Goal: Task Accomplishment & Management: Manage account settings

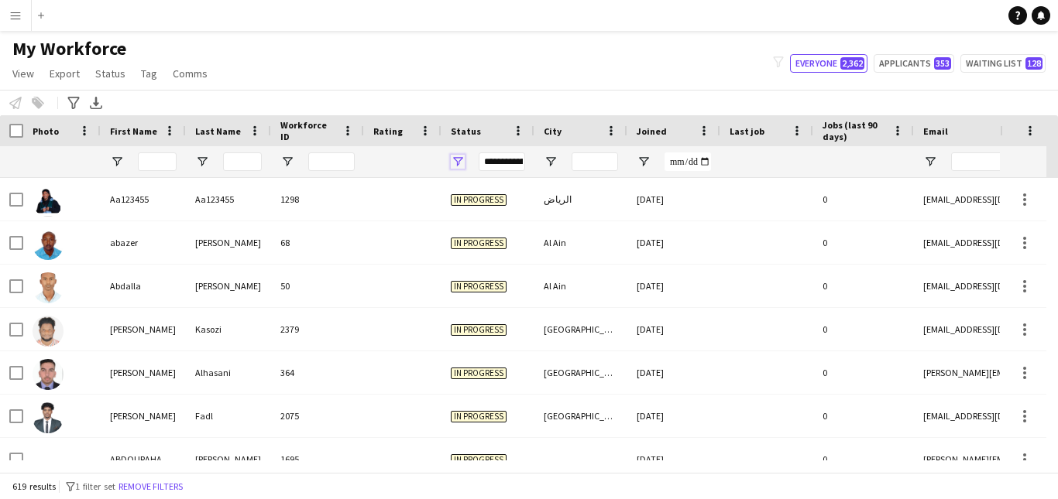
click at [459, 160] on span "Open Filter Menu" at bounding box center [458, 162] width 14 height 14
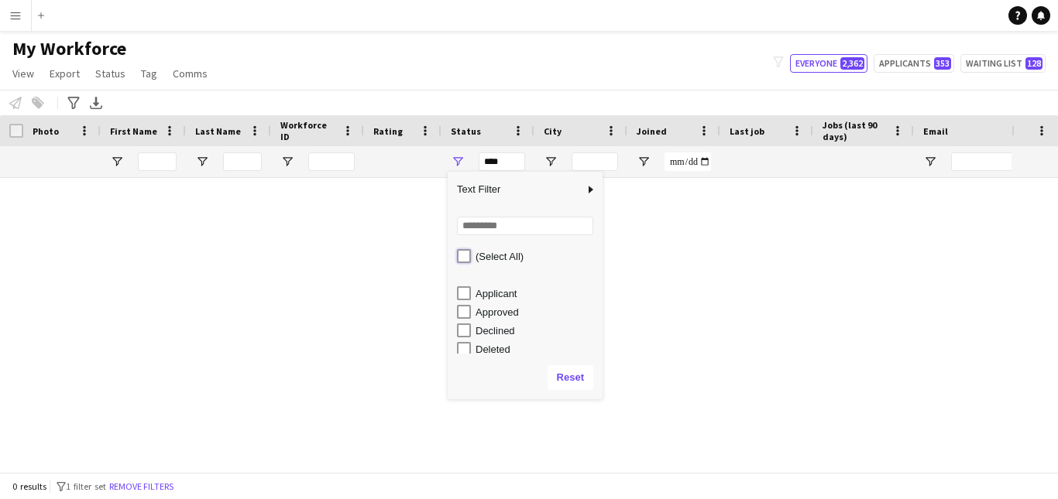
scroll to position [98, 0]
click at [508, 344] on div "Waiting list" at bounding box center [536, 345] width 122 height 12
type input "**********"
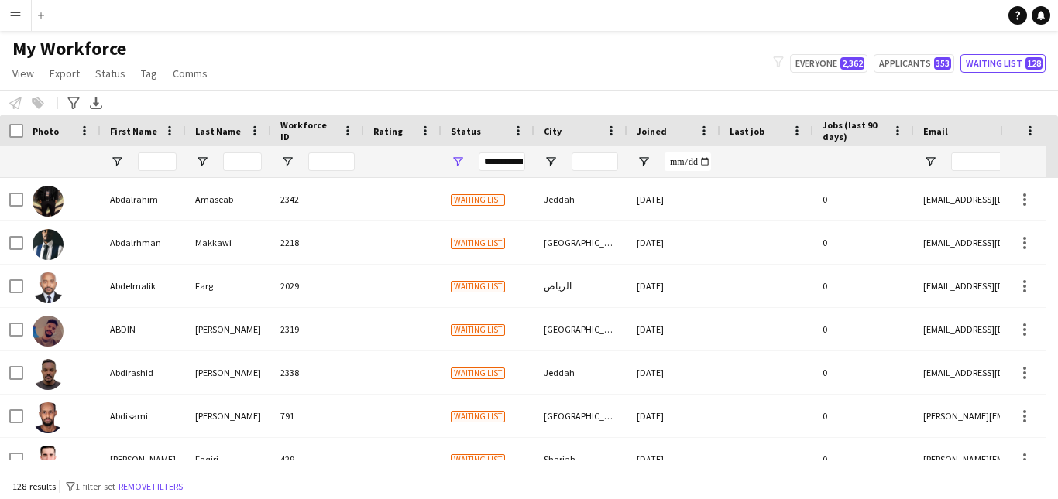
click at [433, 108] on div "Notify workforce Add to tag Select at least one crew to tag him or her. Advance…" at bounding box center [529, 103] width 1058 height 26
click at [169, 166] on input "First Name Filter Input" at bounding box center [157, 162] width 39 height 19
click at [171, 163] on input "First Name Filter Input" at bounding box center [157, 162] width 39 height 19
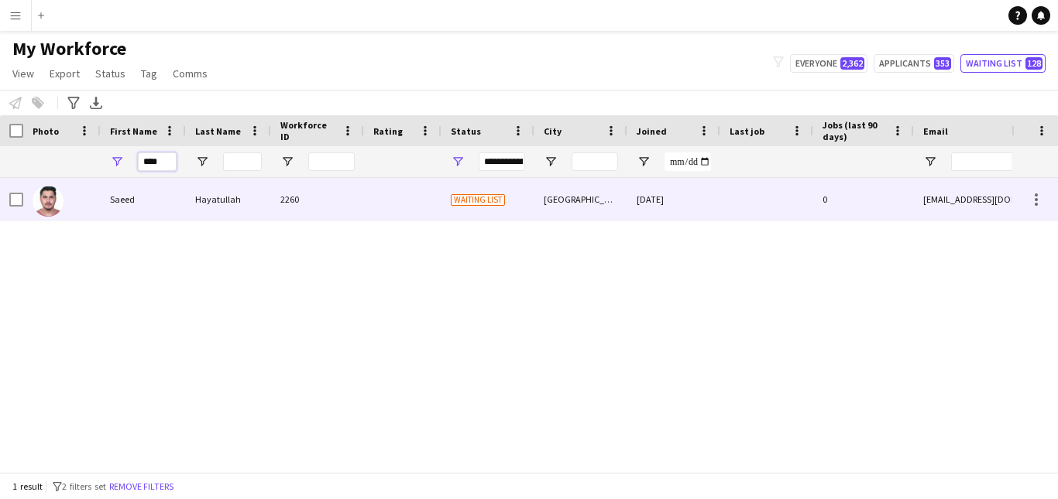
type input "****"
click at [307, 196] on div "2260" at bounding box center [317, 199] width 93 height 43
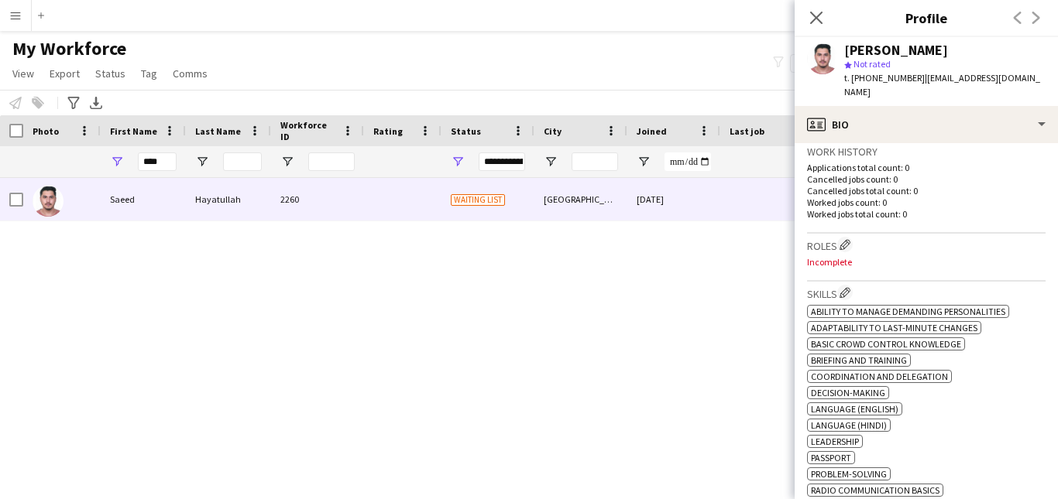
scroll to position [412, 0]
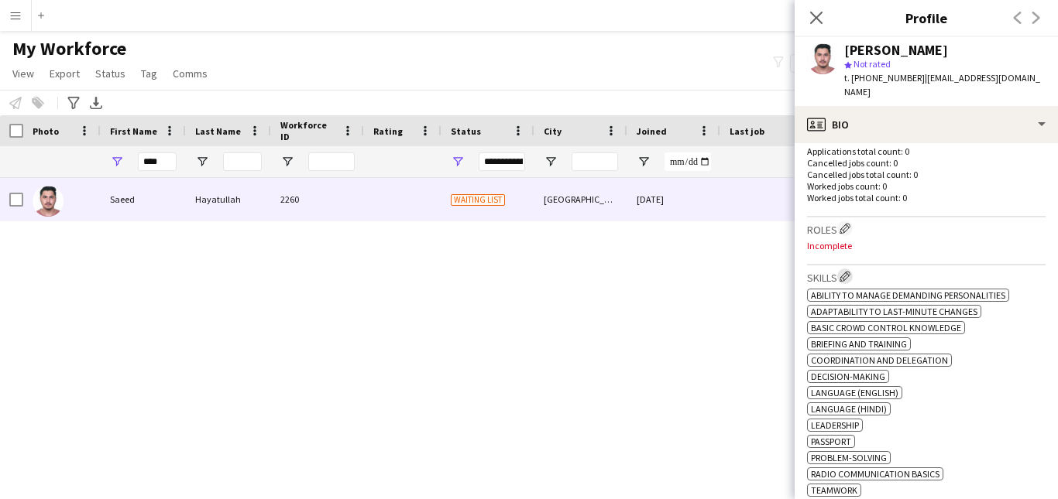
click at [847, 271] on app-icon "Edit crew company skills" at bounding box center [844, 276] width 11 height 11
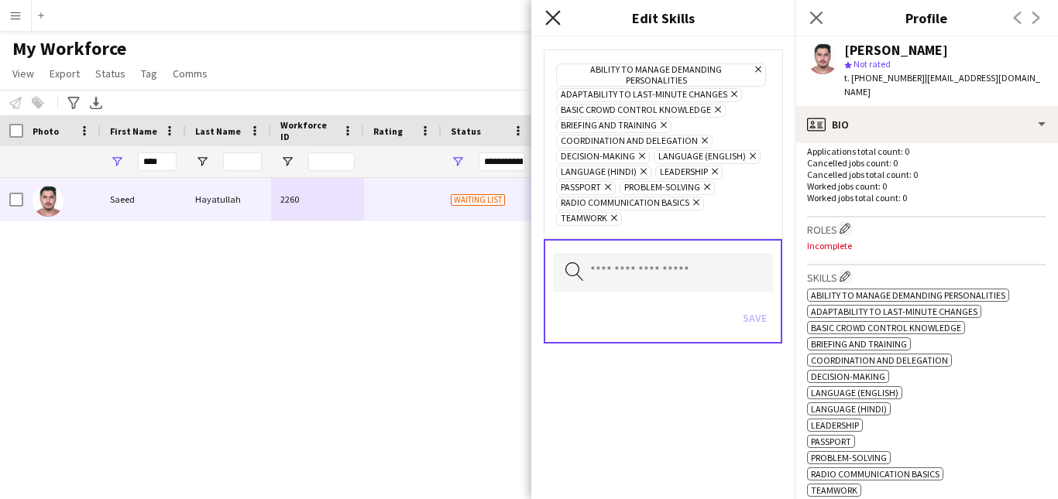
click at [555, 18] on icon "Close pop-in" at bounding box center [552, 17] width 15 height 15
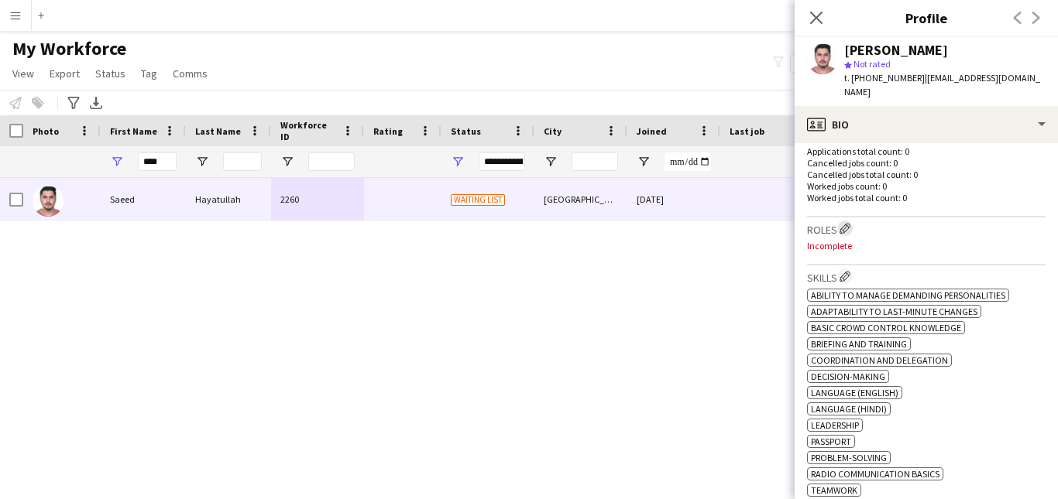
click at [843, 223] on app-icon "Edit crew company roles" at bounding box center [844, 228] width 11 height 11
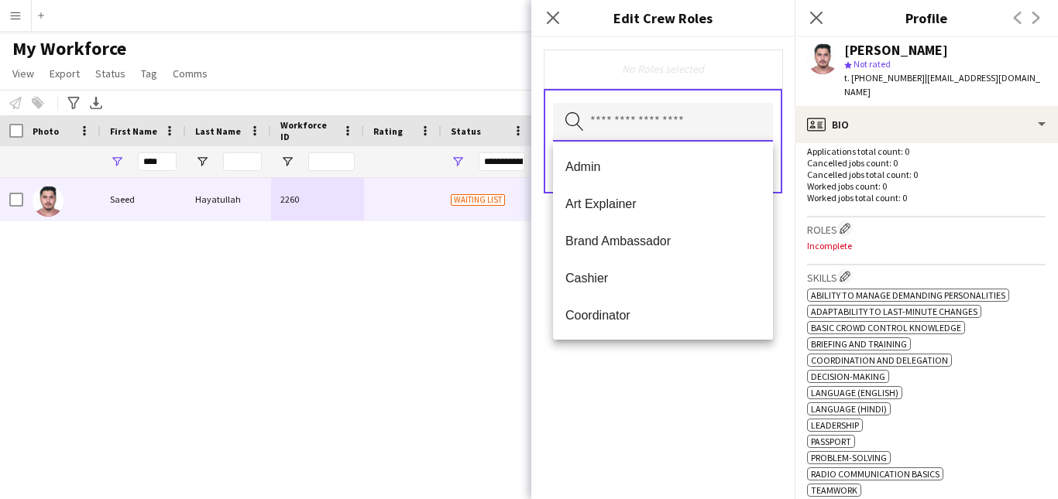
click at [709, 128] on input "text" at bounding box center [663, 122] width 220 height 39
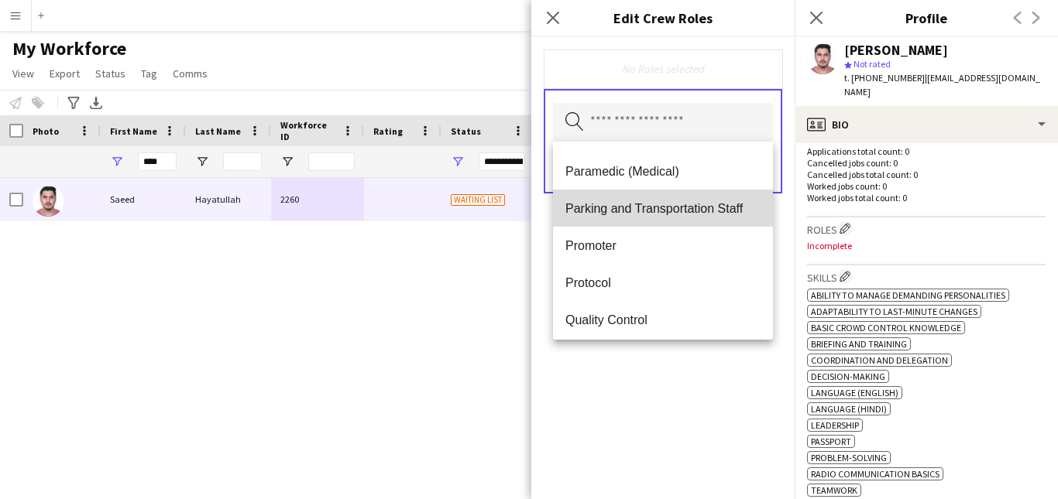
click at [730, 217] on mat-option "Parking and Transportation Staff" at bounding box center [663, 208] width 220 height 37
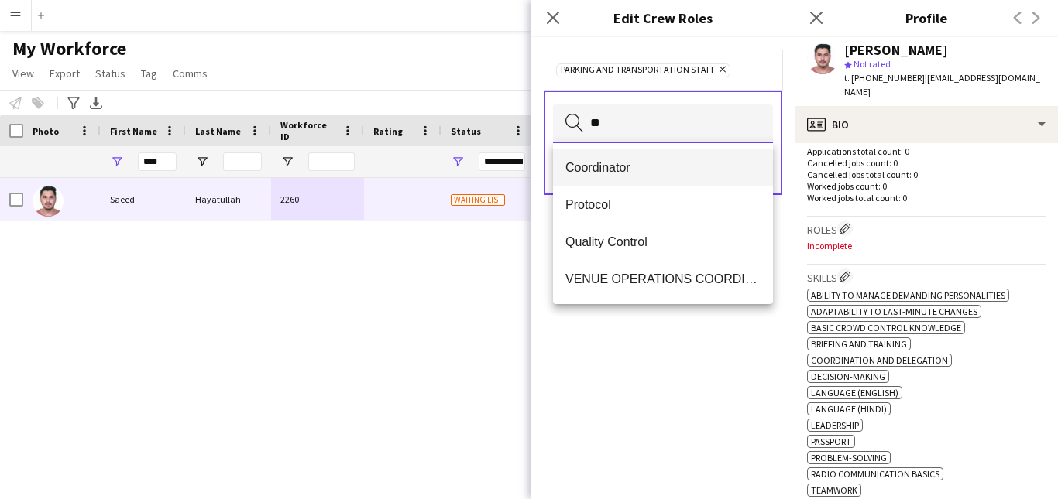
type input "**"
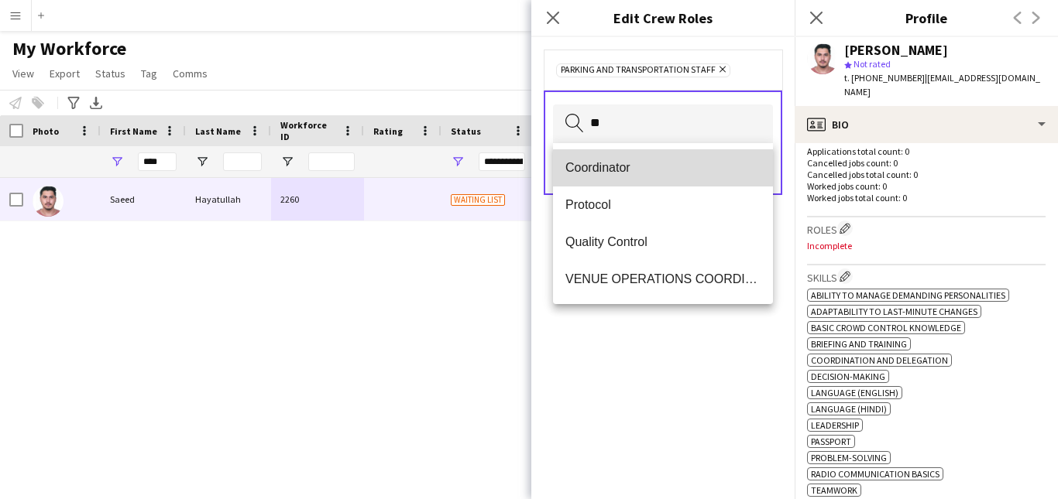
click at [709, 177] on mat-option "Coordinator" at bounding box center [663, 167] width 220 height 37
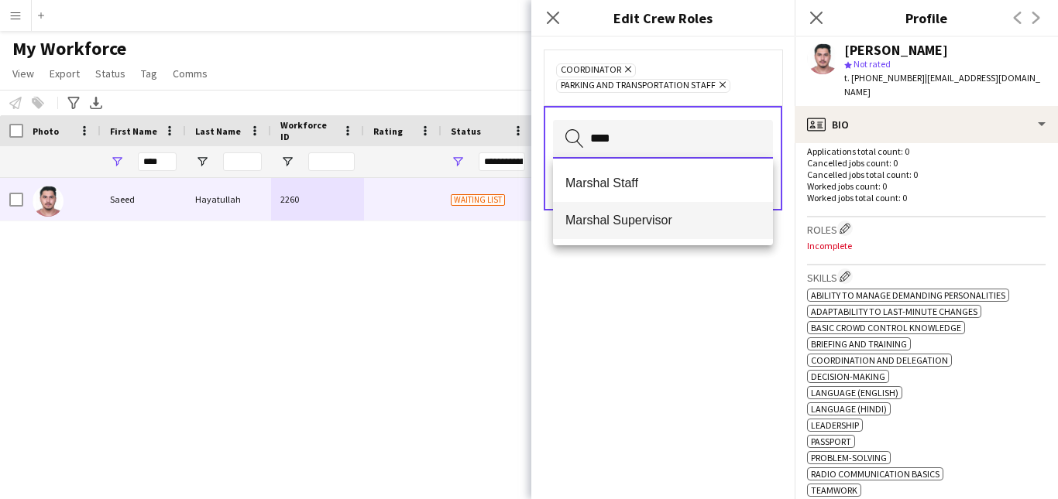
type input "****"
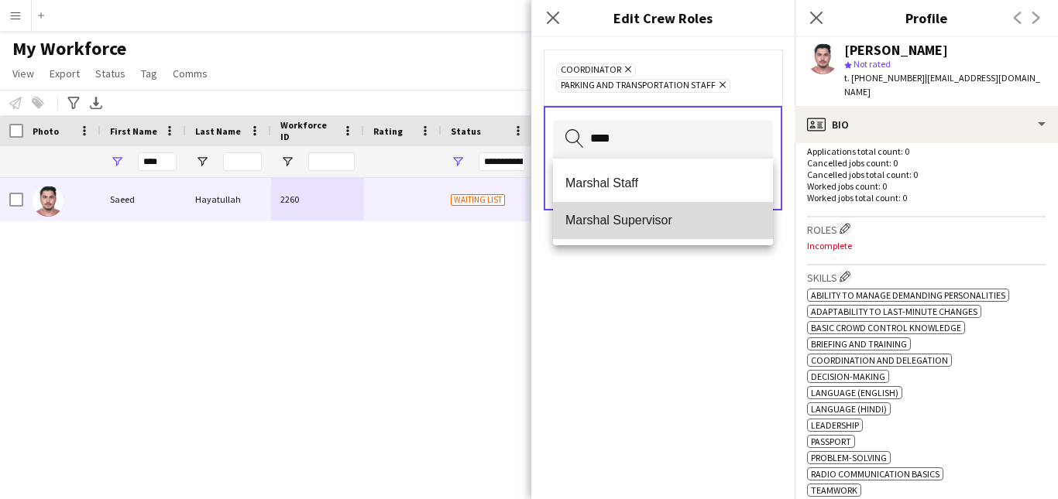
click at [701, 220] on span "Marshal Supervisor" at bounding box center [662, 220] width 195 height 15
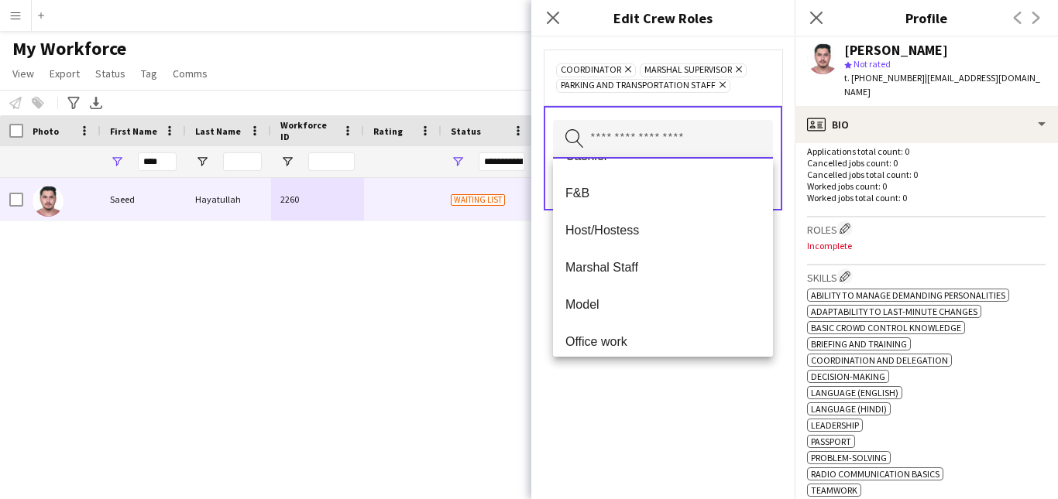
scroll to position [14, 0]
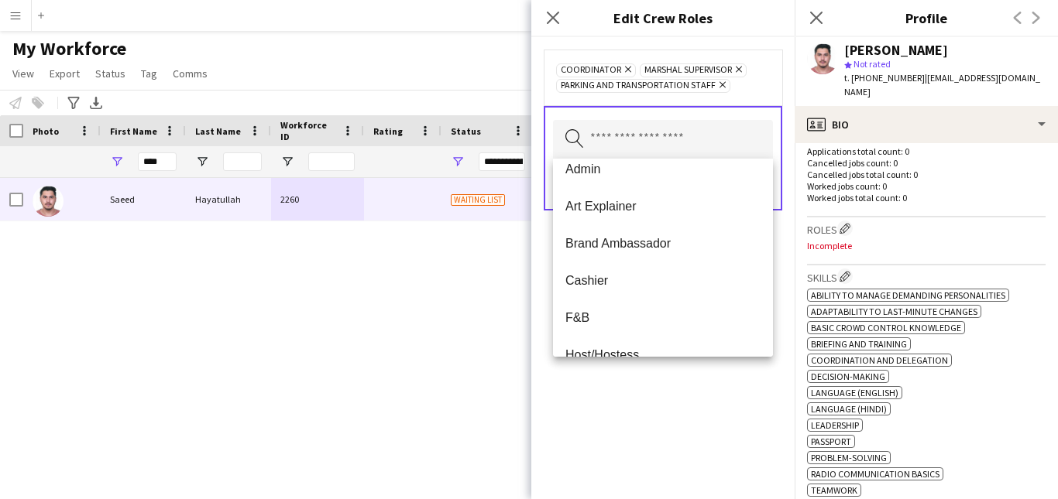
click at [760, 92] on div "Coordinator Remove Marshal Supervisor Remove Parking and Transportation Staff R…" at bounding box center [663, 77] width 214 height 31
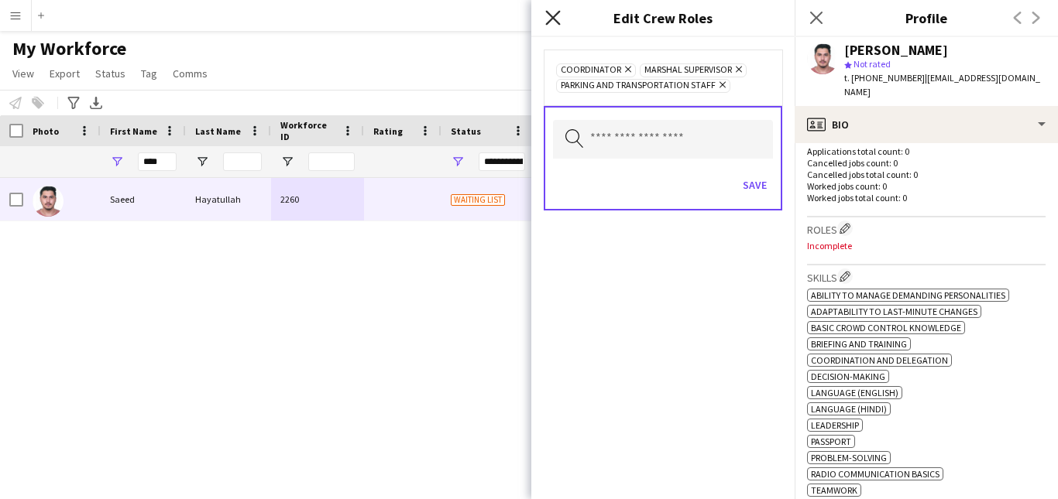
click at [555, 17] on icon "Close pop-in" at bounding box center [552, 17] width 15 height 15
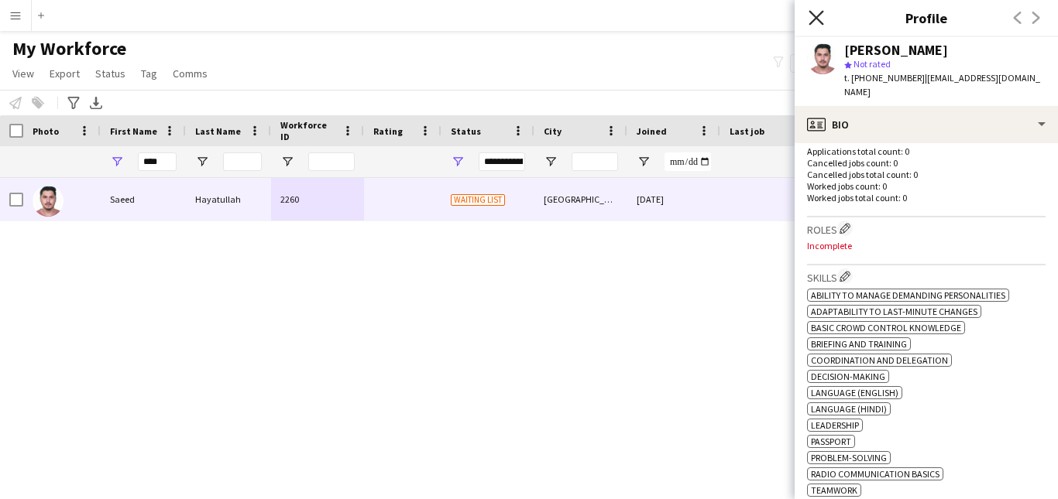
click at [821, 20] on icon "Close pop-in" at bounding box center [815, 17] width 15 height 15
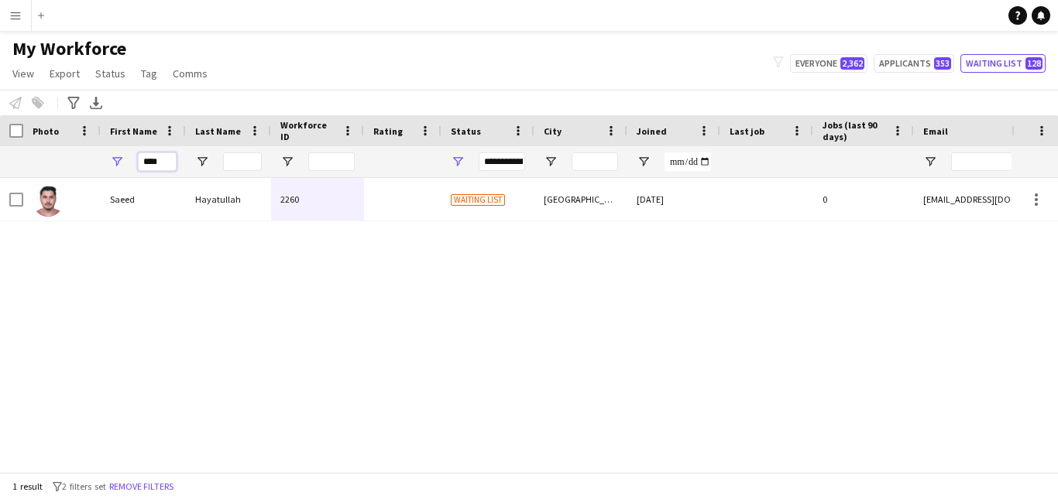
drag, startPoint x: 170, startPoint y: 161, endPoint x: 126, endPoint y: 167, distance: 44.6
click at [126, 167] on div "****" at bounding box center [143, 161] width 85 height 31
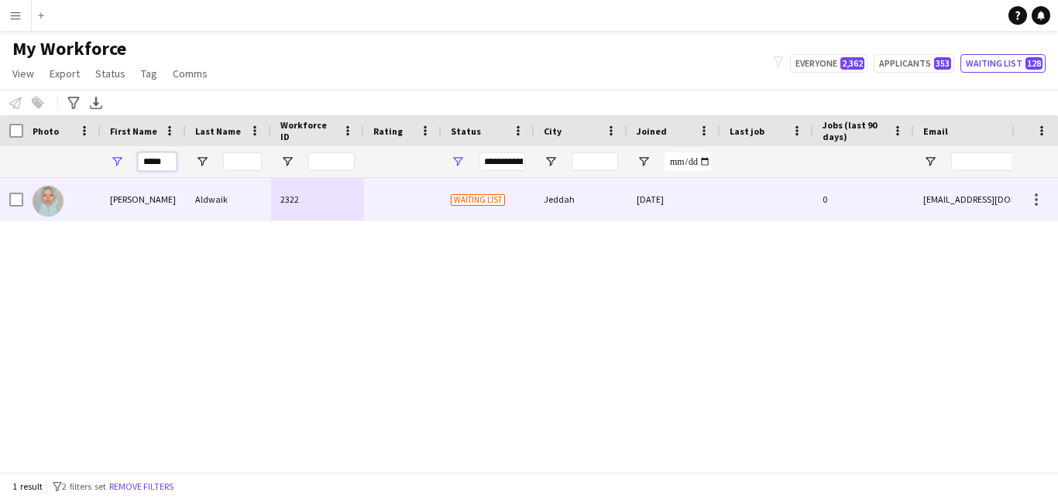
type input "*****"
click at [256, 204] on div "Aldwaik" at bounding box center [228, 199] width 85 height 43
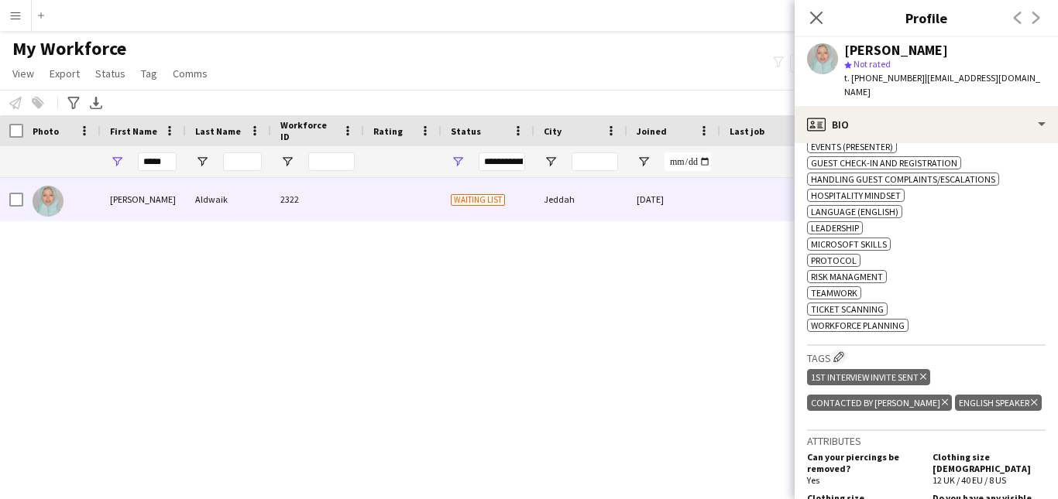
scroll to position [686, 0]
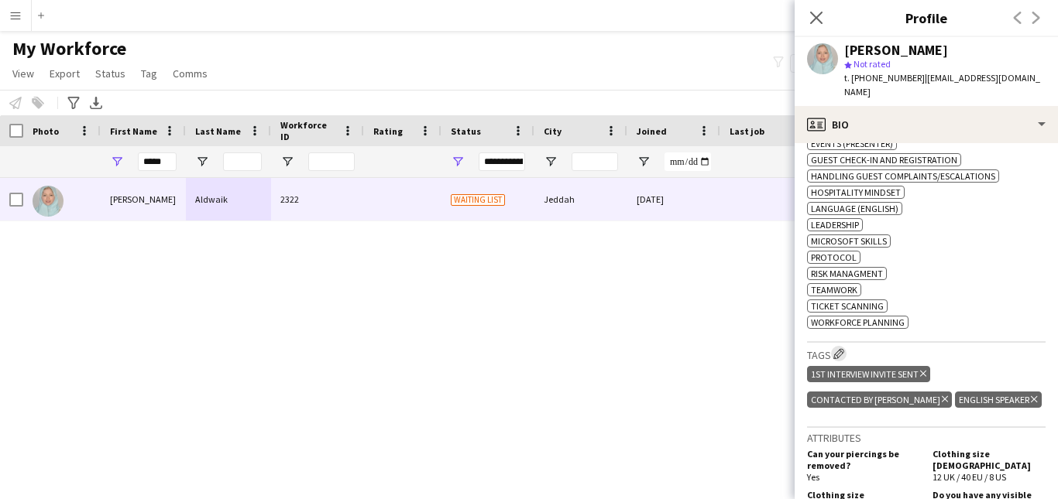
click at [842, 348] on app-icon "Edit crew company tags" at bounding box center [838, 353] width 11 height 11
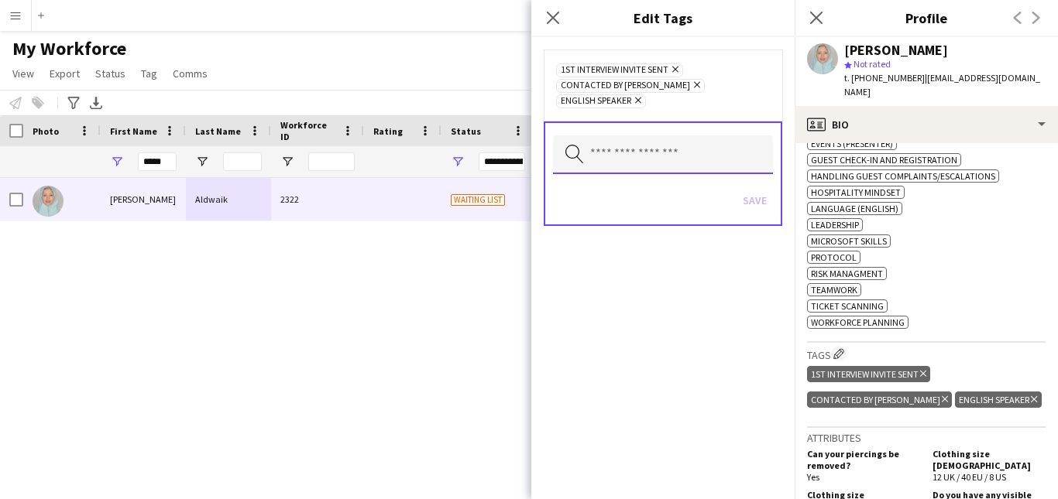
click at [675, 139] on input "text" at bounding box center [663, 154] width 220 height 39
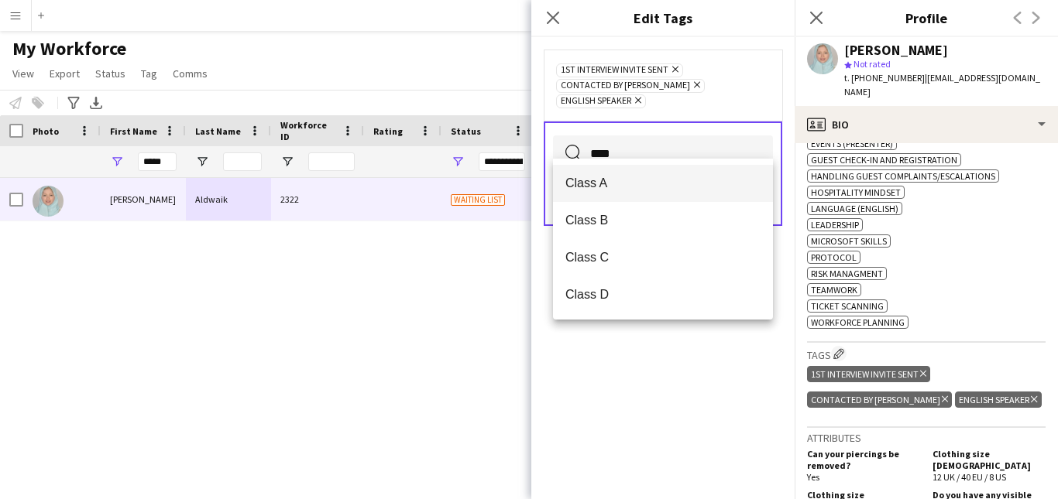
type input "****"
click at [705, 183] on span "Class A" at bounding box center [662, 183] width 195 height 15
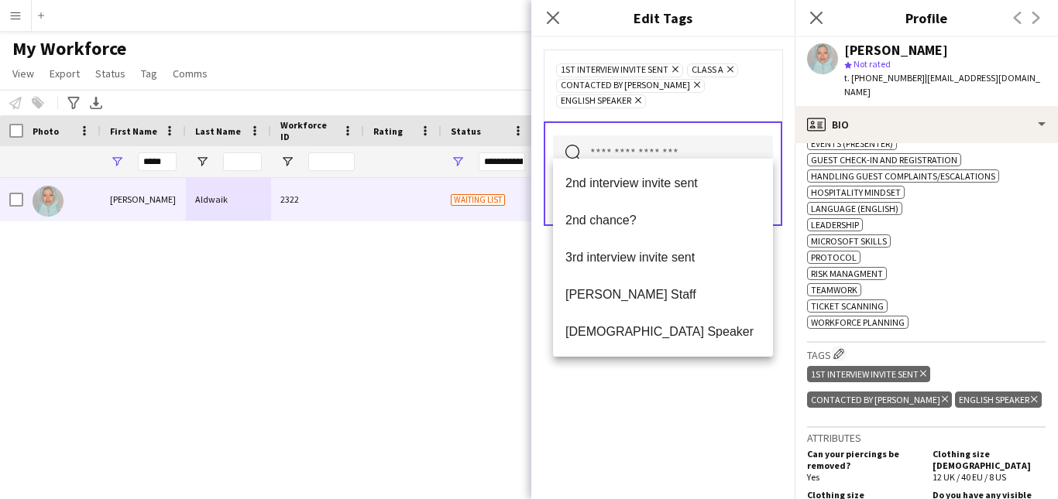
click at [754, 70] on div "1st interview invite sent Remove Class A Remove Contacted by Lamiaa Remove Engl…" at bounding box center [663, 85] width 214 height 46
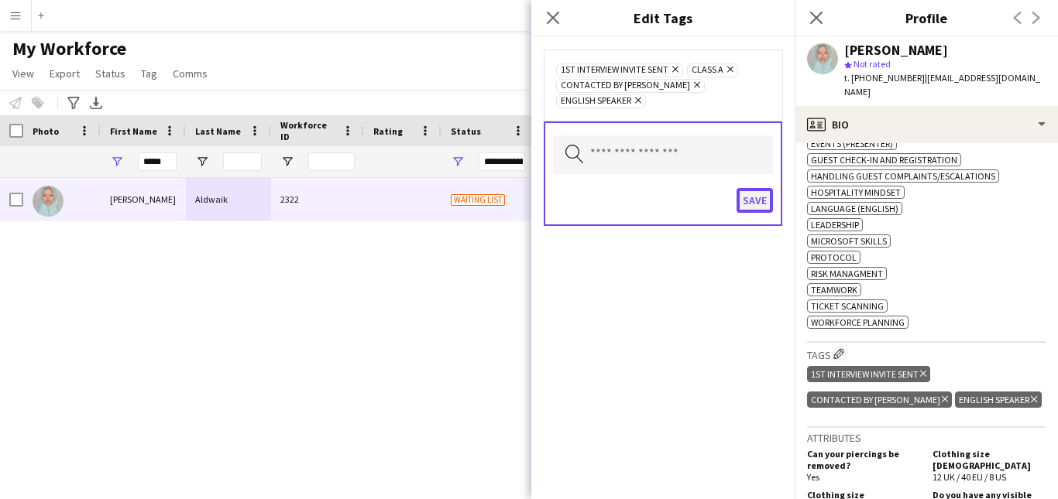
click at [748, 188] on button "Save" at bounding box center [754, 200] width 36 height 25
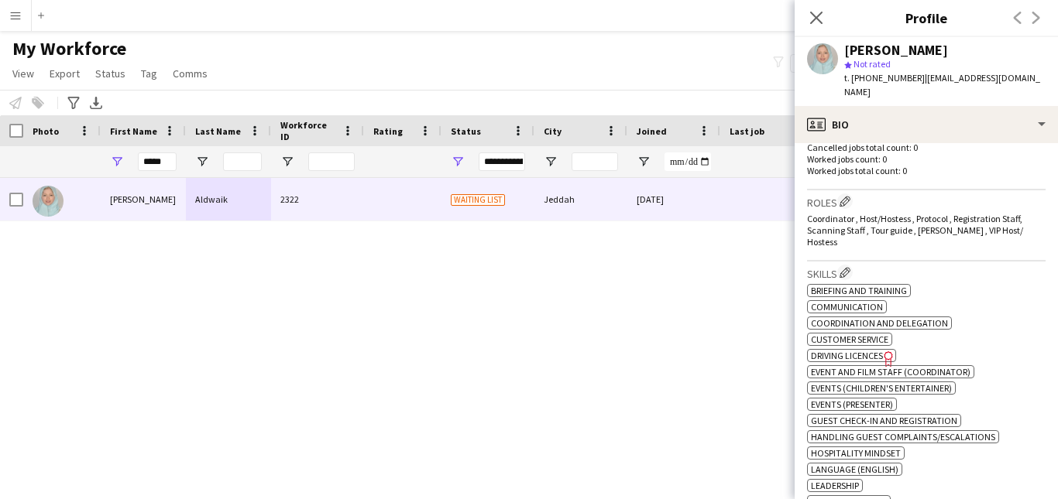
scroll to position [411, 0]
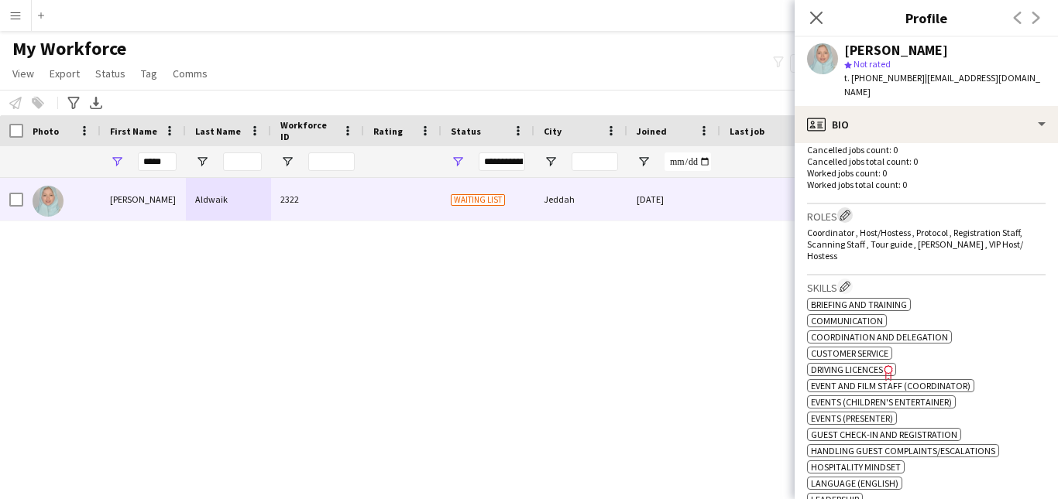
click at [846, 210] on app-icon "Edit crew company roles" at bounding box center [844, 215] width 11 height 11
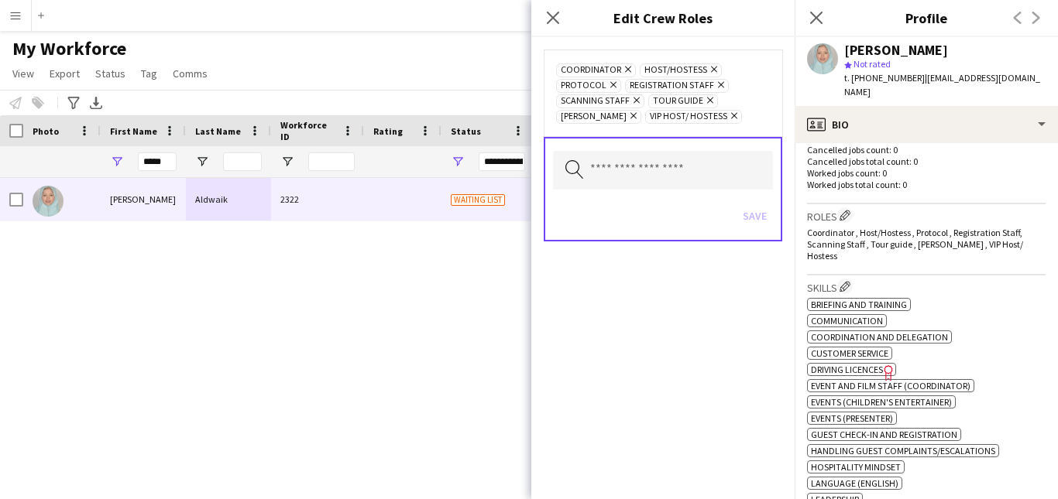
click at [624, 70] on icon "Remove" at bounding box center [626, 69] width 10 height 10
click at [753, 212] on button "Save" at bounding box center [754, 216] width 36 height 25
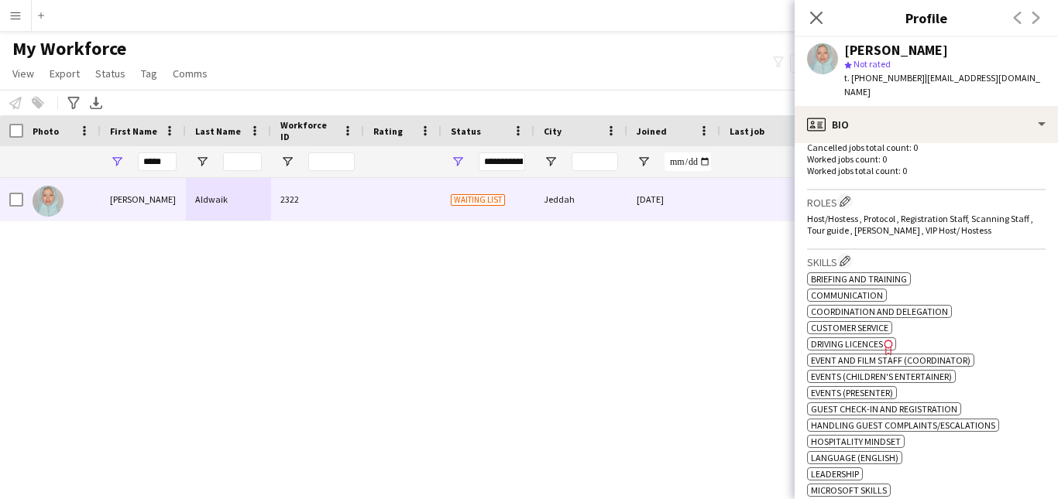
scroll to position [440, 0]
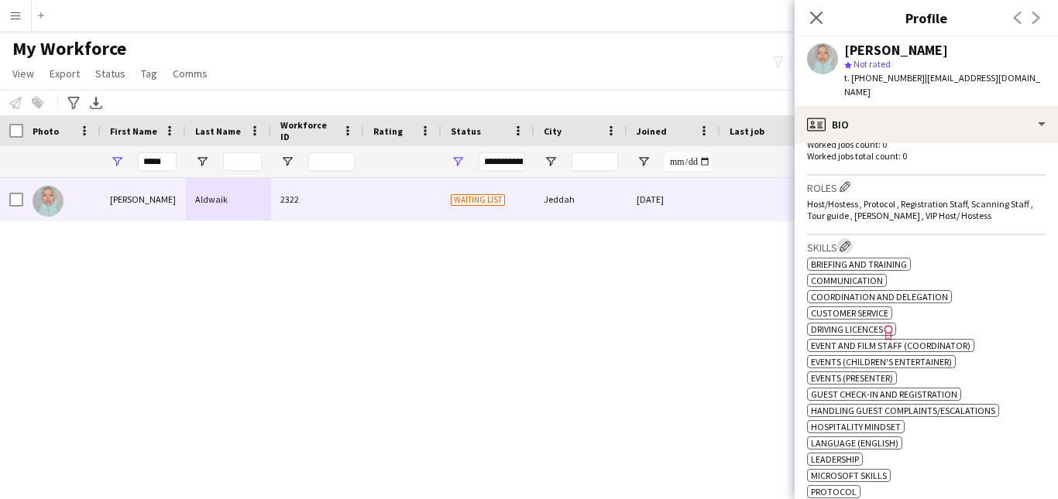
click at [848, 241] on app-icon "Edit crew company skills" at bounding box center [844, 246] width 11 height 11
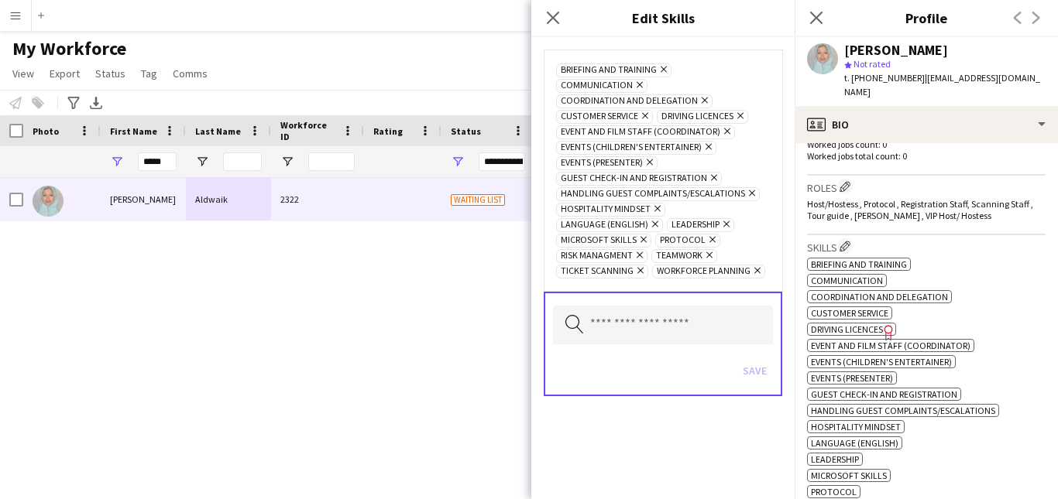
click at [699, 95] on icon "Remove" at bounding box center [703, 100] width 10 height 10
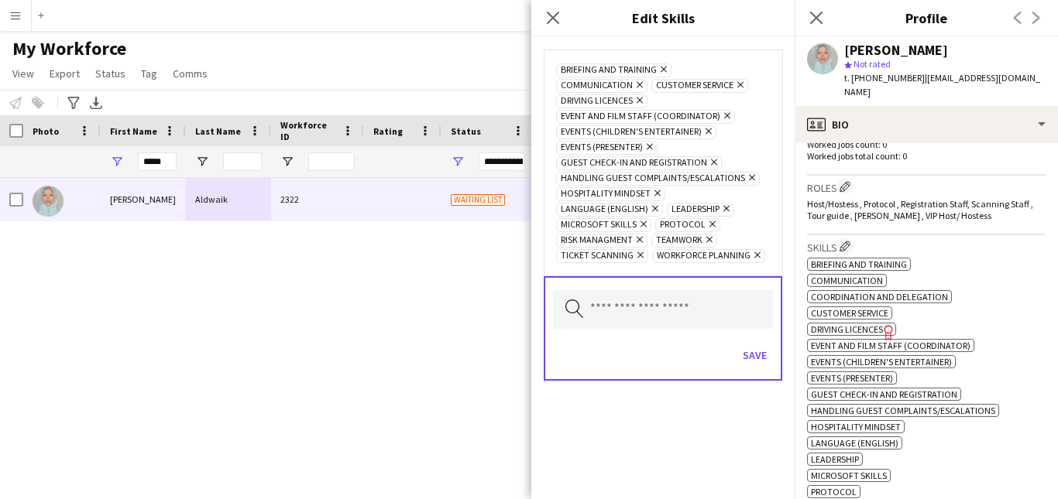
click at [663, 68] on icon "Remove" at bounding box center [662, 69] width 10 height 10
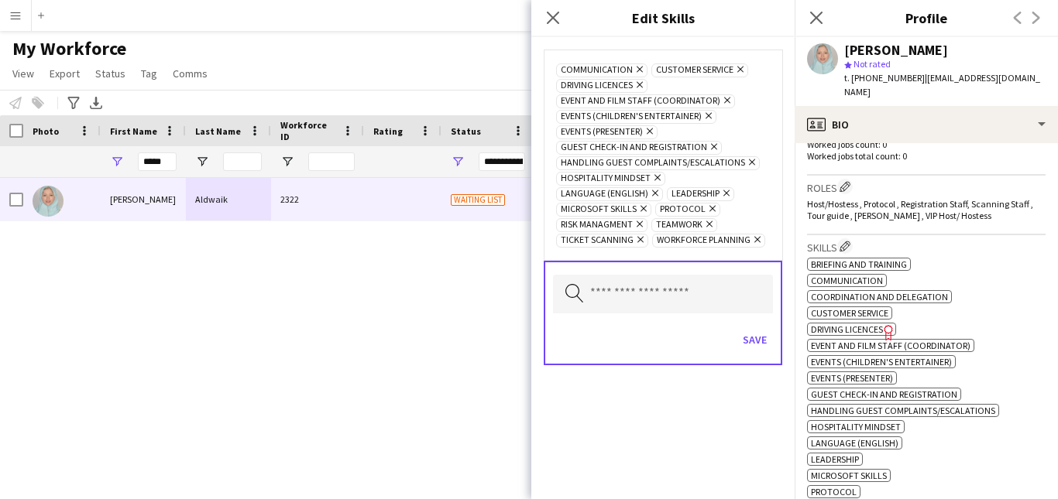
click at [650, 134] on icon "Remove" at bounding box center [648, 131] width 10 height 10
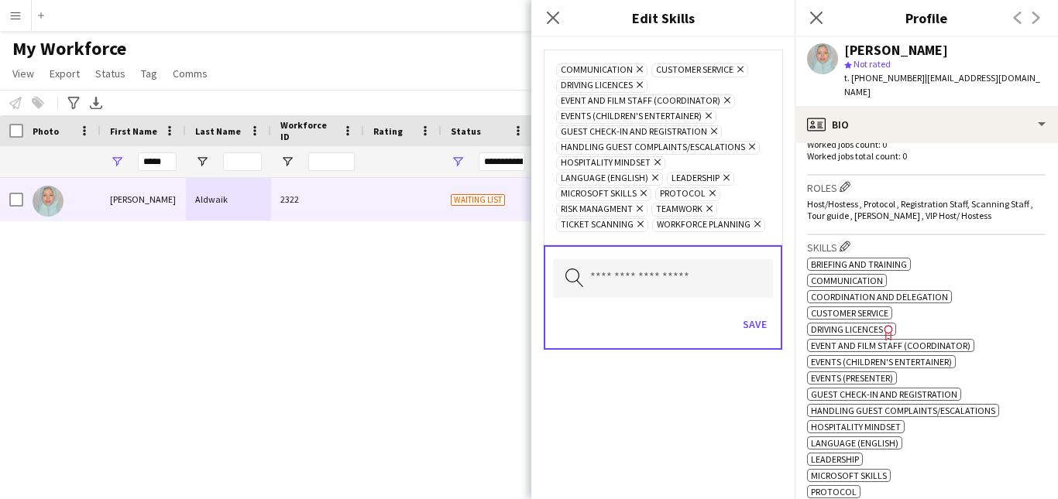
click at [748, 149] on icon "Remove" at bounding box center [750, 147] width 10 height 10
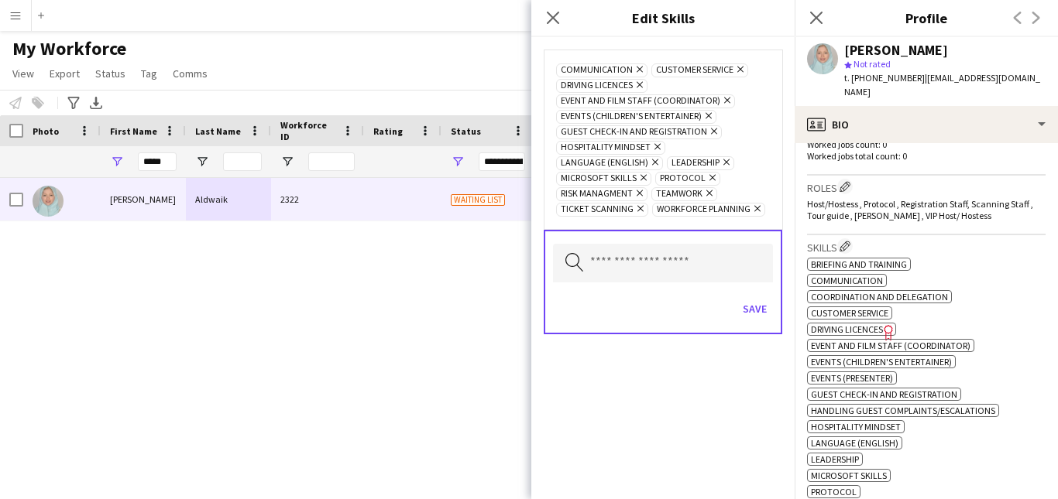
click at [754, 211] on icon "Remove" at bounding box center [755, 209] width 10 height 10
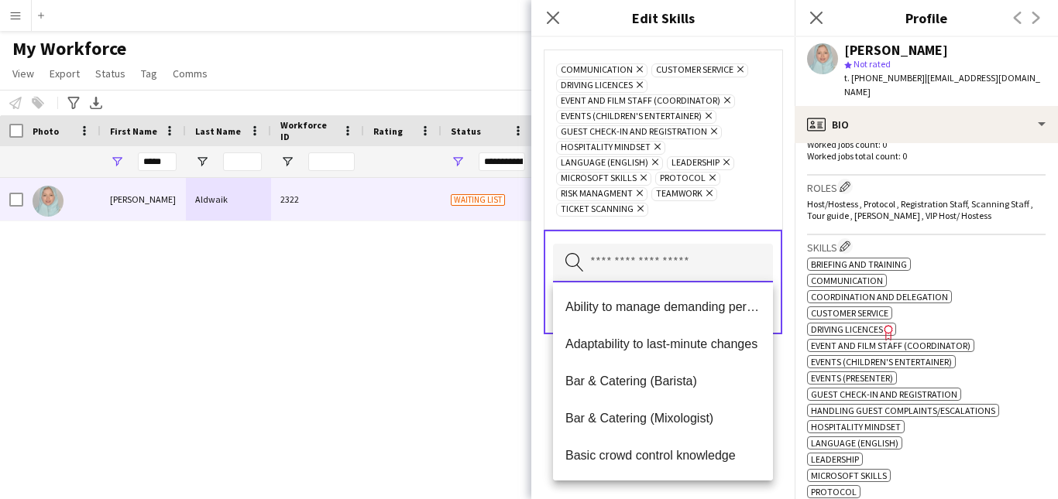
click at [700, 265] on input "text" at bounding box center [663, 263] width 220 height 39
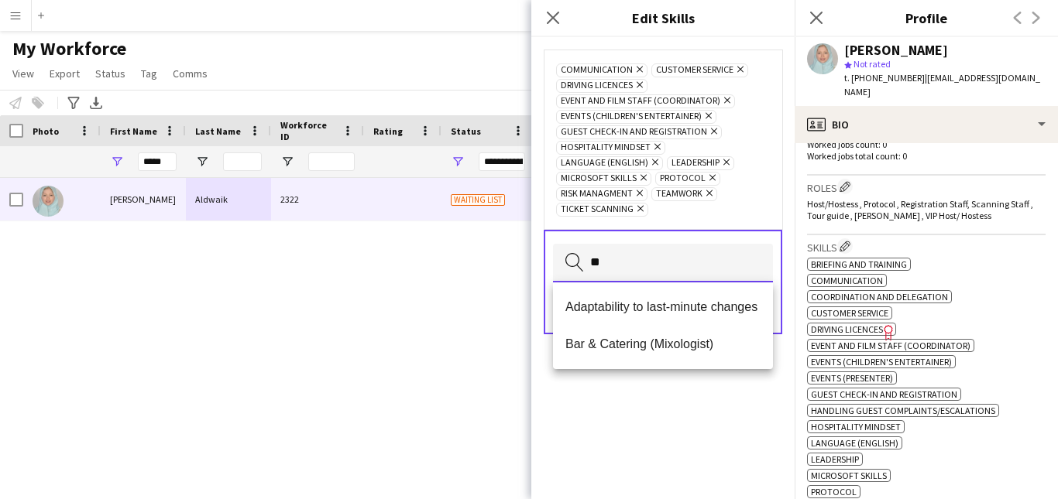
type input "*"
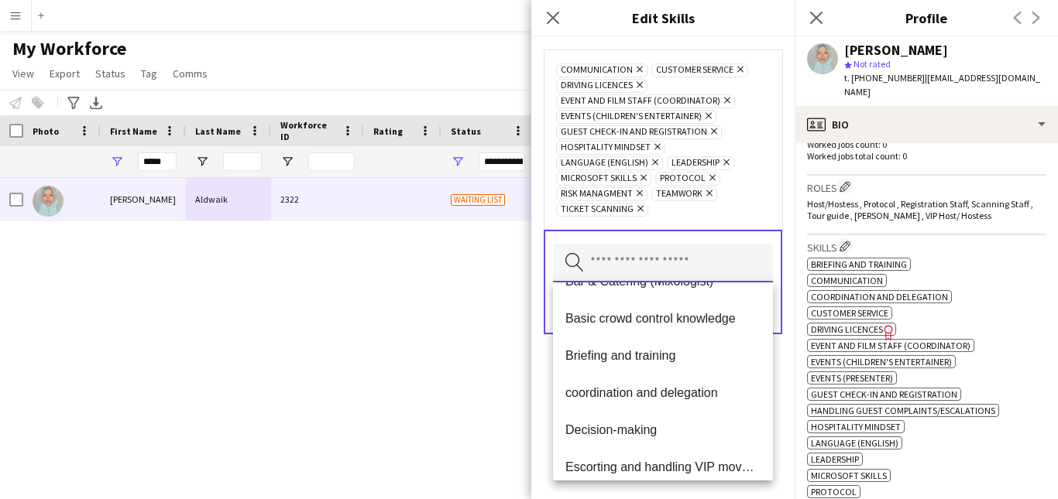
scroll to position [155, 0]
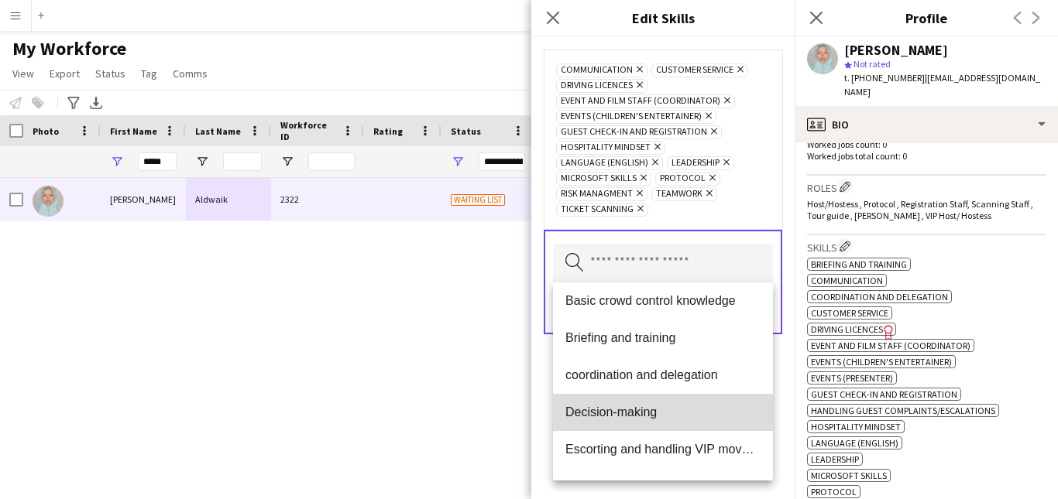
click at [701, 403] on mat-option "Decision-making" at bounding box center [663, 412] width 220 height 37
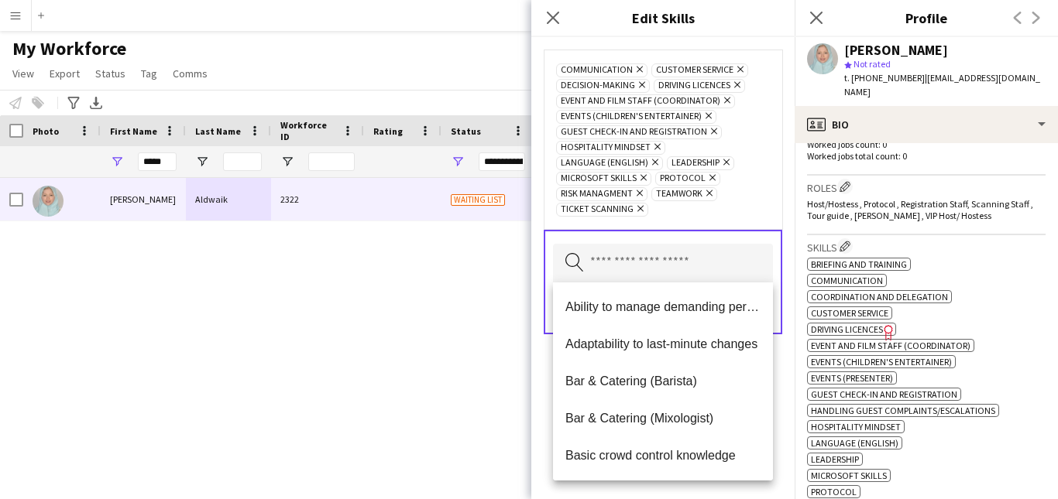
click at [744, 218] on div "Communication Remove Customer Service Remove Decision-making Remove Driving lic…" at bounding box center [663, 140] width 238 height 180
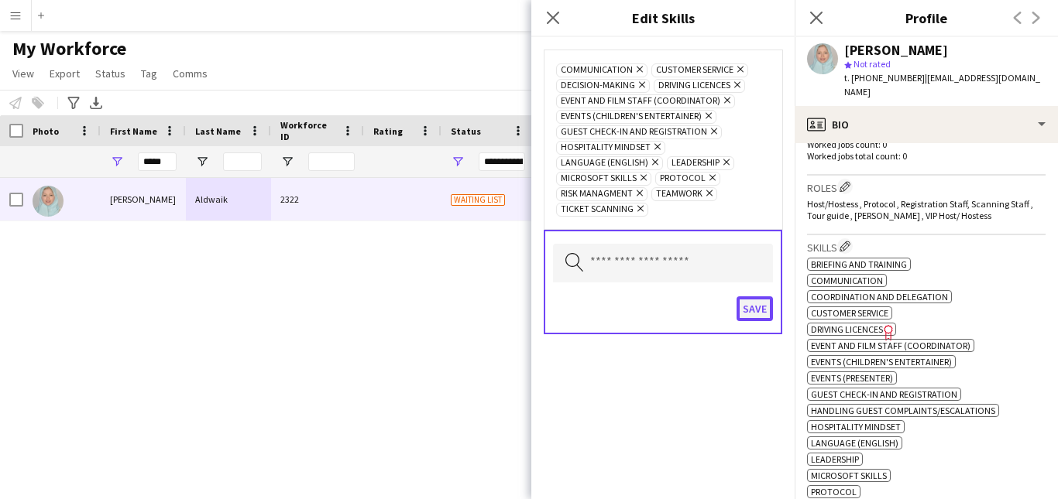
click at [753, 306] on button "Save" at bounding box center [754, 309] width 36 height 25
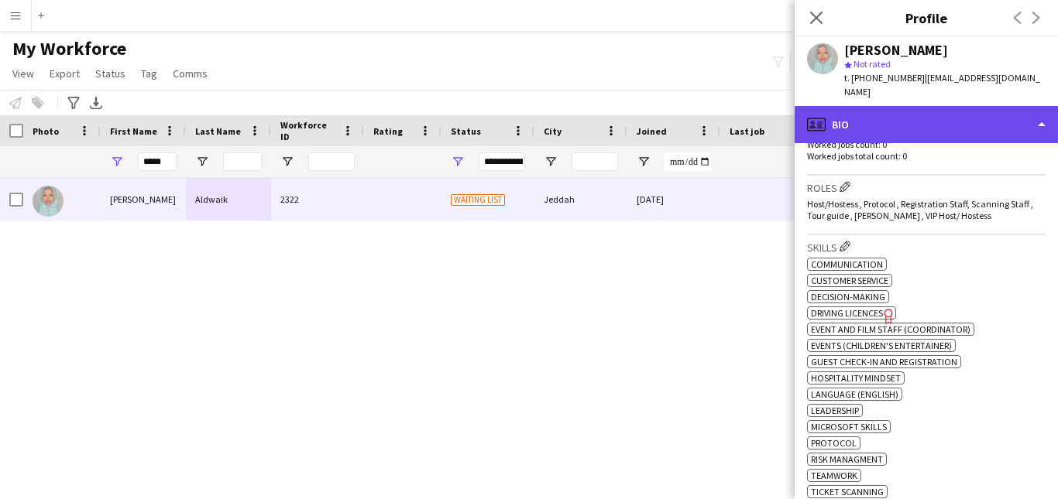
click at [1013, 106] on div "profile Bio" at bounding box center [925, 124] width 263 height 37
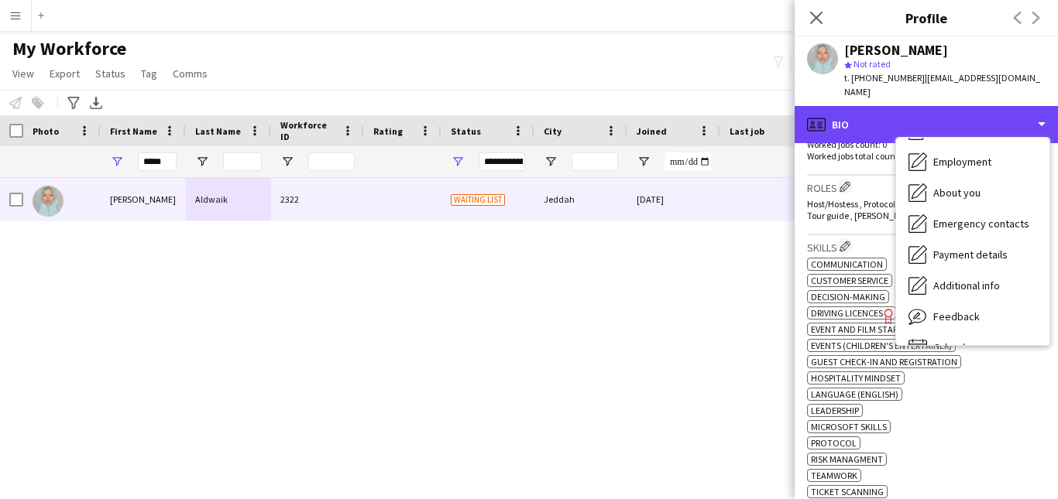
scroll to position [74, 0]
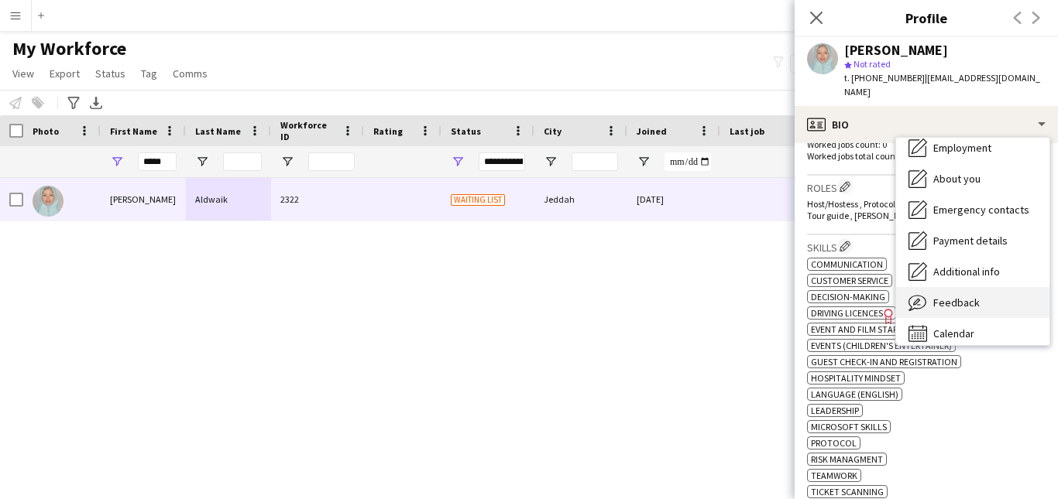
click at [1004, 287] on div "Feedback Feedback" at bounding box center [972, 302] width 153 height 31
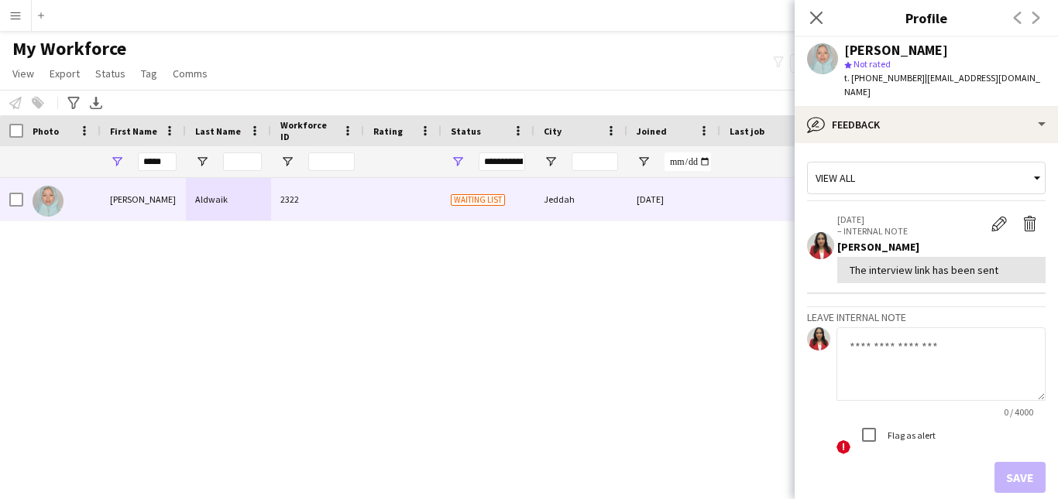
click at [920, 333] on textarea at bounding box center [940, 365] width 209 height 74
click at [953, 342] on textarea at bounding box center [940, 365] width 209 height 74
paste textarea "**********"
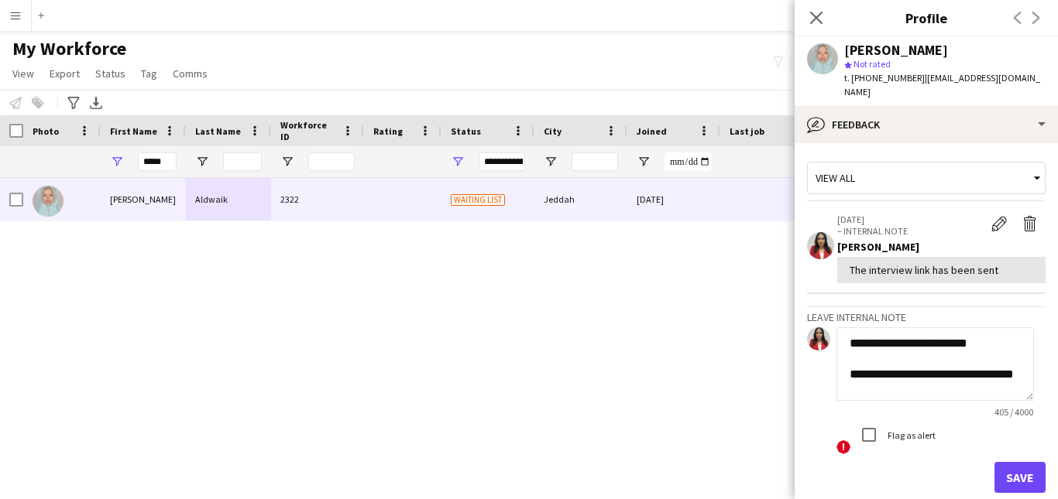
scroll to position [0, 0]
click at [945, 332] on textarea "**********" at bounding box center [934, 365] width 197 height 74
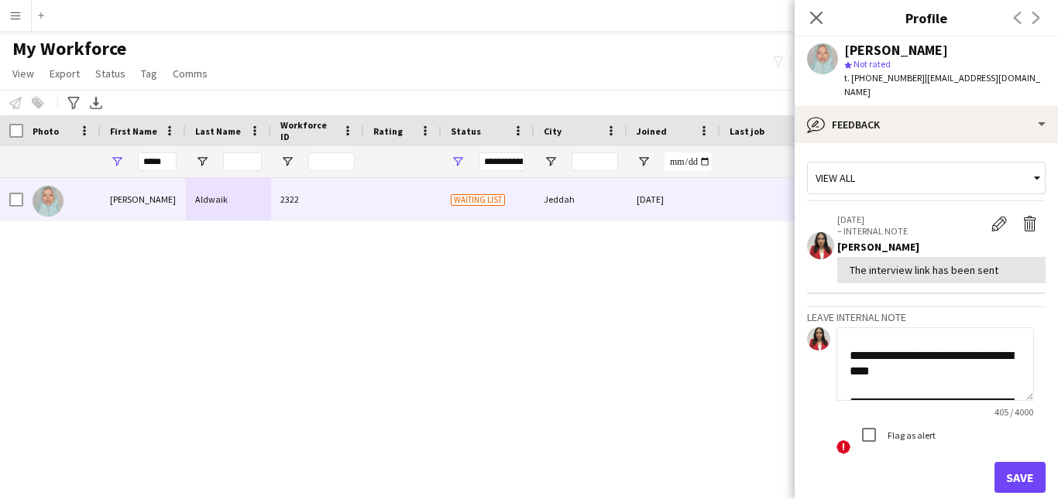
scroll to position [62, 0]
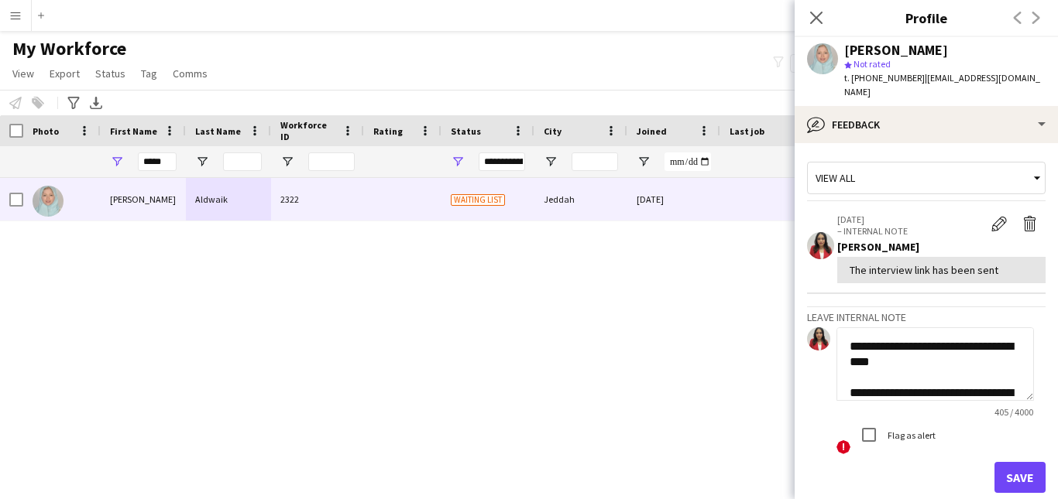
click at [937, 348] on textarea "**********" at bounding box center [934, 365] width 197 height 74
click at [850, 366] on textarea "**********" at bounding box center [934, 365] width 197 height 74
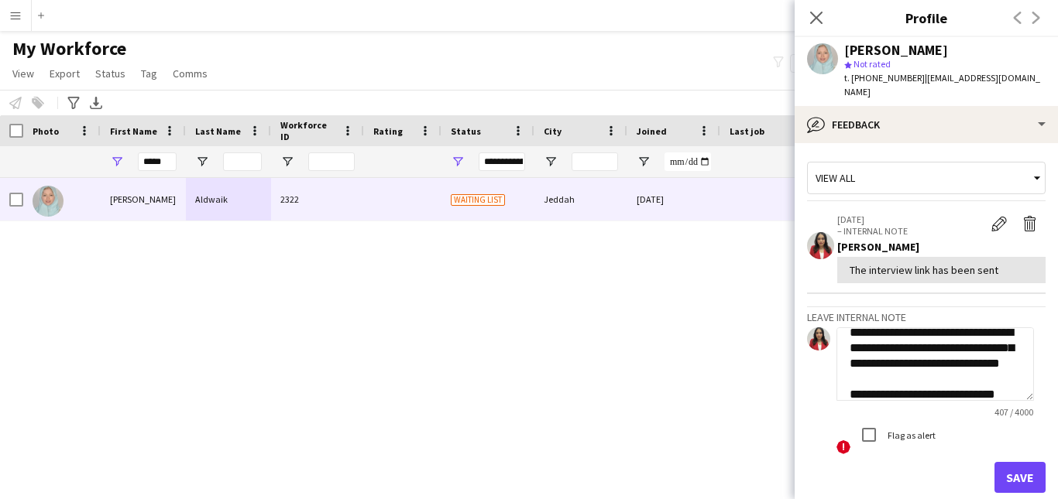
scroll to position [124, 0]
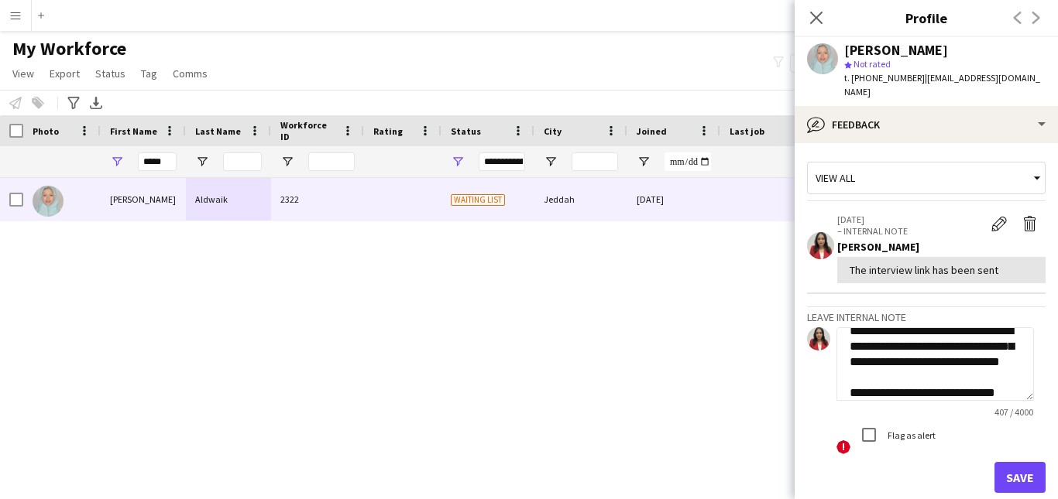
click at [968, 332] on textarea "**********" at bounding box center [934, 365] width 197 height 74
click at [929, 363] on textarea "**********" at bounding box center [934, 365] width 197 height 74
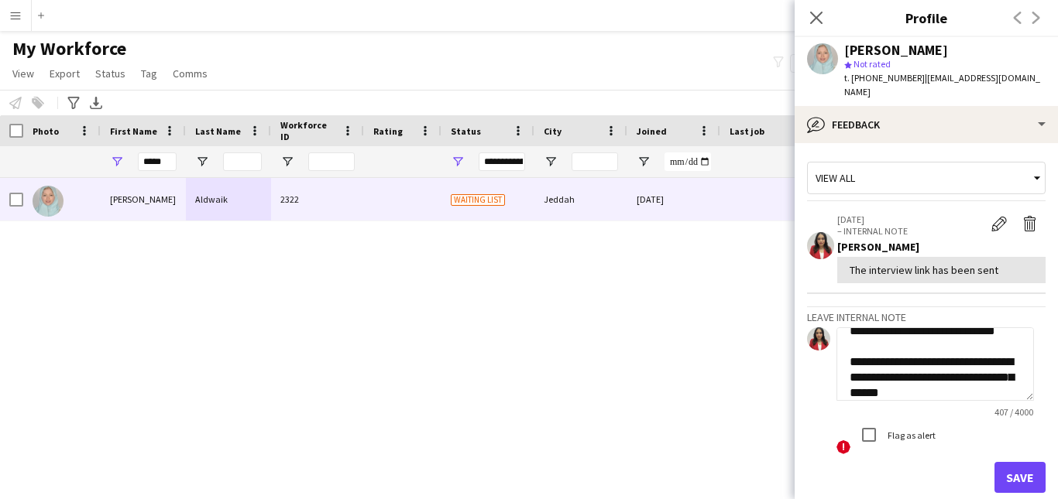
click at [945, 347] on textarea "**********" at bounding box center [934, 365] width 197 height 74
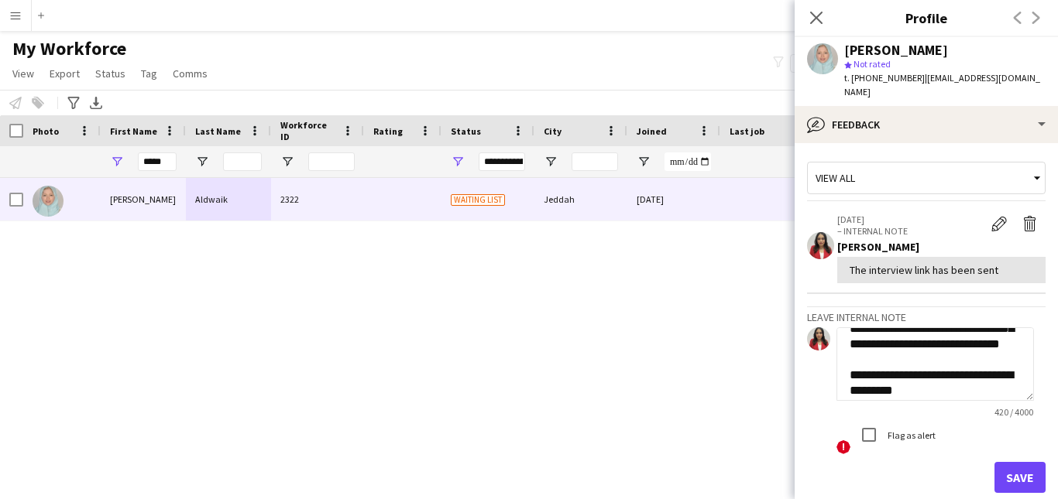
scroll to position [156, 0]
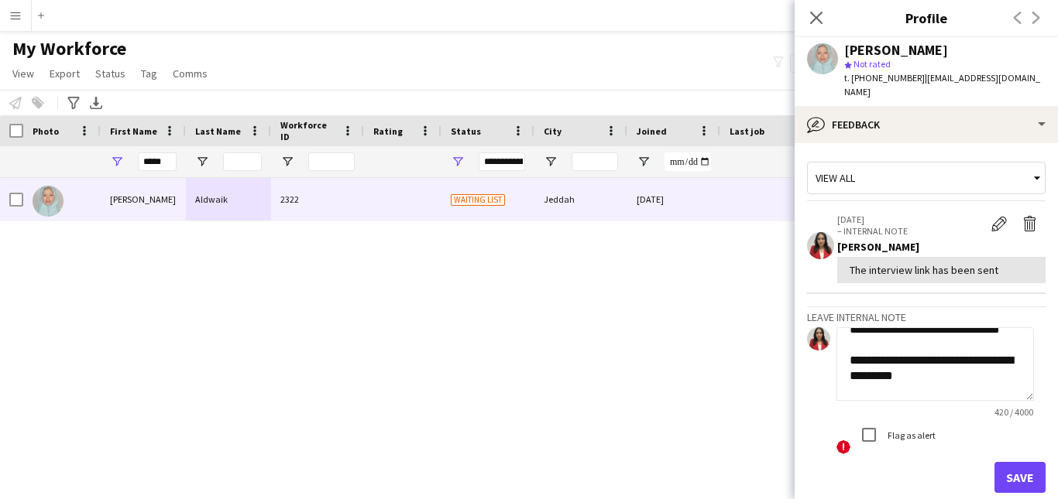
click at [940, 377] on textarea "**********" at bounding box center [934, 365] width 197 height 74
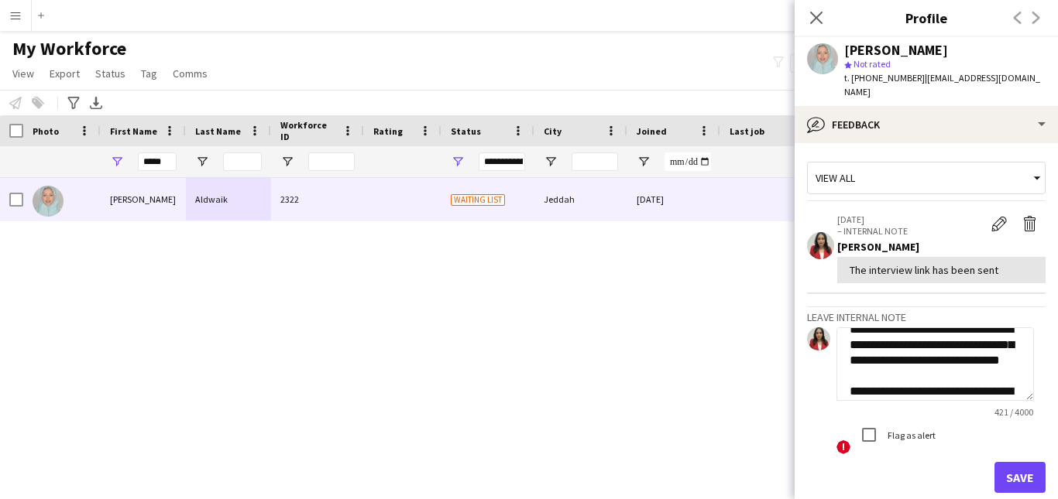
click at [967, 331] on textarea "**********" at bounding box center [934, 365] width 197 height 74
click at [912, 334] on textarea "**********" at bounding box center [934, 365] width 197 height 74
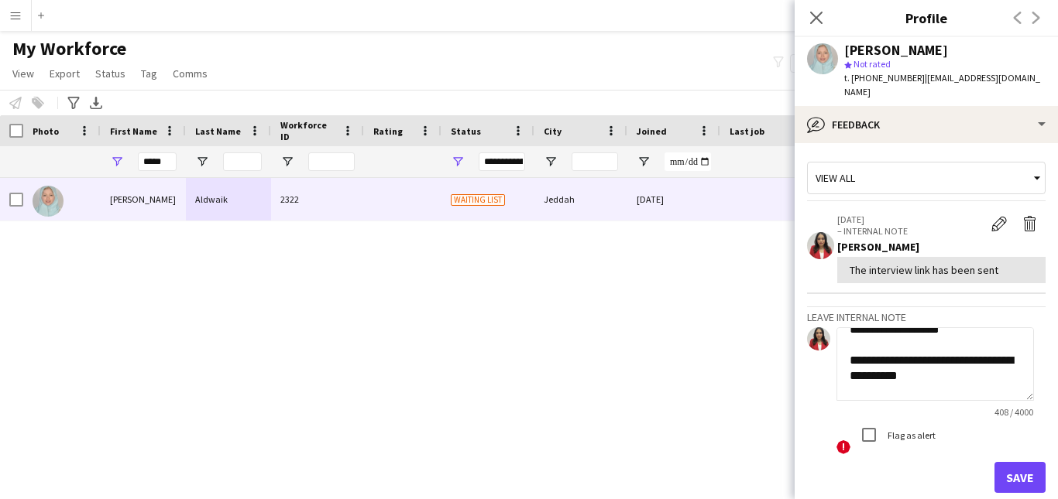
scroll to position [187, 0]
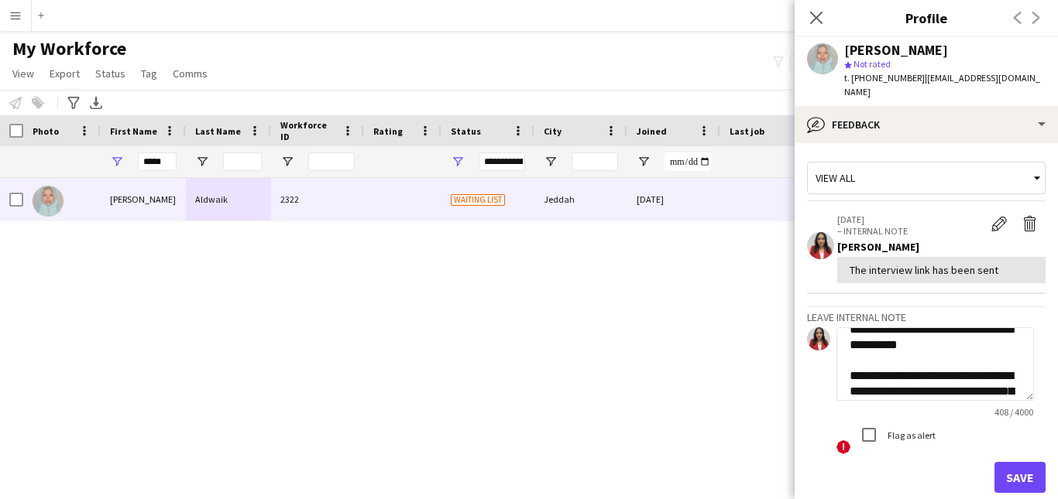
click at [975, 365] on textarea "**********" at bounding box center [934, 365] width 197 height 74
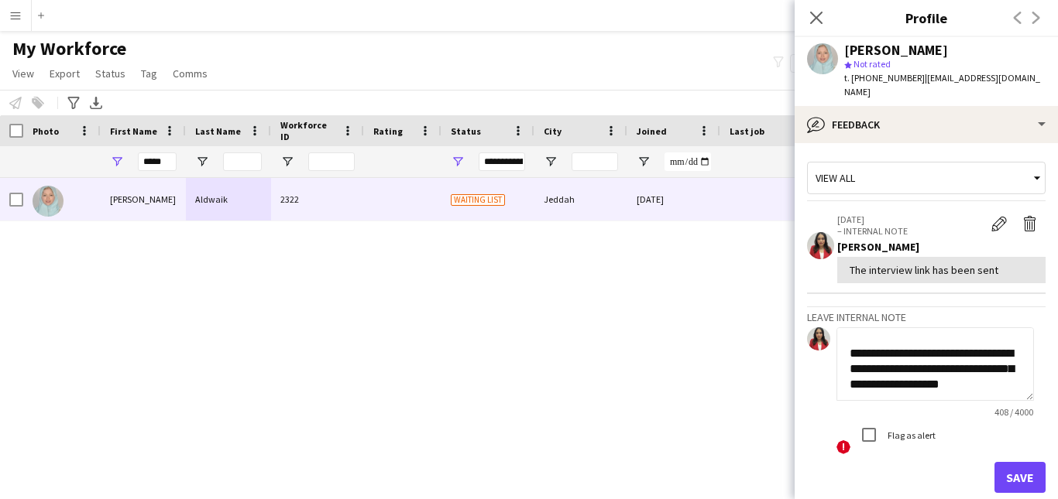
scroll to position [125, 0]
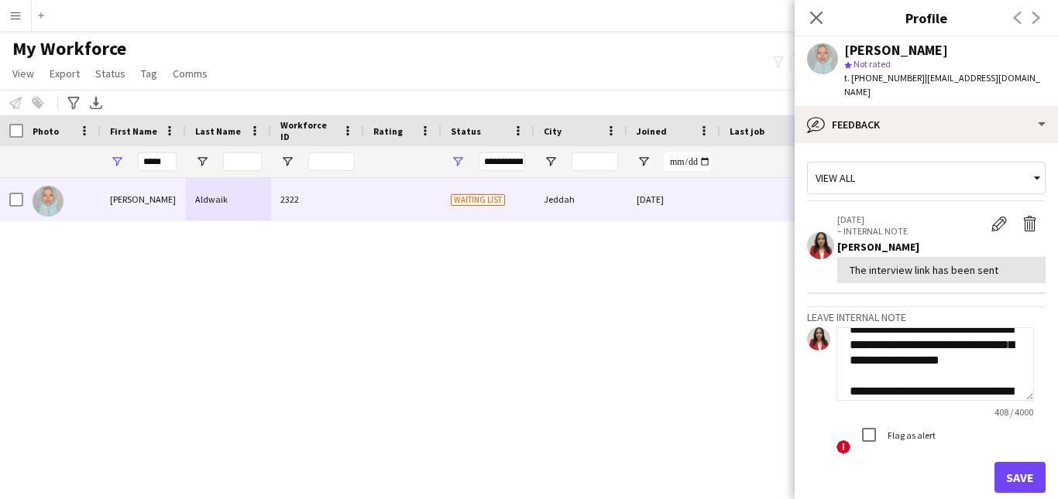
click at [981, 333] on textarea "**********" at bounding box center [934, 365] width 197 height 74
click at [928, 365] on textarea "**********" at bounding box center [934, 365] width 197 height 74
click at [849, 345] on textarea "**********" at bounding box center [934, 365] width 197 height 74
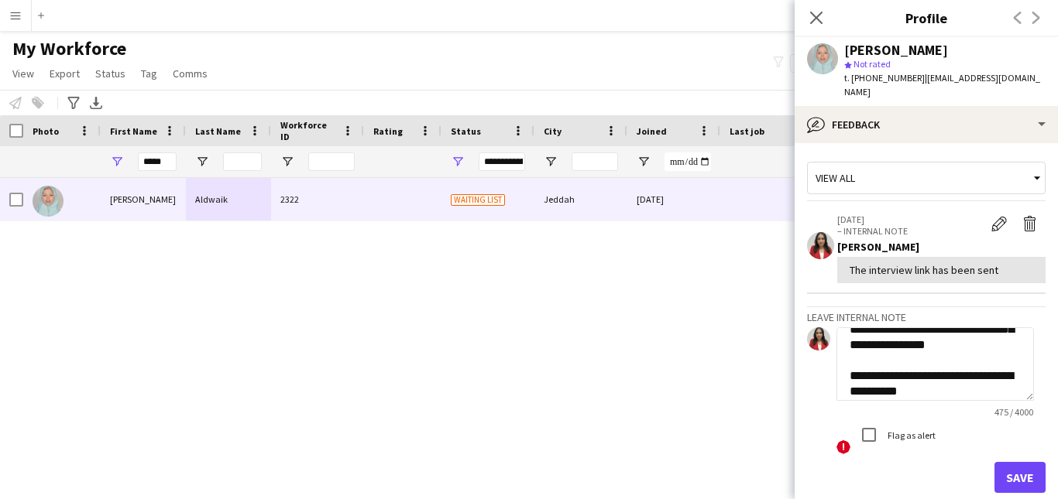
click at [978, 367] on textarea "**********" at bounding box center [934, 365] width 197 height 74
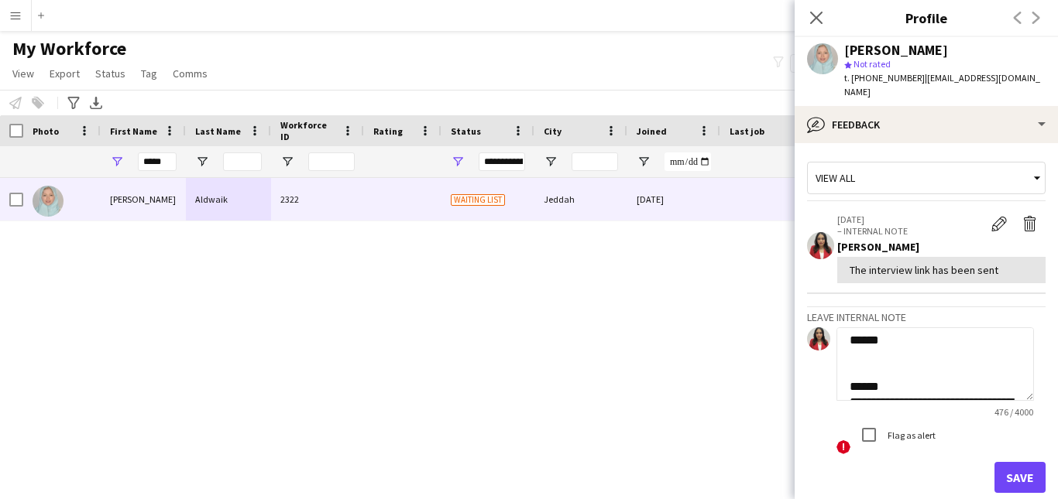
scroll to position [296, 0]
drag, startPoint x: 979, startPoint y: 372, endPoint x: 930, endPoint y: 334, distance: 61.3
click at [931, 335] on textarea "**********" at bounding box center [934, 365] width 197 height 74
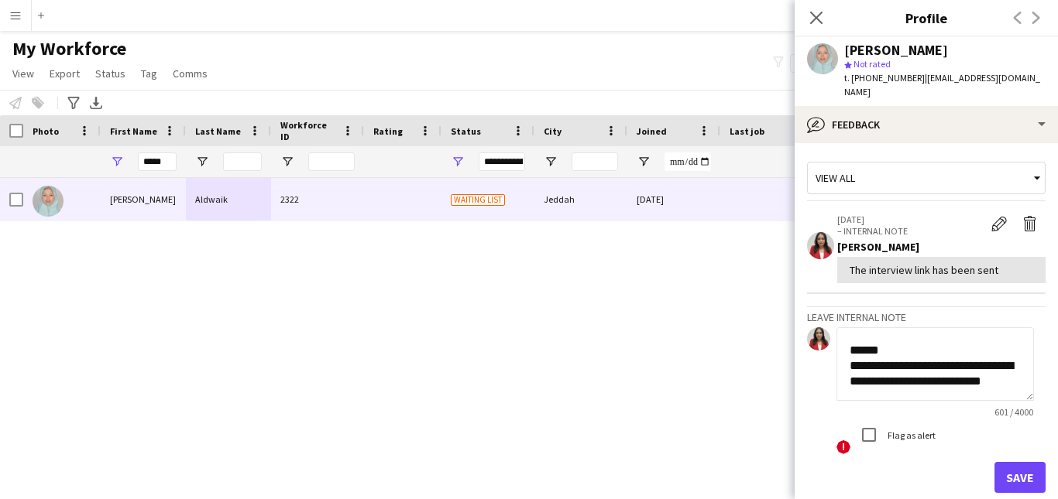
scroll to position [373, 0]
click at [942, 379] on textarea "**********" at bounding box center [934, 365] width 197 height 74
click at [976, 330] on textarea "**********" at bounding box center [934, 365] width 197 height 74
click at [943, 376] on textarea "**********" at bounding box center [934, 365] width 197 height 74
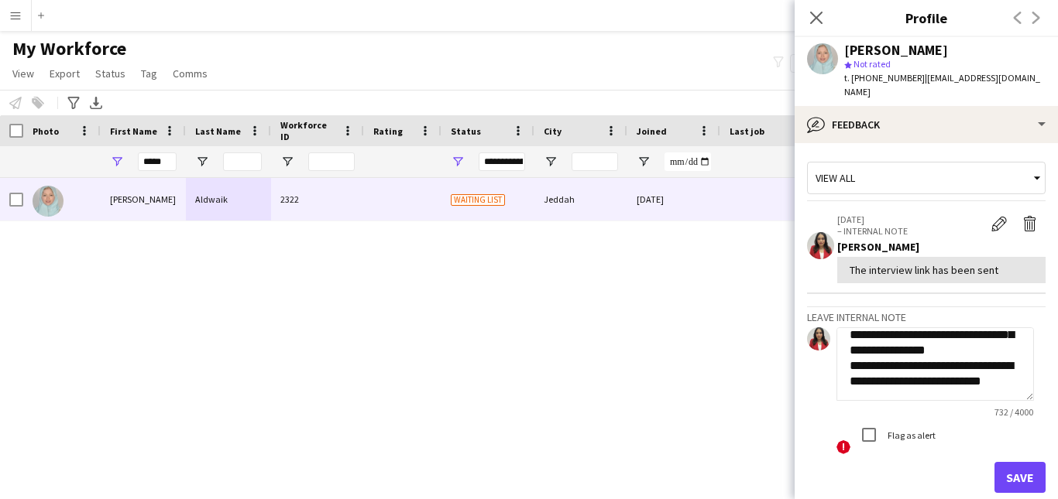
click at [945, 334] on textarea "**********" at bounding box center [934, 365] width 197 height 74
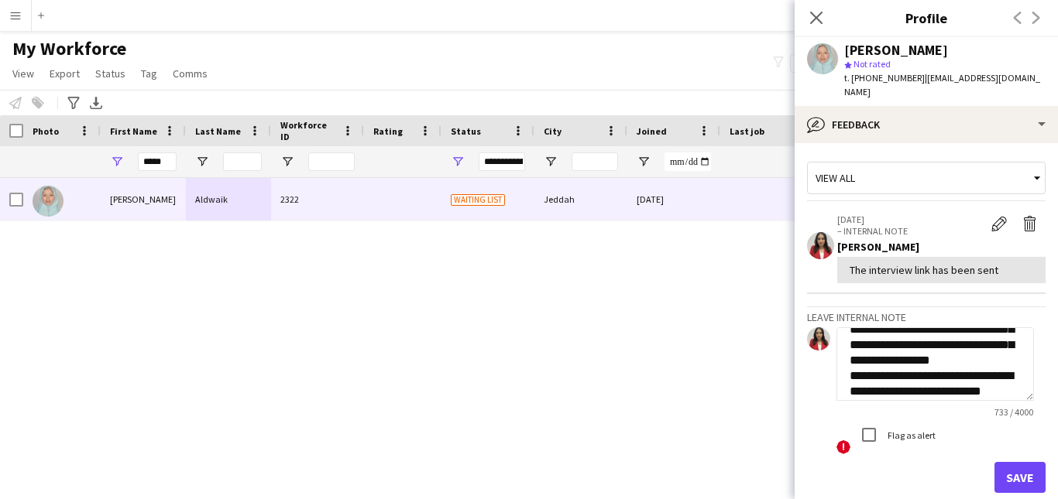
drag, startPoint x: 996, startPoint y: 361, endPoint x: 943, endPoint y: 359, distance: 52.7
click at [943, 359] on textarea "**********" at bounding box center [934, 365] width 197 height 74
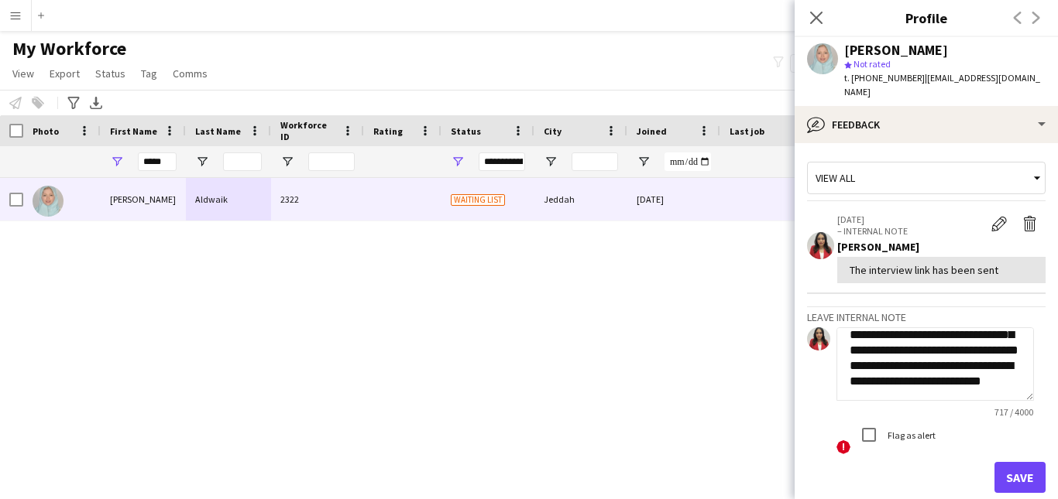
click at [967, 376] on textarea "**********" at bounding box center [934, 365] width 197 height 74
drag, startPoint x: 958, startPoint y: 374, endPoint x: 869, endPoint y: 349, distance: 91.7
click at [869, 349] on textarea "**********" at bounding box center [934, 365] width 197 height 74
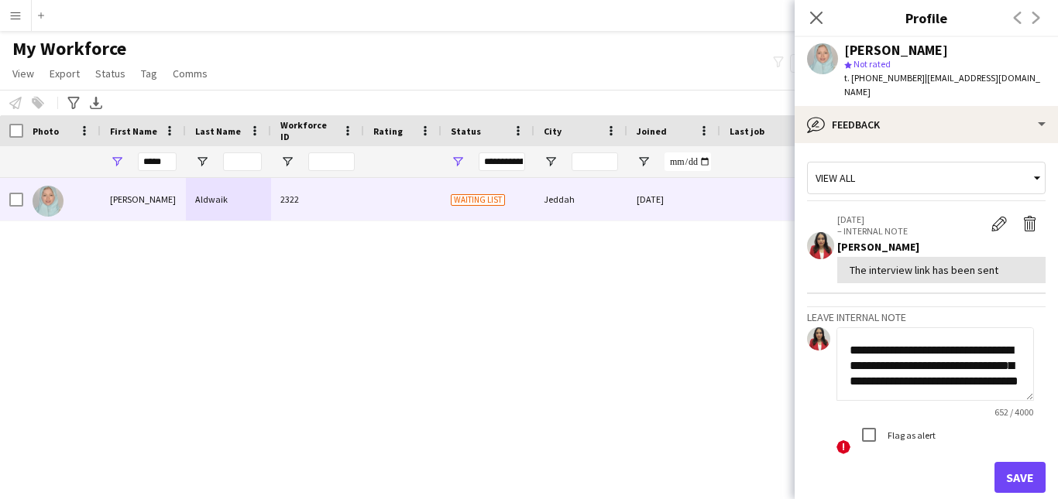
click at [938, 338] on textarea "**********" at bounding box center [934, 365] width 197 height 74
click at [945, 337] on textarea "**********" at bounding box center [934, 365] width 197 height 74
click at [935, 373] on textarea "**********" at bounding box center [934, 365] width 197 height 74
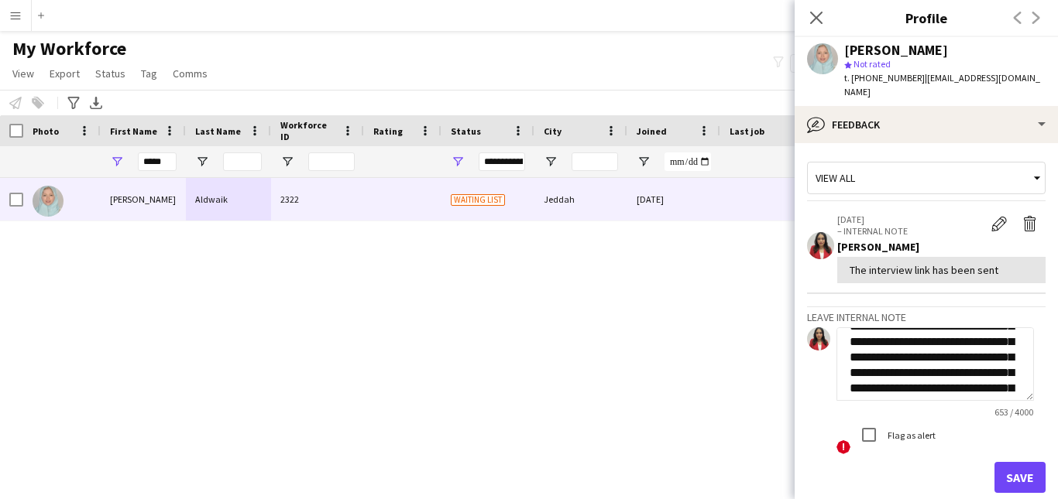
scroll to position [300, 0]
click at [888, 330] on textarea "**********" at bounding box center [934, 365] width 197 height 74
click at [935, 334] on textarea "**********" at bounding box center [934, 365] width 197 height 74
type textarea "**********"
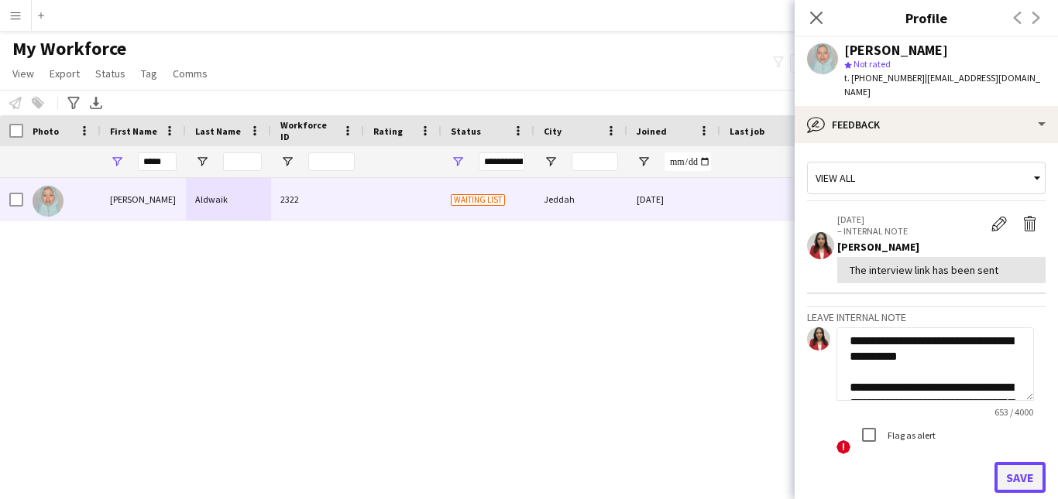
click at [1007, 462] on button "Save" at bounding box center [1019, 477] width 51 height 31
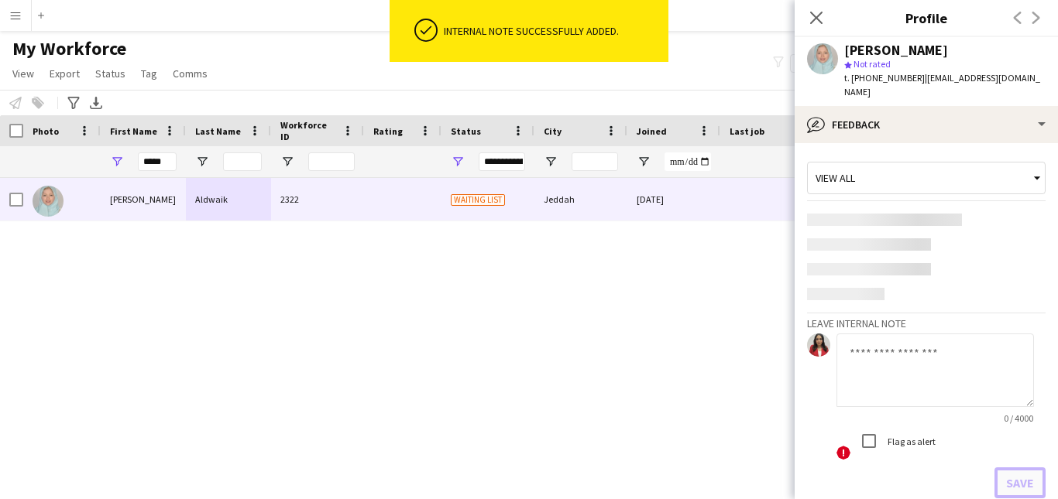
scroll to position [0, 0]
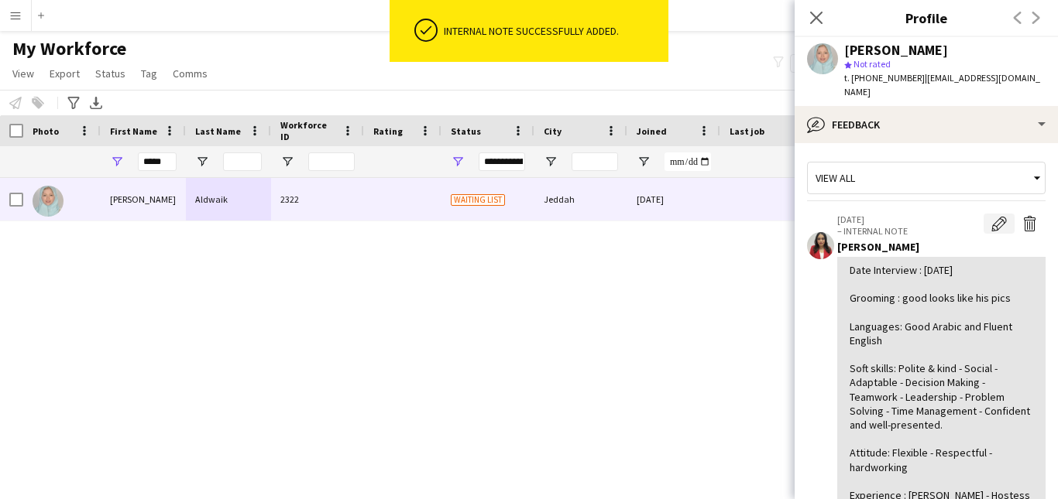
click at [993, 216] on app-icon "Edit internal note" at bounding box center [998, 223] width 15 height 15
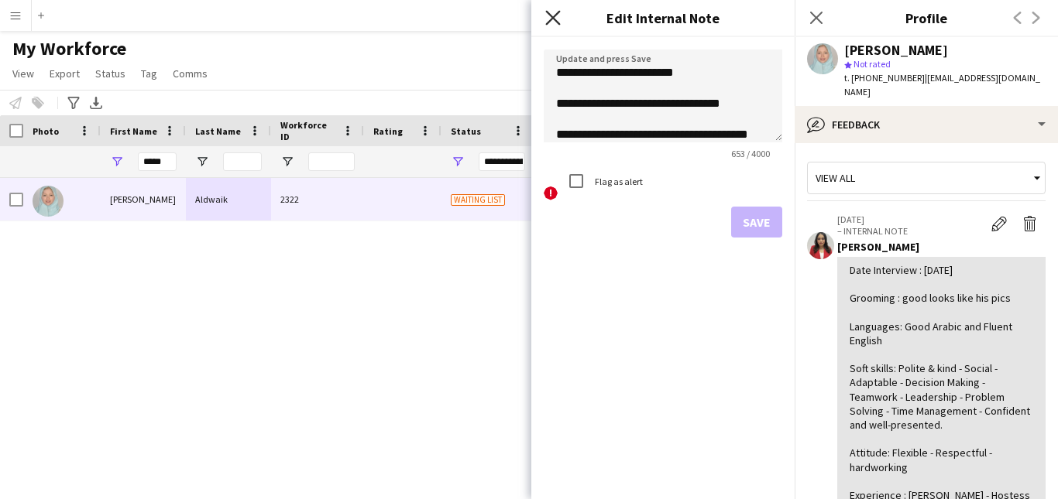
click at [550, 21] on icon at bounding box center [552, 17] width 15 height 15
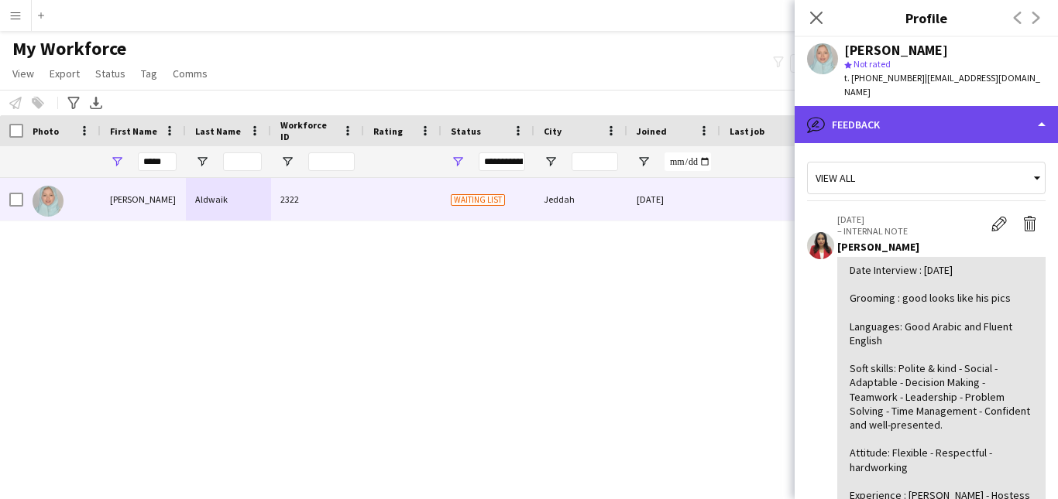
click at [1011, 123] on div "bubble-pencil Feedback" at bounding box center [925, 124] width 263 height 37
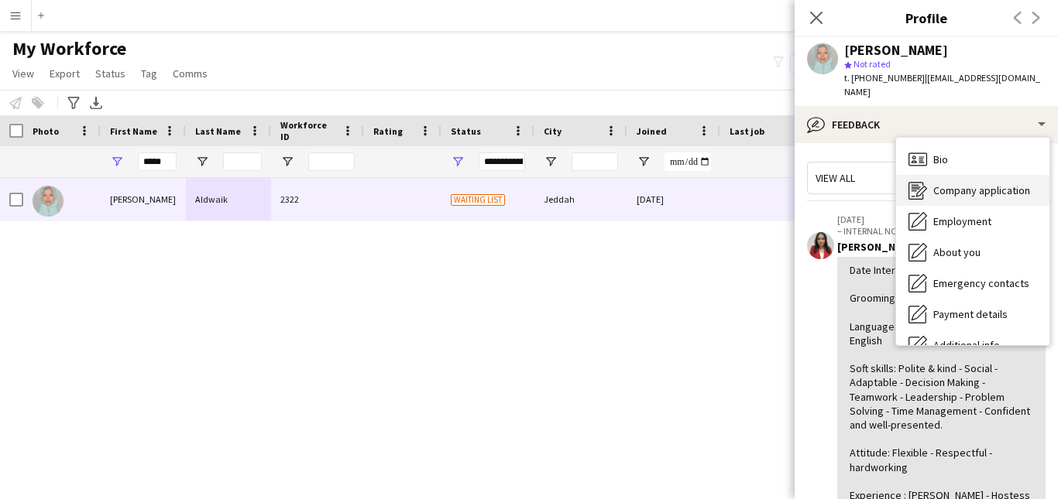
click at [1005, 183] on span "Company application" at bounding box center [981, 190] width 97 height 14
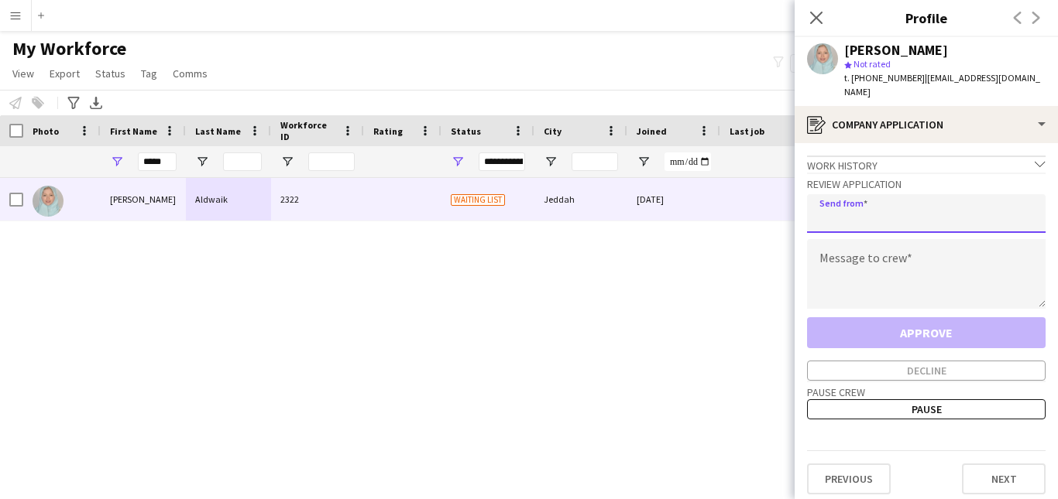
click at [947, 198] on input "email" at bounding box center [926, 213] width 238 height 39
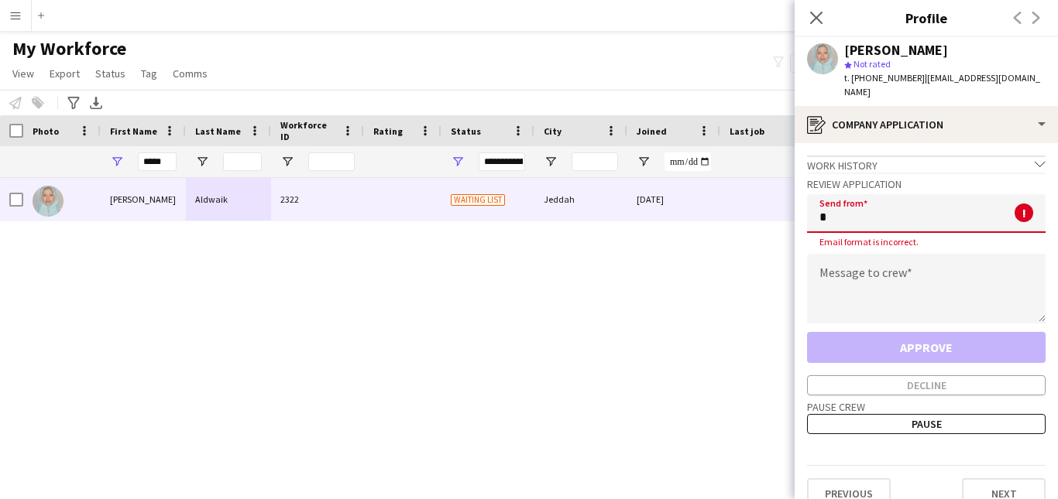
type input "**********"
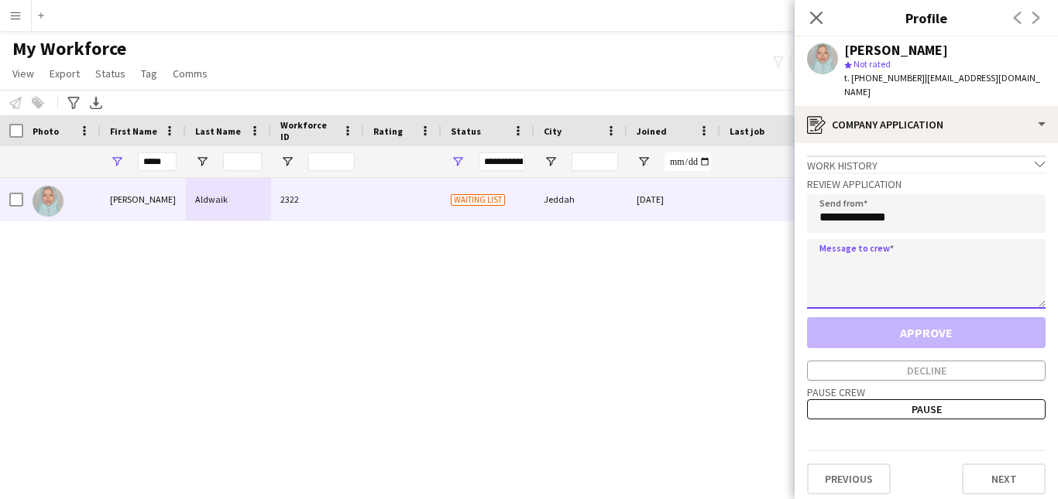
click at [923, 266] on textarea at bounding box center [926, 274] width 238 height 70
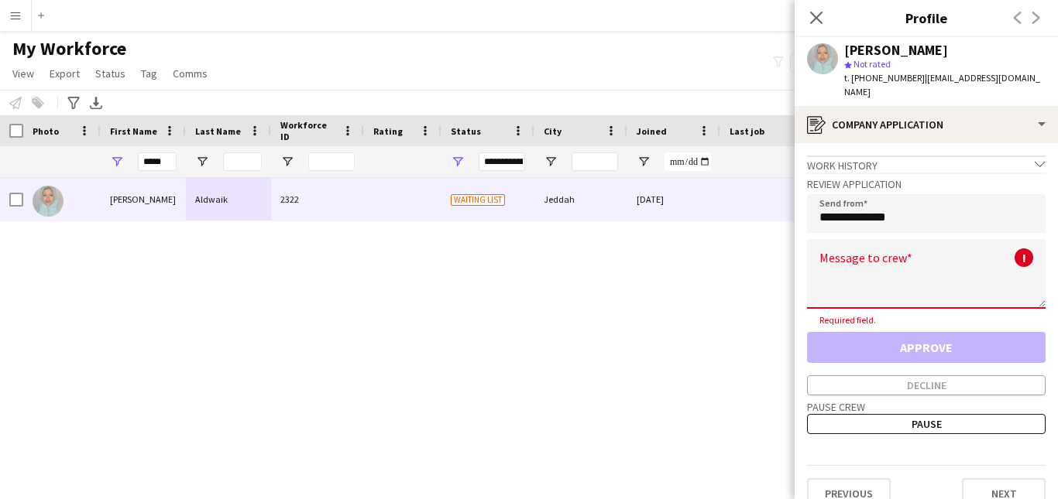
click at [964, 251] on textarea at bounding box center [926, 274] width 238 height 70
paste textarea "**********"
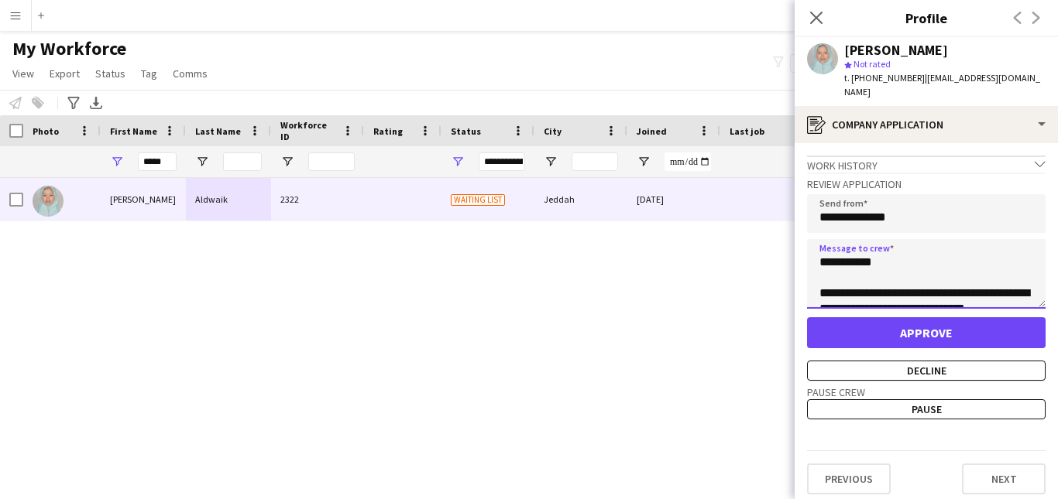
click at [868, 248] on textarea "**********" at bounding box center [926, 274] width 238 height 70
type textarea "**********"
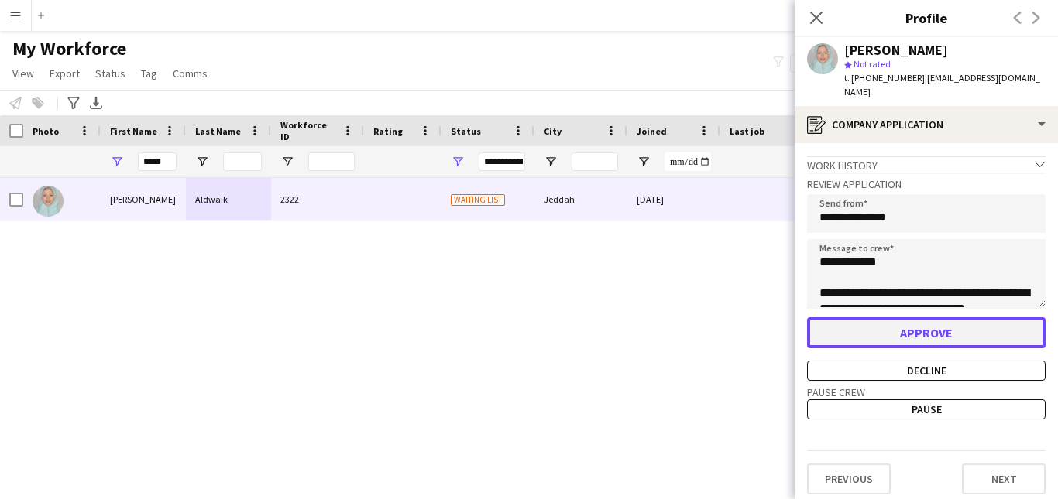
click at [956, 319] on button "Approve" at bounding box center [926, 332] width 238 height 31
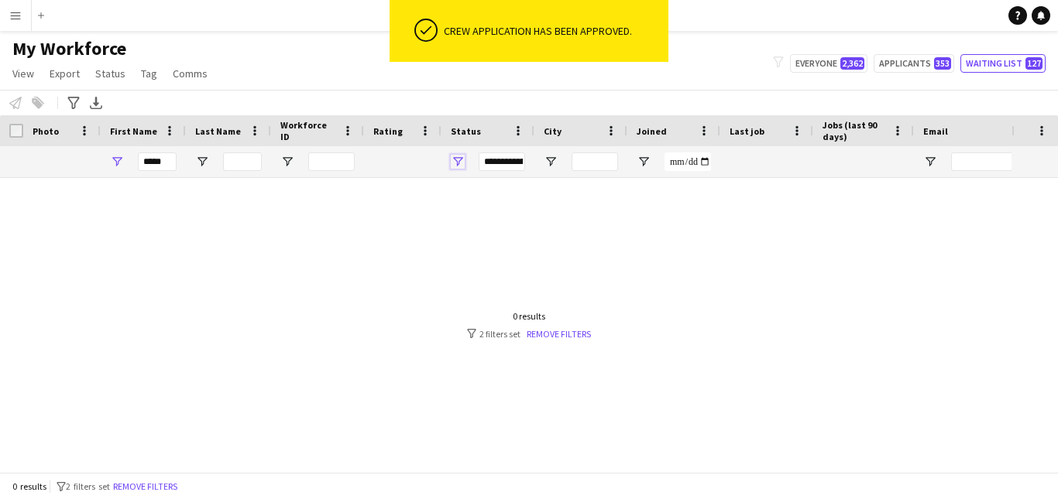
click at [460, 156] on span "Open Filter Menu" at bounding box center [458, 162] width 14 height 14
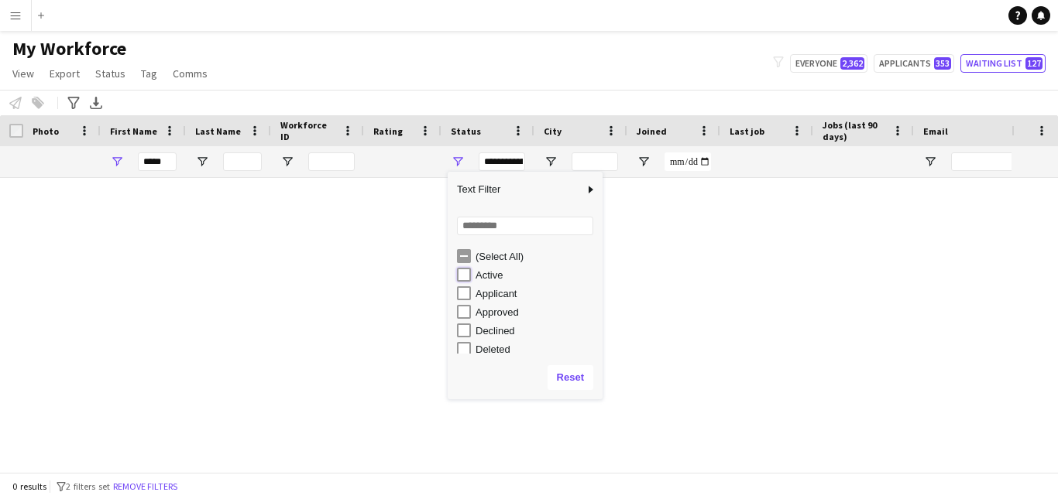
type input "**********"
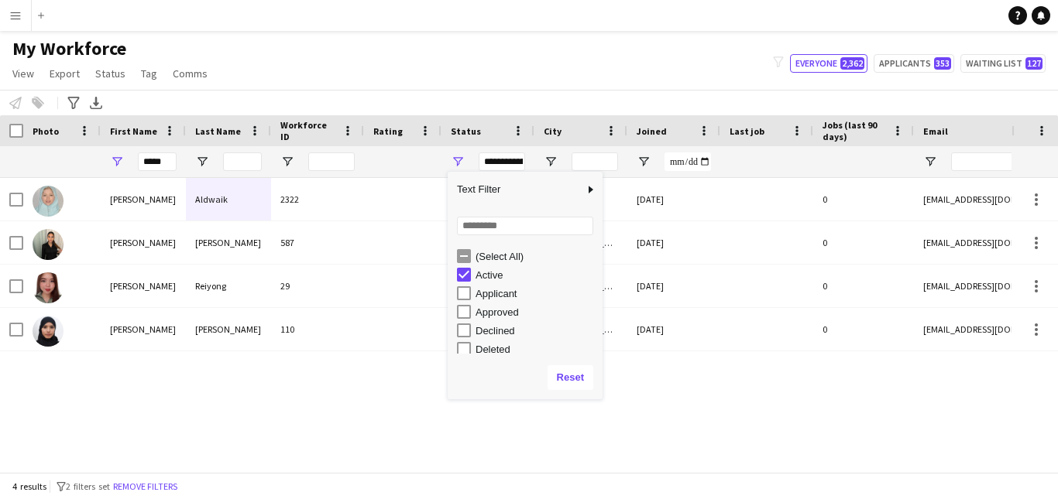
click at [523, 101] on div "Notify workforce Add to tag Select at least one crew to tag him or her. Advance…" at bounding box center [529, 103] width 1058 height 26
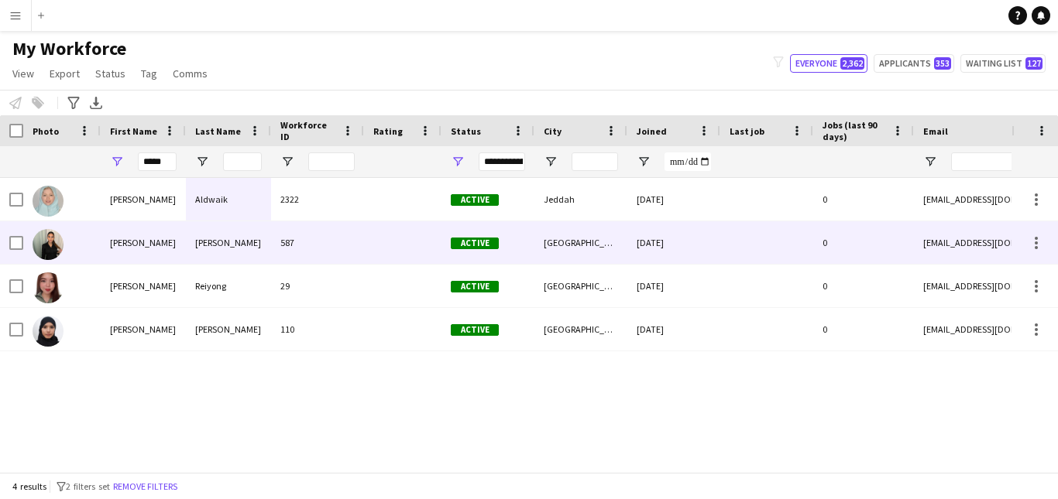
click at [362, 238] on div "587" at bounding box center [317, 242] width 93 height 43
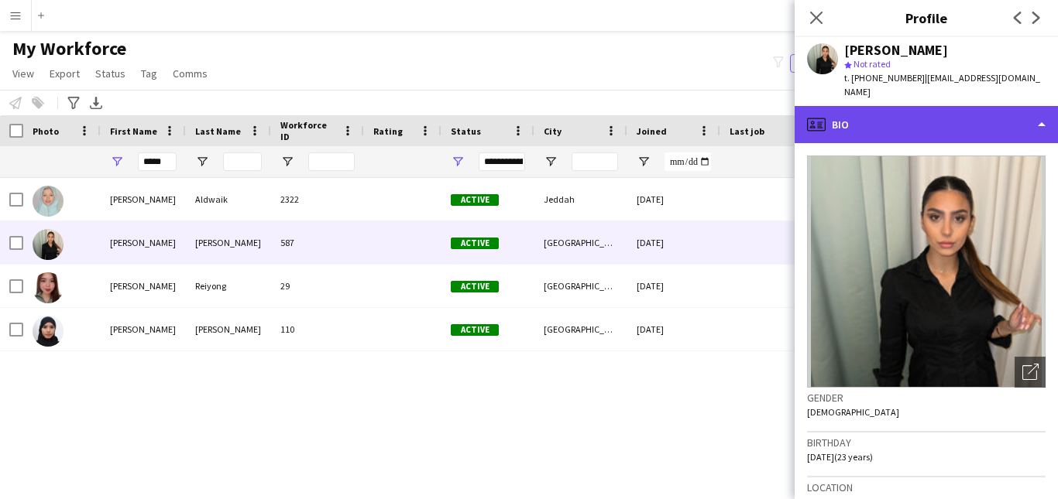
click at [1029, 127] on div "profile Bio" at bounding box center [925, 124] width 263 height 37
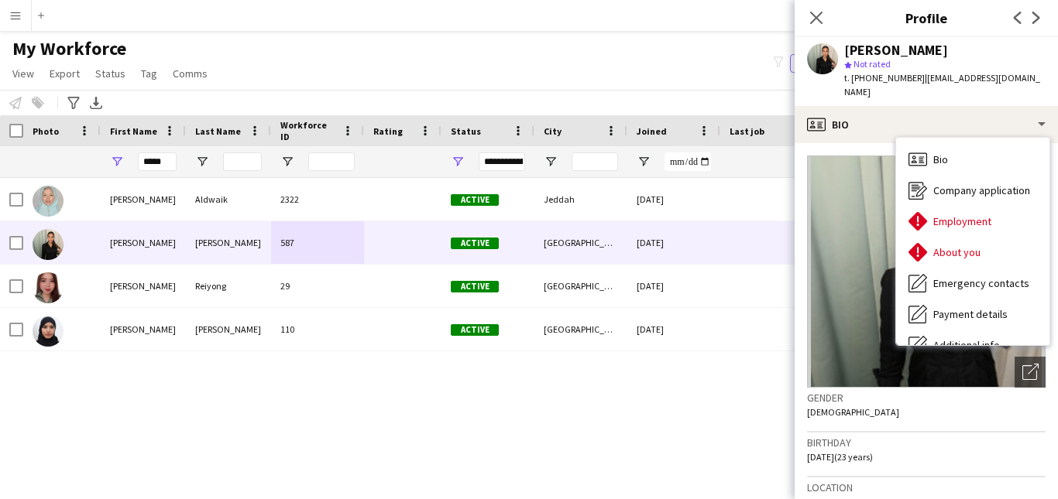
click at [767, 60] on div "filter-1 Everyone 2,362 Applicants 353 Waiting list 127" at bounding box center [908, 63] width 297 height 19
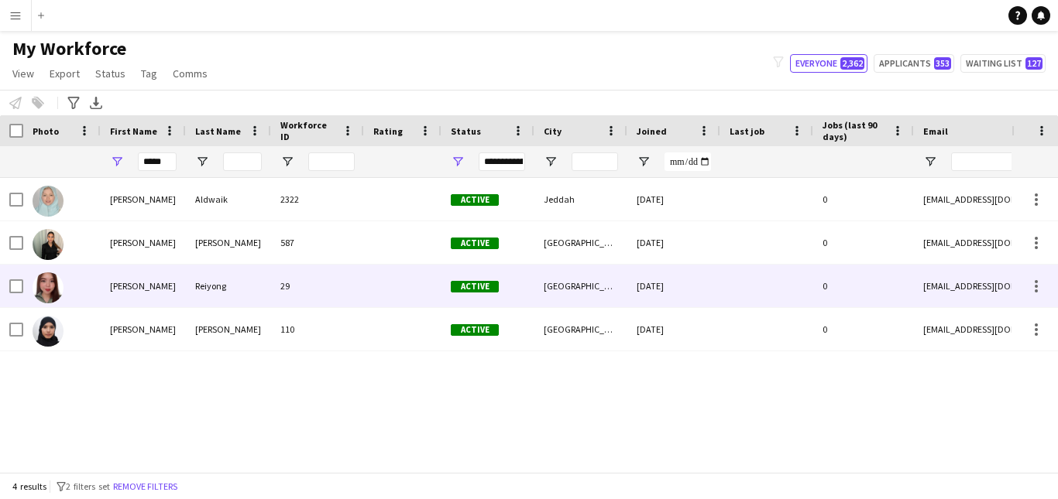
click at [396, 277] on div at bounding box center [402, 286] width 77 height 43
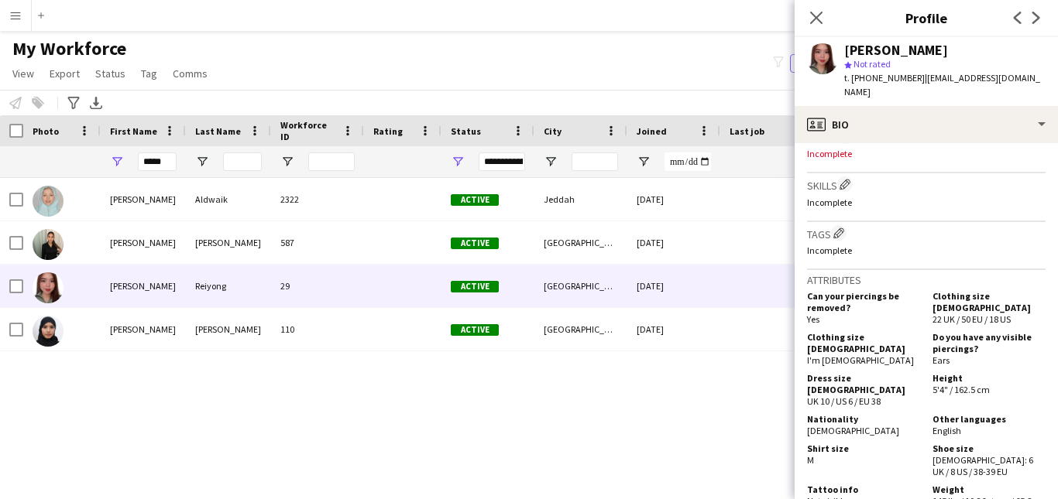
scroll to position [513, 0]
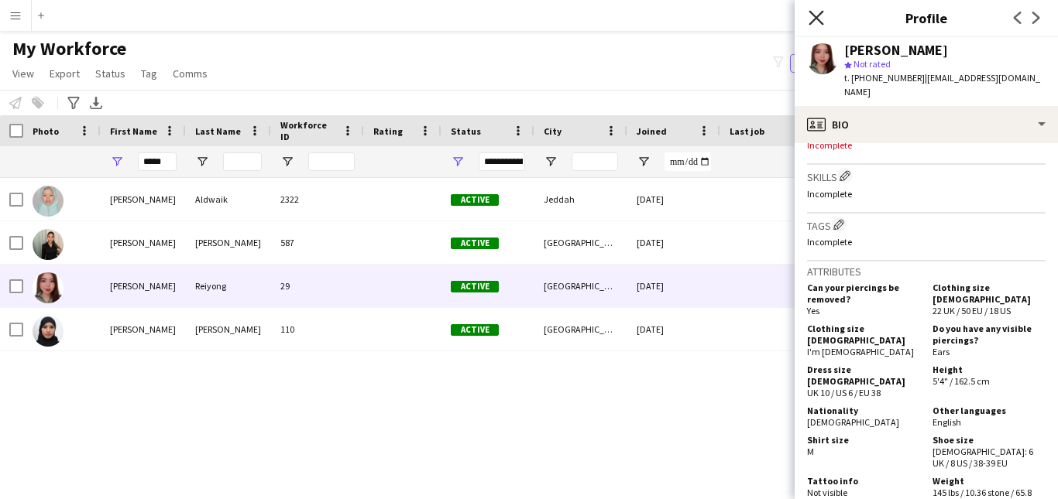
click at [819, 19] on icon "Close pop-in" at bounding box center [815, 17] width 15 height 15
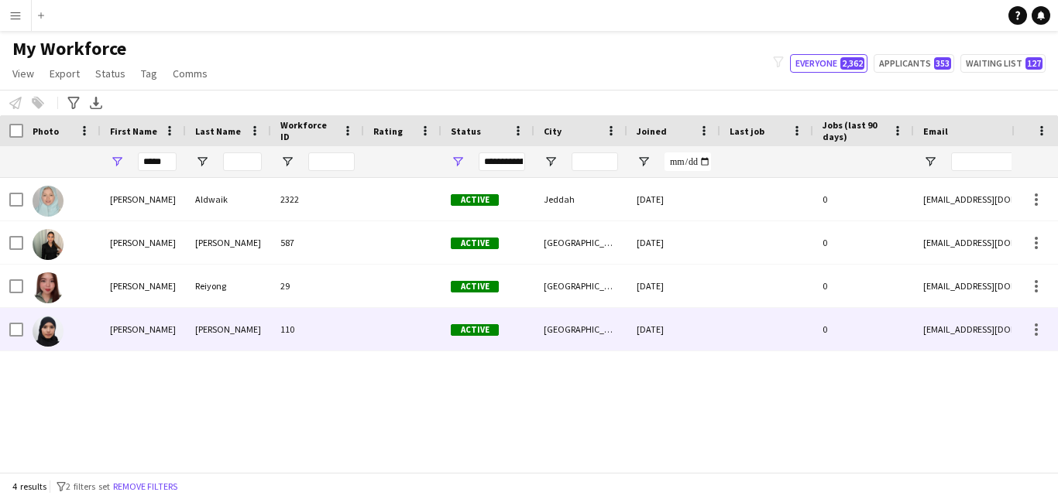
click at [376, 322] on div at bounding box center [402, 329] width 77 height 43
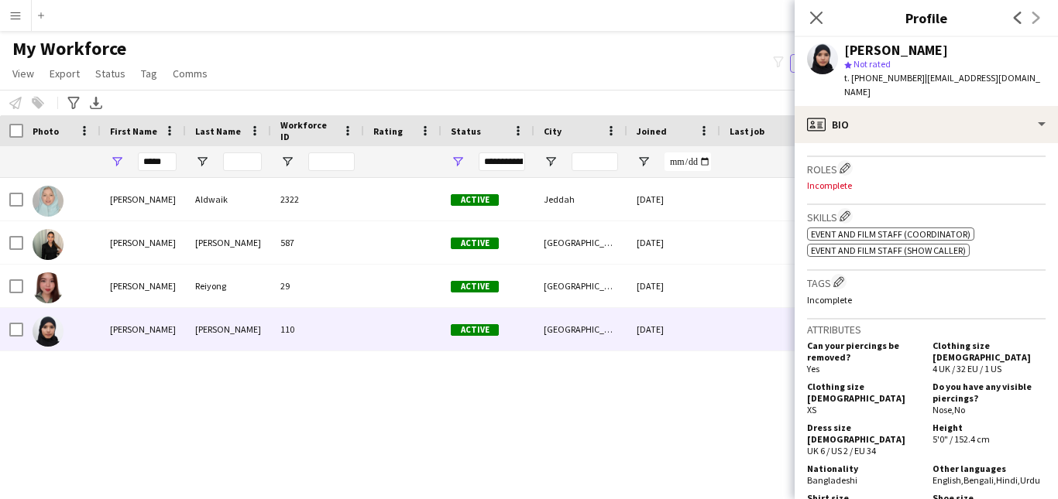
scroll to position [467, 0]
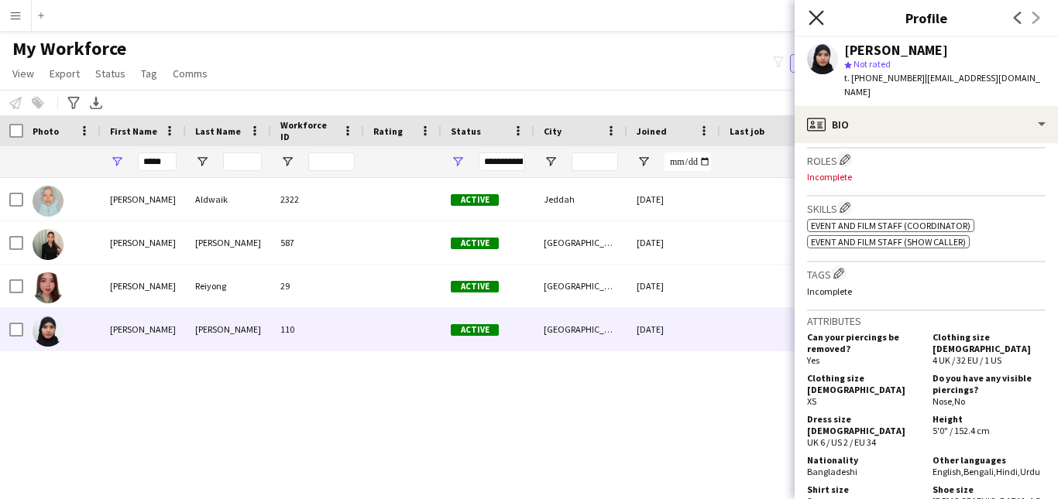
click at [821, 17] on icon "Close pop-in" at bounding box center [815, 17] width 15 height 15
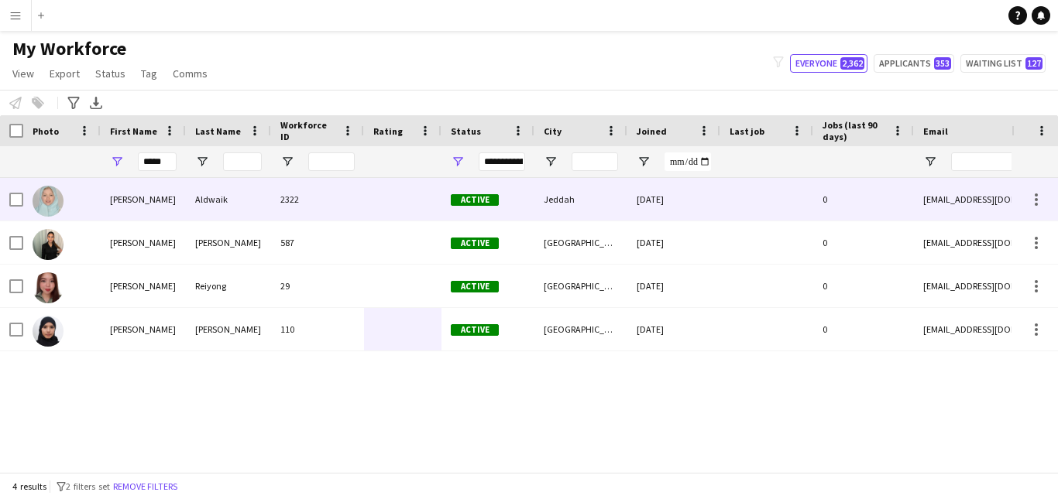
click at [444, 199] on div "Active" at bounding box center [487, 199] width 93 height 43
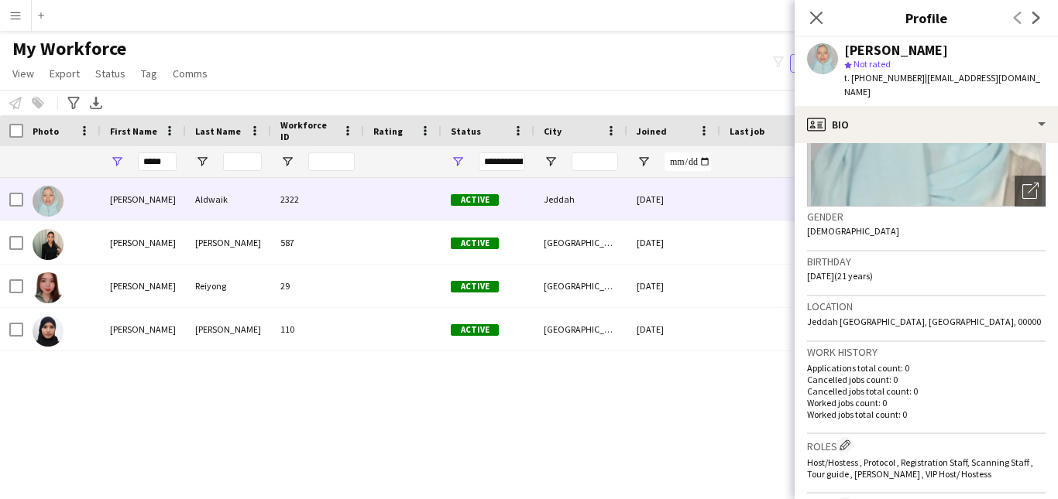
scroll to position [0, 0]
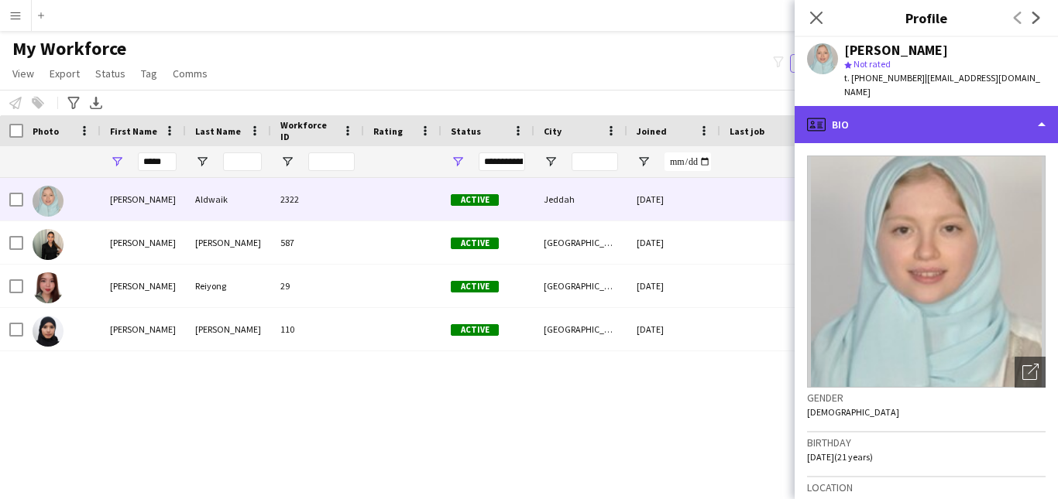
click at [1034, 106] on div "profile Bio" at bounding box center [925, 124] width 263 height 37
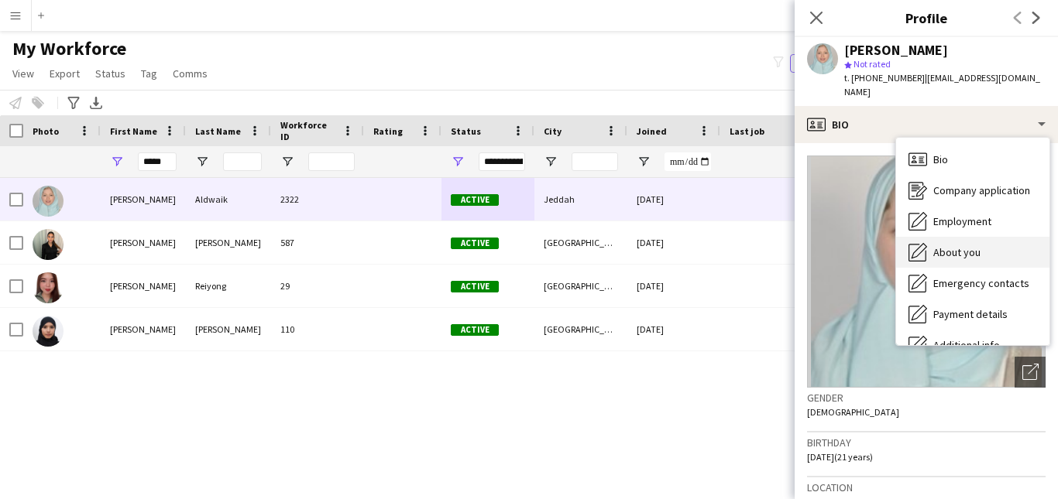
click at [982, 237] on div "About you About you" at bounding box center [972, 252] width 153 height 31
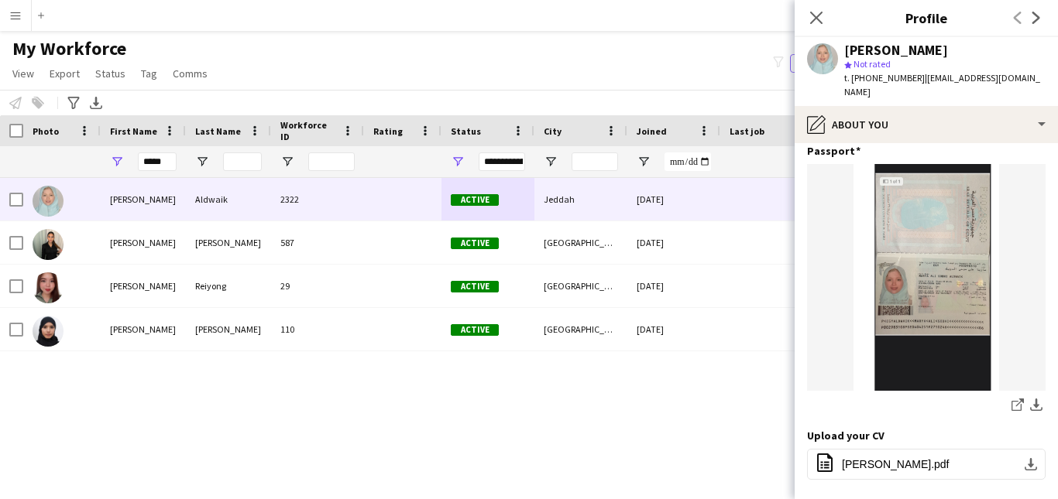
scroll to position [504, 0]
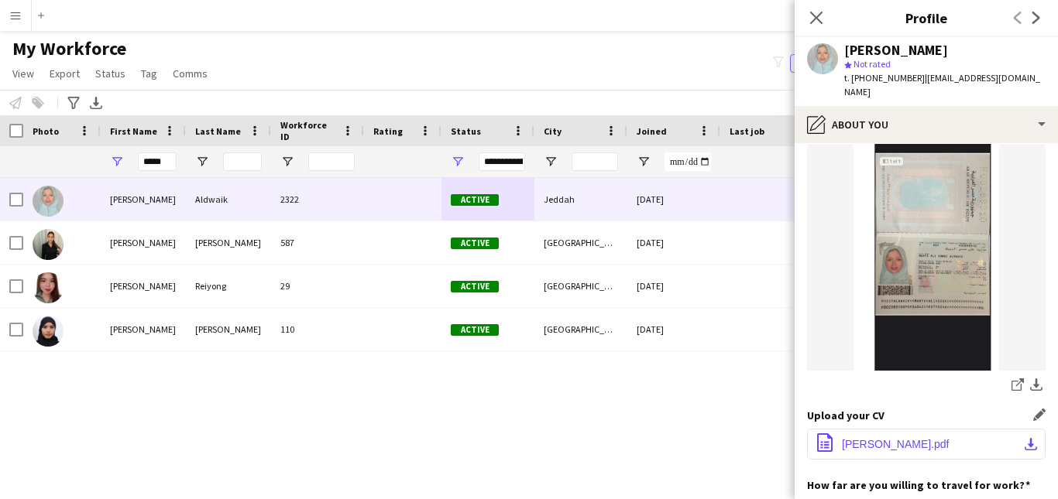
click at [891, 429] on button "office-file-sheet [PERSON_NAME].pdf download-bottom" at bounding box center [926, 444] width 238 height 31
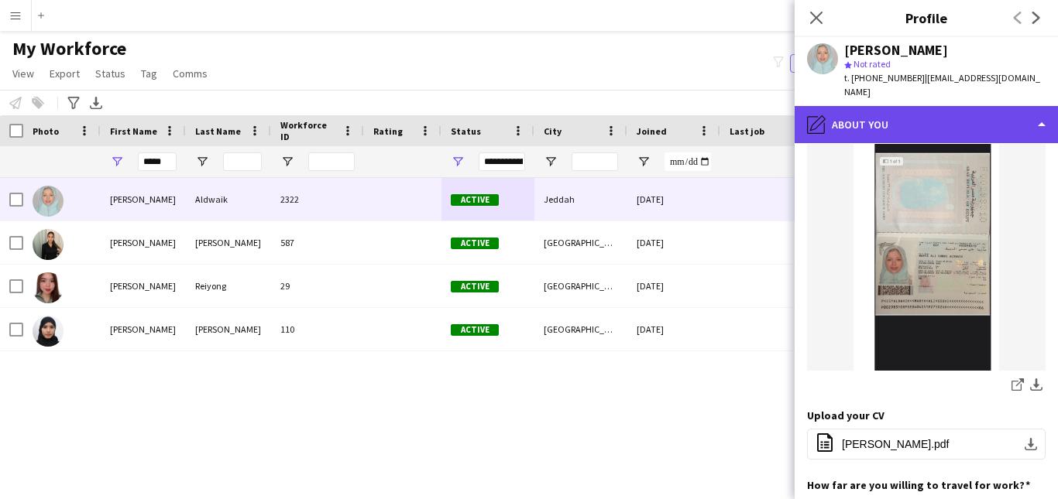
click at [955, 106] on div "pencil4 About you" at bounding box center [925, 124] width 263 height 37
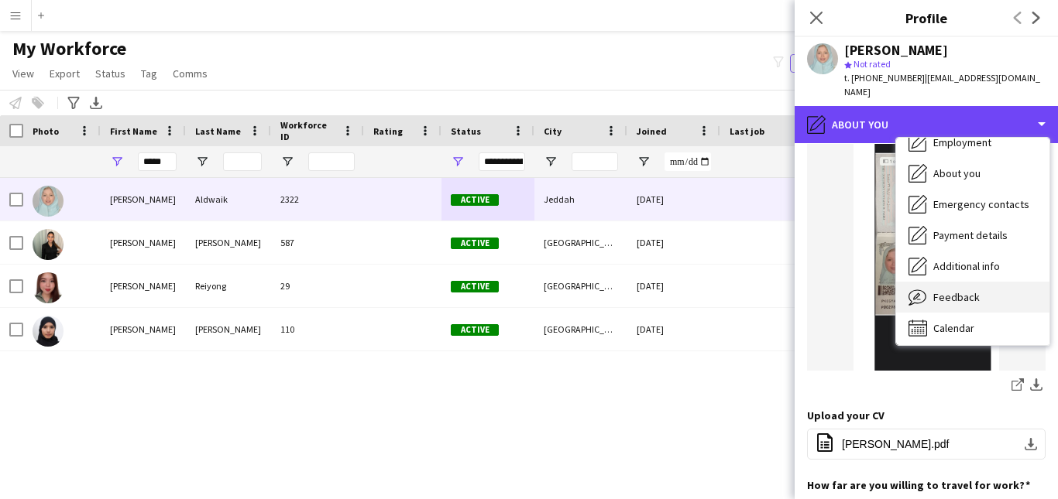
scroll to position [84, 0]
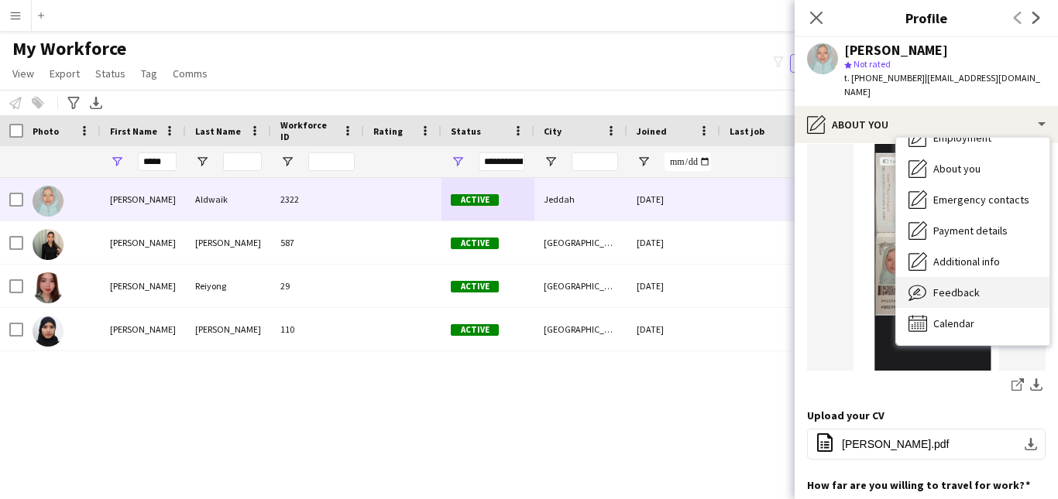
click at [1006, 277] on div "Feedback Feedback" at bounding box center [972, 292] width 153 height 31
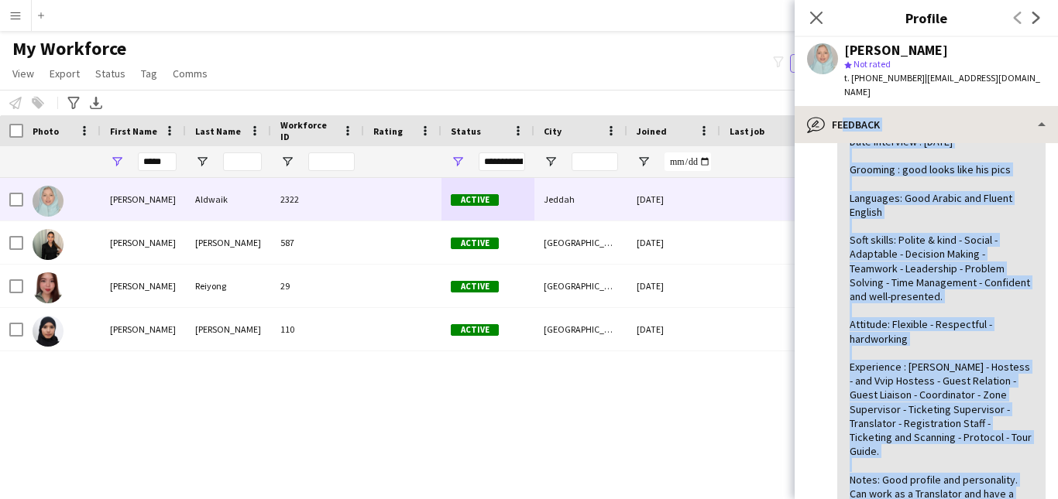
scroll to position [0, 0]
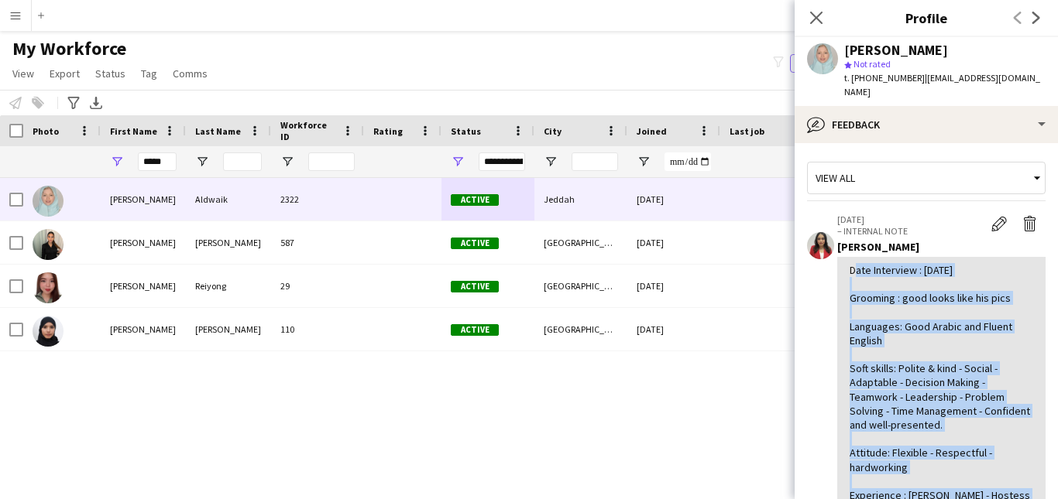
drag, startPoint x: 1019, startPoint y: 367, endPoint x: 851, endPoint y: 251, distance: 204.2
click at [851, 263] on div "Date Interview : [DATE] Grooming : good looks like his pics Languages: Good Ara…" at bounding box center [940, 453] width 183 height 380
copy div "Date Interview : [DATE] Grooming : good looks like his pics Languages: Good Ara…"
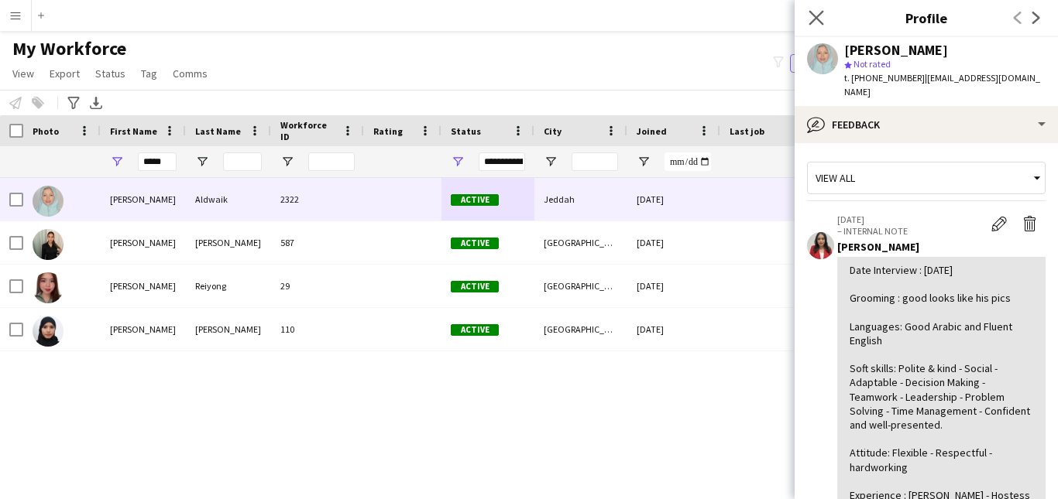
click at [825, 13] on div "Close pop-in" at bounding box center [815, 18] width 43 height 36
click at [816, 18] on icon at bounding box center [815, 17] width 15 height 15
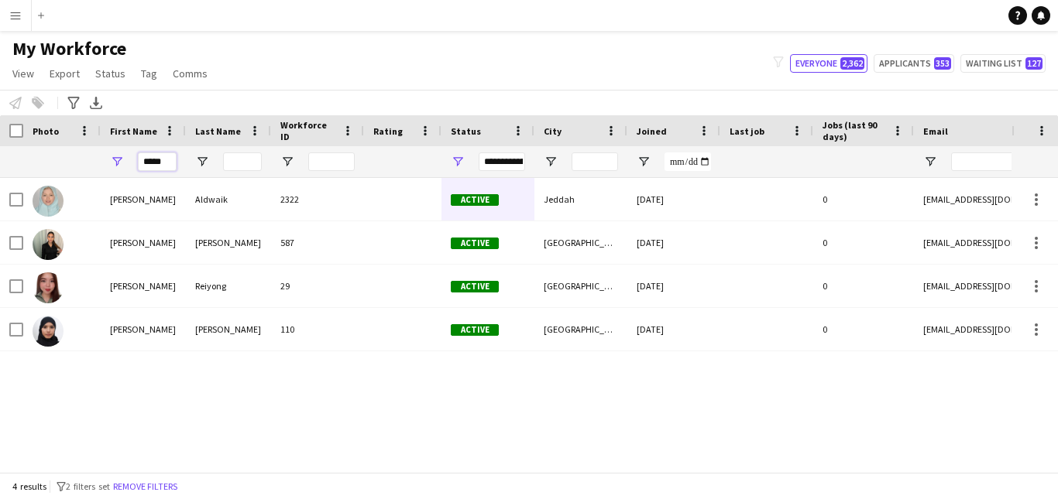
click at [168, 166] on input "*****" at bounding box center [157, 162] width 39 height 19
type input "*"
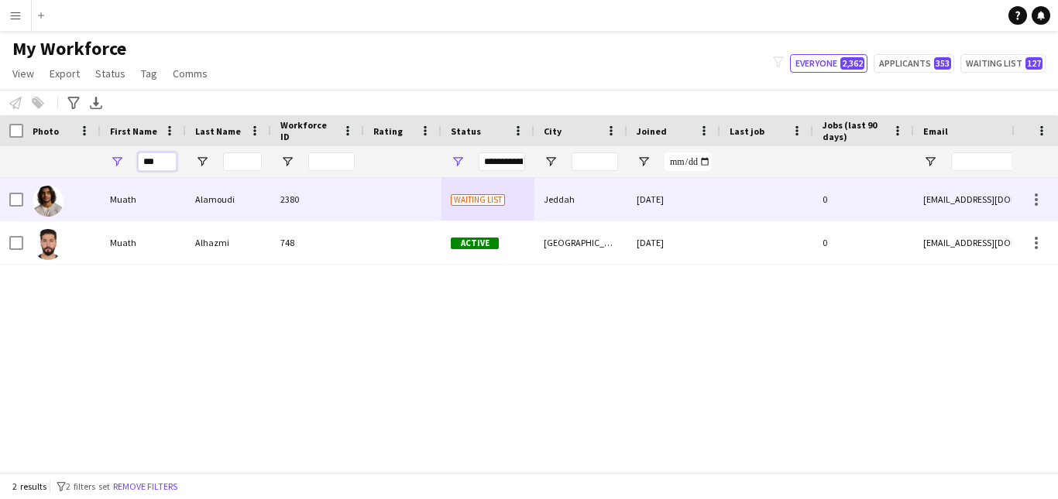
type input "***"
click at [362, 205] on div "2380" at bounding box center [317, 199] width 93 height 43
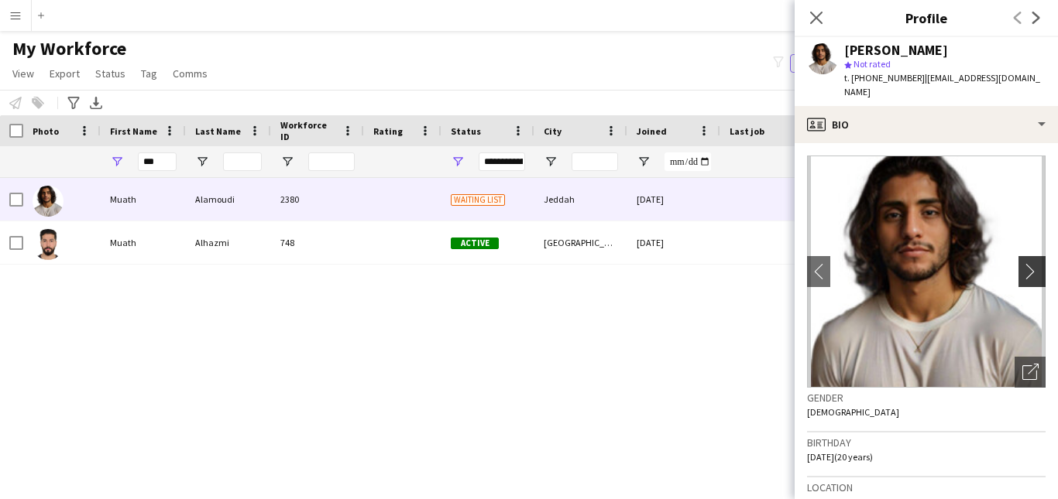
click at [1022, 263] on app-icon "chevron-right" at bounding box center [1034, 271] width 24 height 16
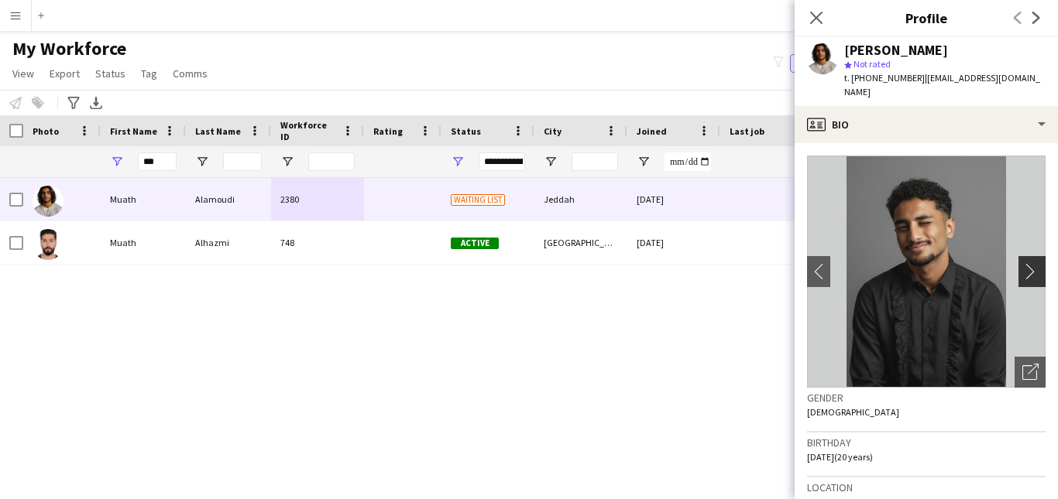
click at [1022, 263] on app-icon "chevron-right" at bounding box center [1034, 271] width 24 height 16
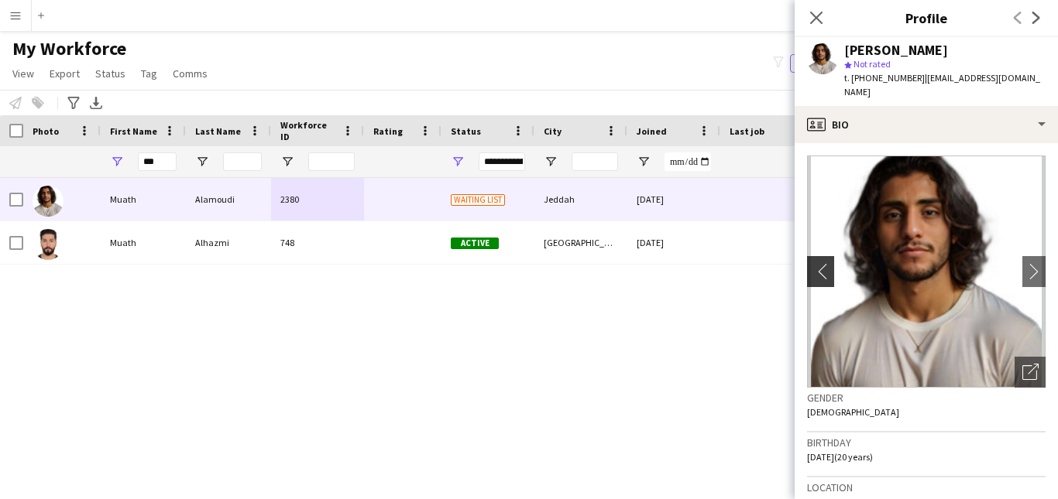
click at [808, 267] on button "chevron-left" at bounding box center [818, 271] width 31 height 31
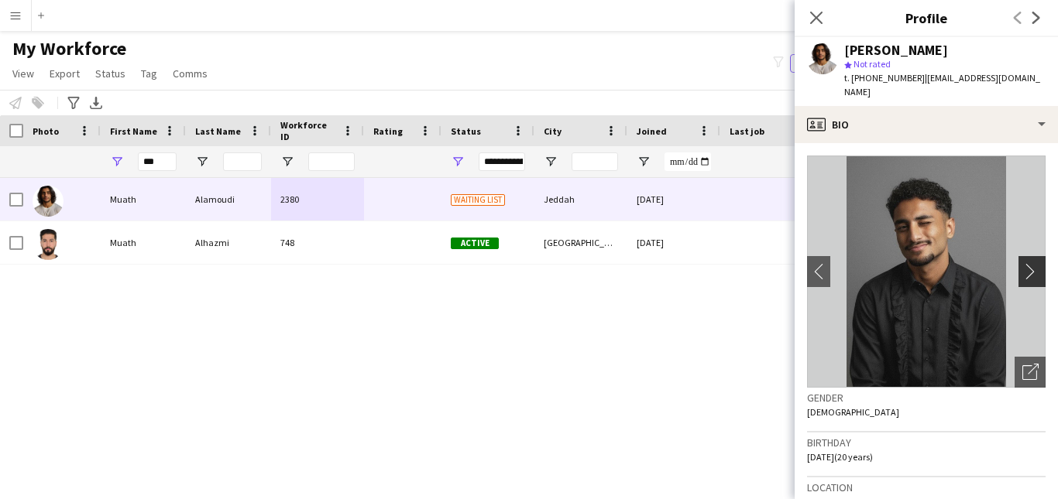
click at [1029, 266] on button "chevron-right" at bounding box center [1033, 271] width 31 height 31
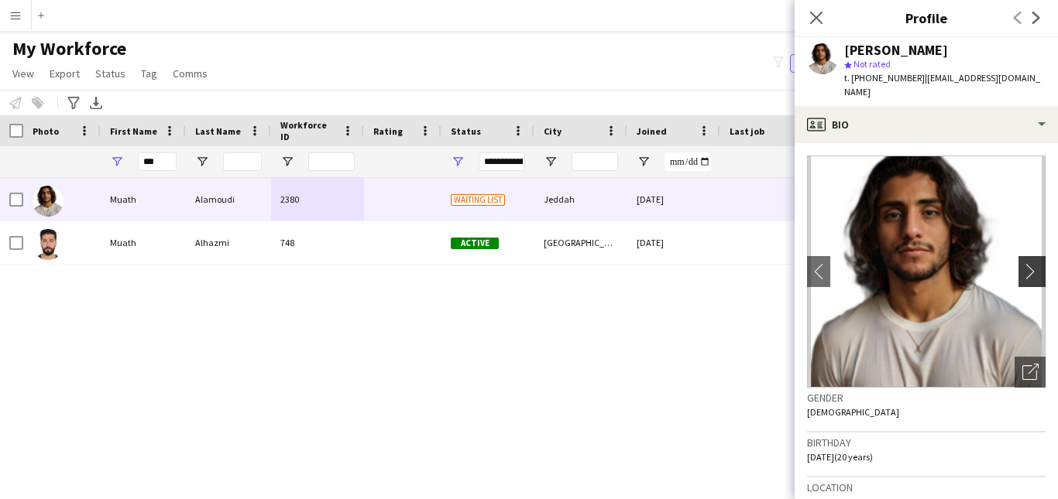
click at [1029, 266] on button "chevron-right" at bounding box center [1033, 271] width 31 height 31
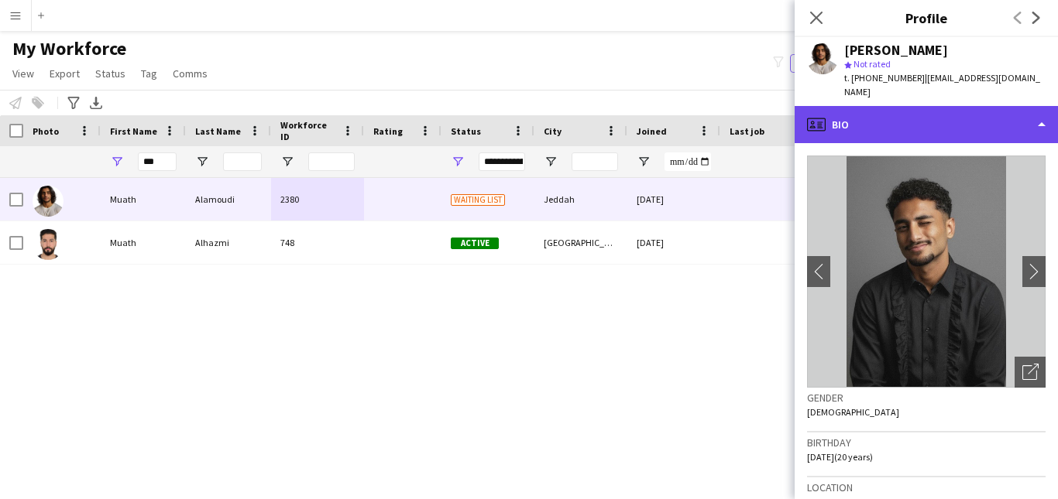
click at [954, 106] on div "profile Bio" at bounding box center [925, 124] width 263 height 37
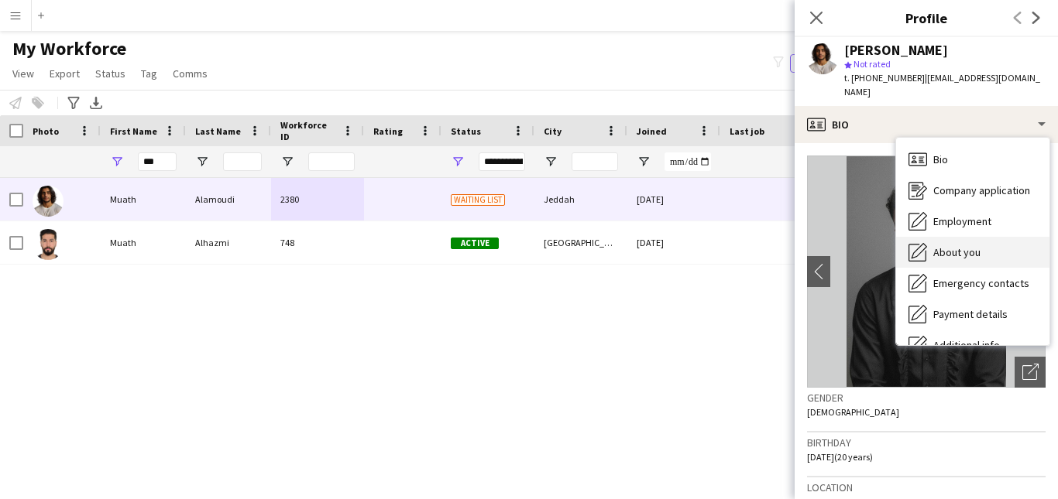
click at [985, 245] on div "About you About you" at bounding box center [972, 252] width 153 height 31
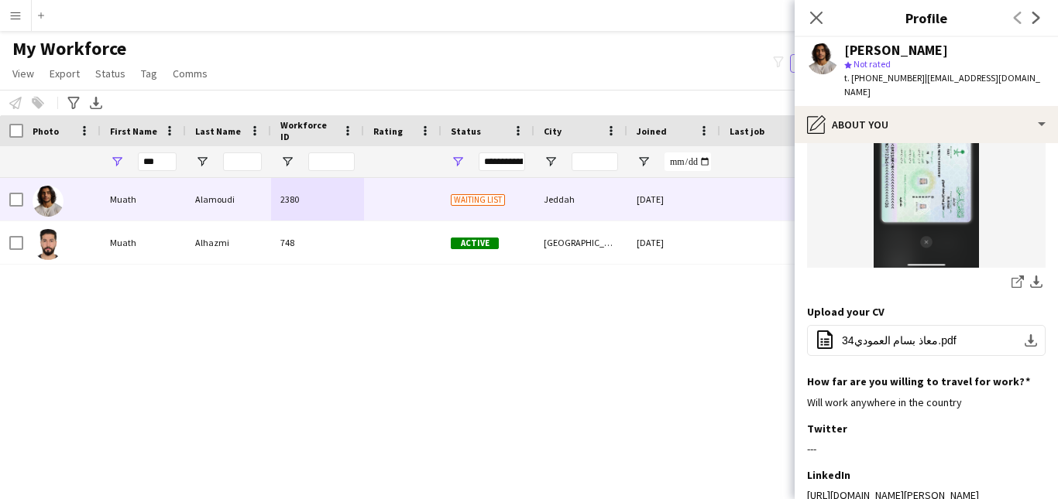
scroll to position [636, 0]
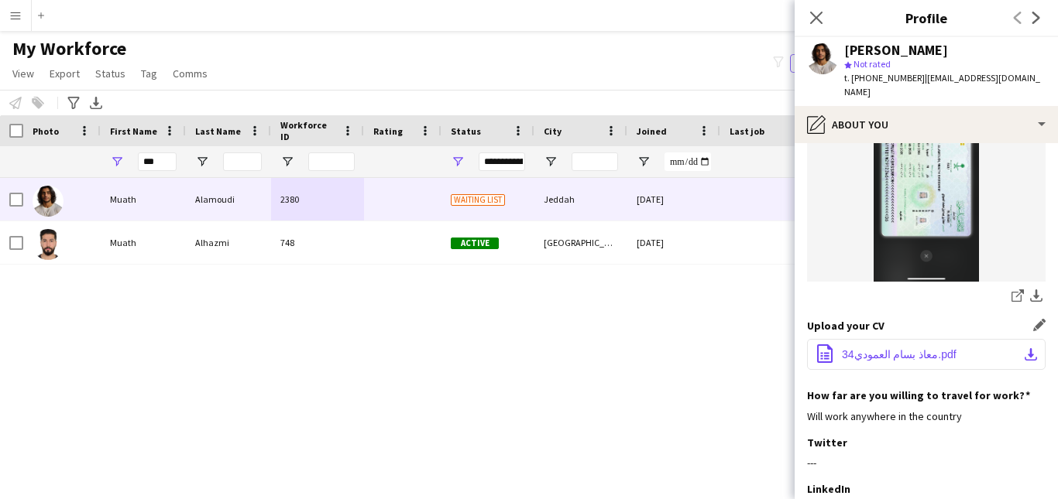
click at [911, 348] on span "‎⁨معاذ بسام العمودي34⁩.pdf" at bounding box center [899, 354] width 115 height 12
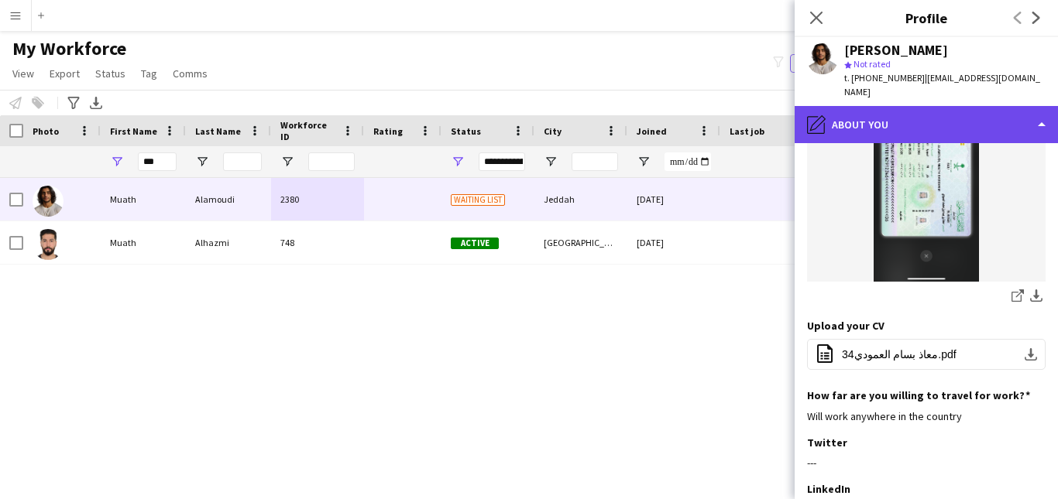
click at [954, 114] on div "pencil4 About you" at bounding box center [925, 124] width 263 height 37
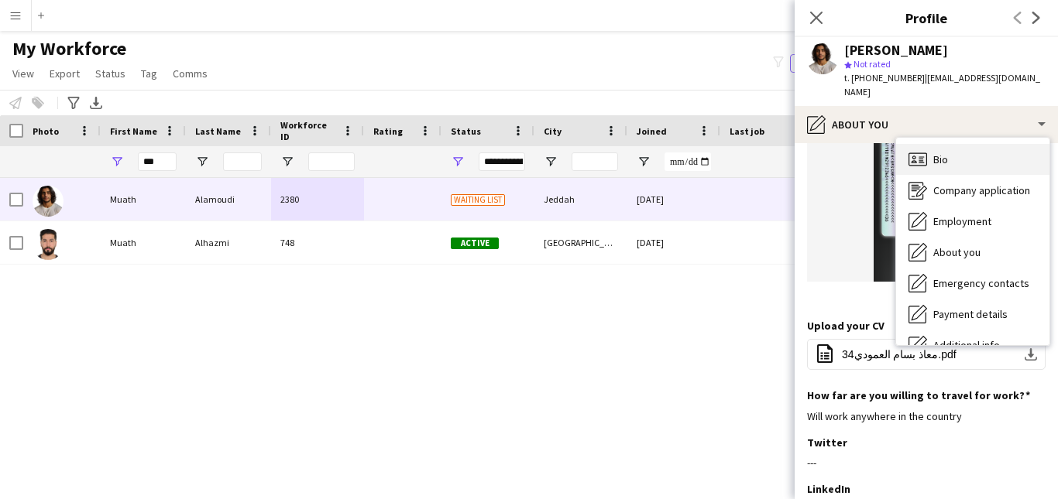
click at [1007, 149] on div "Bio Bio" at bounding box center [972, 159] width 153 height 31
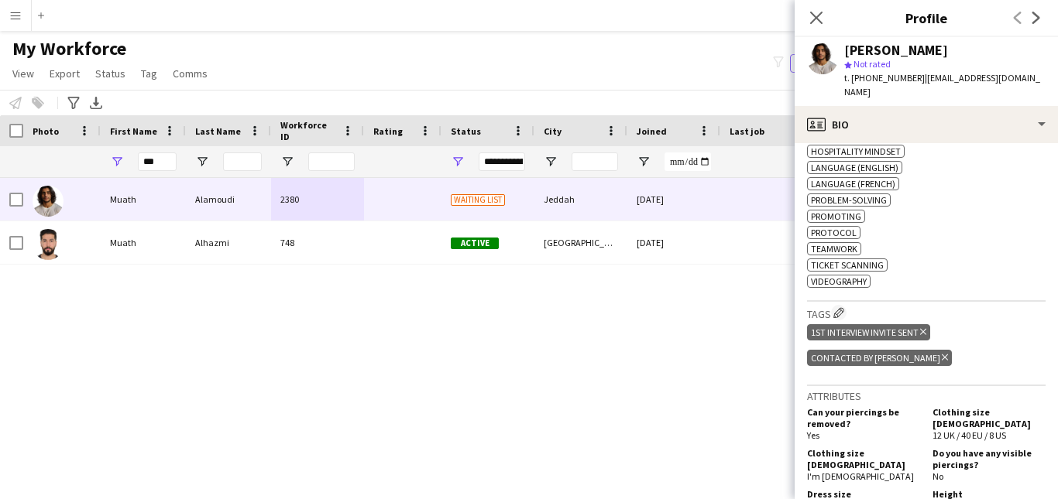
scroll to position [742, 0]
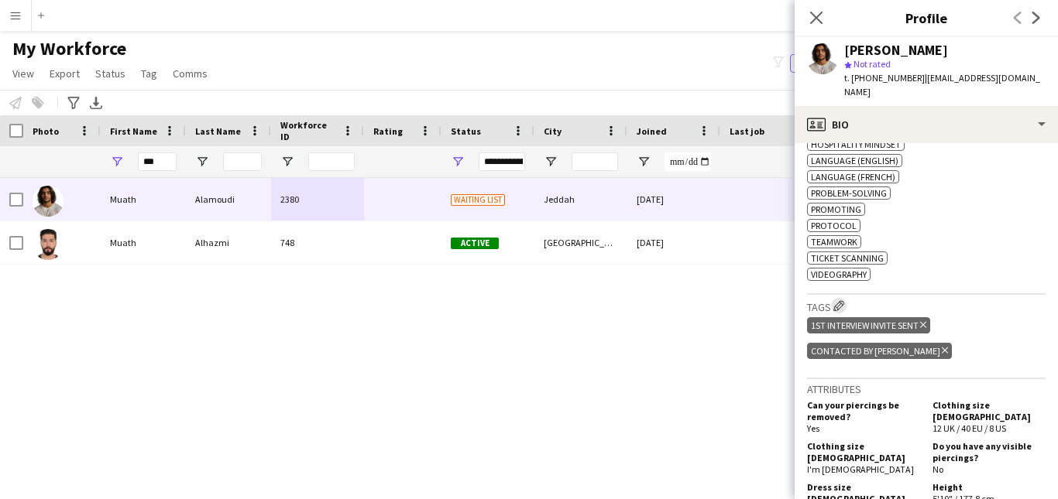
click at [837, 300] on app-icon "Edit crew company tags" at bounding box center [838, 305] width 11 height 11
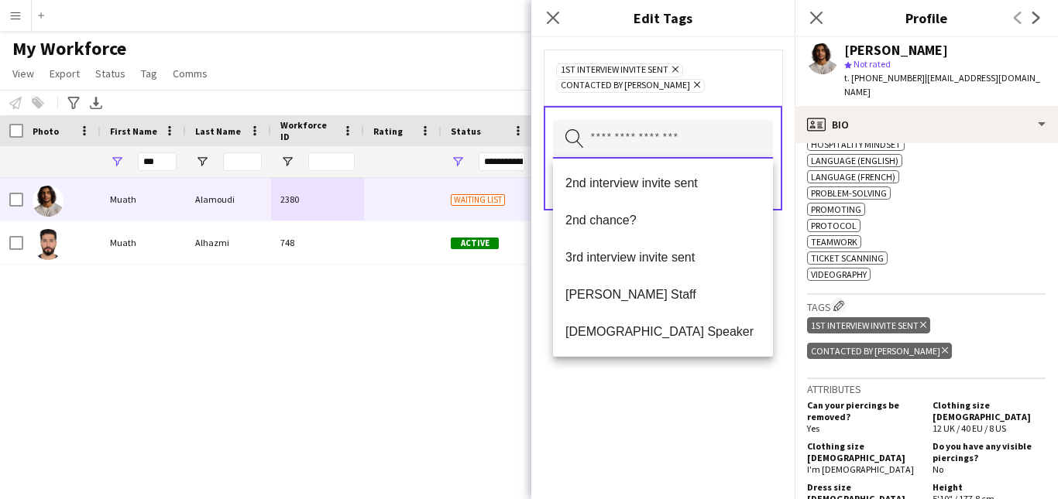
click at [685, 131] on input "text" at bounding box center [663, 139] width 220 height 39
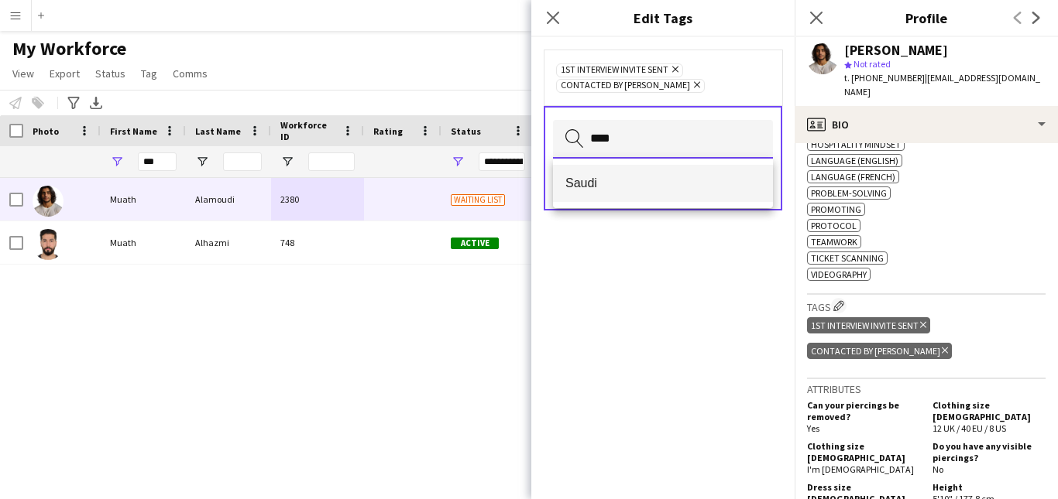
type input "****"
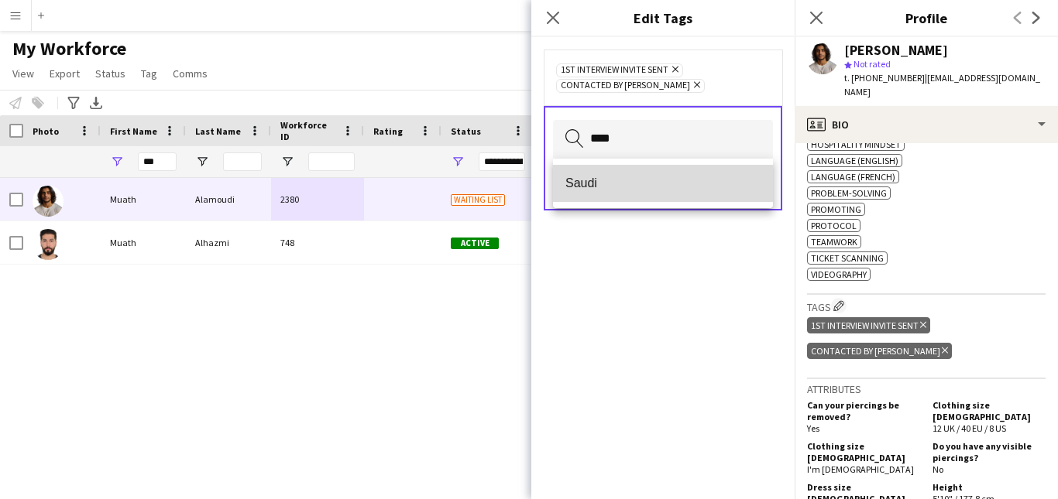
click at [672, 176] on span "Saudi" at bounding box center [662, 183] width 195 height 15
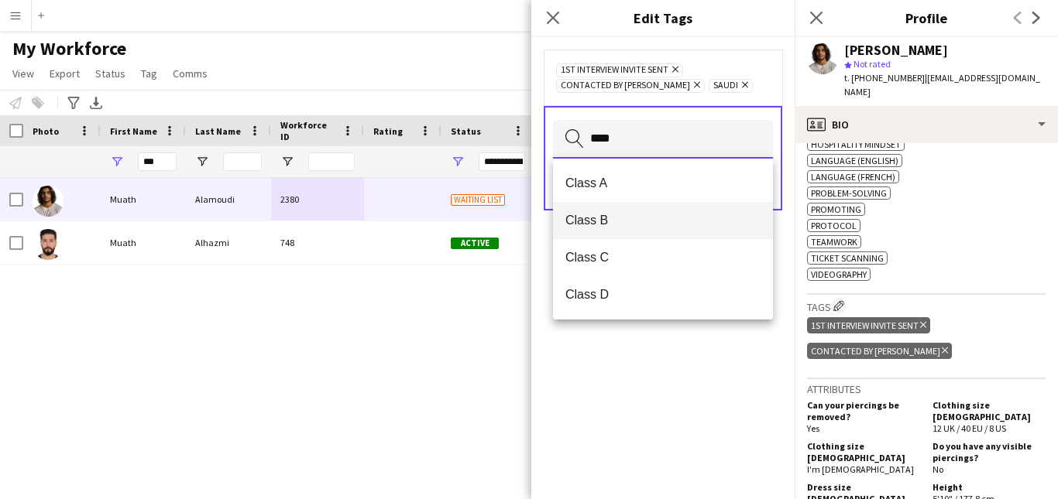
type input "****"
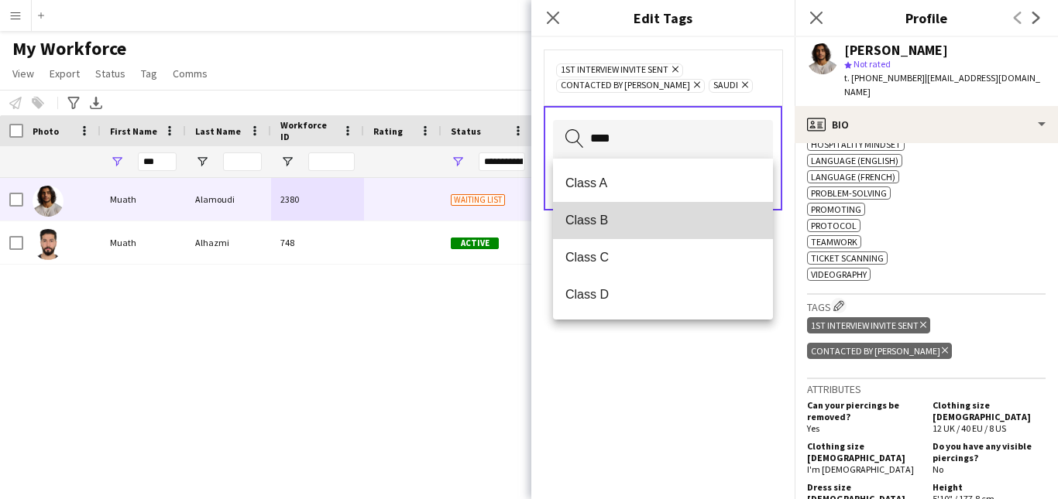
click at [638, 225] on span "Class B" at bounding box center [662, 220] width 195 height 15
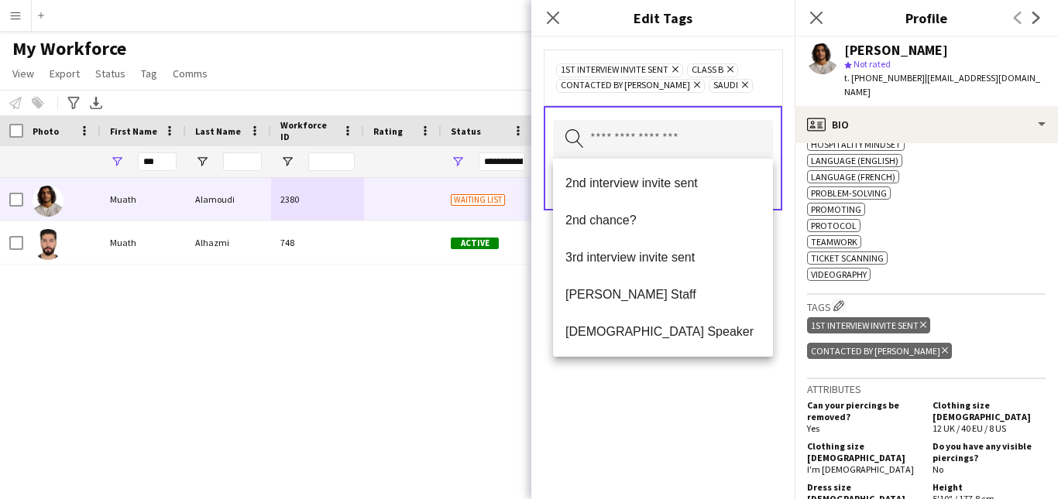
click at [733, 97] on div "1st interview invite sent Remove Class B Remove Contacted by Lamiaa Remove Saud…" at bounding box center [663, 78] width 238 height 56
click at [728, 145] on input "text" at bounding box center [663, 139] width 220 height 39
click at [744, 84] on div "1st interview invite sent Remove Class B Remove Contacted by Lamiaa Remove Saud…" at bounding box center [663, 77] width 214 height 31
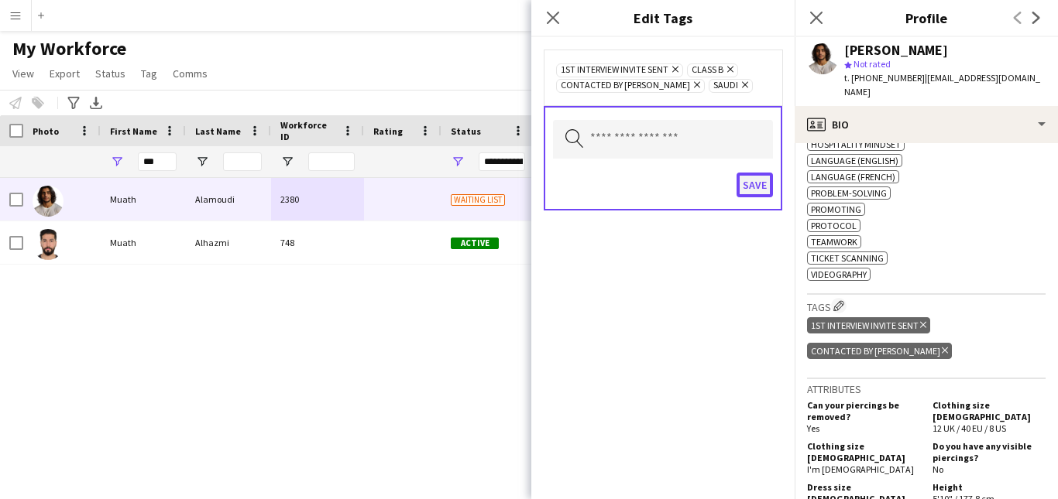
click at [753, 186] on button "Save" at bounding box center [754, 185] width 36 height 25
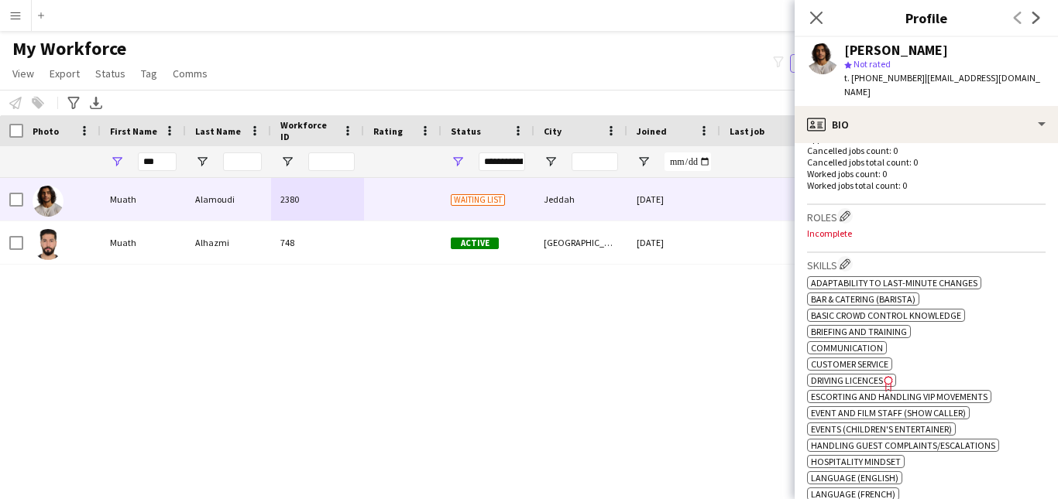
scroll to position [401, 0]
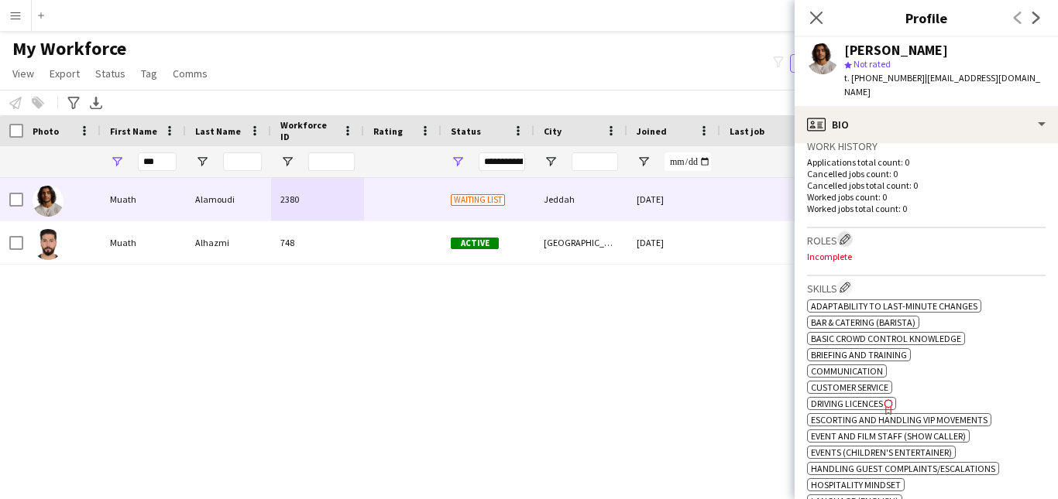
click at [844, 234] on app-icon "Edit crew company roles" at bounding box center [844, 239] width 11 height 11
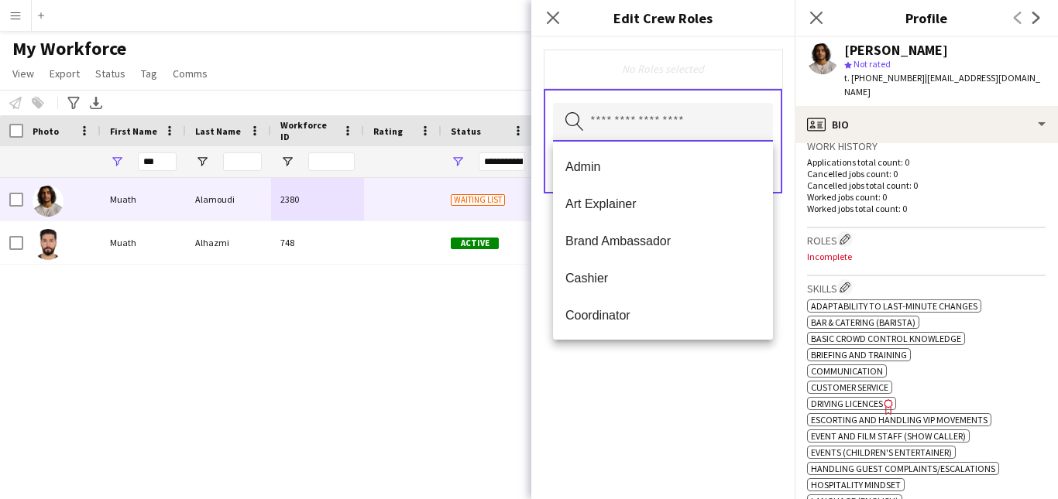
click at [674, 129] on input "text" at bounding box center [663, 122] width 220 height 39
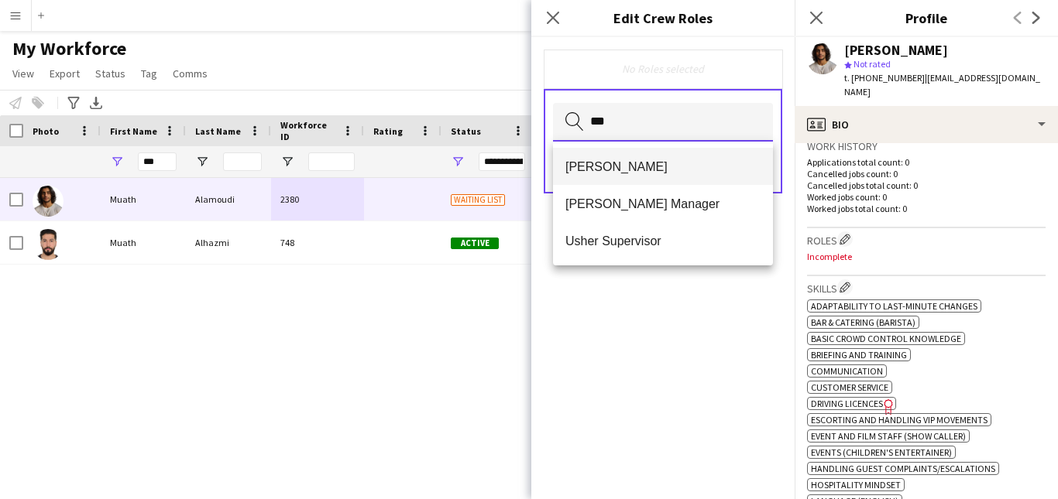
type input "***"
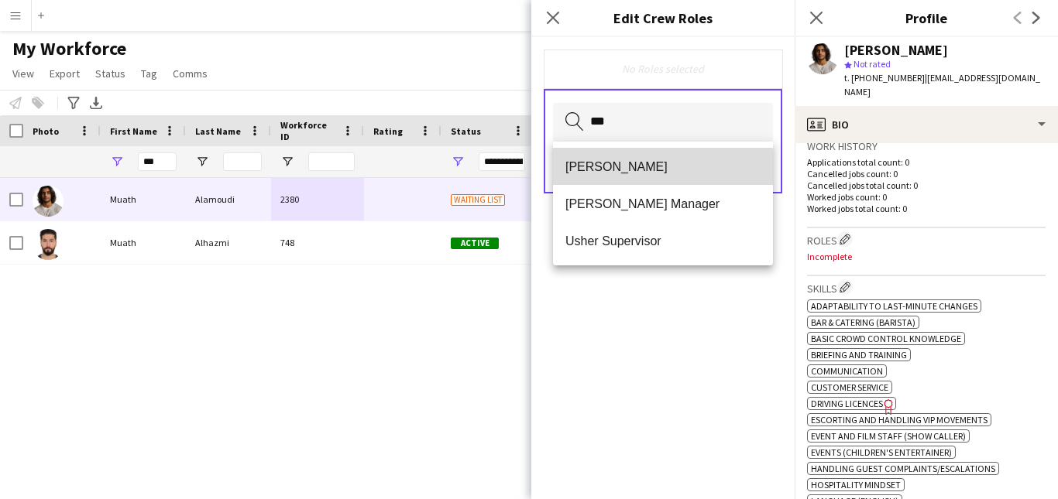
click at [653, 169] on span "[PERSON_NAME]" at bounding box center [662, 166] width 195 height 15
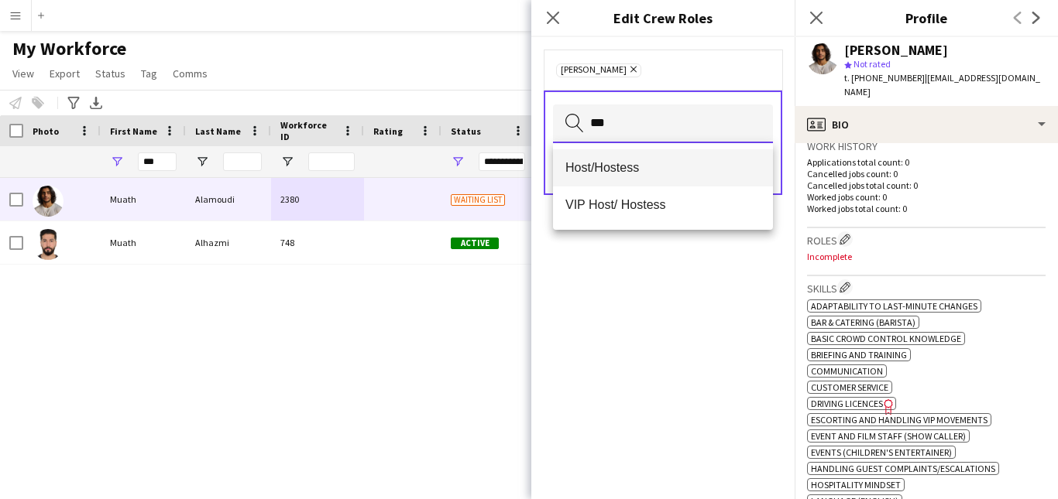
type input "***"
click at [672, 161] on span "Host/Hostess" at bounding box center [662, 167] width 195 height 15
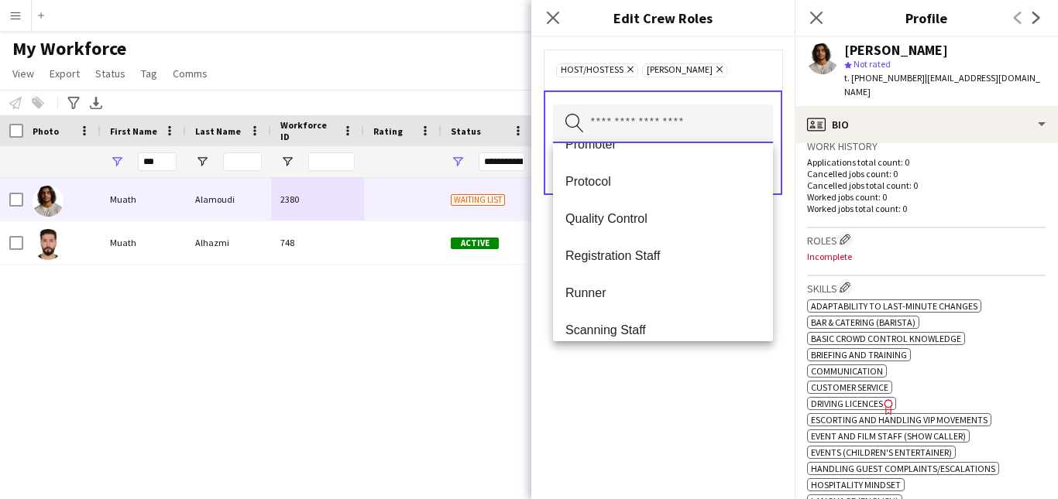
scroll to position [502, 0]
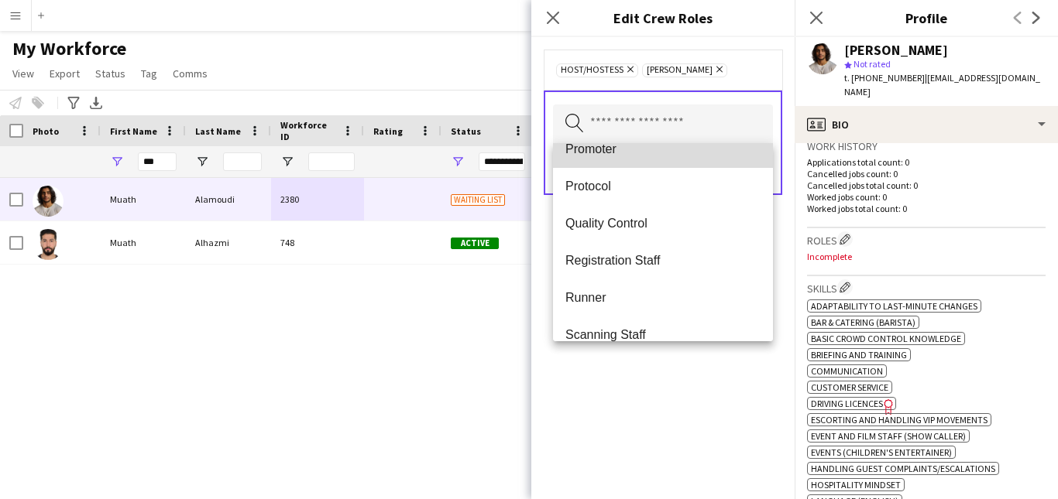
click at [664, 158] on mat-option "Promoter" at bounding box center [663, 149] width 220 height 37
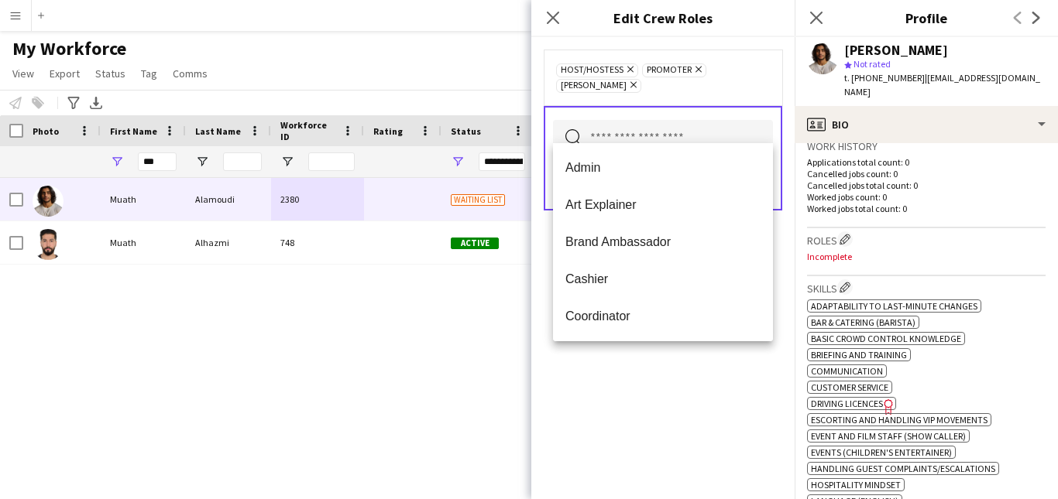
click at [700, 84] on div "Host/Hostess Remove Promoter Remove [PERSON_NAME] Remove" at bounding box center [663, 78] width 238 height 56
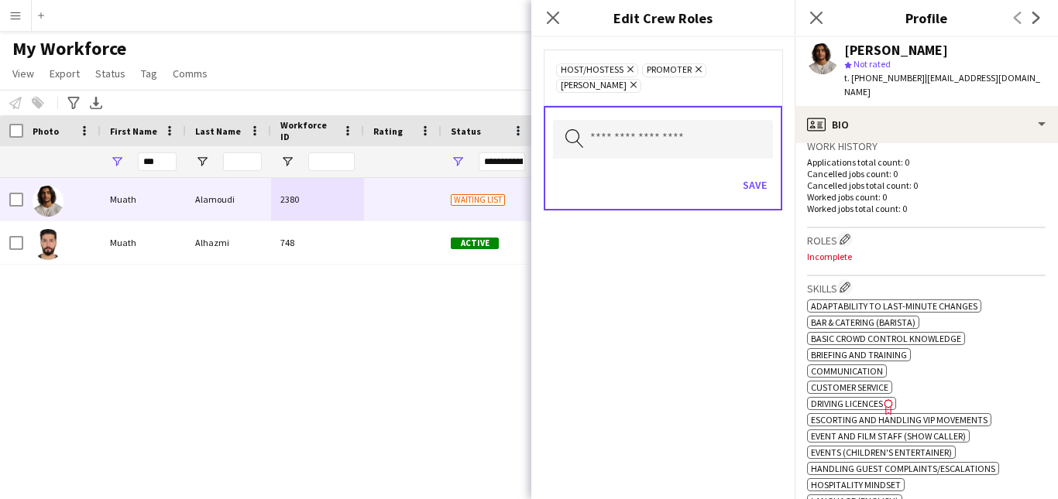
click at [697, 67] on icon "Remove" at bounding box center [696, 69] width 10 height 10
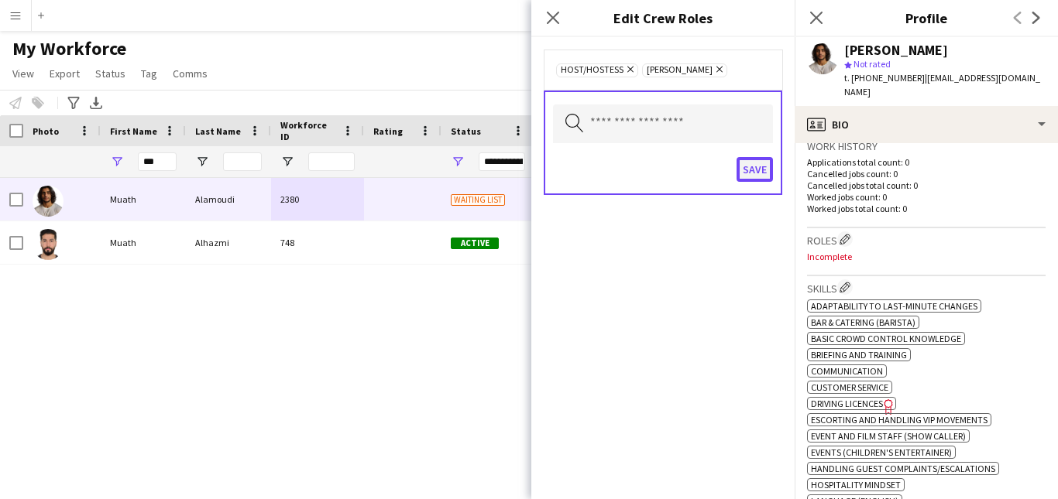
click at [753, 164] on button "Save" at bounding box center [754, 169] width 36 height 25
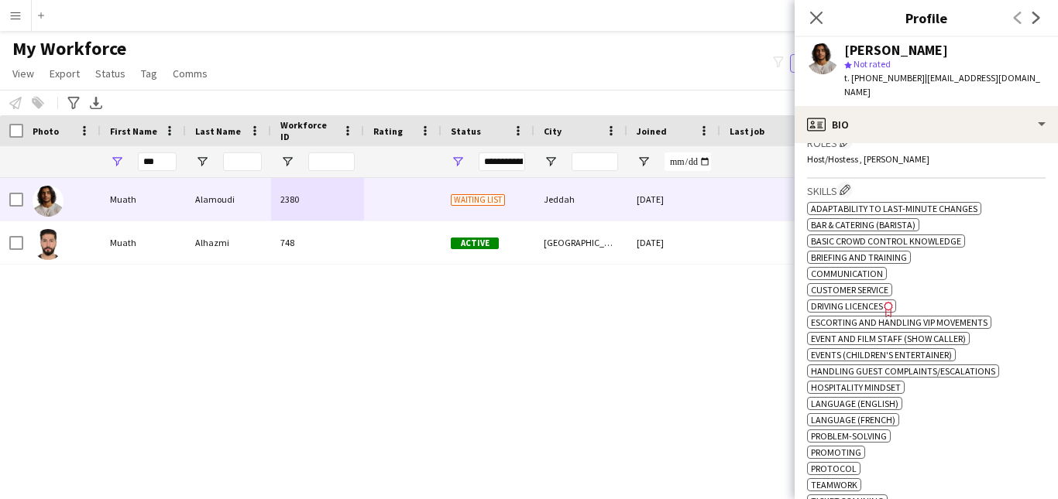
scroll to position [474, 0]
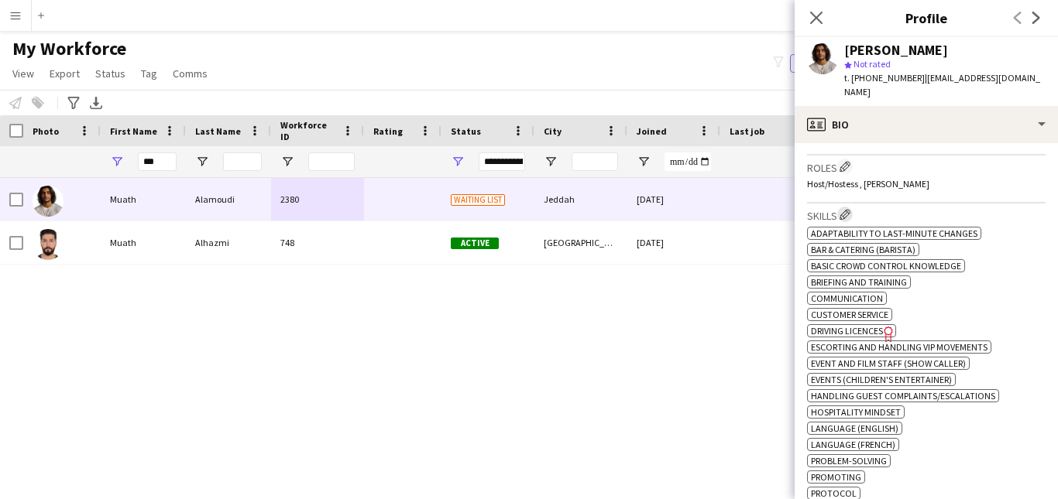
click at [844, 207] on button "Edit crew company skills" at bounding box center [844, 214] width 15 height 15
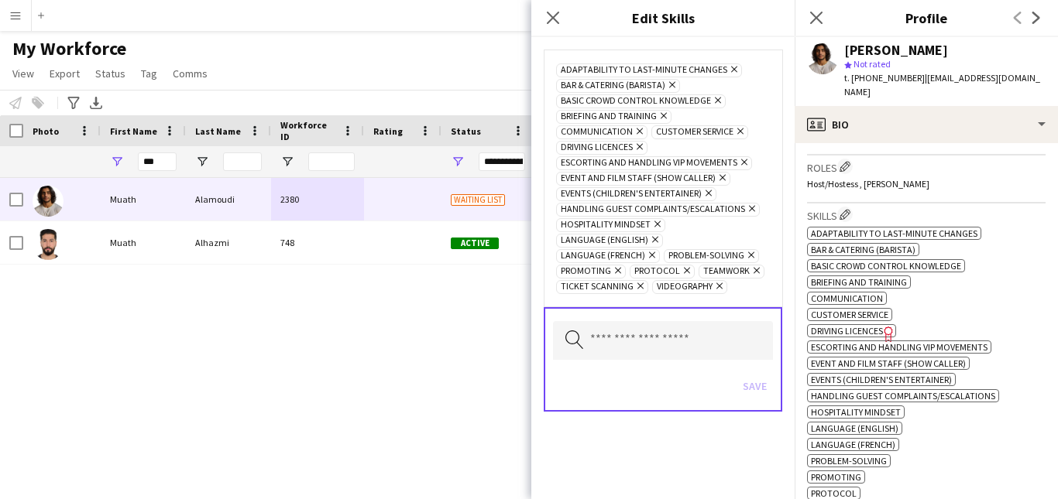
click at [672, 87] on icon "Remove" at bounding box center [670, 85] width 10 height 10
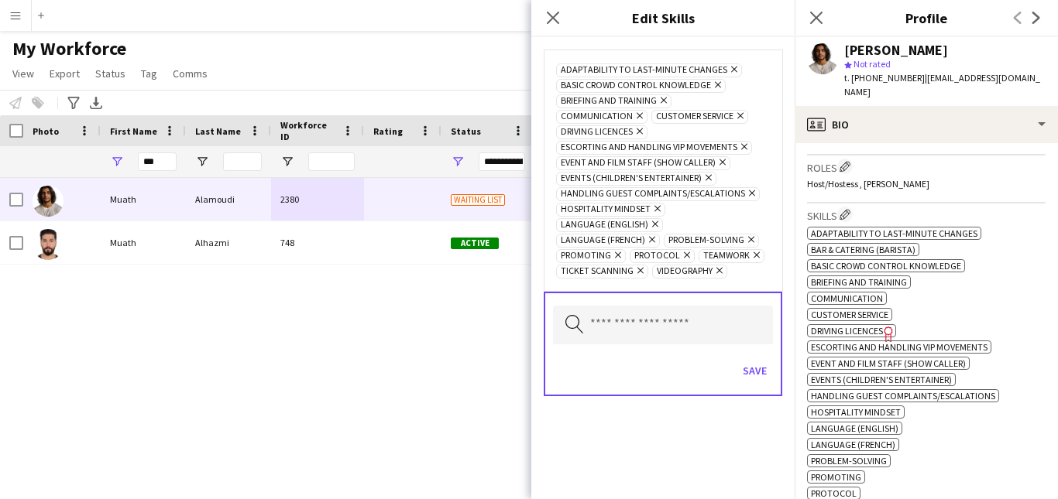
click at [715, 86] on icon at bounding box center [718, 85] width 6 height 6
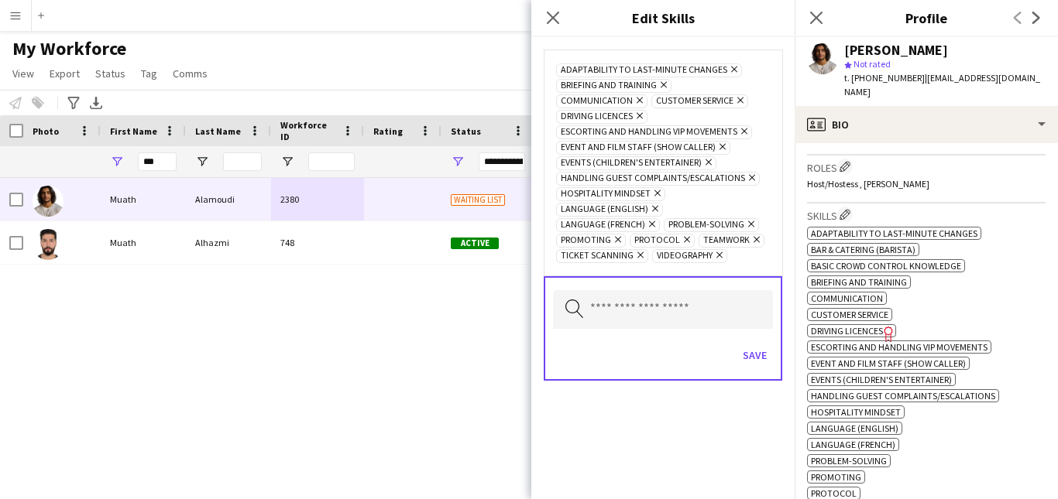
click at [663, 87] on icon "Remove" at bounding box center [662, 85] width 10 height 10
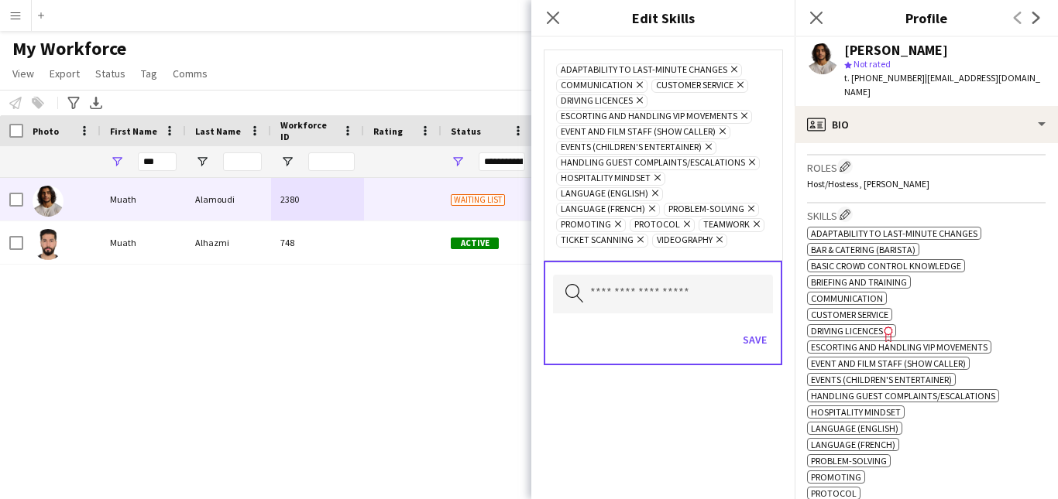
click at [741, 115] on icon at bounding box center [744, 116] width 6 height 6
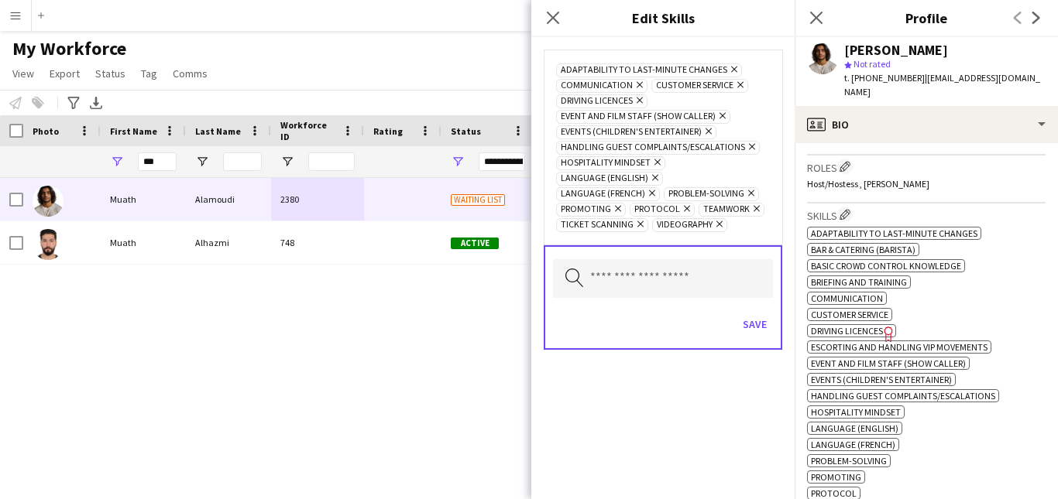
click at [718, 115] on icon "Remove" at bounding box center [720, 116] width 10 height 10
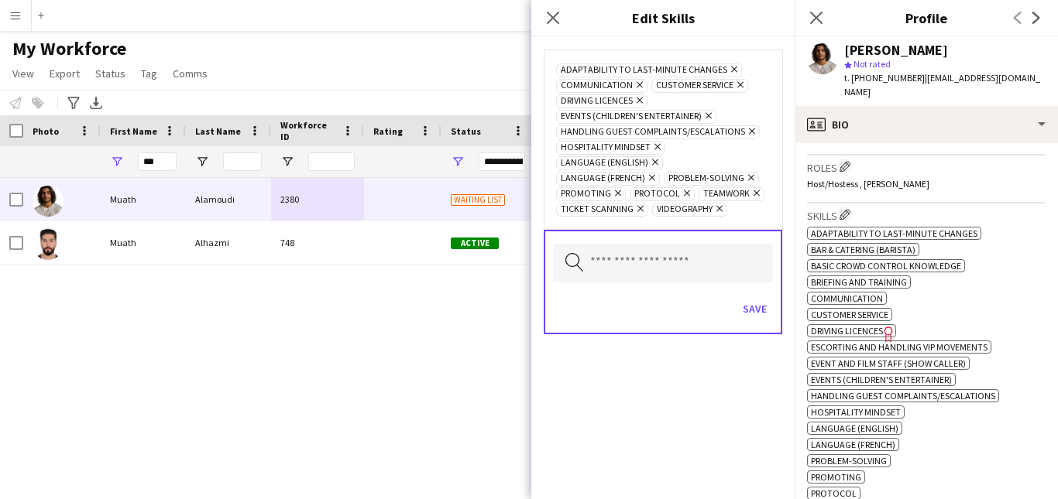
click at [747, 133] on icon "Remove" at bounding box center [750, 131] width 10 height 10
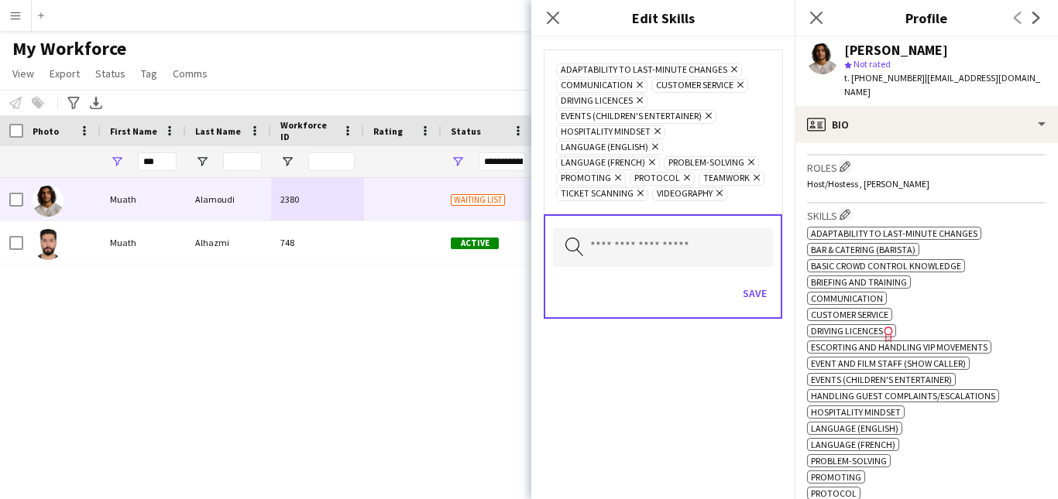
click at [649, 162] on icon "Remove" at bounding box center [650, 162] width 10 height 10
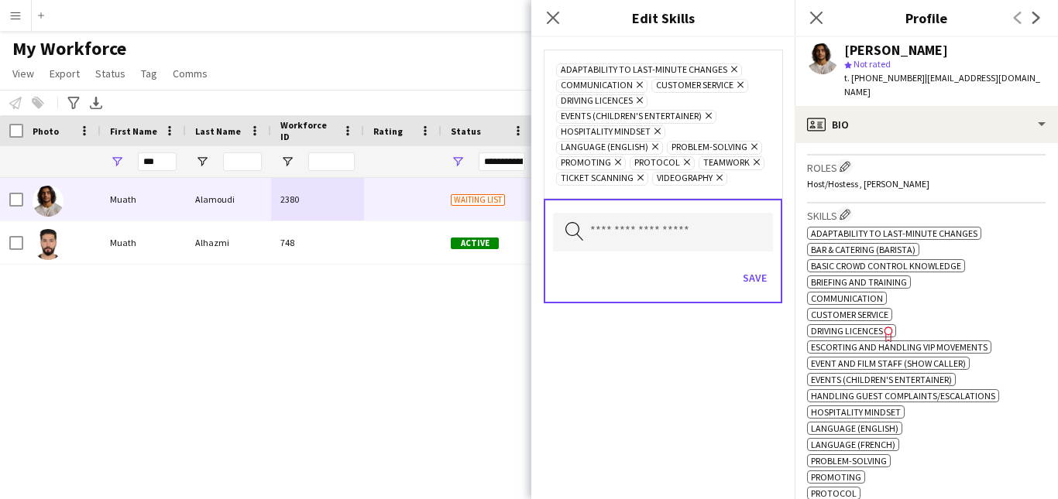
click at [750, 146] on icon "Remove" at bounding box center [752, 147] width 10 height 10
click at [724, 148] on icon "Remove" at bounding box center [727, 147] width 10 height 10
click at [720, 146] on icon "Remove" at bounding box center [722, 147] width 10 height 10
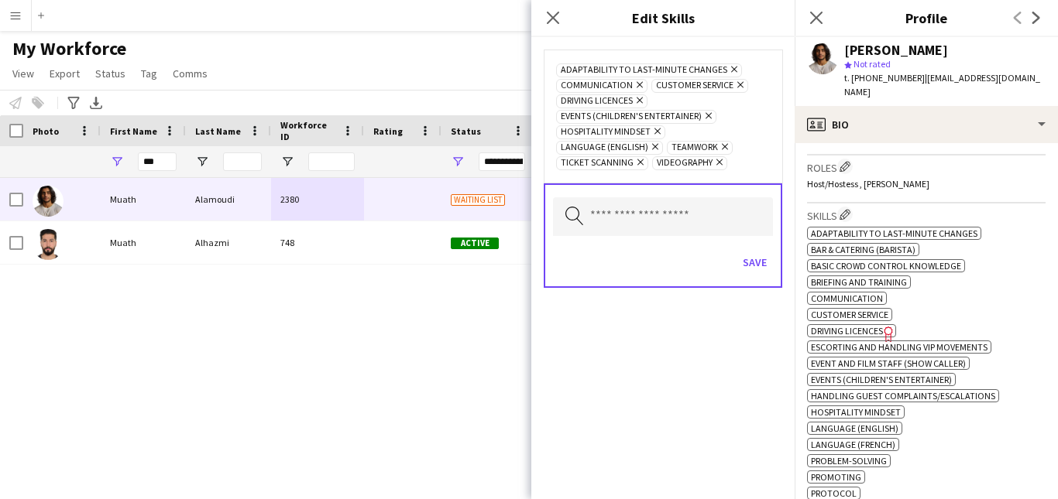
click at [637, 162] on icon "Remove" at bounding box center [638, 162] width 10 height 10
click at [623, 163] on icon at bounding box center [623, 162] width 6 height 6
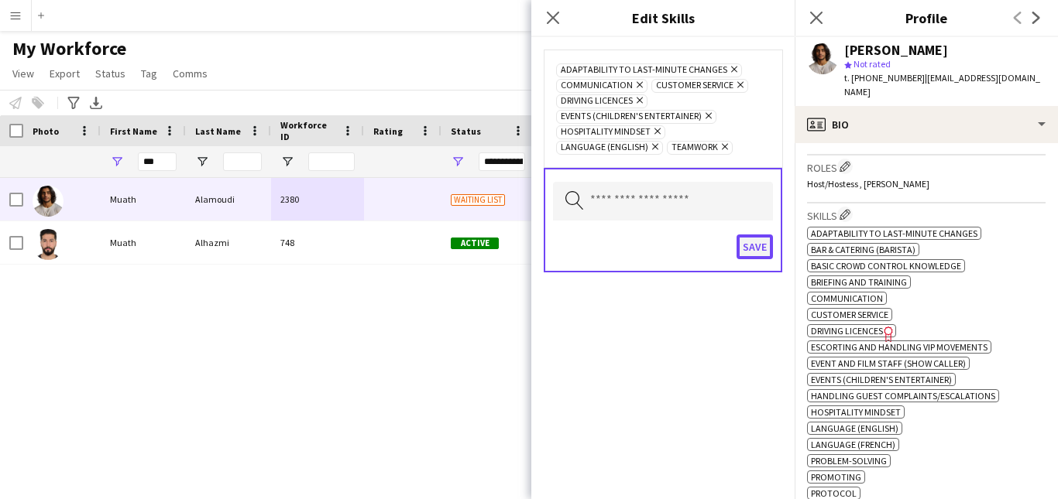
click at [749, 243] on button "Save" at bounding box center [754, 247] width 36 height 25
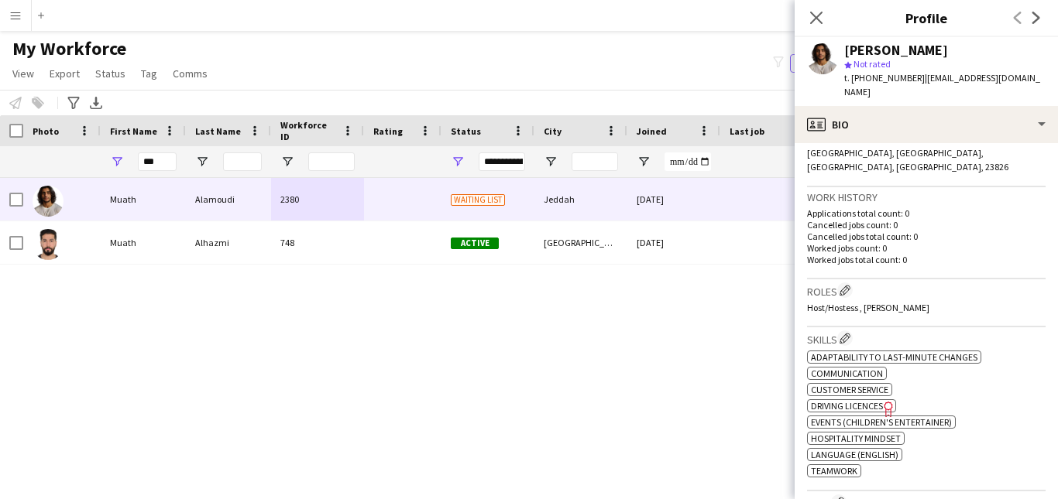
scroll to position [0, 0]
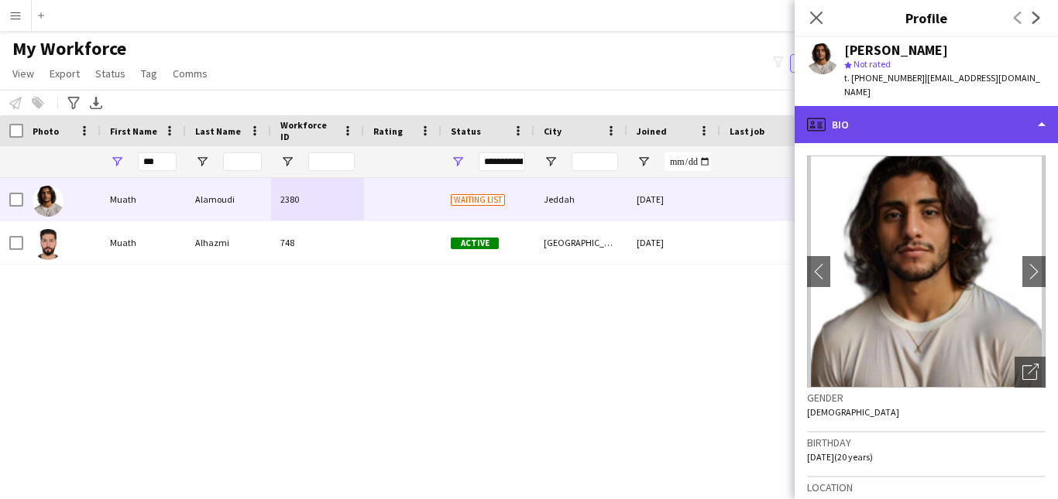
click at [1022, 119] on div "profile Bio" at bounding box center [925, 124] width 263 height 37
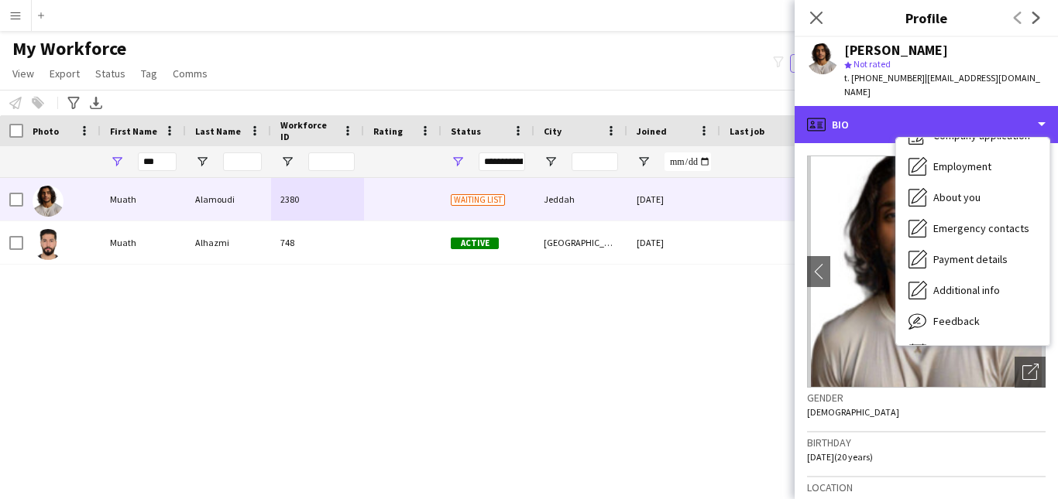
scroll to position [67, 0]
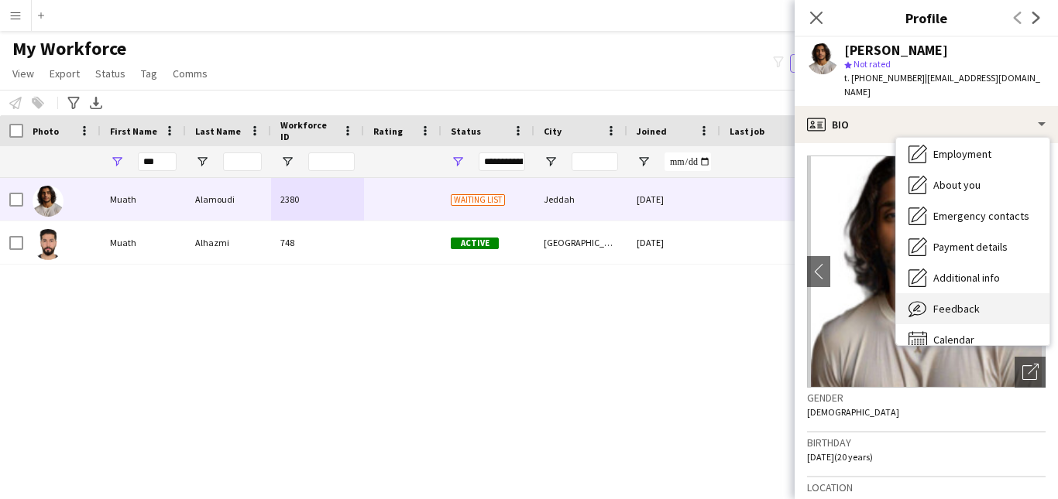
click at [986, 293] on div "Feedback Feedback" at bounding box center [972, 308] width 153 height 31
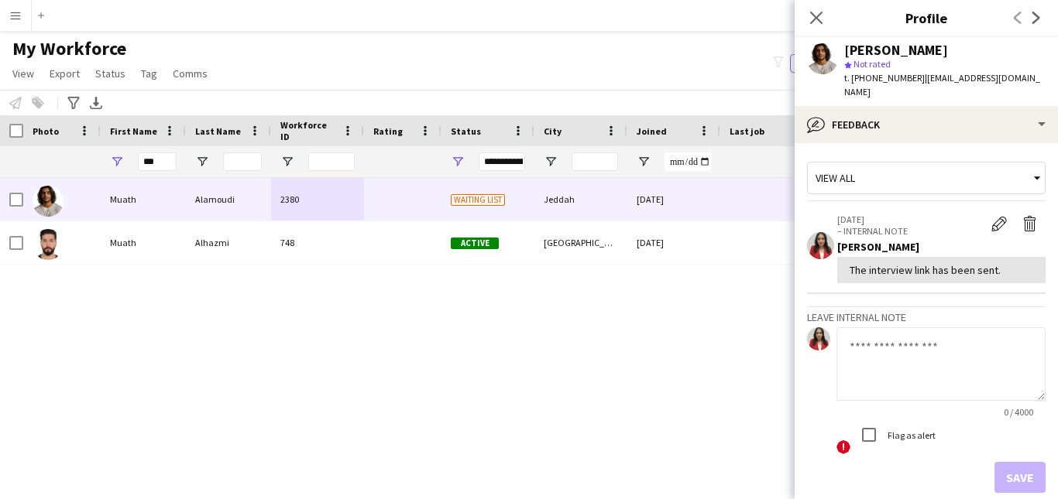
click at [936, 344] on textarea at bounding box center [940, 365] width 209 height 74
paste textarea "**********"
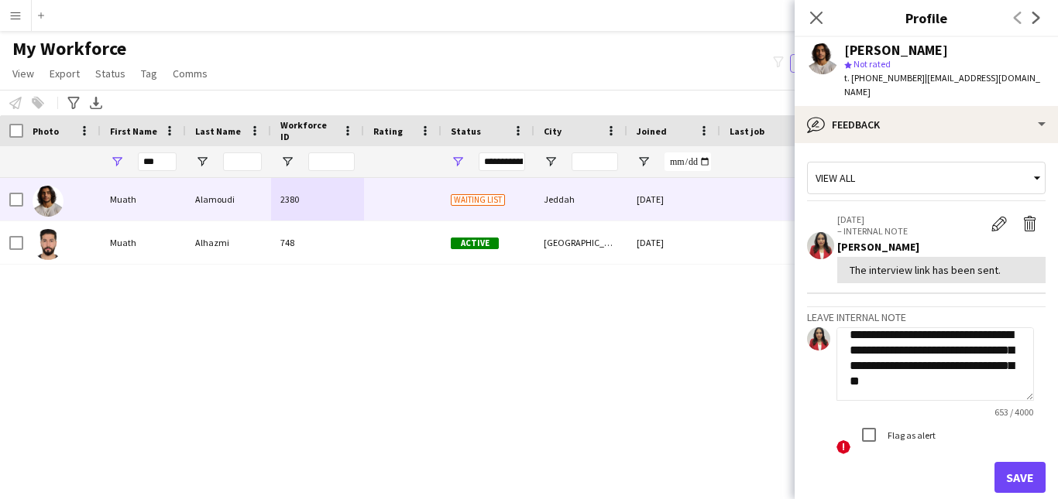
drag, startPoint x: 941, startPoint y: 373, endPoint x: 911, endPoint y: 339, distance: 45.0
click at [911, 339] on textarea "**********" at bounding box center [934, 365] width 197 height 74
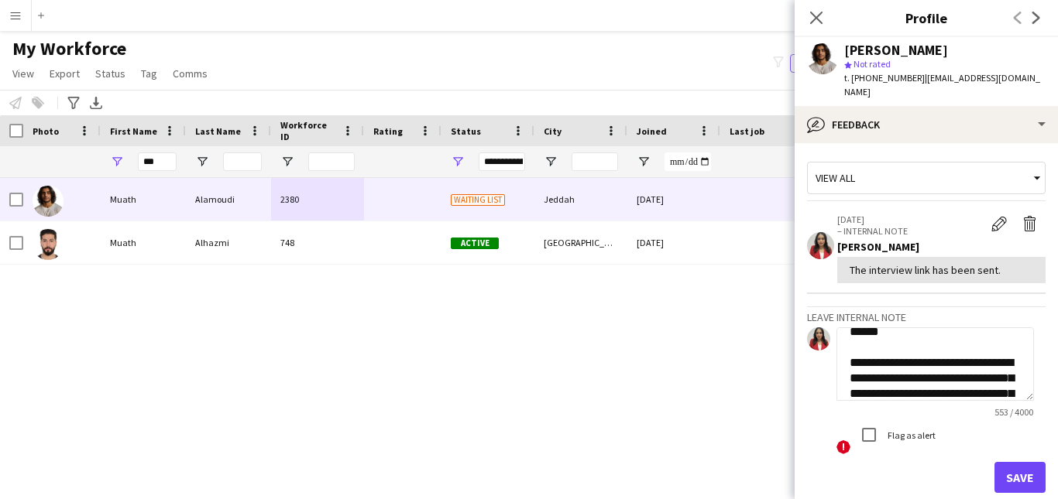
scroll to position [0, 0]
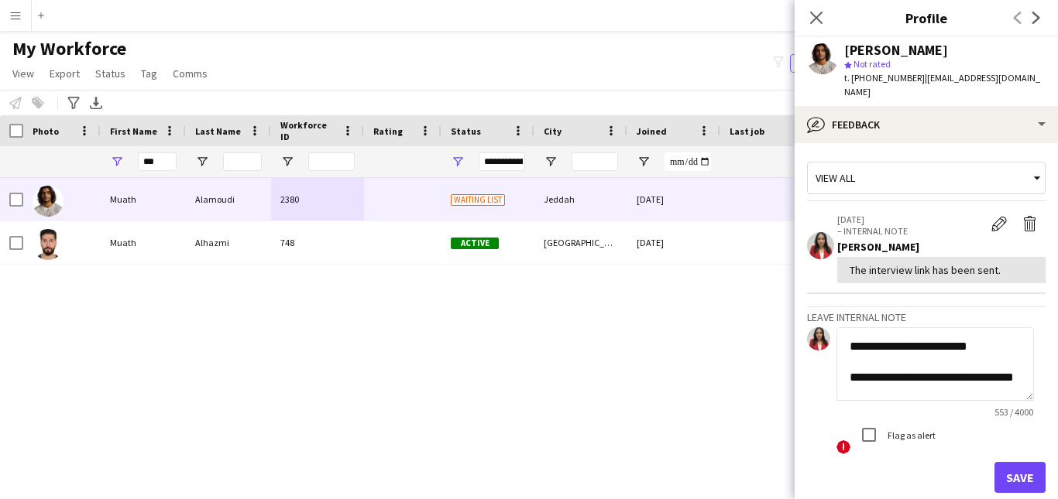
drag, startPoint x: 962, startPoint y: 376, endPoint x: 952, endPoint y: 367, distance: 13.7
click at [952, 367] on textarea "**********" at bounding box center [934, 365] width 197 height 74
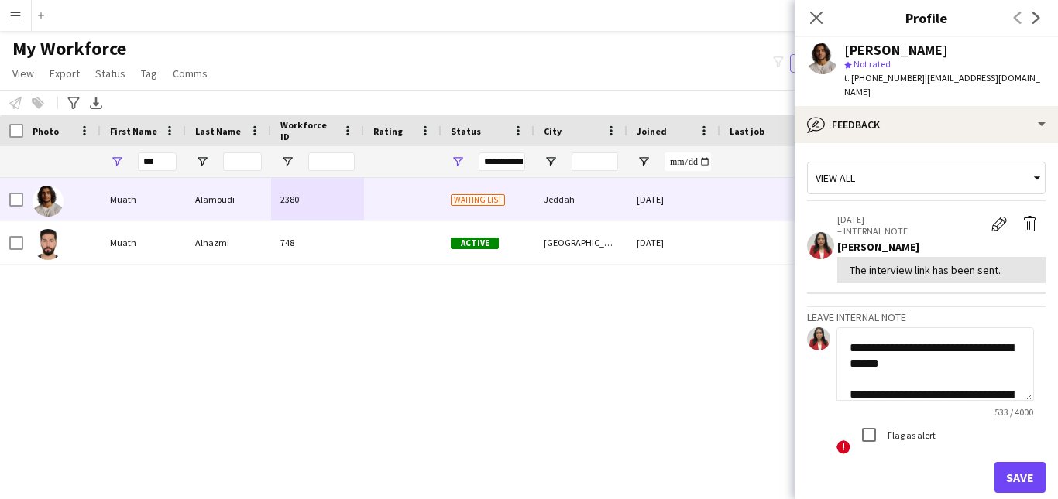
scroll to position [62, 0]
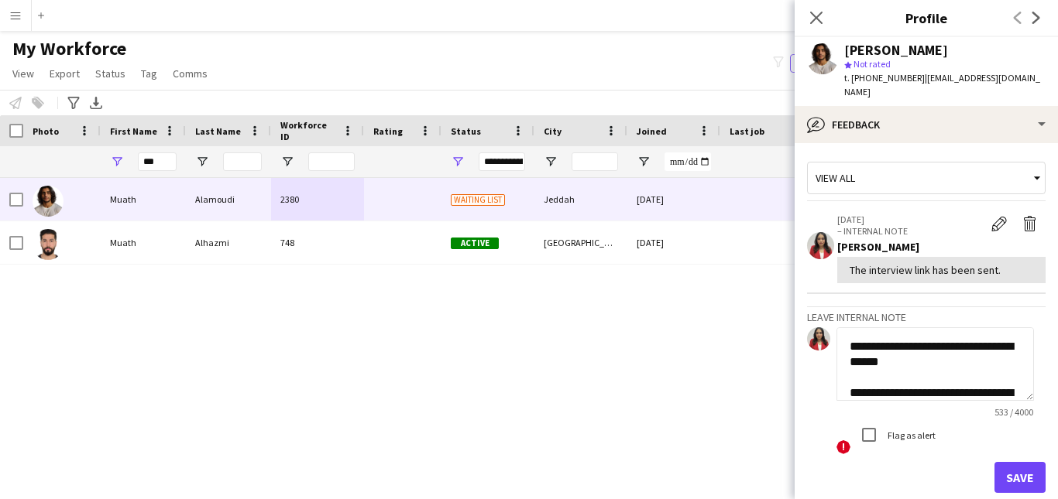
click at [972, 355] on textarea "**********" at bounding box center [934, 365] width 197 height 74
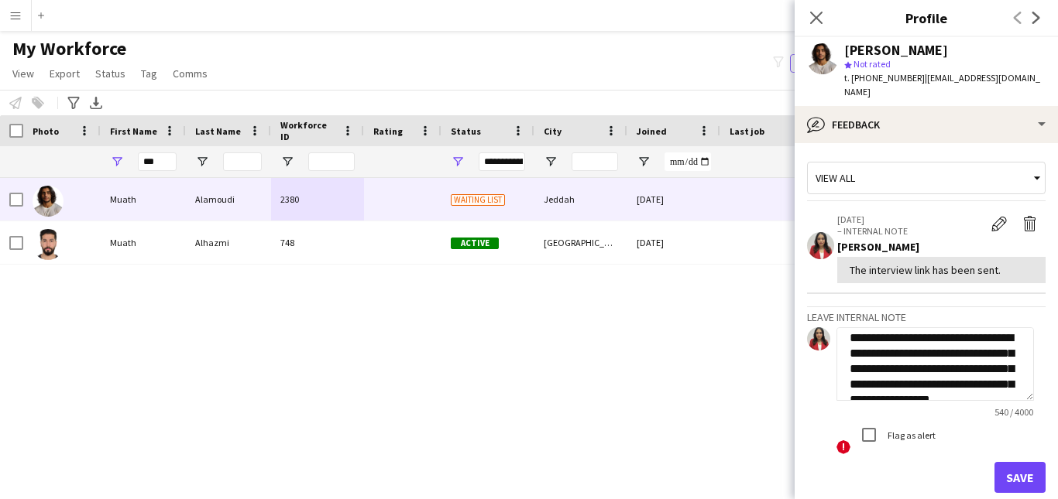
scroll to position [124, 0]
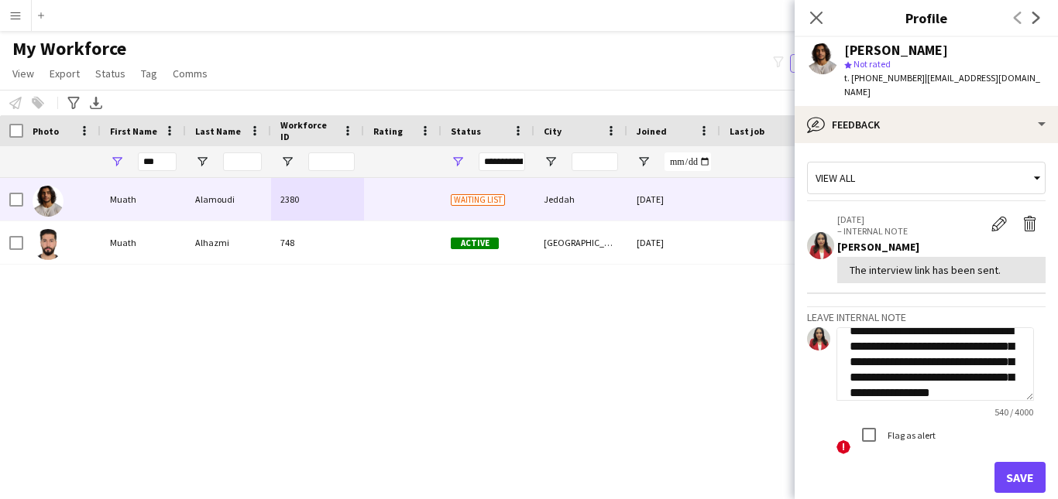
click at [890, 349] on textarea "**********" at bounding box center [934, 365] width 197 height 74
drag, startPoint x: 917, startPoint y: 346, endPoint x: 880, endPoint y: 347, distance: 36.4
click at [881, 347] on textarea "**********" at bounding box center [934, 365] width 197 height 74
drag, startPoint x: 947, startPoint y: 348, endPoint x: 895, endPoint y: 348, distance: 51.9
click at [896, 348] on textarea "**********" at bounding box center [934, 365] width 197 height 74
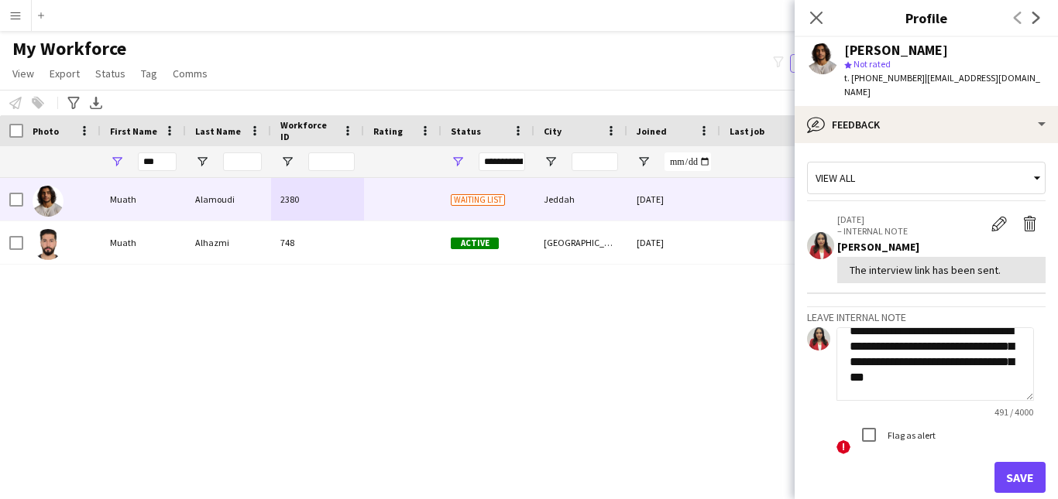
scroll to position [155, 0]
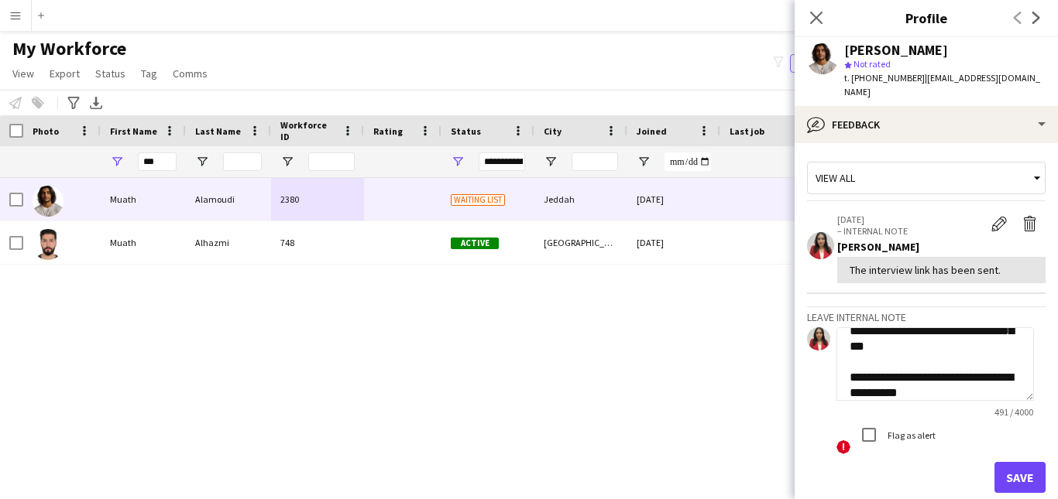
click at [852, 332] on textarea "**********" at bounding box center [934, 365] width 197 height 74
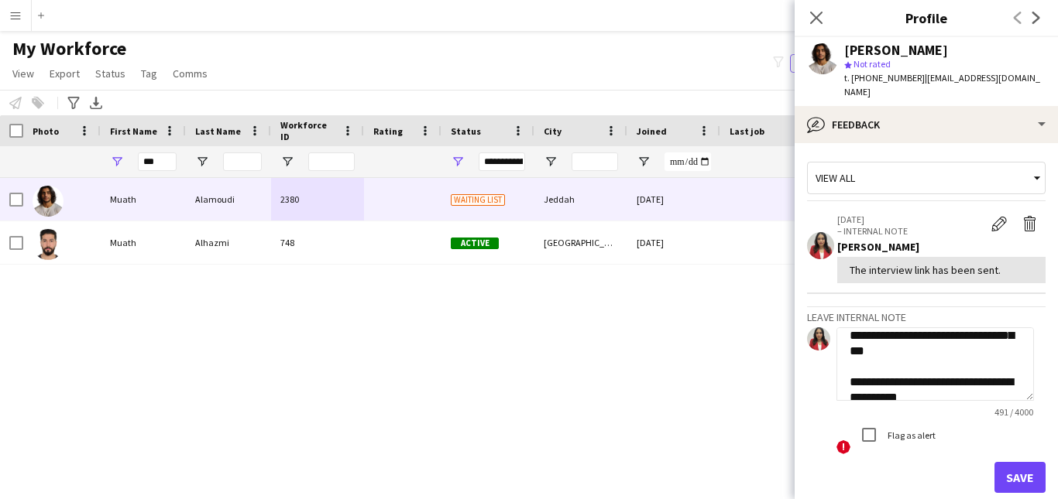
scroll to position [181, 0]
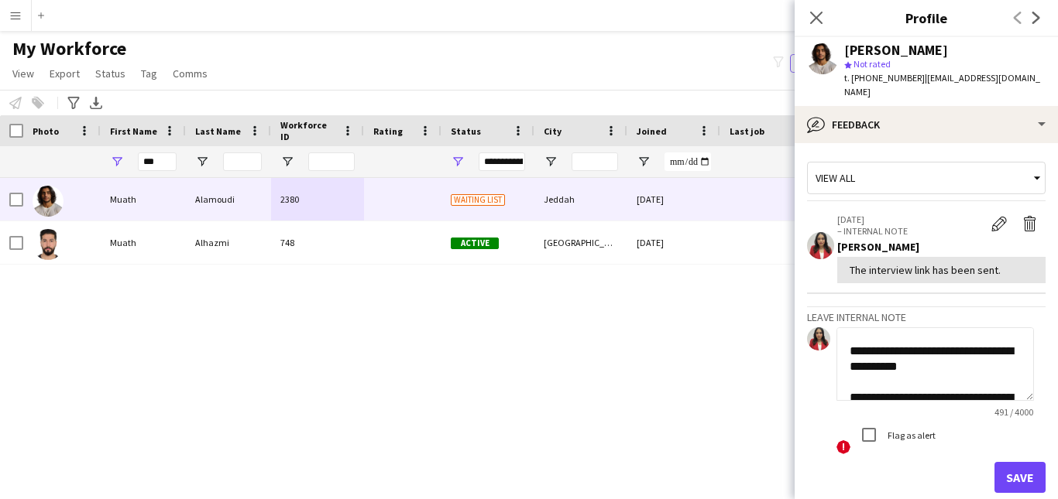
drag, startPoint x: 945, startPoint y: 335, endPoint x: 908, endPoint y: 339, distance: 37.4
click at [909, 340] on textarea "**********" at bounding box center [934, 365] width 197 height 74
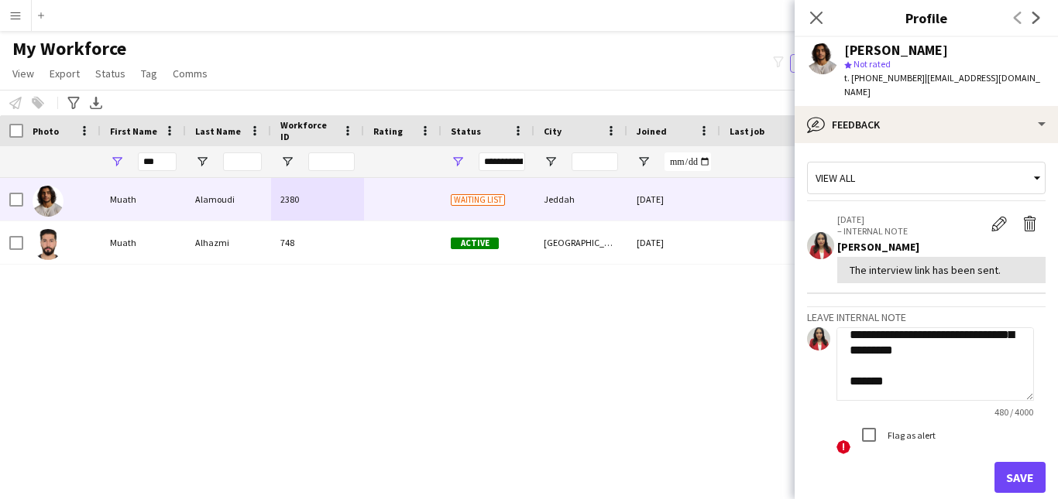
scroll to position [305, 0]
drag, startPoint x: 980, startPoint y: 367, endPoint x: 899, endPoint y: 335, distance: 87.3
click at [900, 335] on textarea "**********" at bounding box center [934, 365] width 197 height 74
drag, startPoint x: 947, startPoint y: 369, endPoint x: 904, endPoint y: 335, distance: 54.7
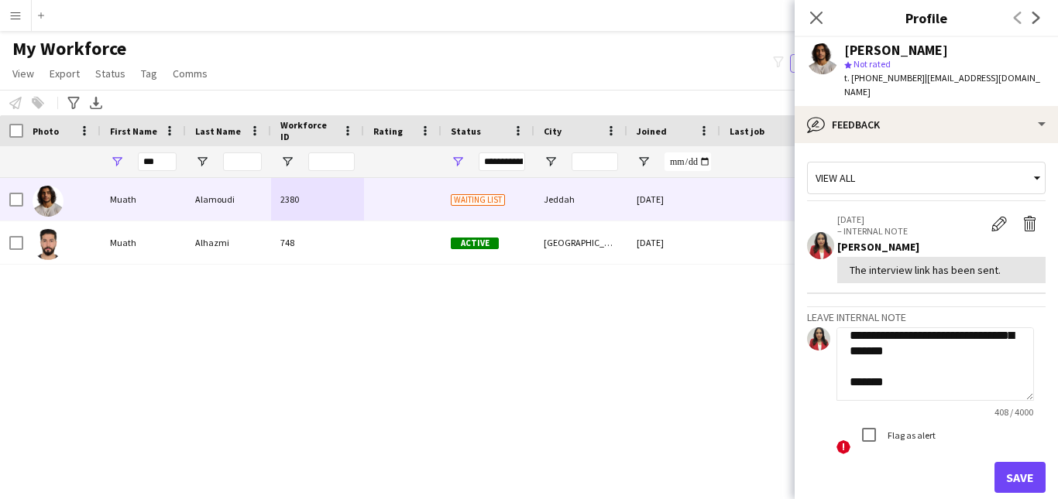
click at [904, 335] on textarea "**********" at bounding box center [934, 365] width 197 height 74
drag, startPoint x: 904, startPoint y: 335, endPoint x: 864, endPoint y: 324, distance: 40.9
click at [865, 328] on textarea "**********" at bounding box center [934, 365] width 197 height 74
click at [914, 369] on textarea "**********" at bounding box center [934, 365] width 197 height 74
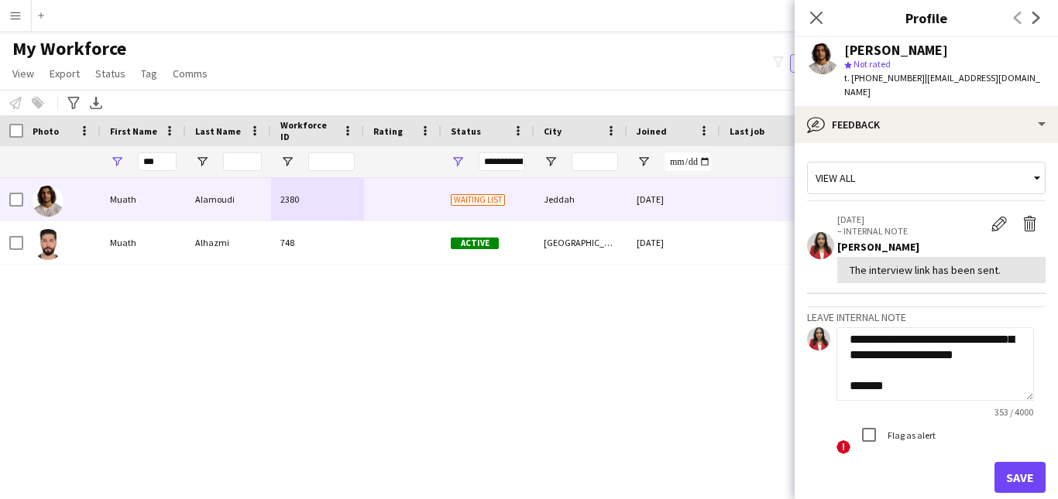
click at [955, 177] on div "View all" at bounding box center [918, 177] width 221 height 29
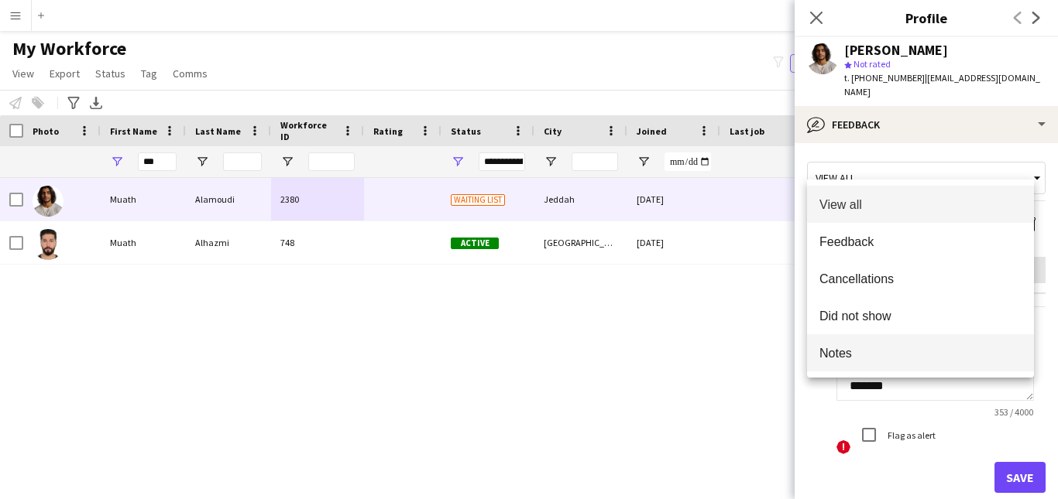
click at [906, 347] on span "Notes" at bounding box center [920, 353] width 202 height 15
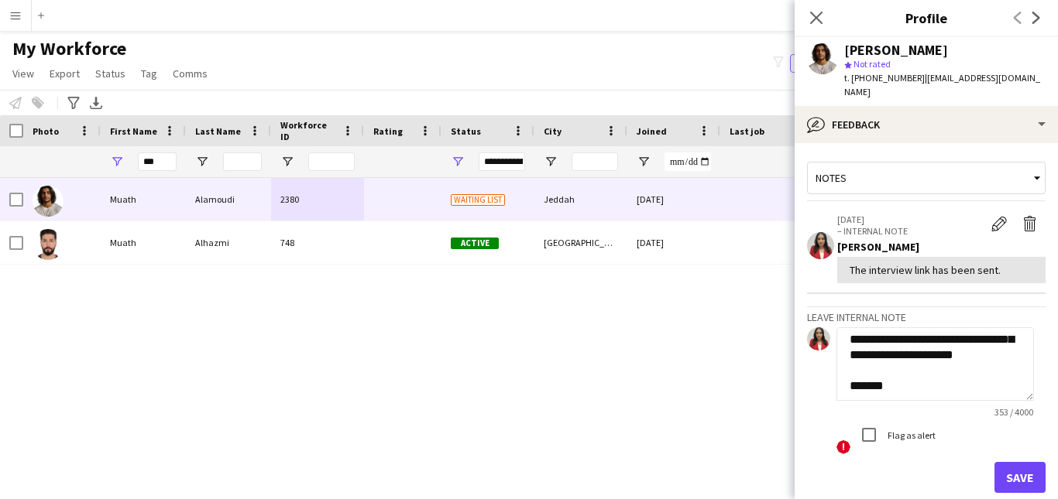
drag, startPoint x: 939, startPoint y: 377, endPoint x: 932, endPoint y: 340, distance: 37.8
click at [933, 341] on textarea "**********" at bounding box center [934, 365] width 197 height 74
drag, startPoint x: 932, startPoint y: 340, endPoint x: 869, endPoint y: 340, distance: 62.7
click at [869, 340] on textarea "**********" at bounding box center [934, 365] width 197 height 74
click at [971, 347] on textarea "**********" at bounding box center [934, 365] width 197 height 74
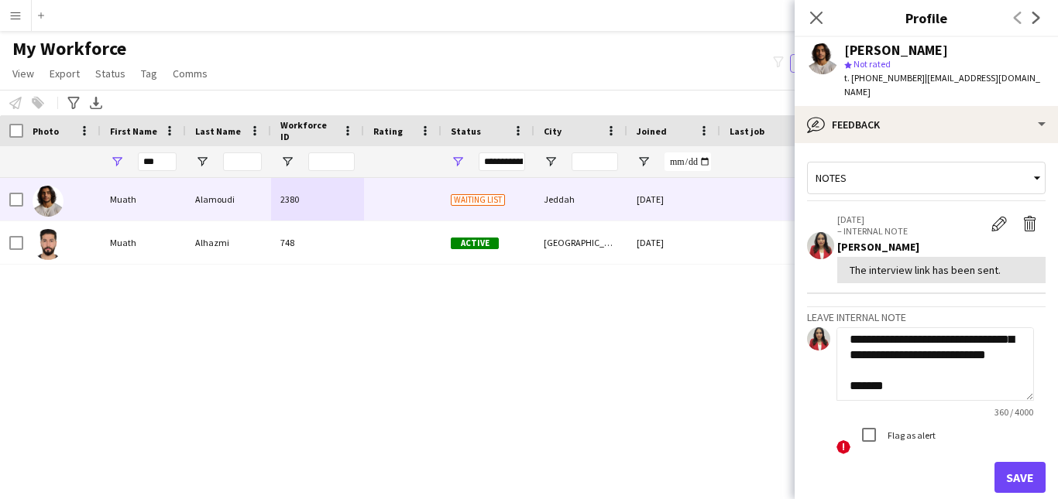
scroll to position [275, 0]
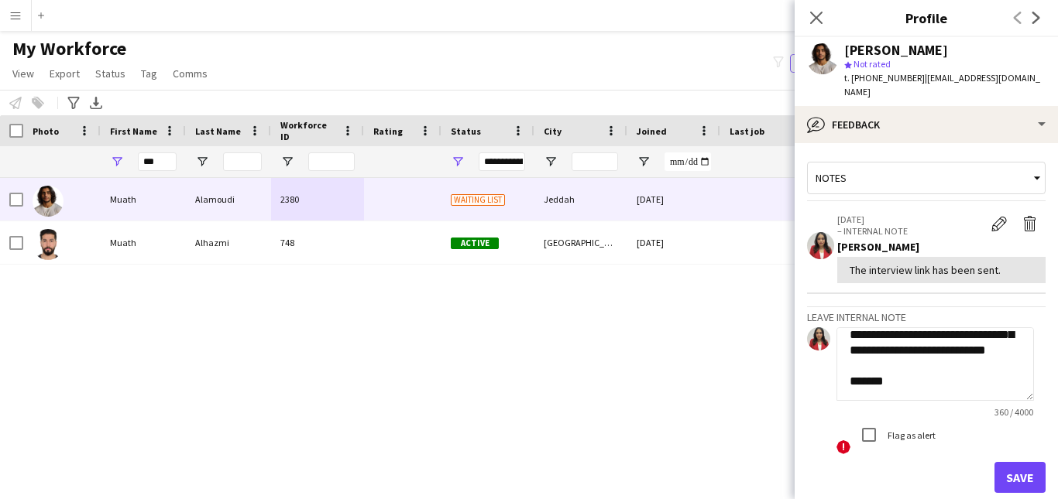
drag, startPoint x: 920, startPoint y: 376, endPoint x: 858, endPoint y: 361, distance: 63.8
click at [858, 361] on textarea "**********" at bounding box center [934, 365] width 197 height 74
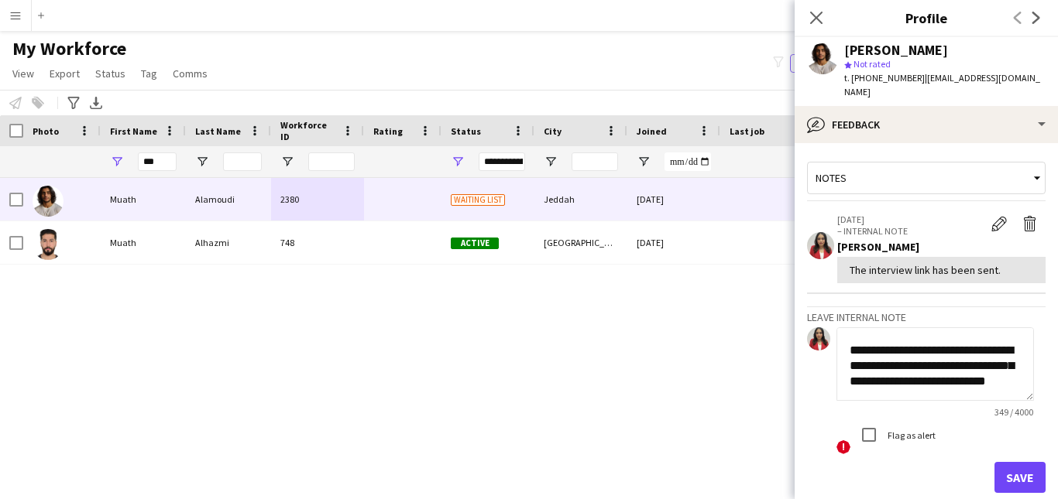
scroll to position [244, 0]
type textarea "**********"
click at [996, 464] on button "Save" at bounding box center [1019, 477] width 51 height 31
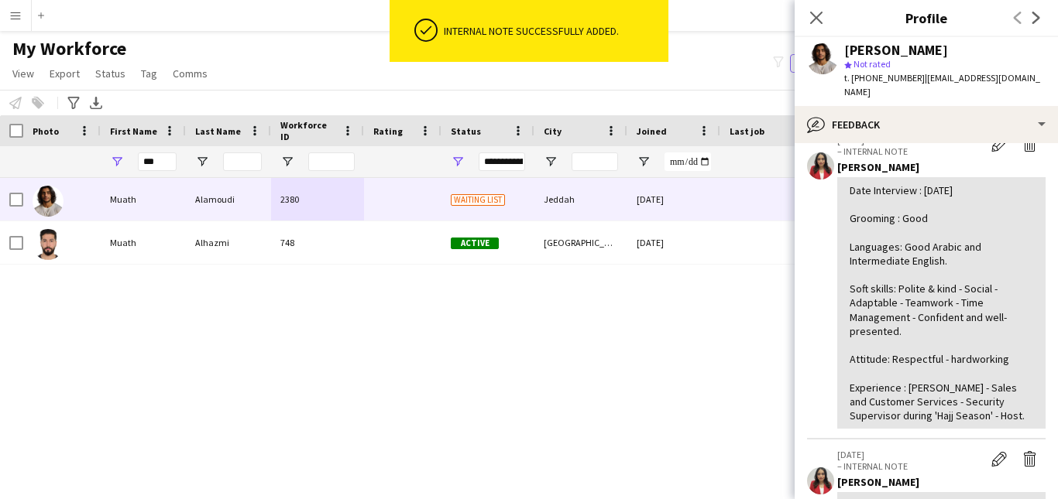
scroll to position [83, 0]
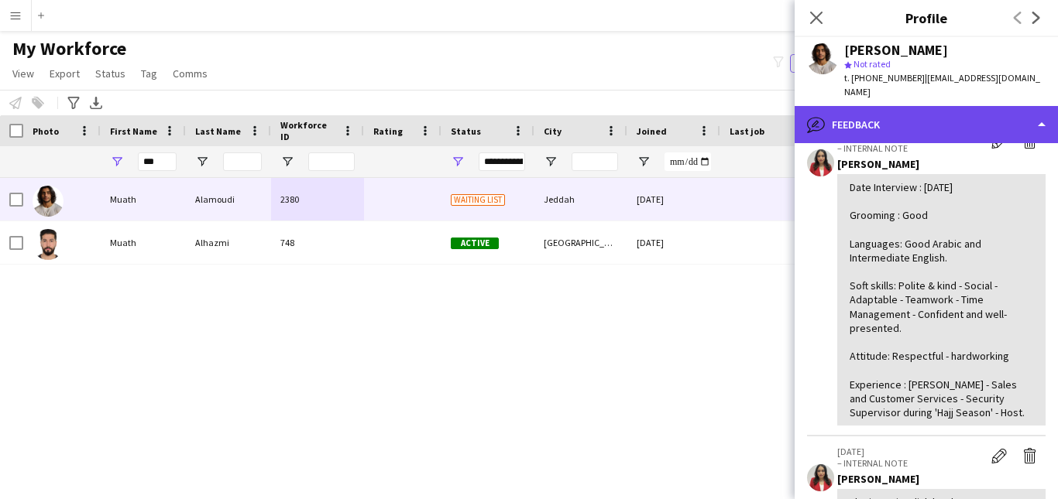
click at [979, 106] on div "bubble-pencil Feedback" at bounding box center [925, 124] width 263 height 37
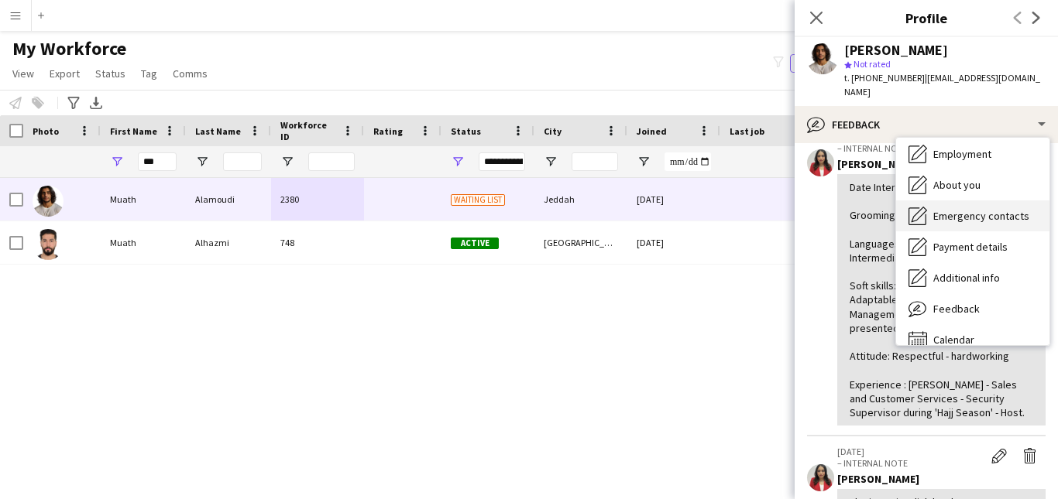
click at [1028, 201] on div "Emergency contacts Emergency contacts" at bounding box center [972, 216] width 153 height 31
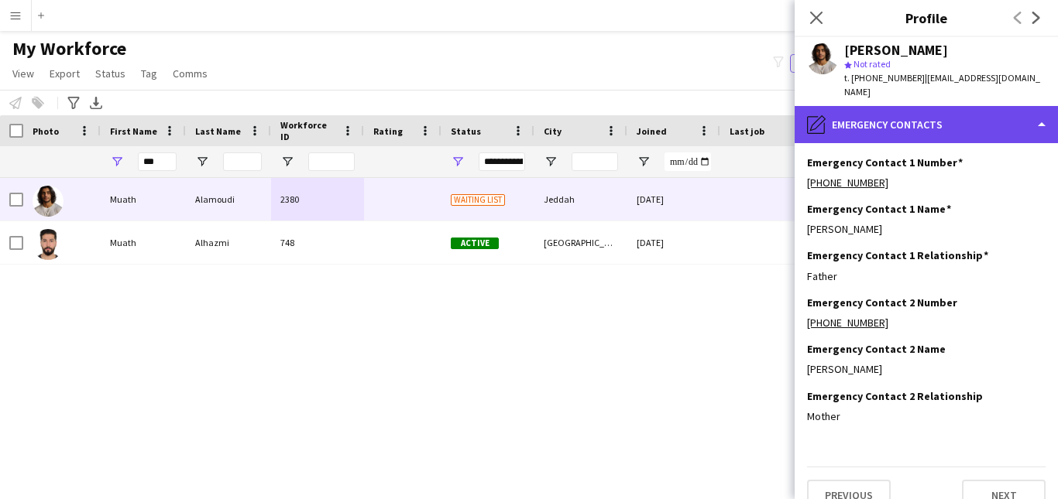
click at [1006, 106] on div "pencil4 Emergency contacts" at bounding box center [925, 124] width 263 height 37
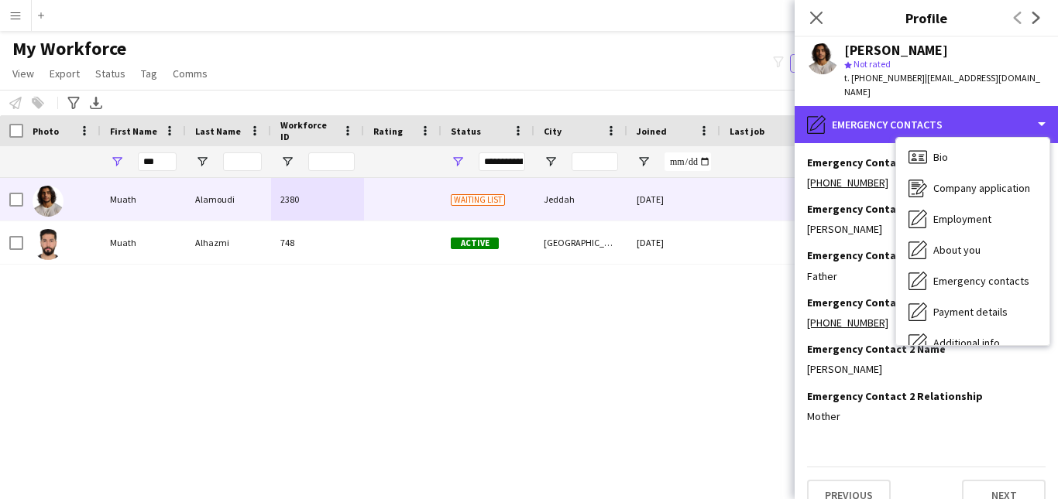
scroll to position [0, 0]
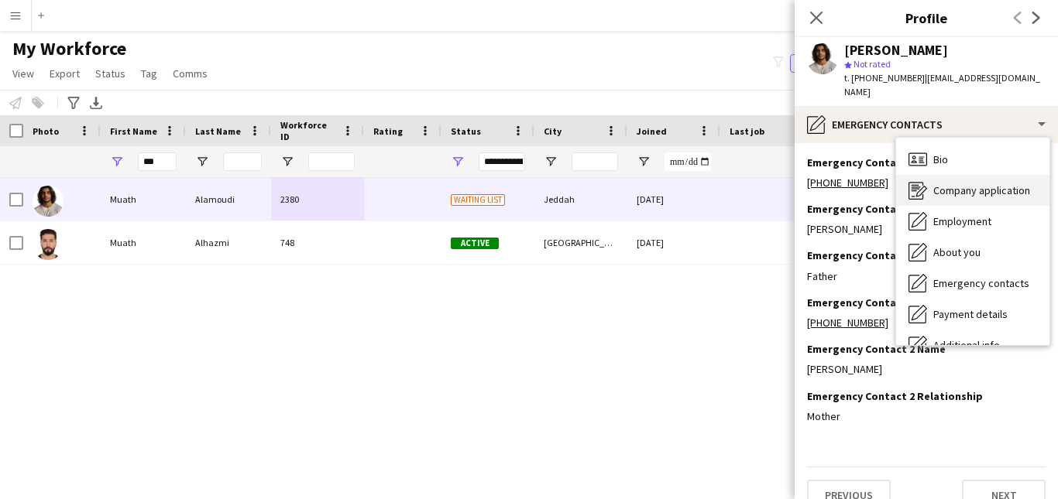
click at [1030, 175] on div "Company application Company application" at bounding box center [972, 190] width 153 height 31
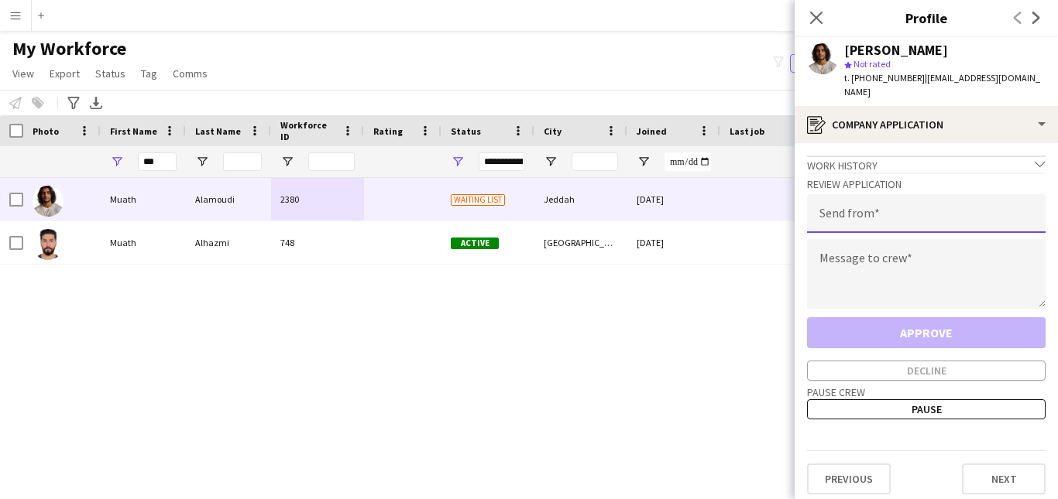
click at [979, 199] on input "email" at bounding box center [926, 213] width 238 height 39
type input "**********"
click at [951, 249] on textarea at bounding box center [926, 274] width 238 height 70
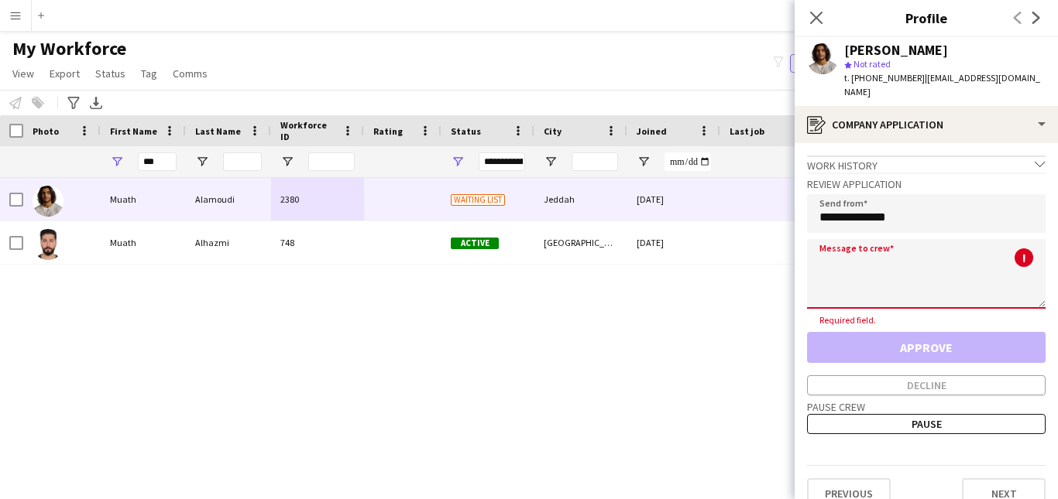
click at [959, 242] on textarea at bounding box center [926, 274] width 238 height 70
paste textarea "**********"
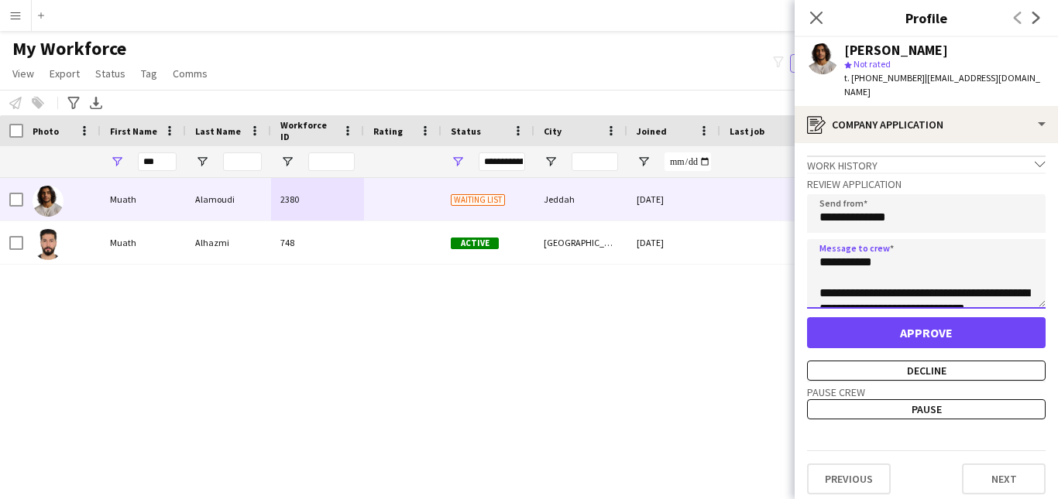
click at [867, 248] on textarea "**********" at bounding box center [926, 274] width 238 height 70
type textarea "**********"
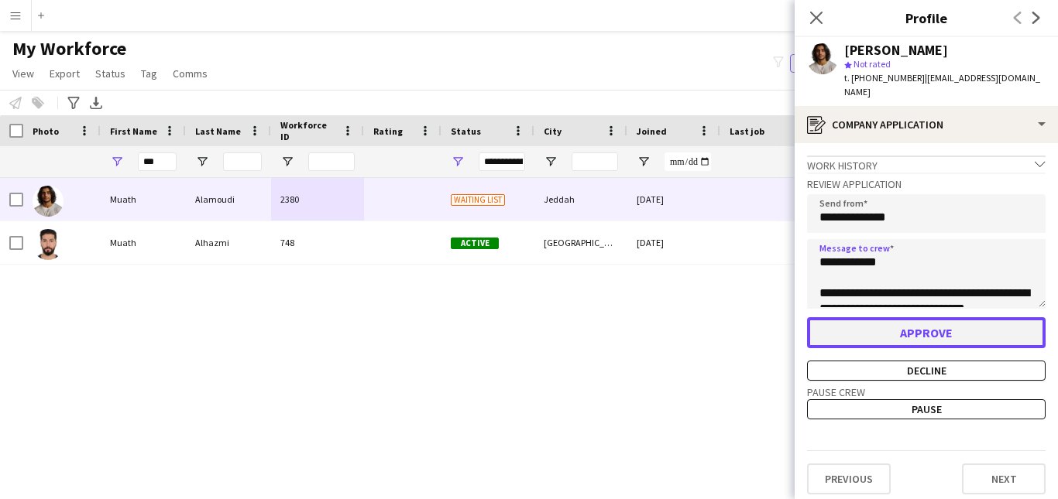
click at [962, 317] on button "Approve" at bounding box center [926, 332] width 238 height 31
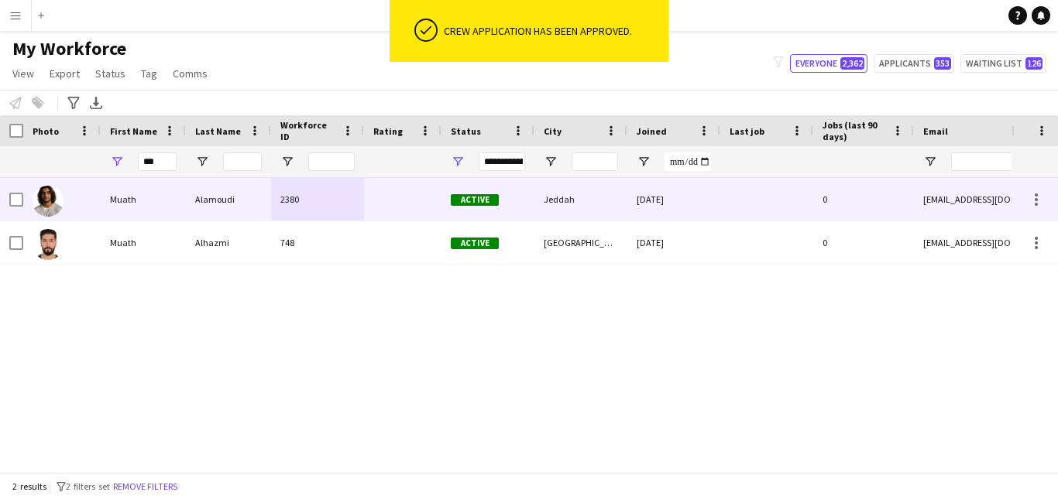
click at [629, 186] on div "[DATE]" at bounding box center [673, 199] width 93 height 43
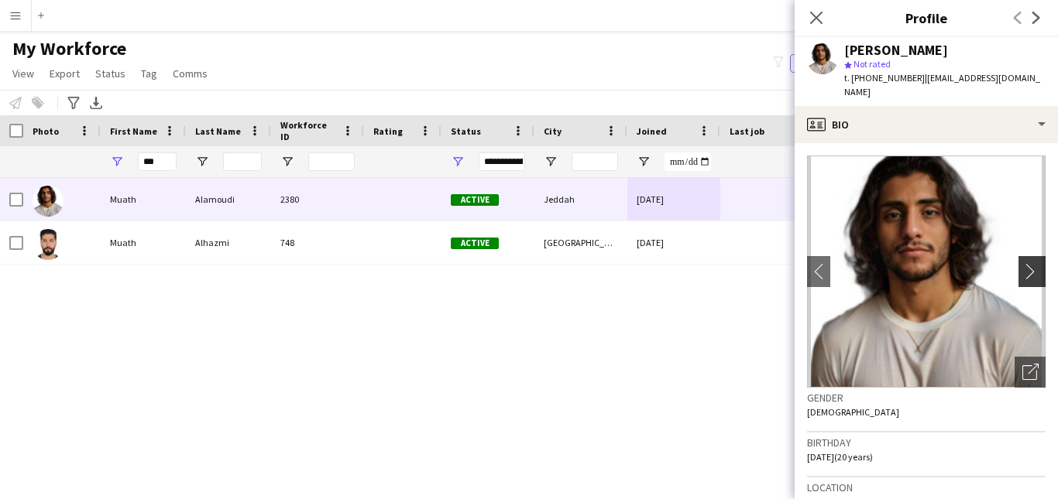
click at [1022, 263] on app-icon "chevron-right" at bounding box center [1034, 271] width 24 height 16
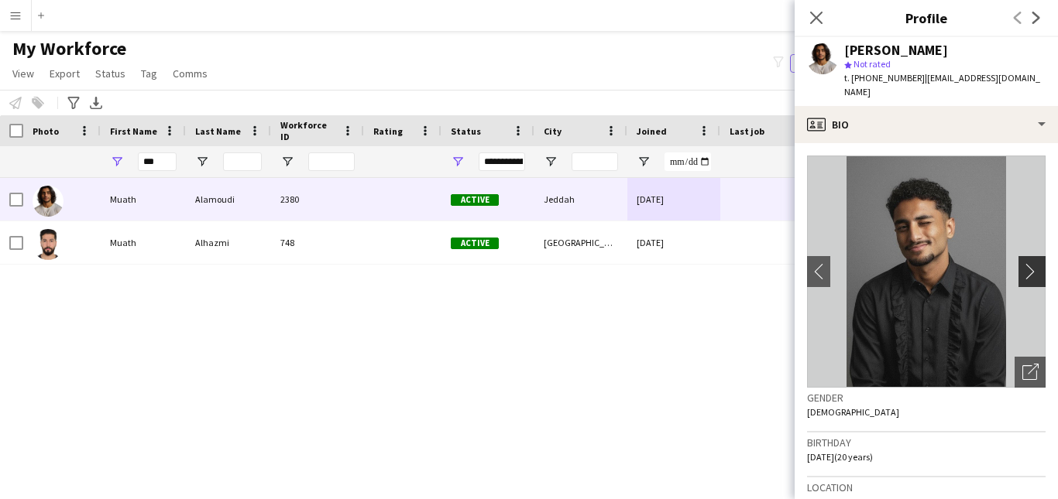
click at [1022, 263] on app-icon "chevron-right" at bounding box center [1034, 271] width 24 height 16
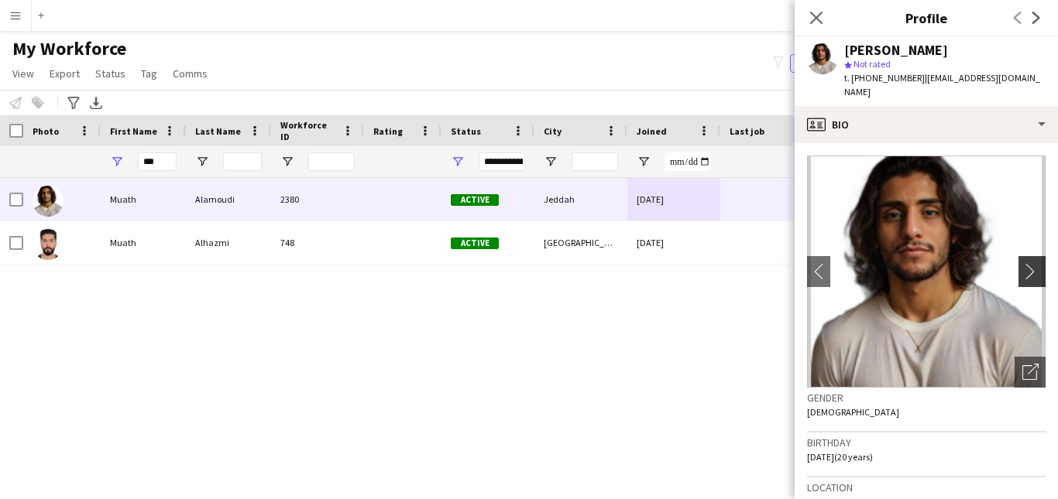
click at [1022, 263] on app-icon "chevron-right" at bounding box center [1034, 271] width 24 height 16
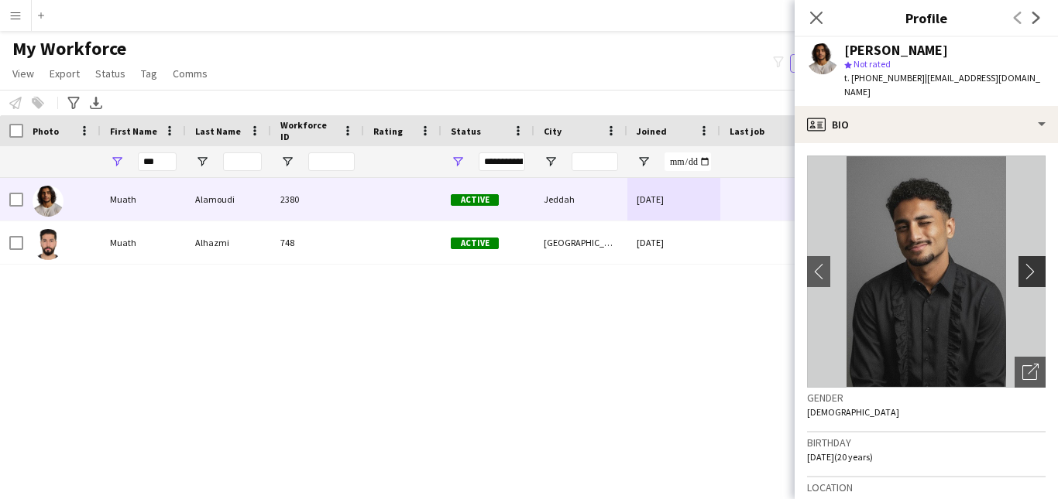
click at [1029, 263] on app-icon "chevron-right" at bounding box center [1034, 271] width 24 height 16
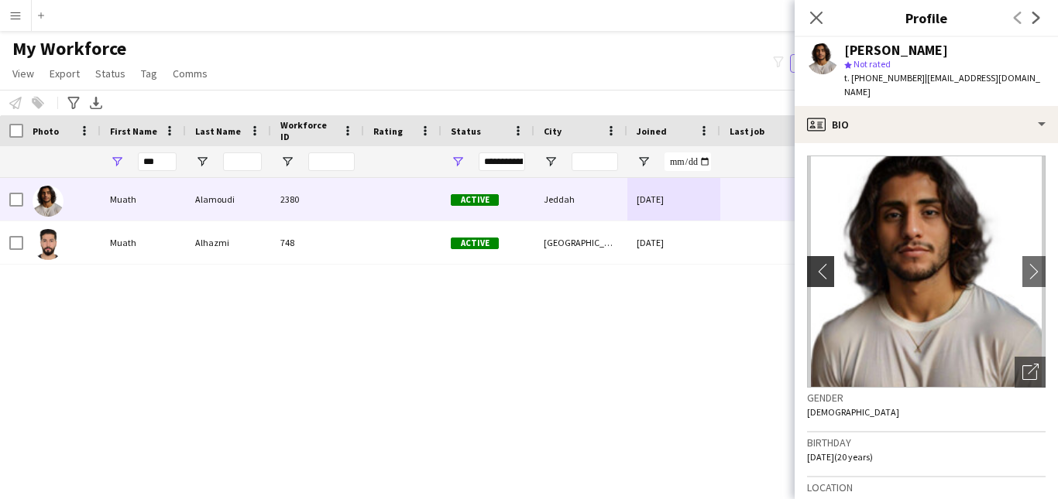
click at [828, 263] on app-icon "chevron-left" at bounding box center [819, 271] width 24 height 16
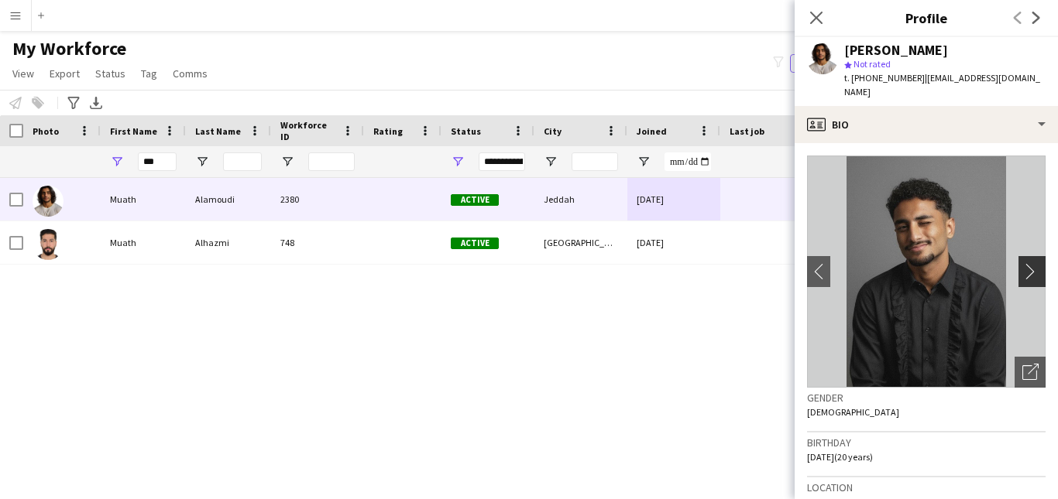
click at [1022, 265] on app-icon "chevron-right" at bounding box center [1034, 271] width 24 height 16
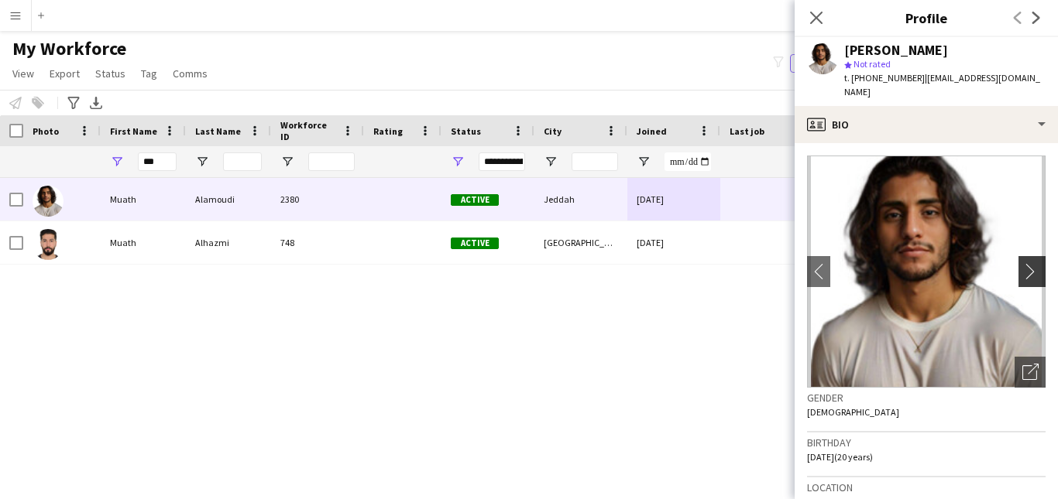
click at [1022, 265] on app-icon "chevron-right" at bounding box center [1034, 271] width 24 height 16
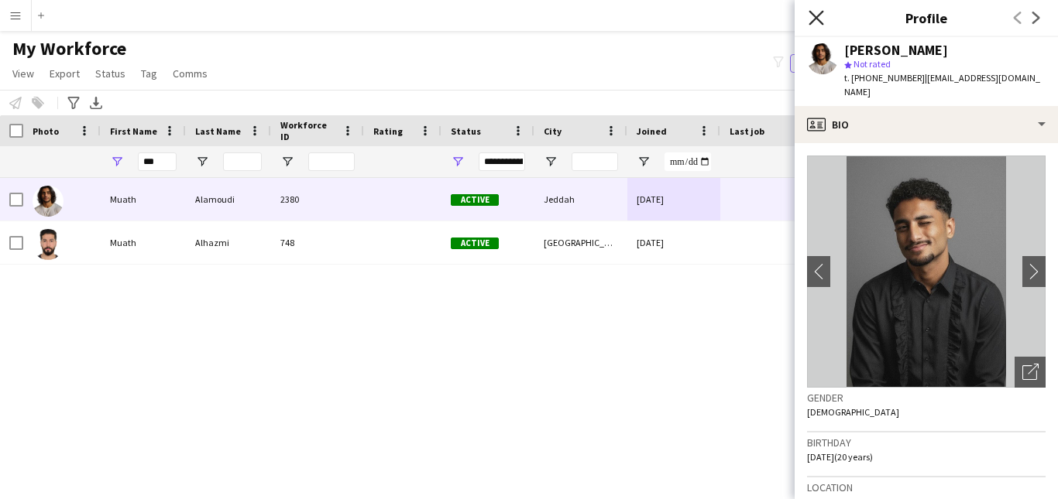
click at [819, 17] on icon "Close pop-in" at bounding box center [815, 17] width 15 height 15
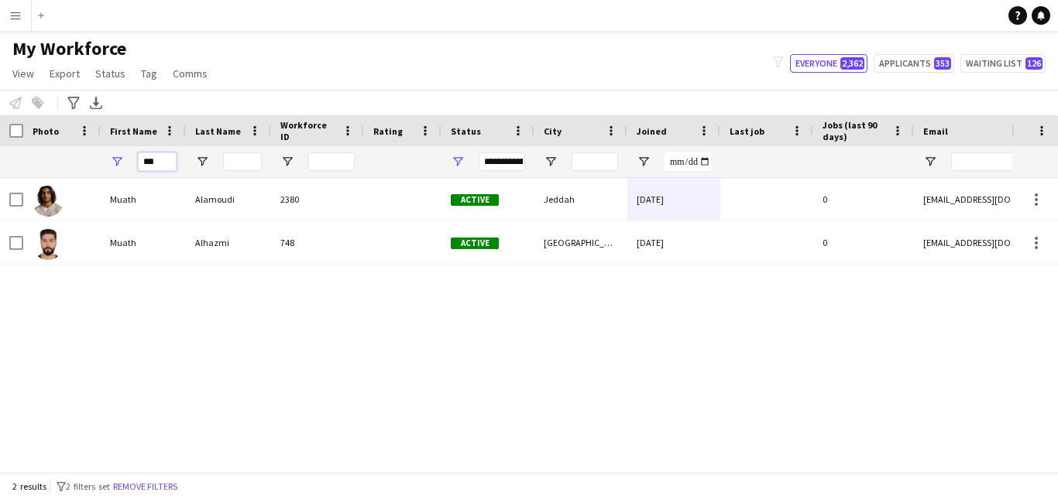
drag, startPoint x: 164, startPoint y: 166, endPoint x: 122, endPoint y: 163, distance: 41.9
click at [122, 163] on div "***" at bounding box center [143, 161] width 85 height 31
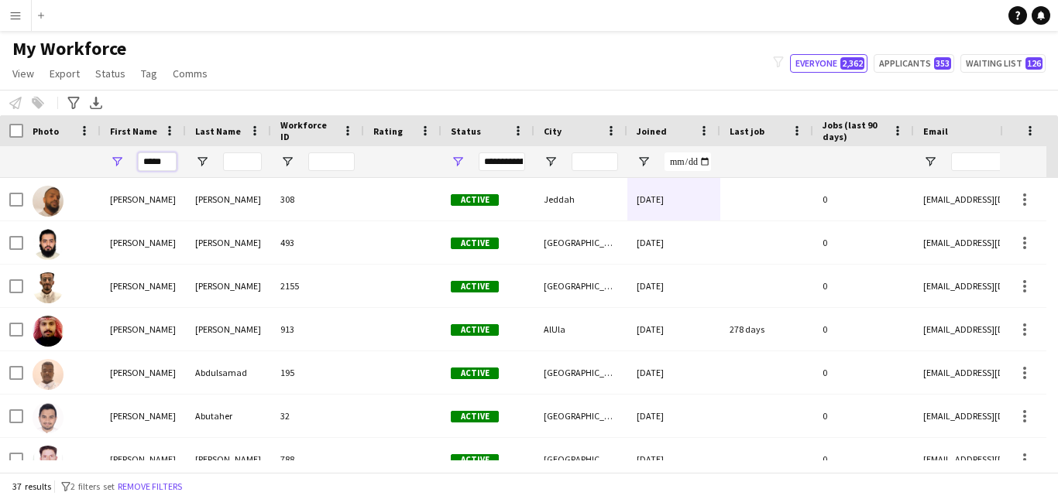
type input "*****"
click at [242, 162] on input "Last Name Filter Input" at bounding box center [242, 162] width 39 height 19
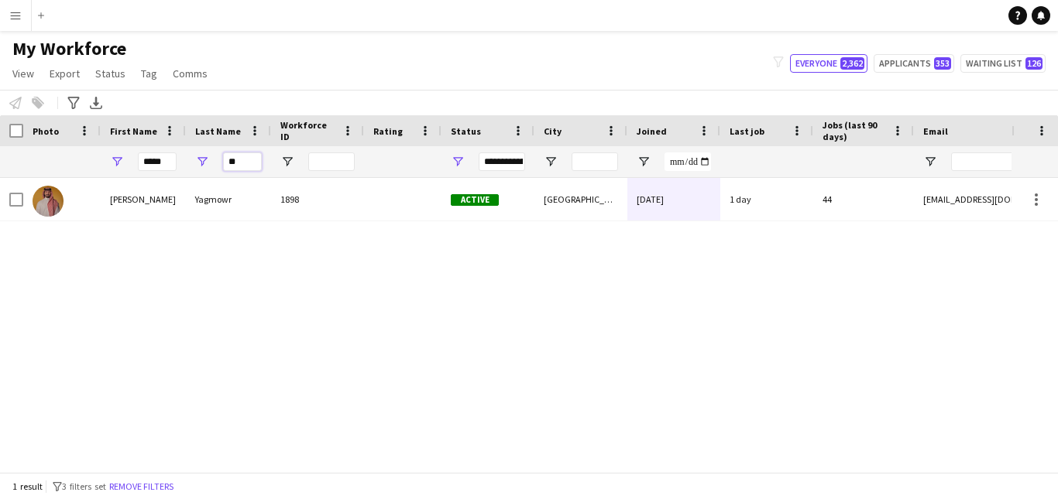
type input "**"
click at [458, 162] on span "Open Filter Menu" at bounding box center [458, 162] width 14 height 14
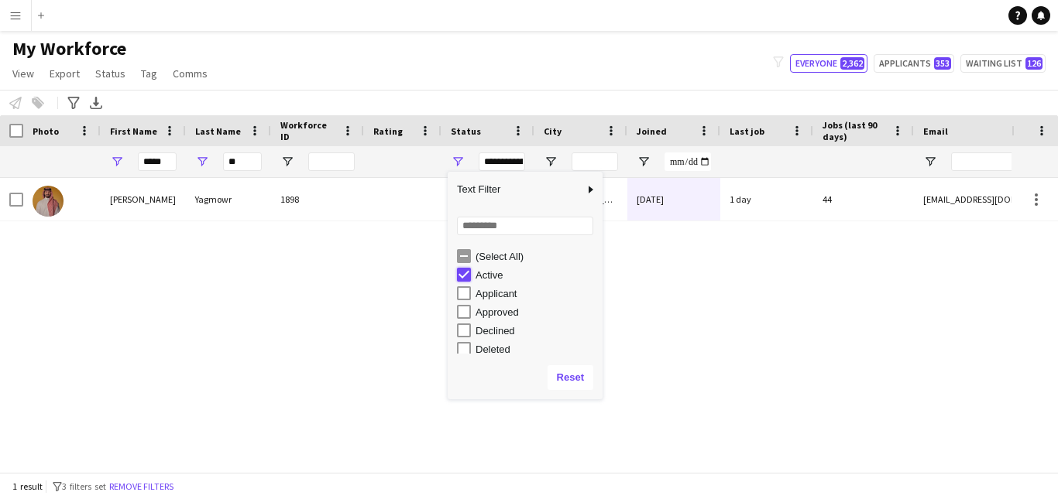
type input "**********"
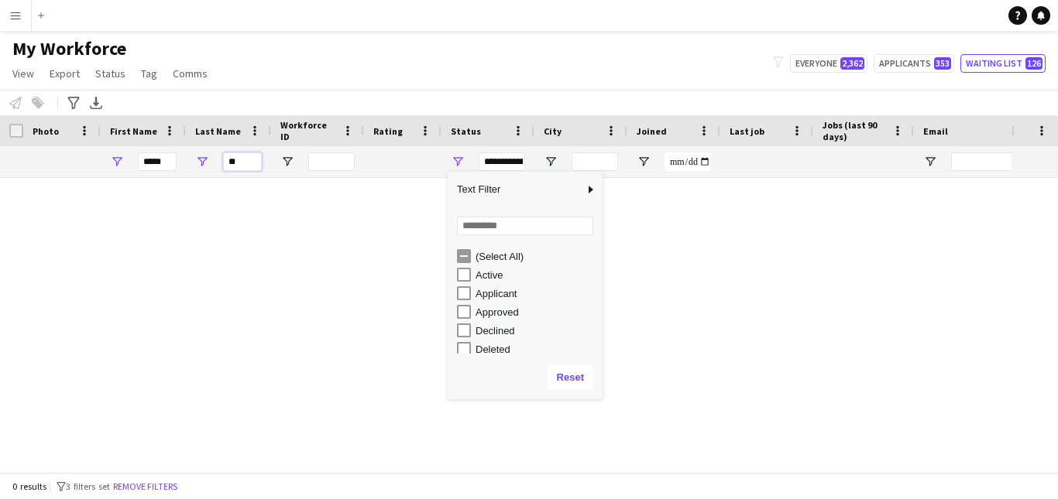
click at [254, 160] on input "**" at bounding box center [242, 162] width 39 height 19
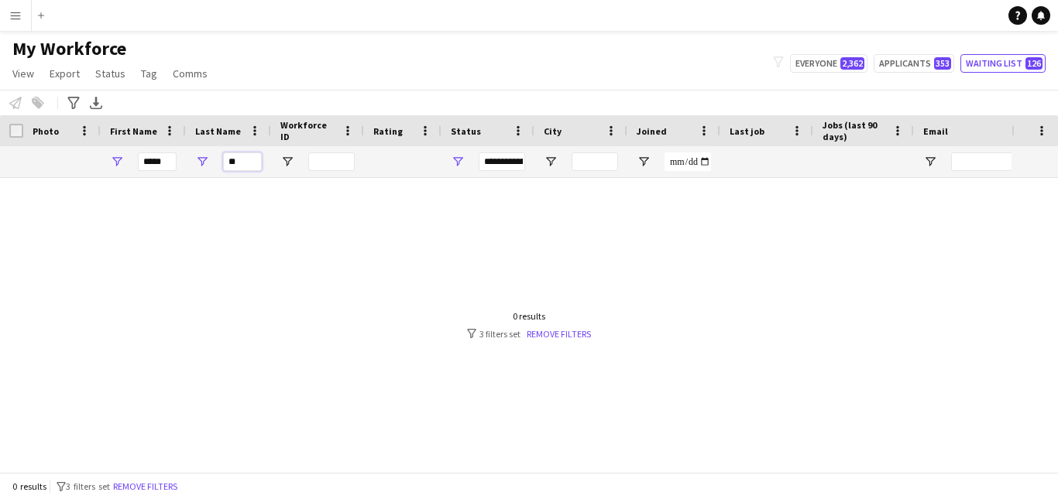
type input "*"
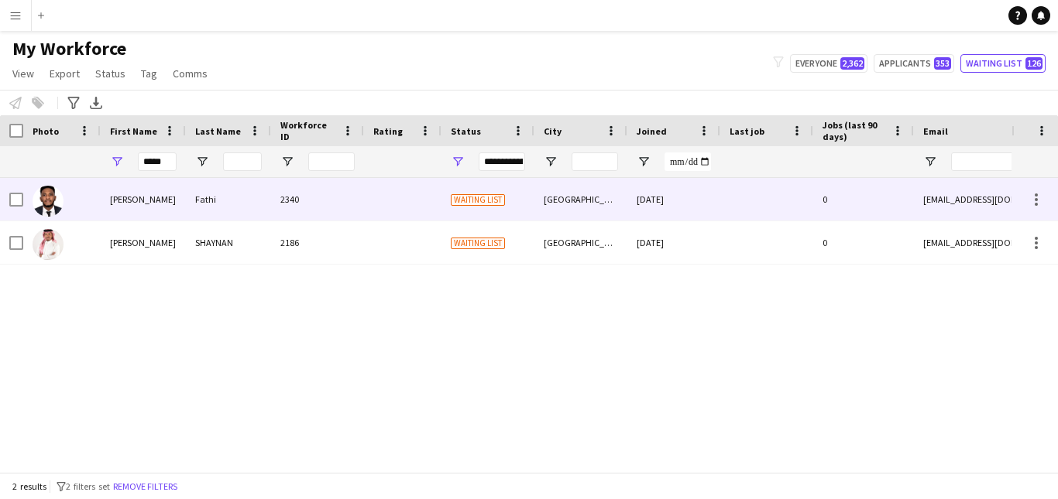
click at [365, 194] on div at bounding box center [402, 199] width 77 height 43
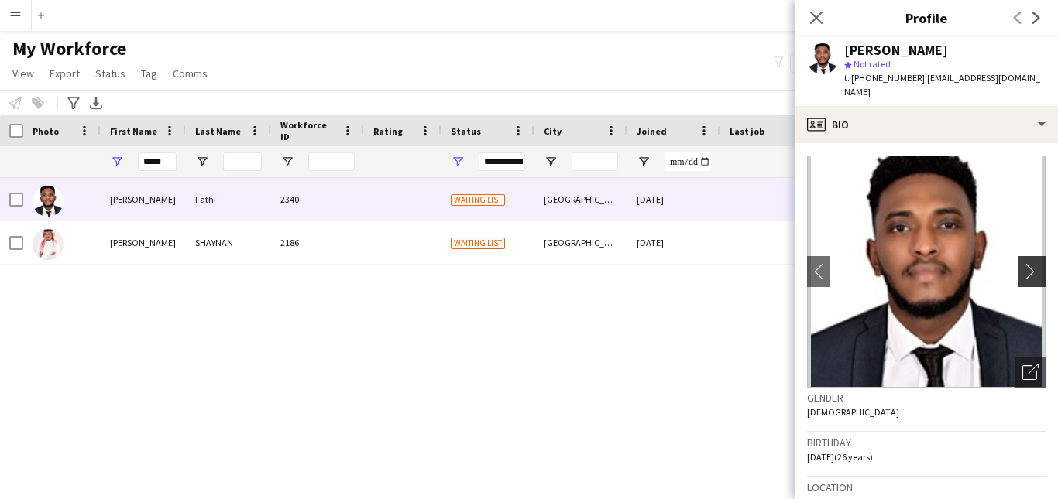
click at [1022, 266] on app-icon "chevron-right" at bounding box center [1034, 271] width 24 height 16
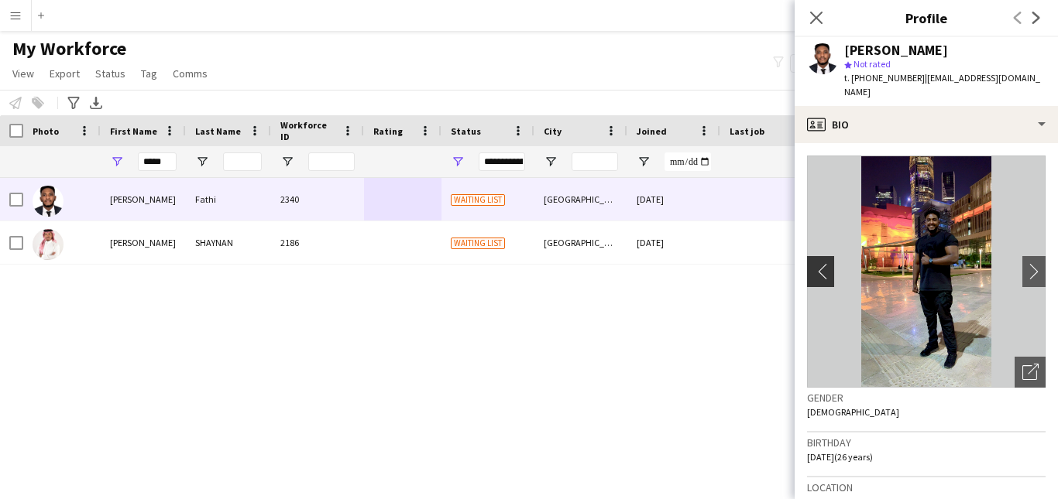
click at [816, 276] on app-icon "chevron-left" at bounding box center [819, 271] width 24 height 16
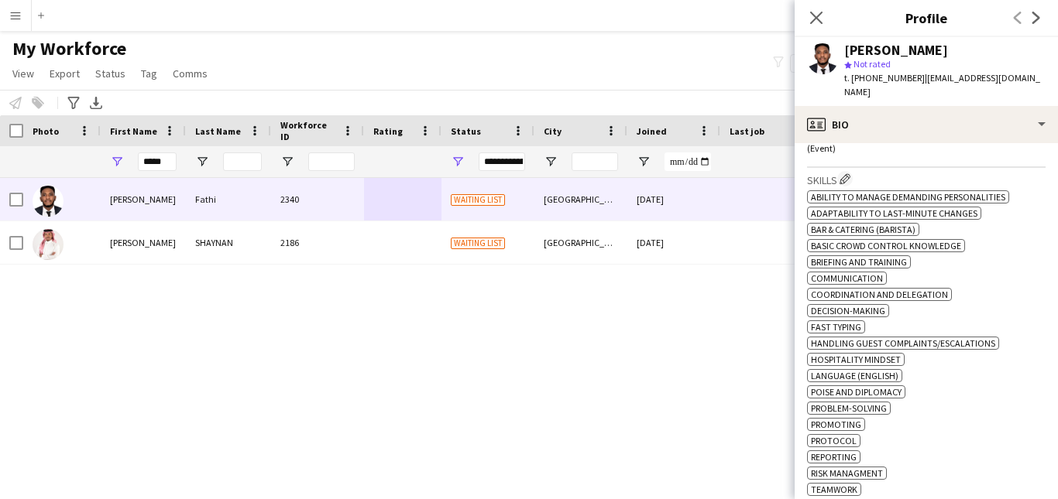
scroll to position [503, 0]
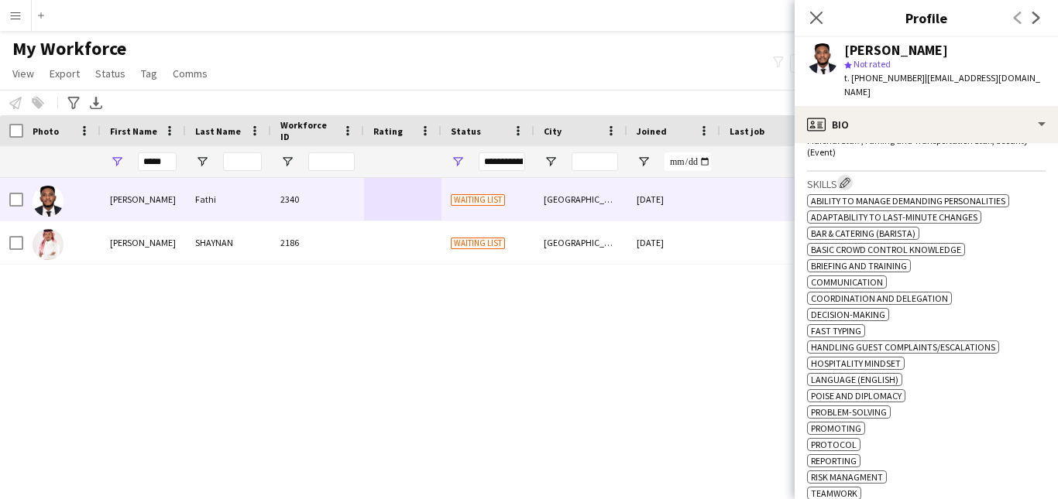
click at [849, 183] on app-icon "Edit crew company skills" at bounding box center [844, 182] width 11 height 11
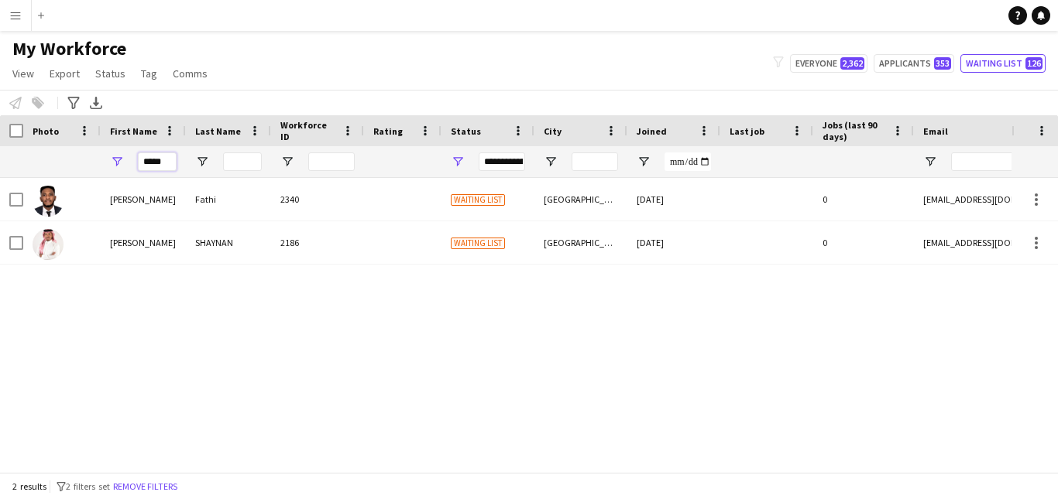
click at [175, 164] on input "*****" at bounding box center [157, 162] width 39 height 19
type input "*"
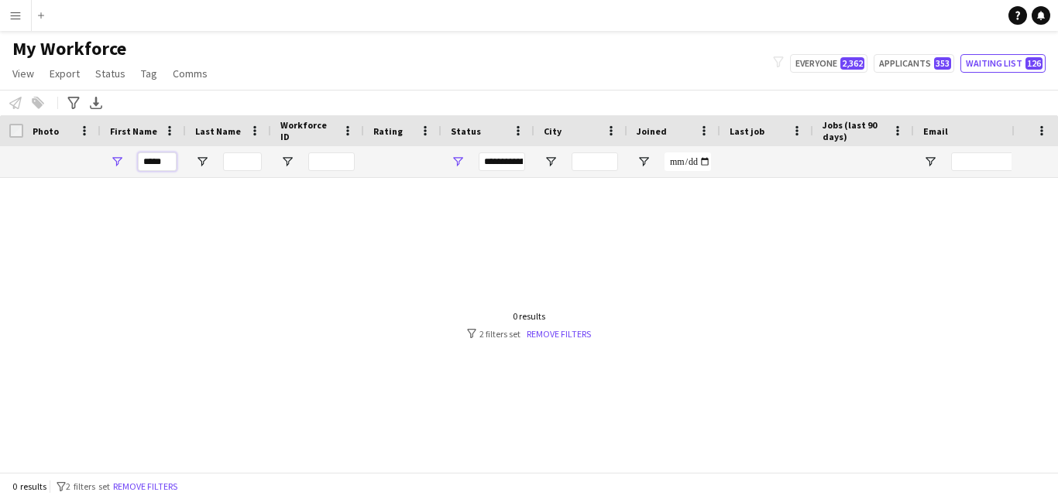
type input "*****"
click at [461, 164] on span "Open Filter Menu" at bounding box center [458, 162] width 14 height 14
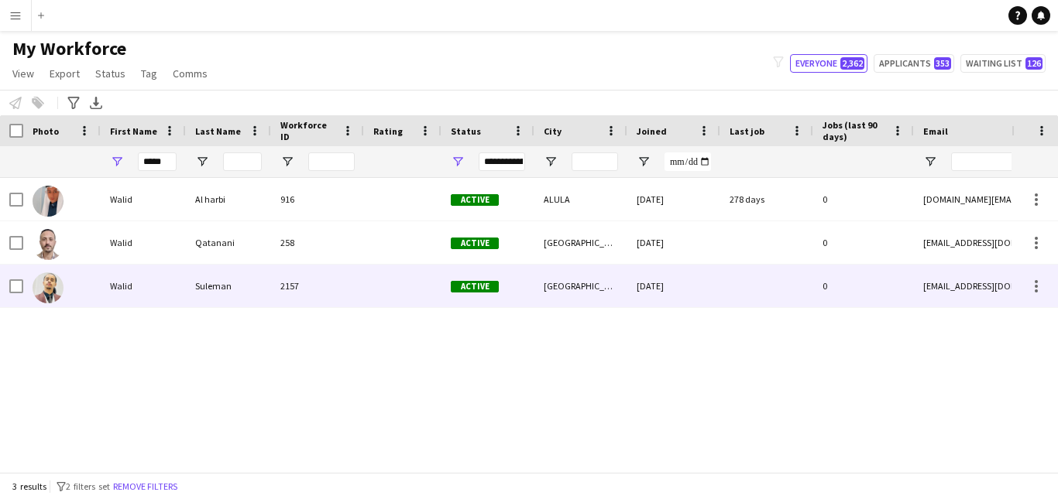
click at [341, 287] on div "2157" at bounding box center [317, 286] width 93 height 43
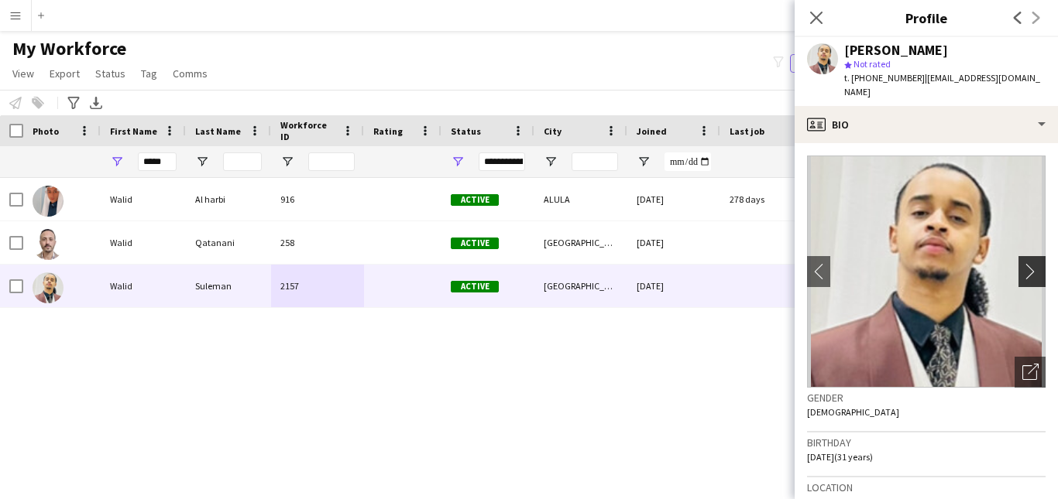
click at [1024, 263] on app-icon "chevron-right" at bounding box center [1034, 271] width 24 height 16
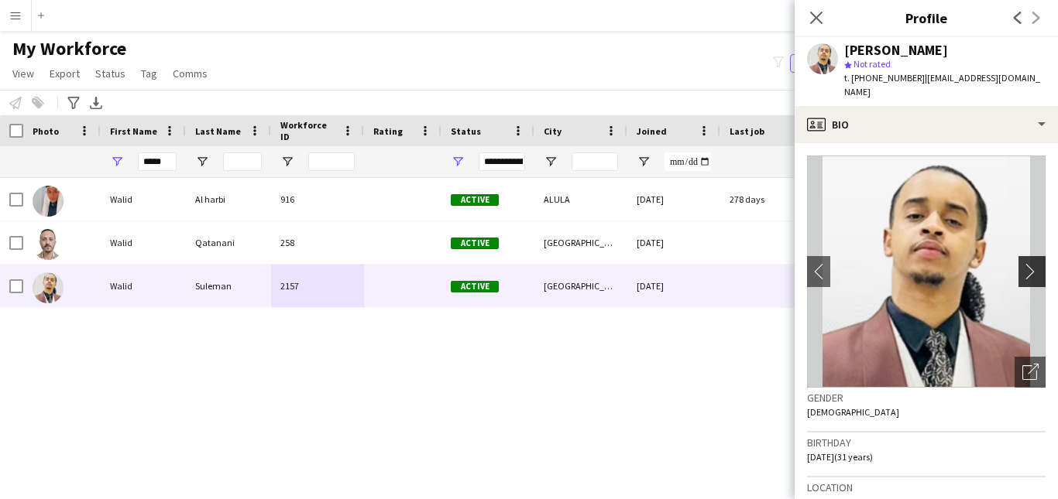
click at [1022, 263] on app-icon "chevron-right" at bounding box center [1034, 271] width 24 height 16
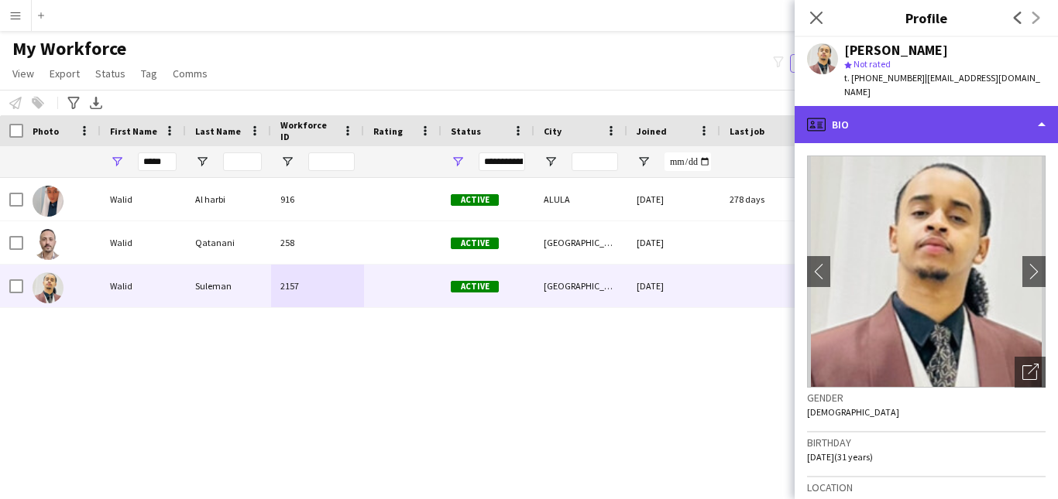
click at [996, 121] on div "profile Bio" at bounding box center [925, 124] width 263 height 37
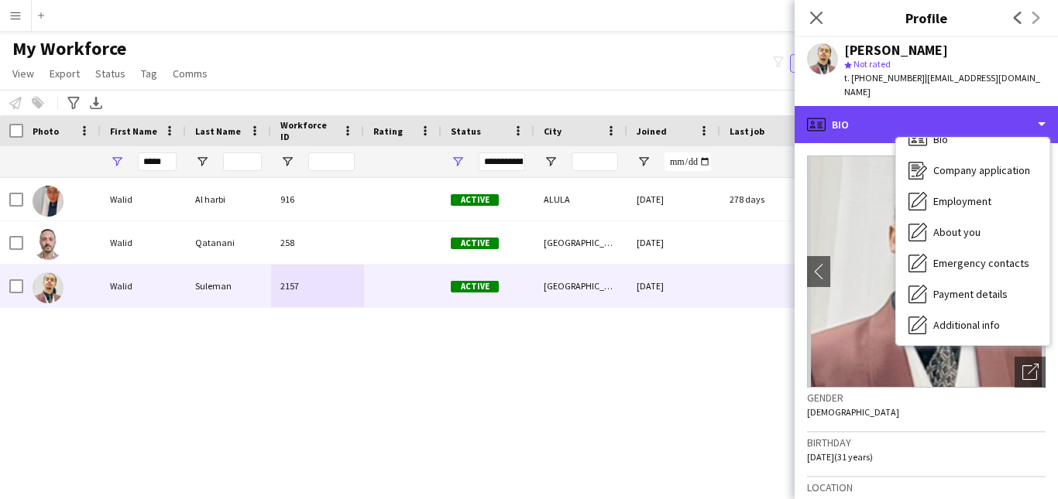
scroll to position [19, 0]
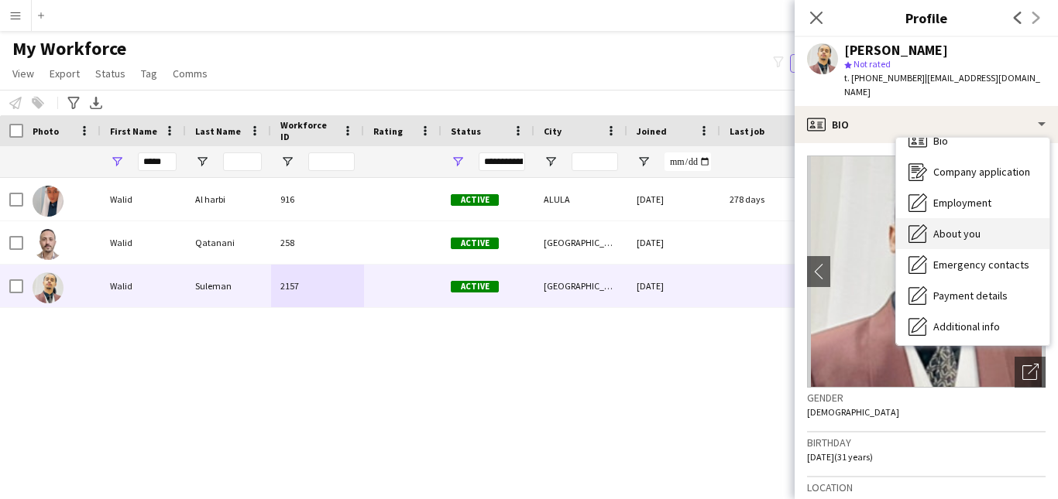
click at [1022, 218] on div "About you About you" at bounding box center [972, 233] width 153 height 31
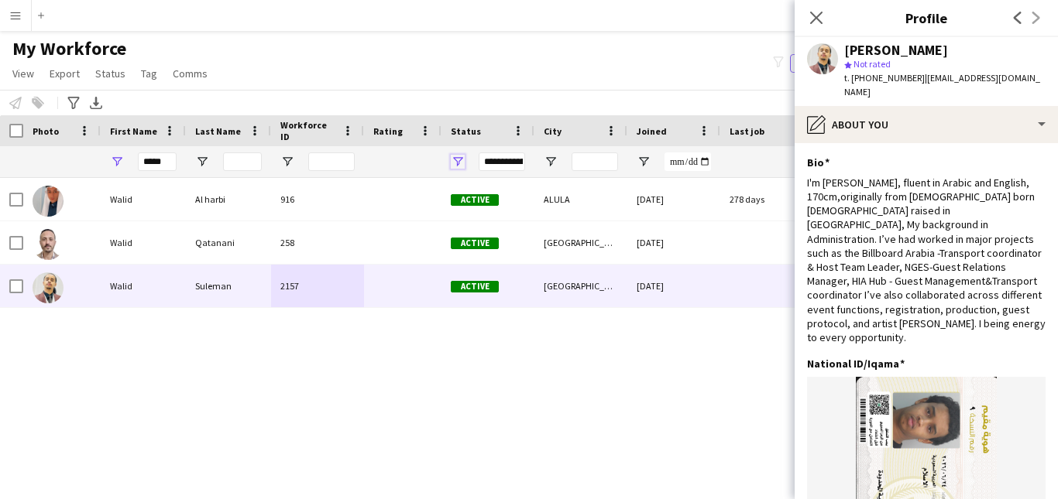
click at [461, 164] on span "Open Filter Menu" at bounding box center [458, 162] width 14 height 14
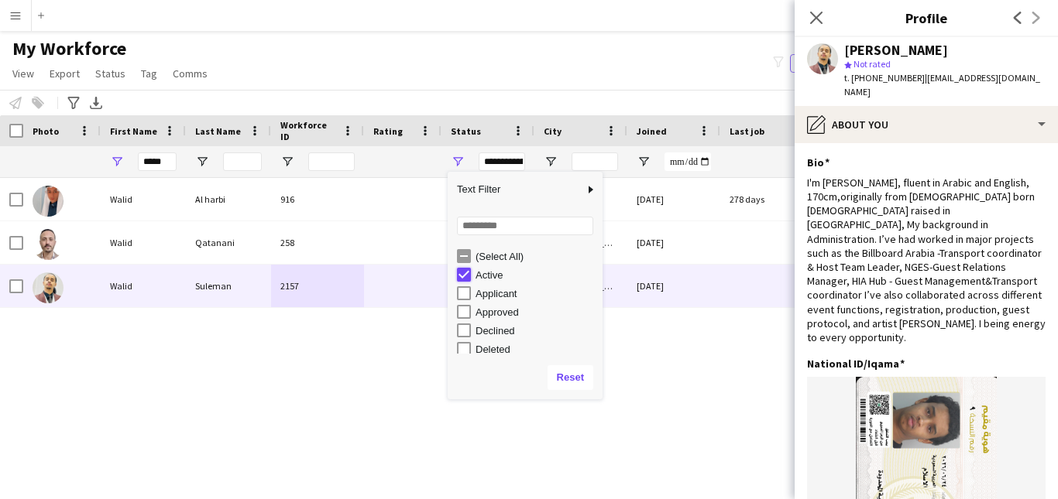
type input "**********"
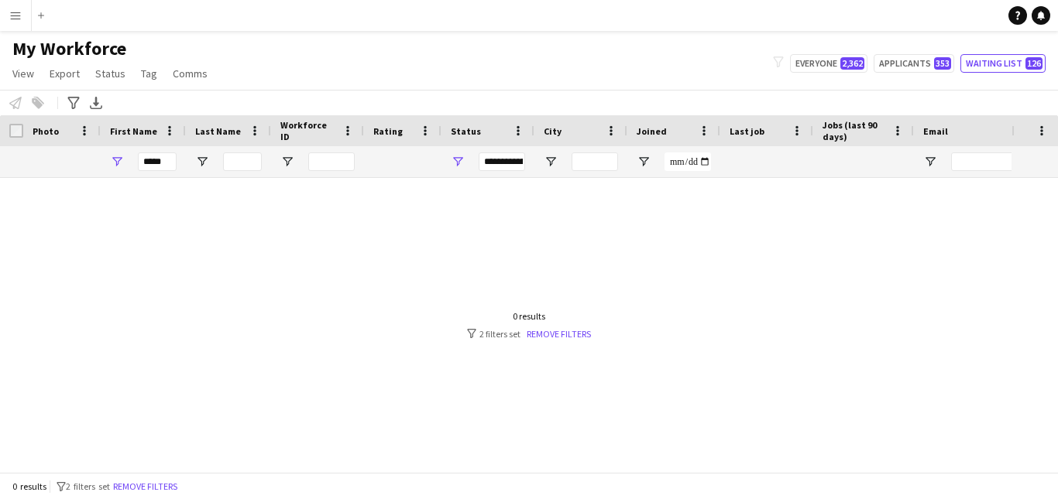
click at [739, 98] on div "Notify workforce Add to tag Select at least one crew to tag him or her. Advance…" at bounding box center [529, 103] width 1058 height 26
click at [556, 332] on link "Remove filters" at bounding box center [558, 334] width 64 height 12
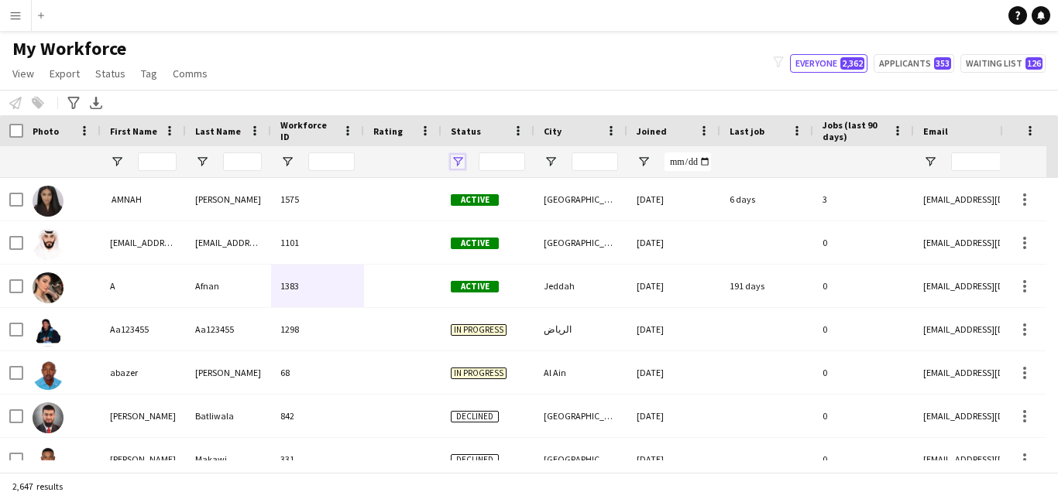
click at [463, 157] on span "Open Filter Menu" at bounding box center [458, 162] width 14 height 14
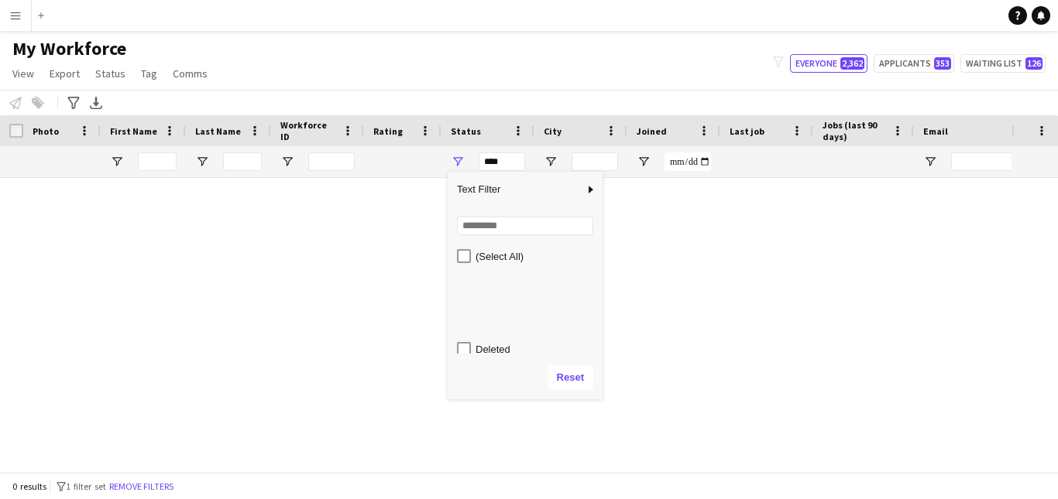
scroll to position [98, 0]
type input "**********"
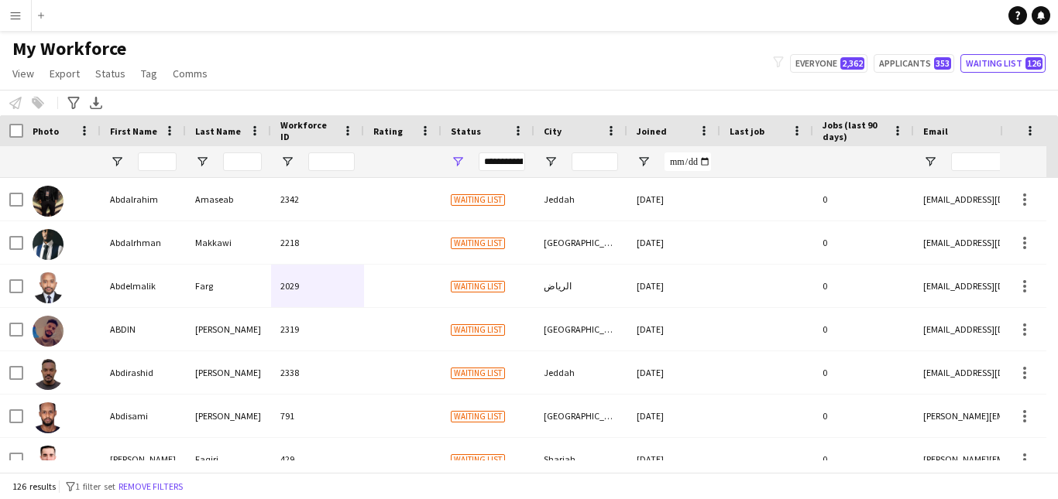
click at [579, 86] on div "My Workforce View Views Default view New view Update view Delete view Edit name…" at bounding box center [529, 63] width 1058 height 53
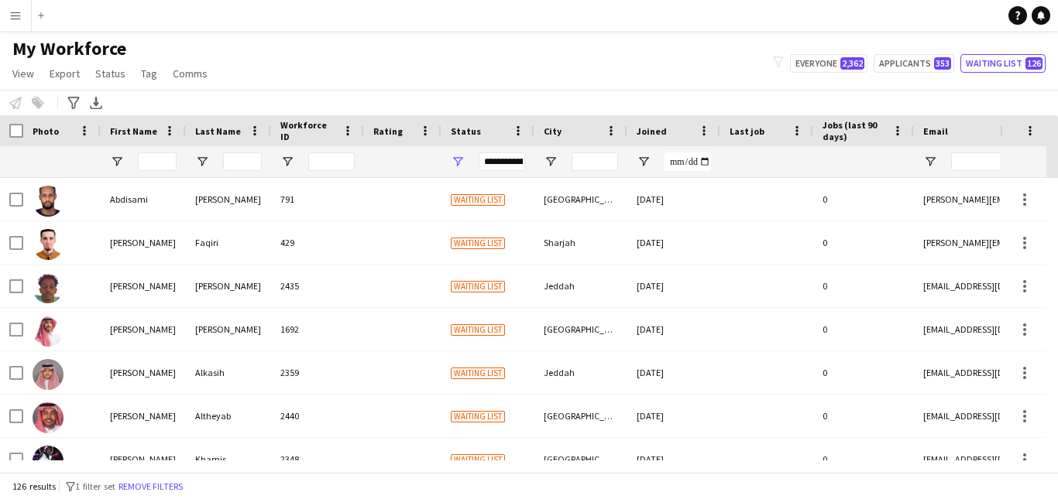
scroll to position [258, 0]
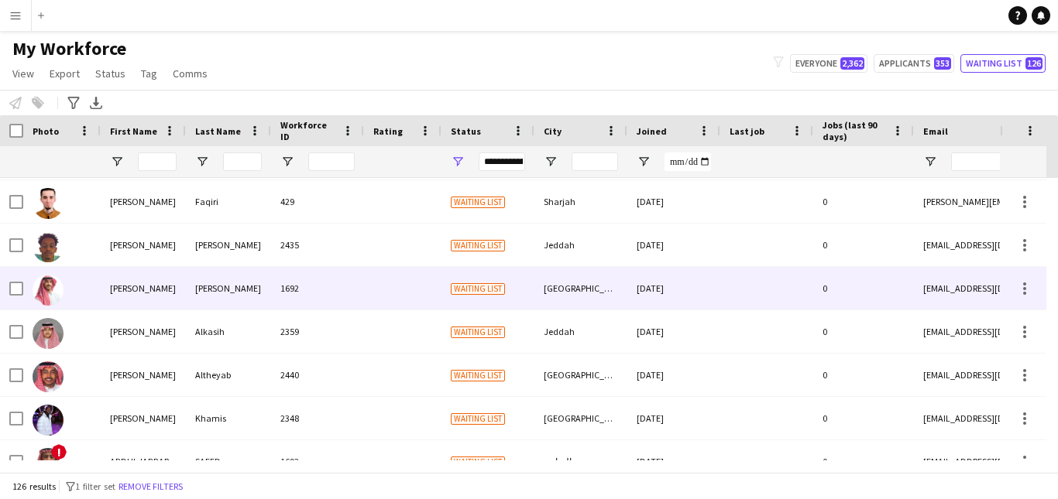
click at [413, 271] on div at bounding box center [402, 288] width 77 height 43
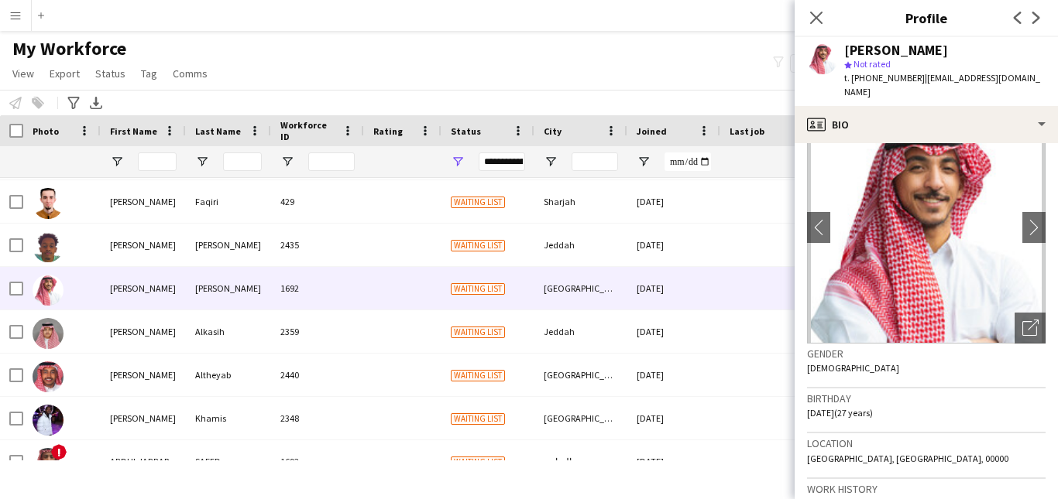
scroll to position [0, 0]
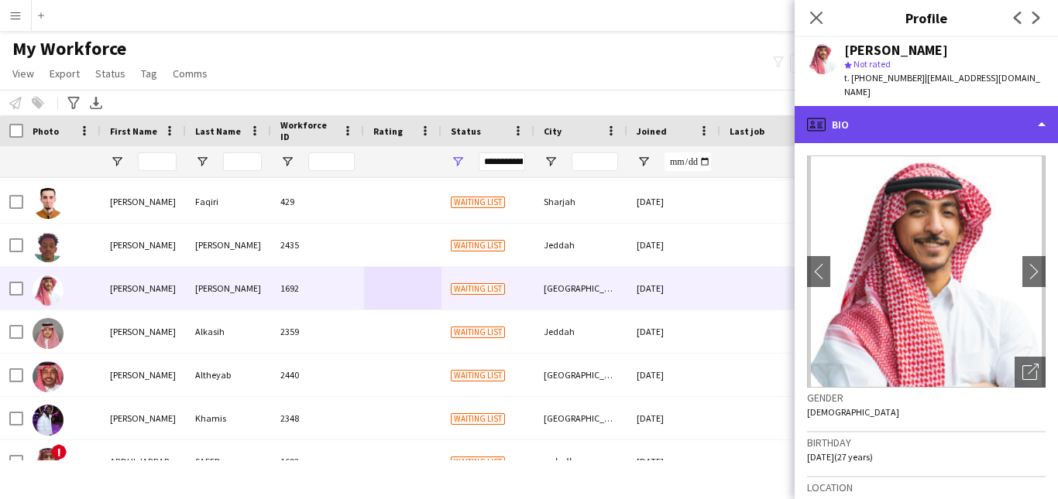
click at [1010, 115] on div "profile Bio" at bounding box center [925, 124] width 263 height 37
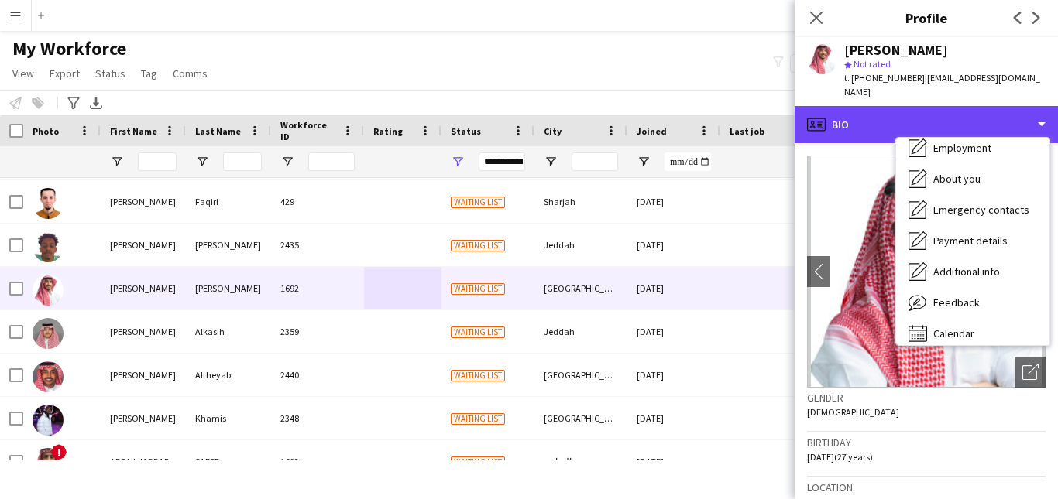
scroll to position [84, 0]
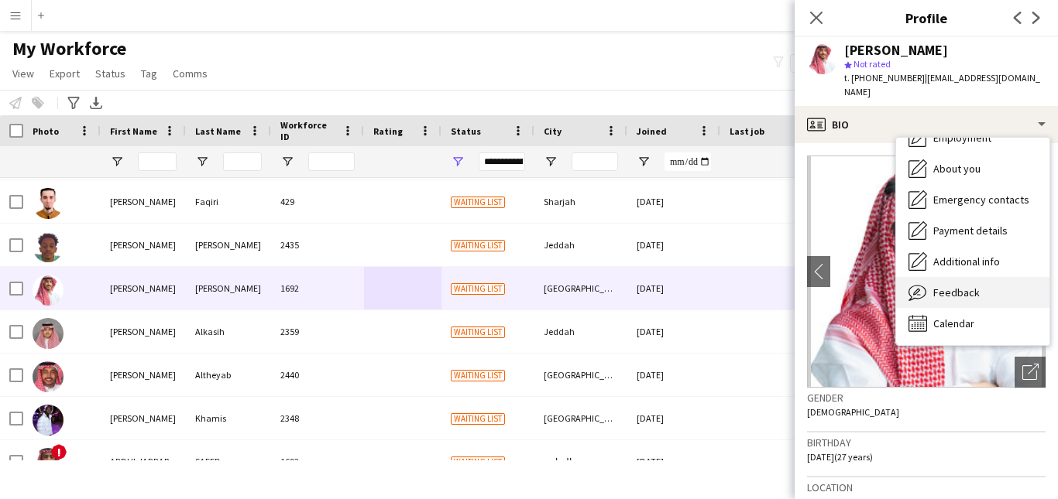
click at [1012, 277] on div "Feedback Feedback" at bounding box center [972, 292] width 153 height 31
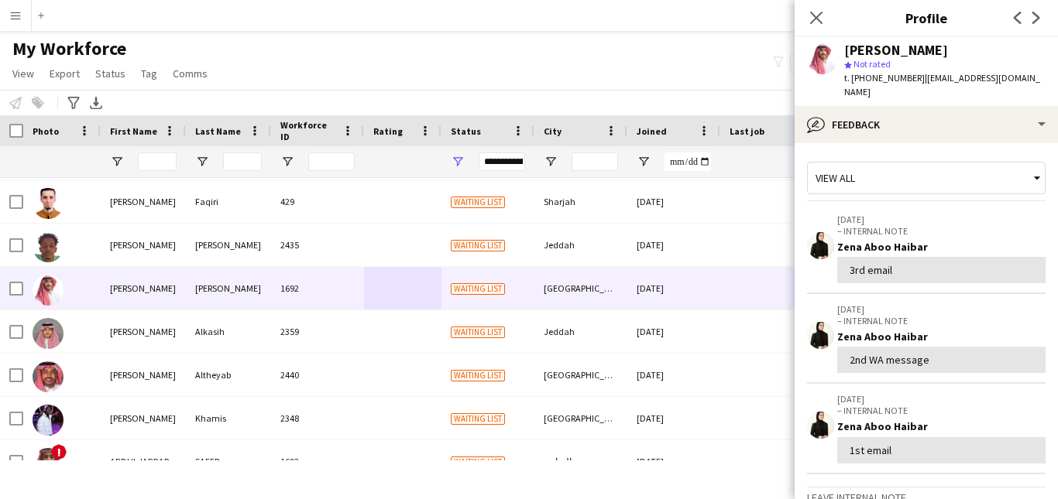
click at [1007, 164] on div "View all" at bounding box center [918, 177] width 221 height 29
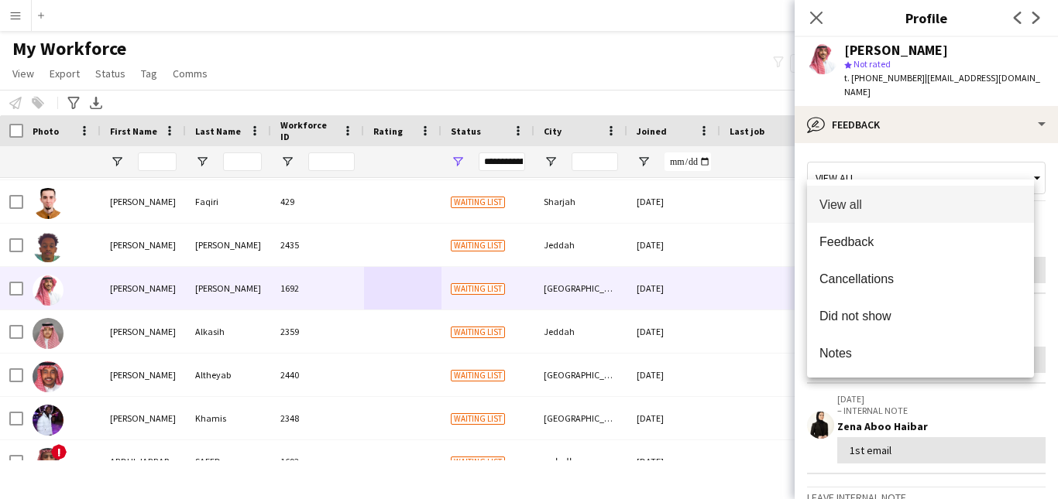
click at [1003, 125] on div at bounding box center [529, 249] width 1058 height 499
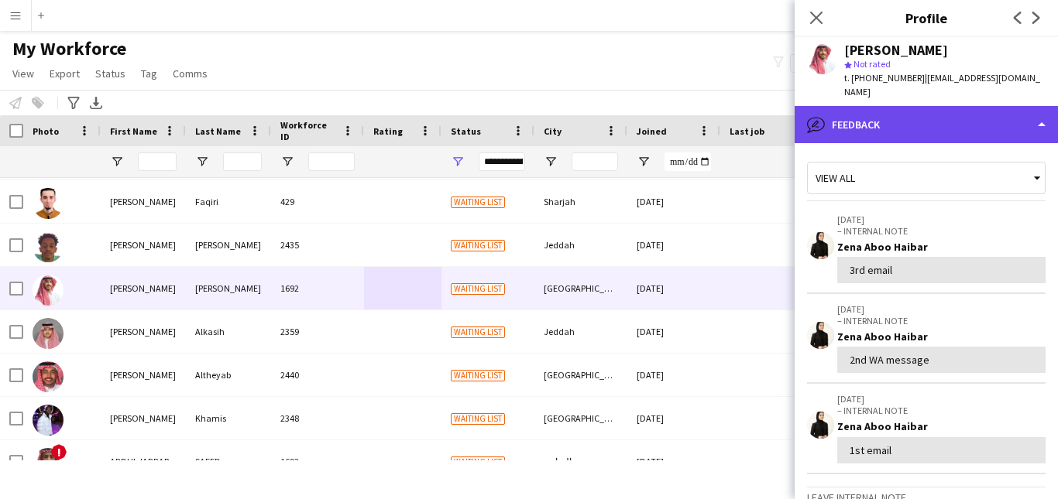
click at [1010, 120] on div "bubble-pencil Feedback" at bounding box center [925, 124] width 263 height 37
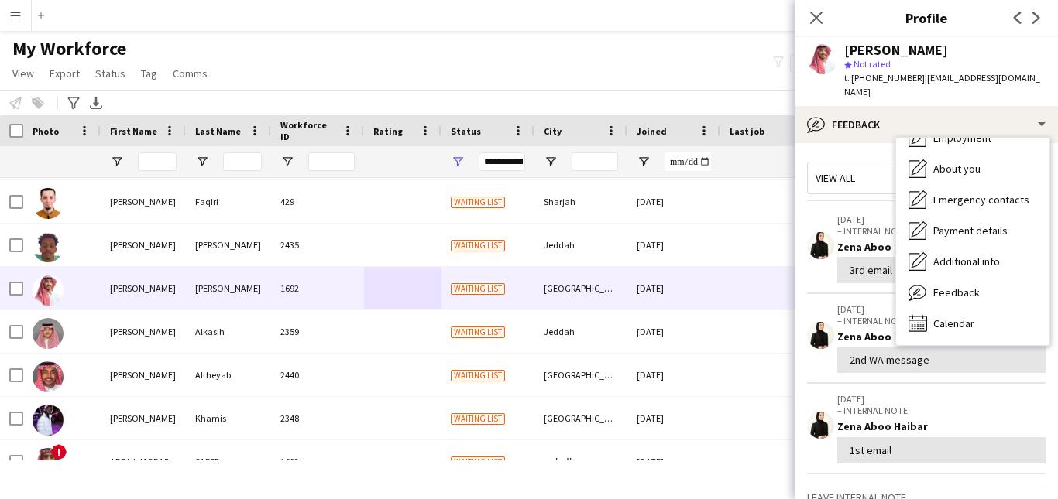
drag, startPoint x: 1052, startPoint y: 141, endPoint x: 1031, endPoint y: 77, distance: 67.1
click at [1031, 77] on app-profile-header "Abdulaziz Abdullah star Not rated t. +966535727244 | aa_as99@hotmail.com" at bounding box center [925, 71] width 263 height 69
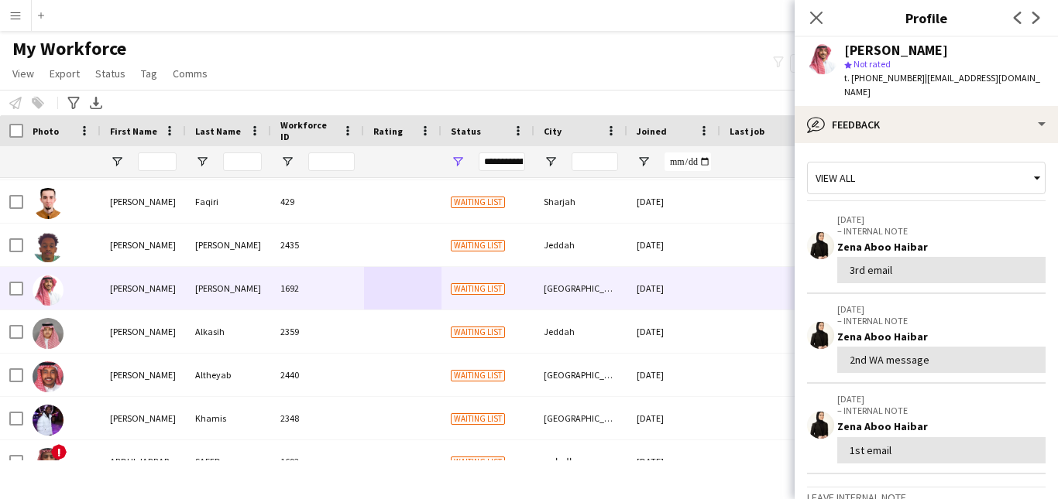
drag, startPoint x: 1007, startPoint y: 76, endPoint x: 1007, endPoint y: 84, distance: 7.8
click at [1007, 78] on div "Abdulaziz Abdullah star Not rated t. +966535727244 | aa_as99@hotmail.com" at bounding box center [925, 71] width 263 height 69
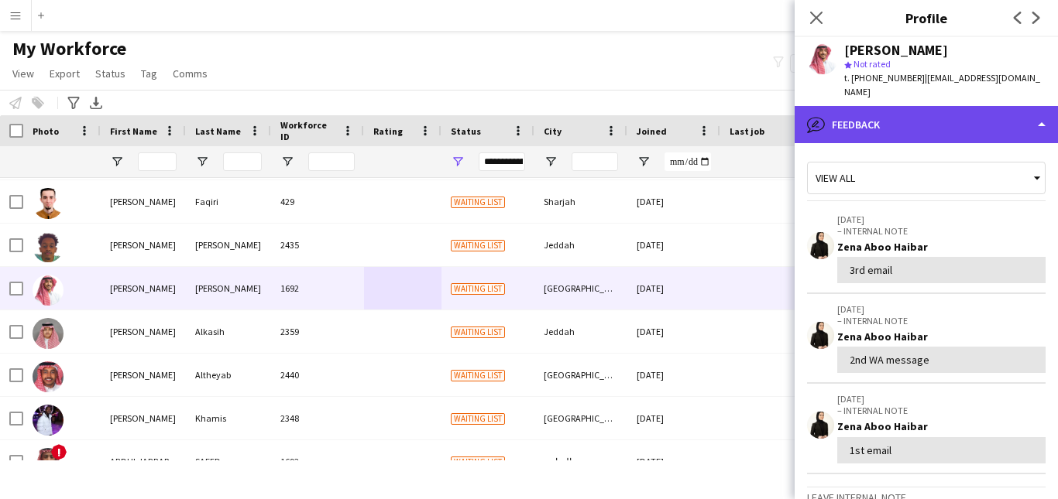
click at [1007, 108] on div "bubble-pencil Feedback" at bounding box center [925, 124] width 263 height 37
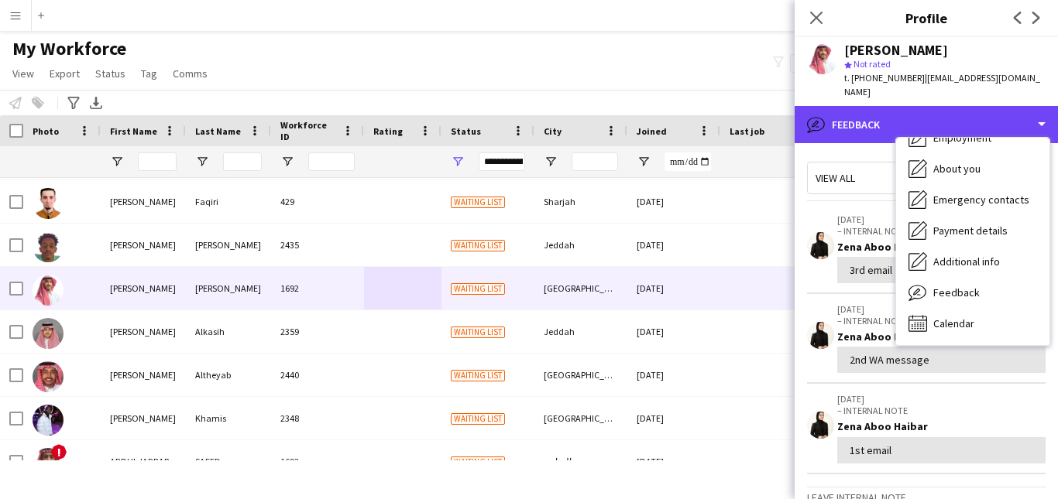
scroll to position [0, 0]
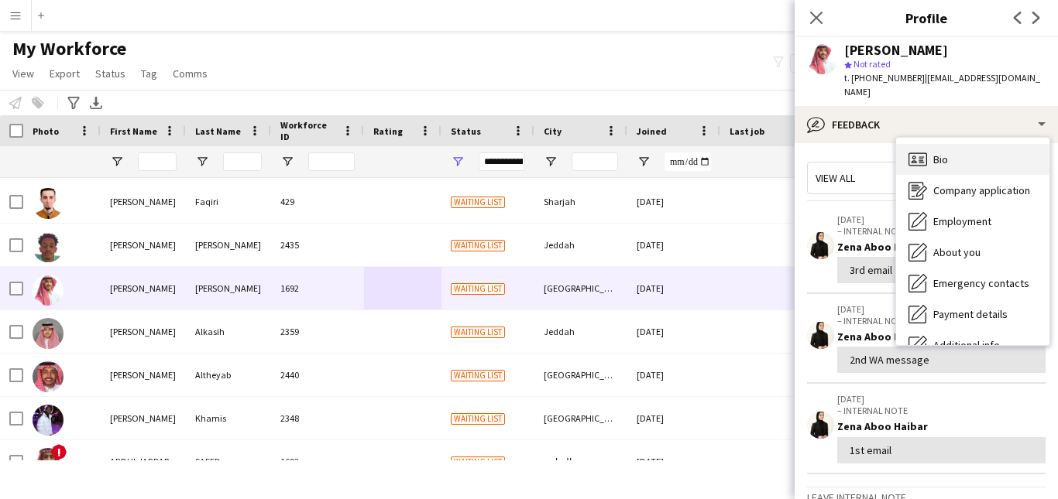
click at [1012, 144] on div "Bio Bio" at bounding box center [972, 159] width 153 height 31
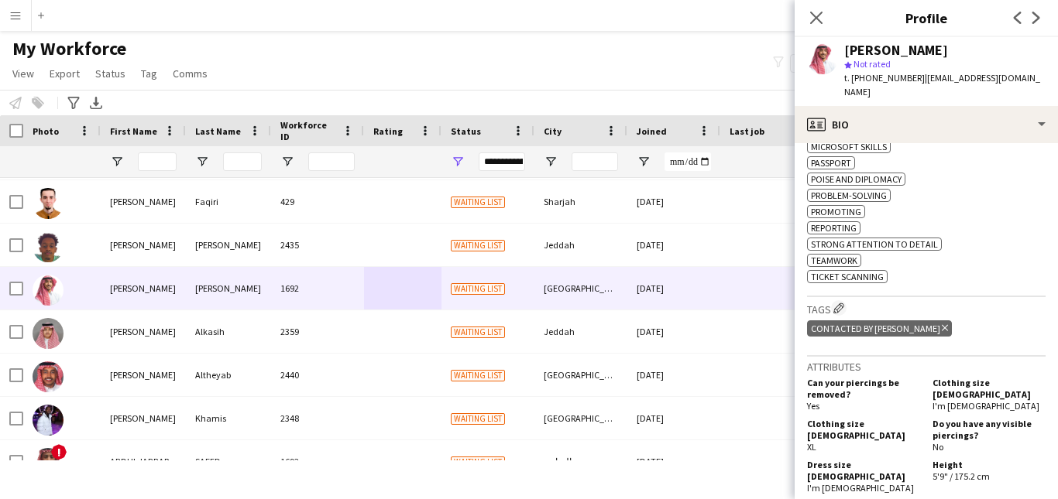
scroll to position [815, 0]
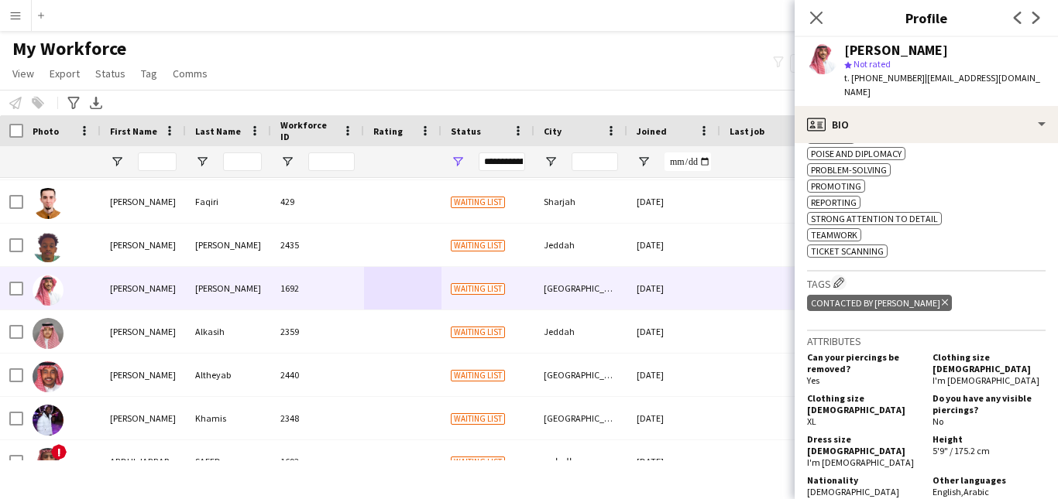
click at [941, 298] on icon "Delete tag" at bounding box center [944, 302] width 6 height 9
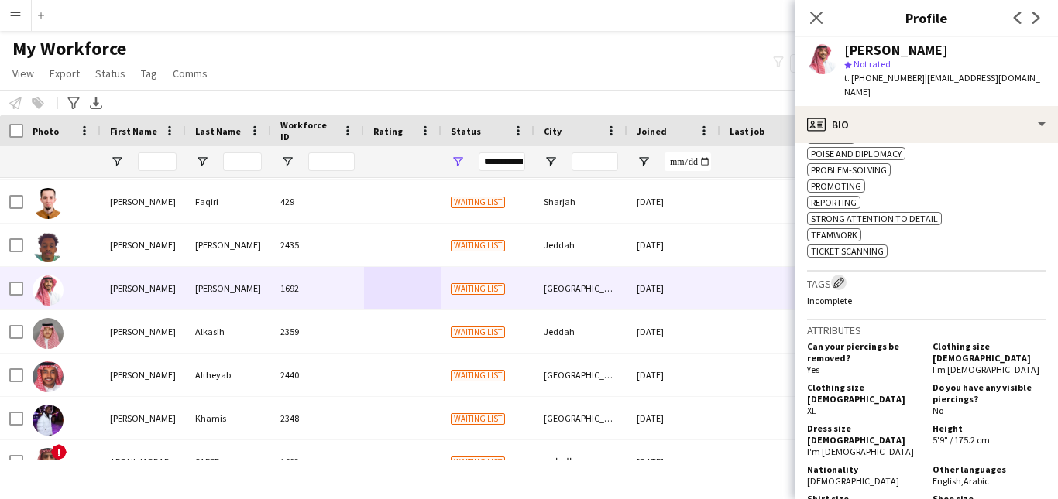
click at [839, 277] on app-icon "Edit crew company tags" at bounding box center [838, 282] width 11 height 11
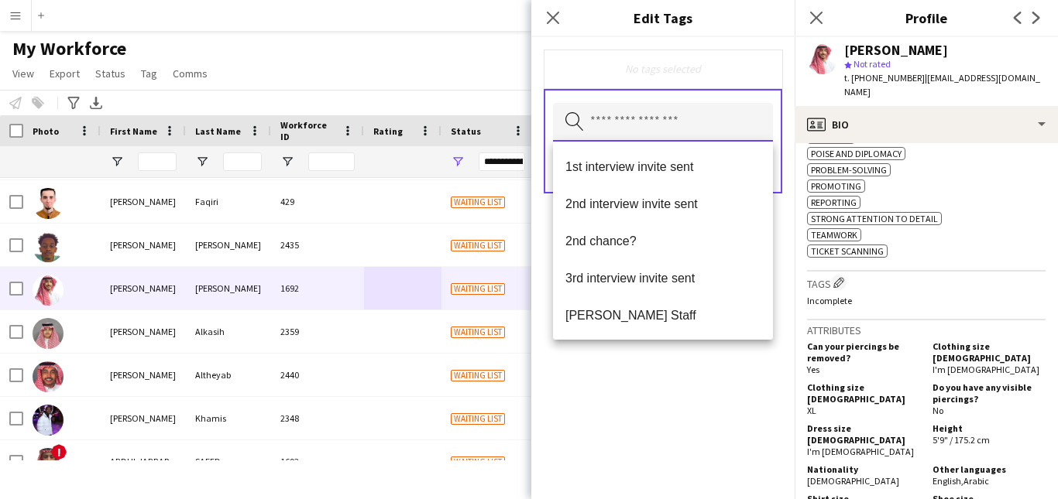
click at [717, 119] on input "text" at bounding box center [663, 122] width 220 height 39
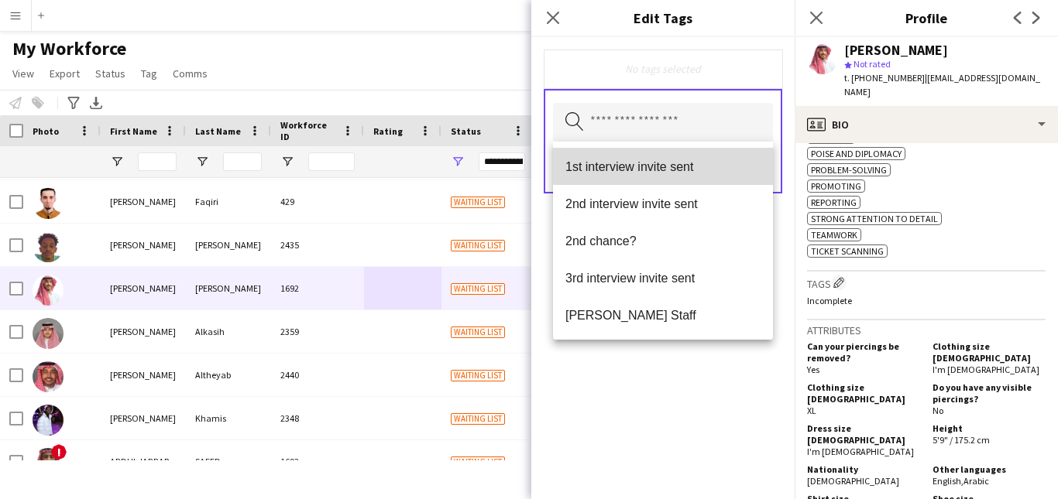
click at [701, 157] on mat-option "1st interview invite sent" at bounding box center [663, 166] width 220 height 37
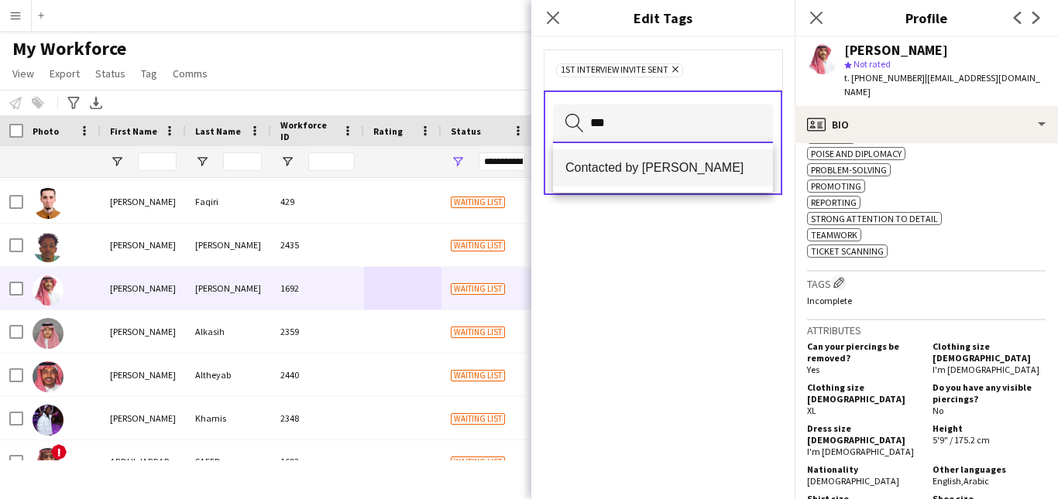
type input "***"
click at [712, 161] on mat-option "Contacted by [PERSON_NAME]" at bounding box center [663, 167] width 220 height 37
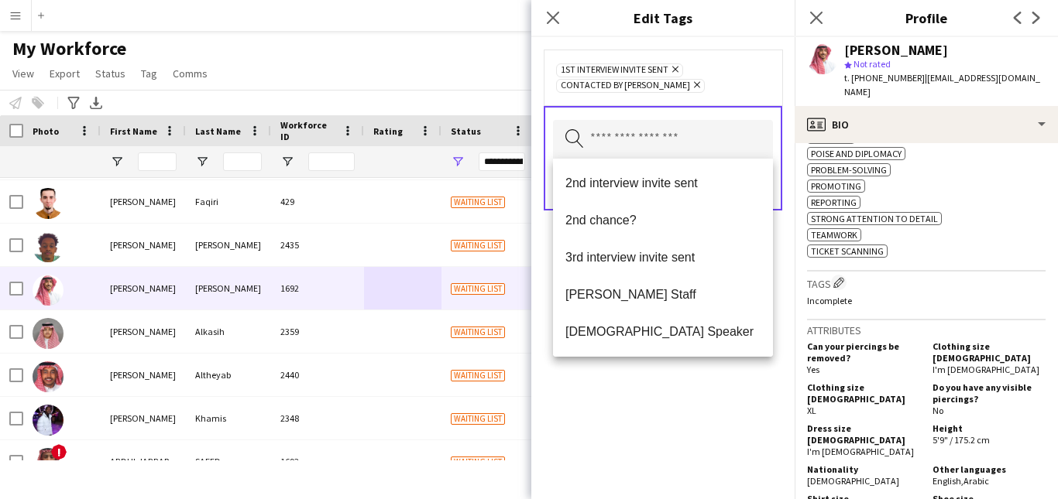
click at [736, 83] on div "1st interview invite sent Remove Contacted by Lamiaa Remove" at bounding box center [663, 77] width 214 height 31
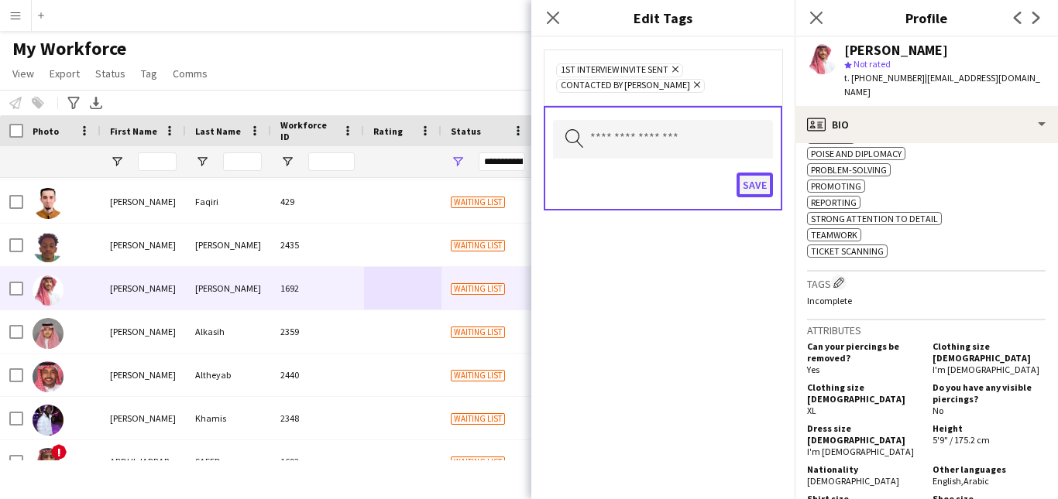
click at [746, 185] on button "Save" at bounding box center [754, 185] width 36 height 25
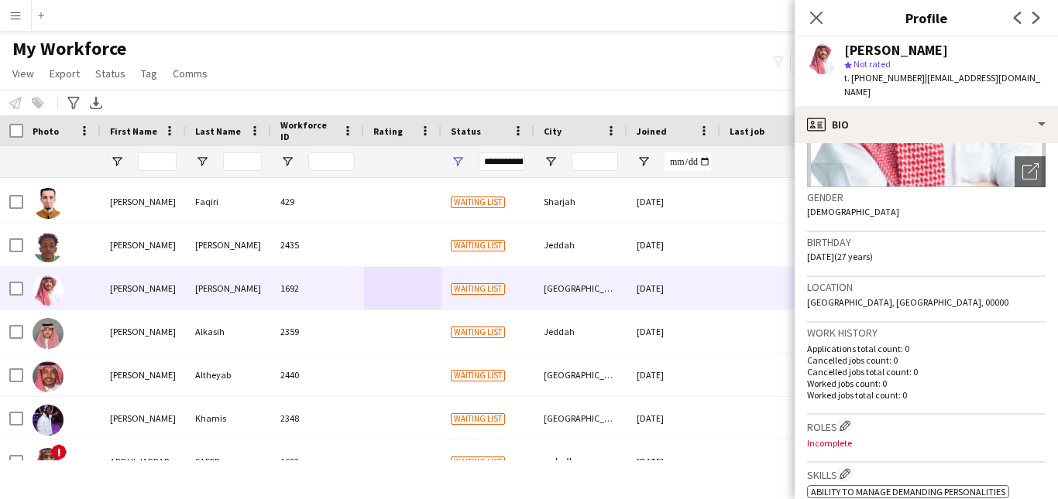
scroll to position [0, 0]
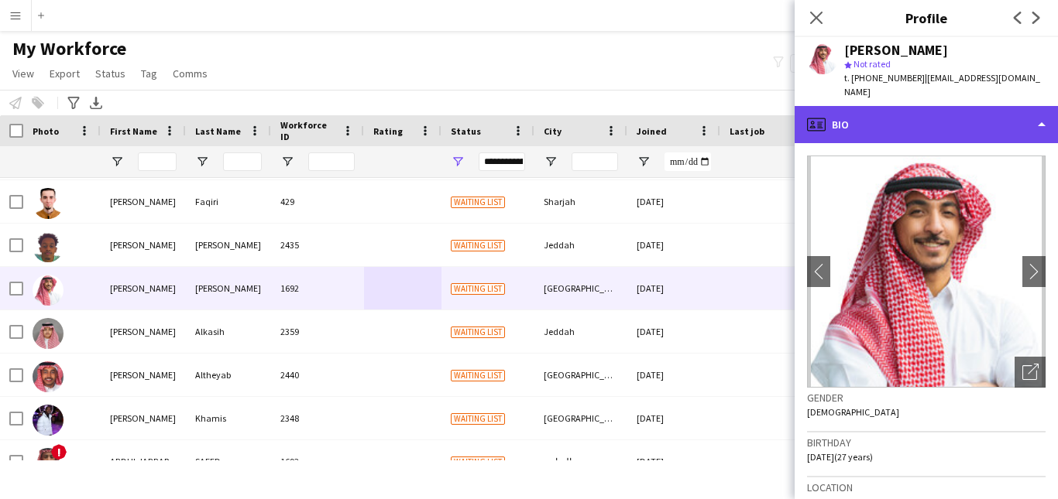
click at [1034, 121] on div "profile Bio" at bounding box center [925, 124] width 263 height 37
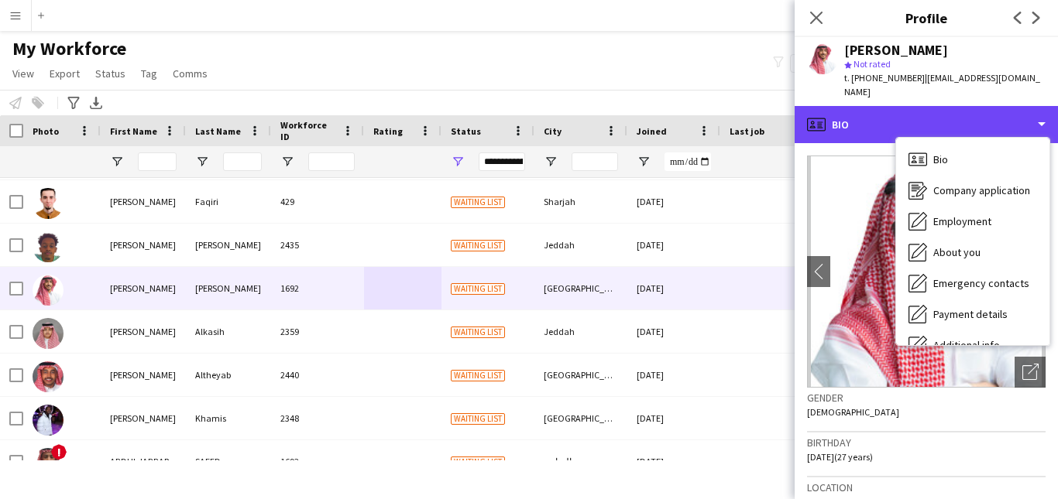
scroll to position [84, 0]
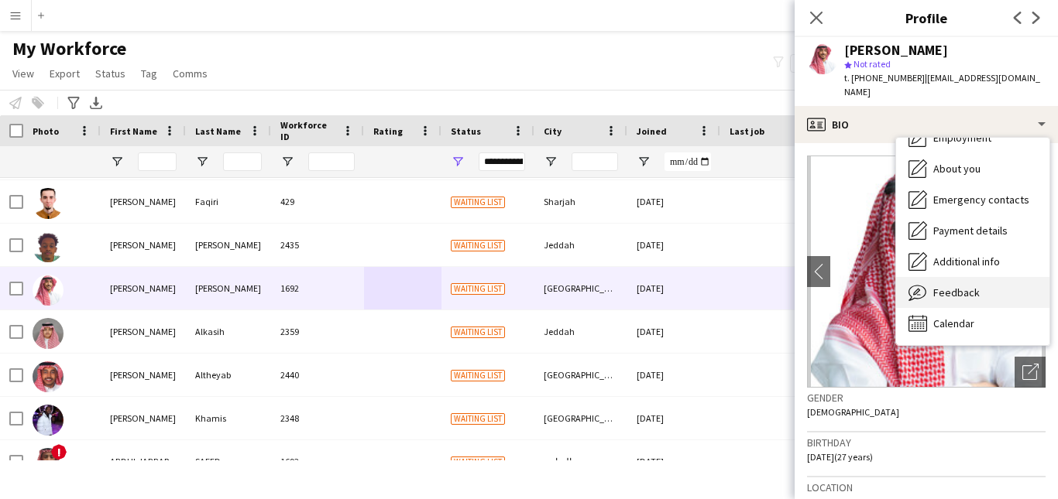
click at [1024, 283] on div "Feedback Feedback" at bounding box center [972, 292] width 153 height 31
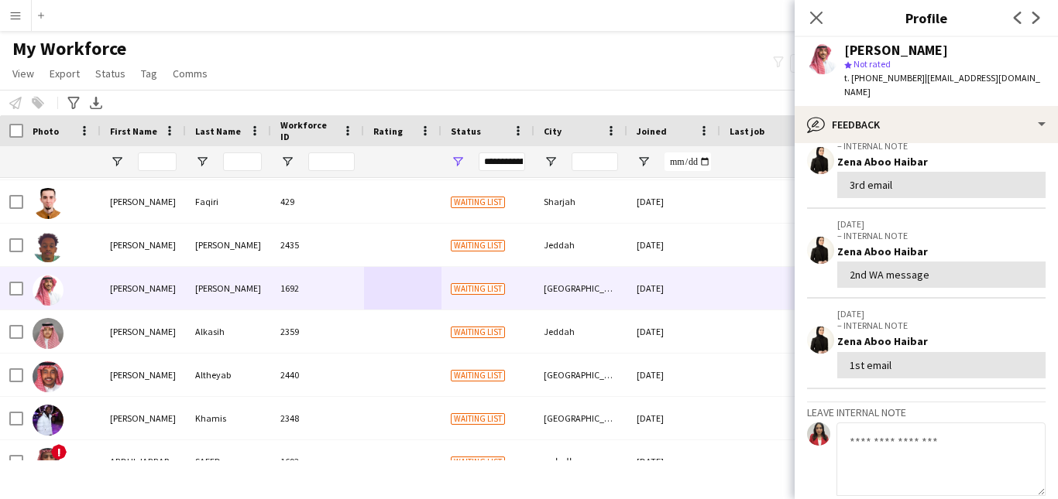
scroll to position [88, 0]
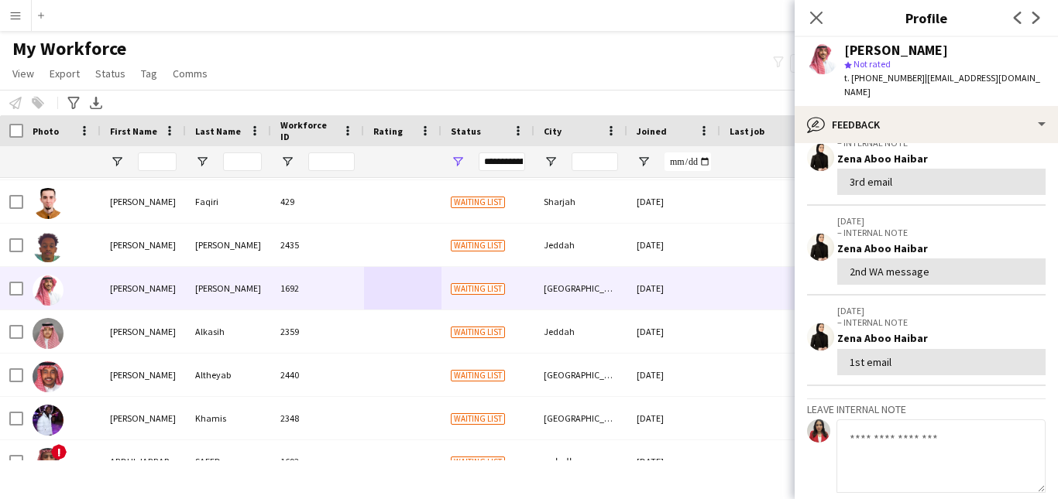
click at [959, 420] on textarea at bounding box center [940, 457] width 209 height 74
click at [870, 420] on textarea at bounding box center [940, 457] width 209 height 74
paste textarea "**********"
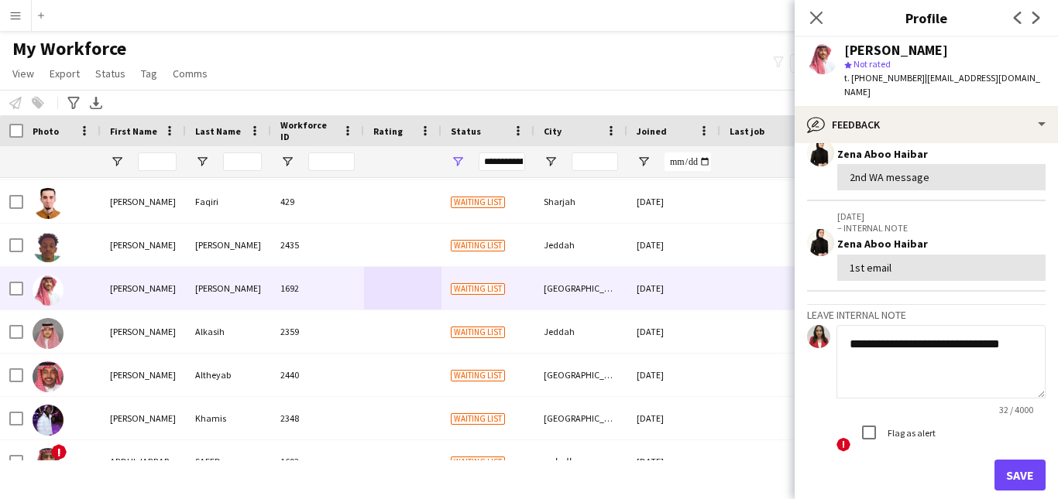
scroll to position [190, 0]
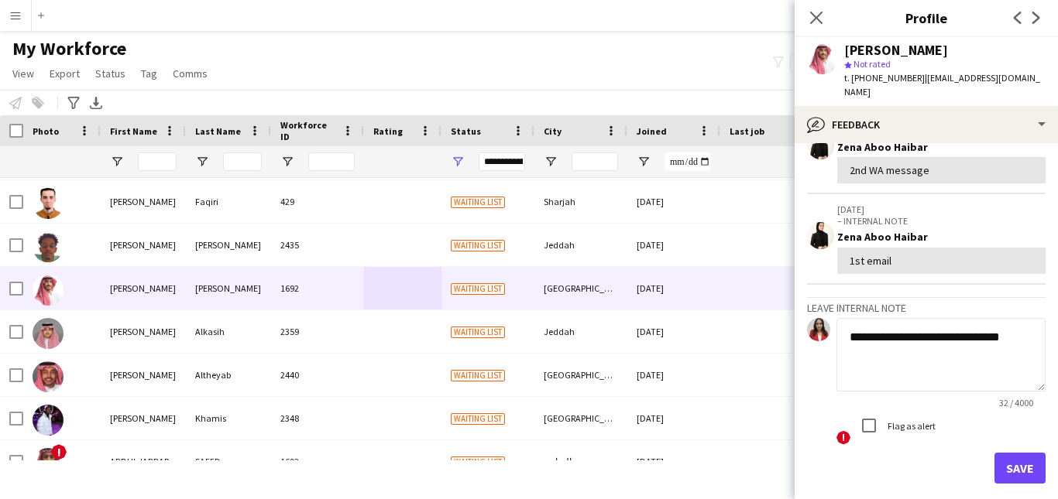
type textarea "**********"
click at [1003, 453] on button "Save" at bounding box center [1019, 468] width 51 height 31
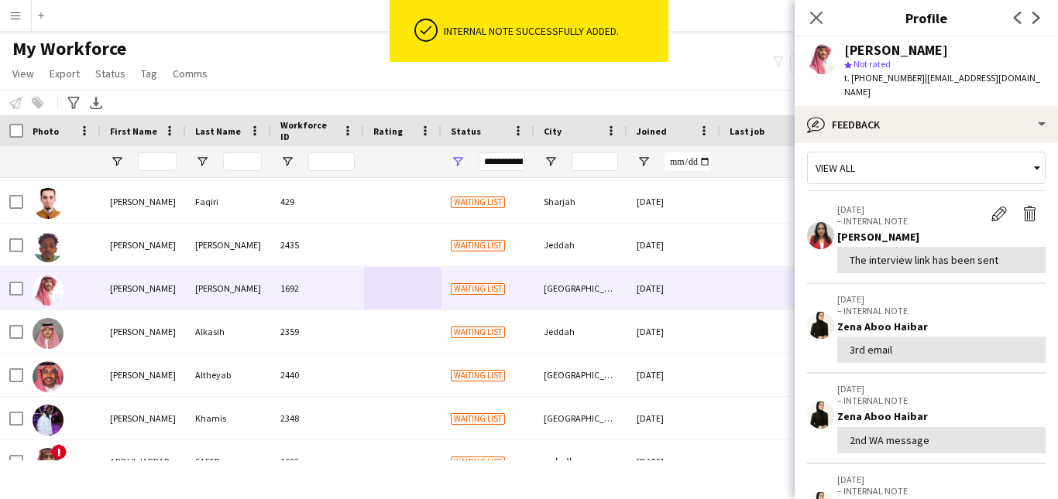
scroll to position [0, 0]
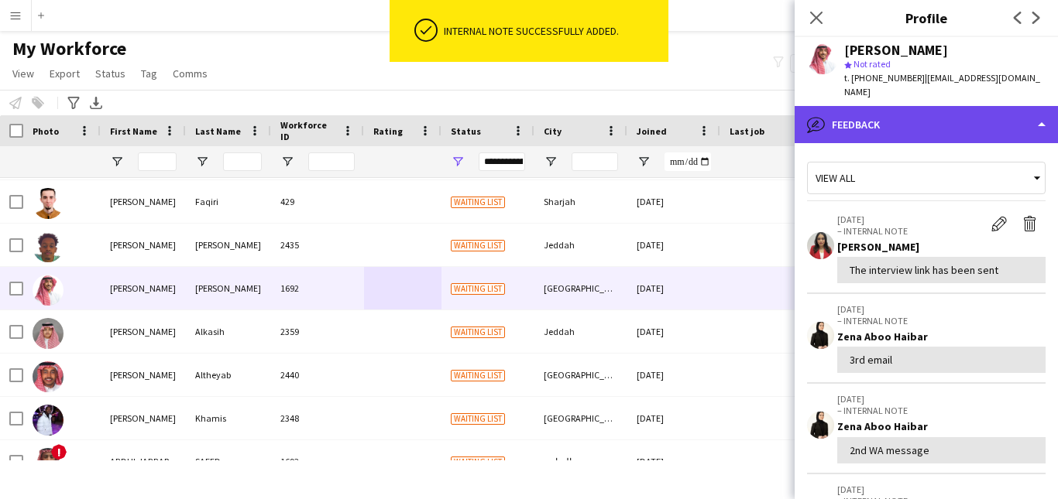
click at [1024, 113] on div "bubble-pencil Feedback" at bounding box center [925, 124] width 263 height 37
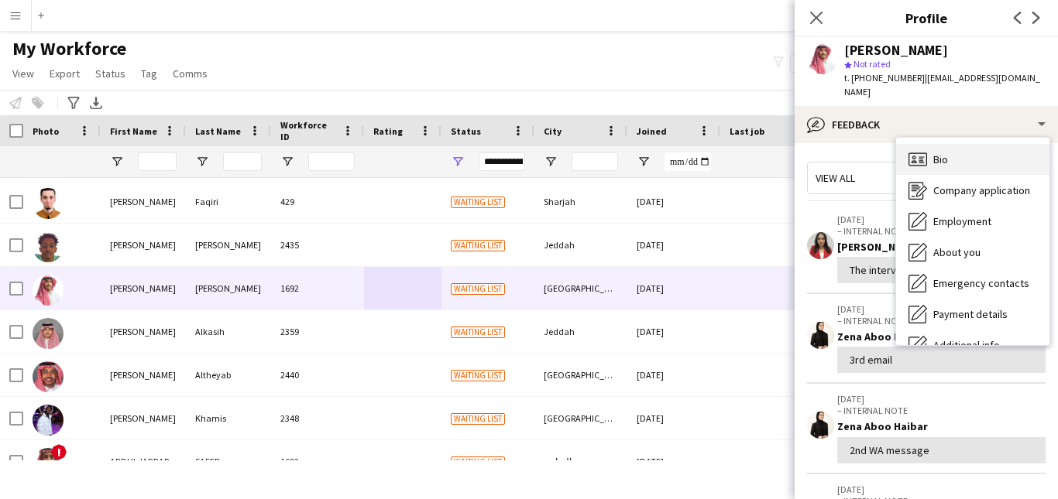
click at [1018, 144] on div "Bio Bio" at bounding box center [972, 159] width 153 height 31
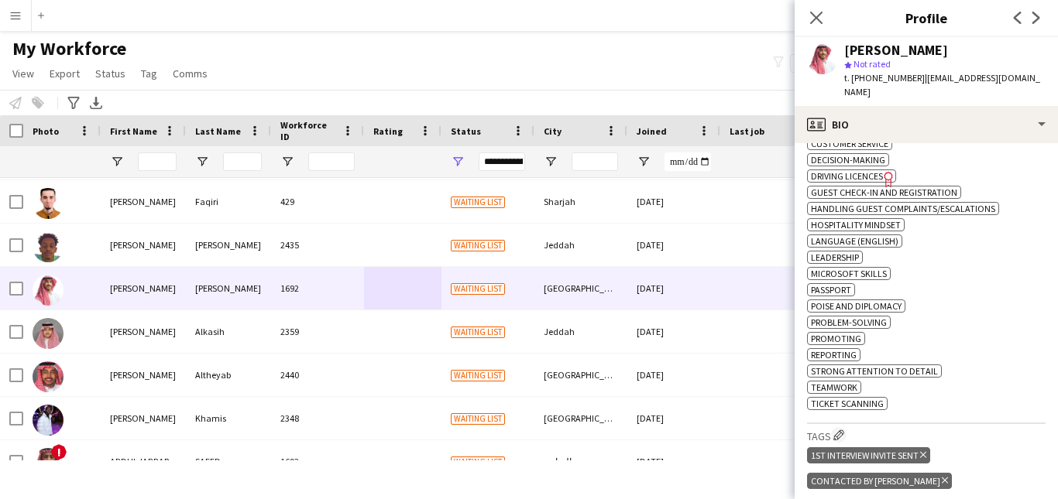
scroll to position [667, 0]
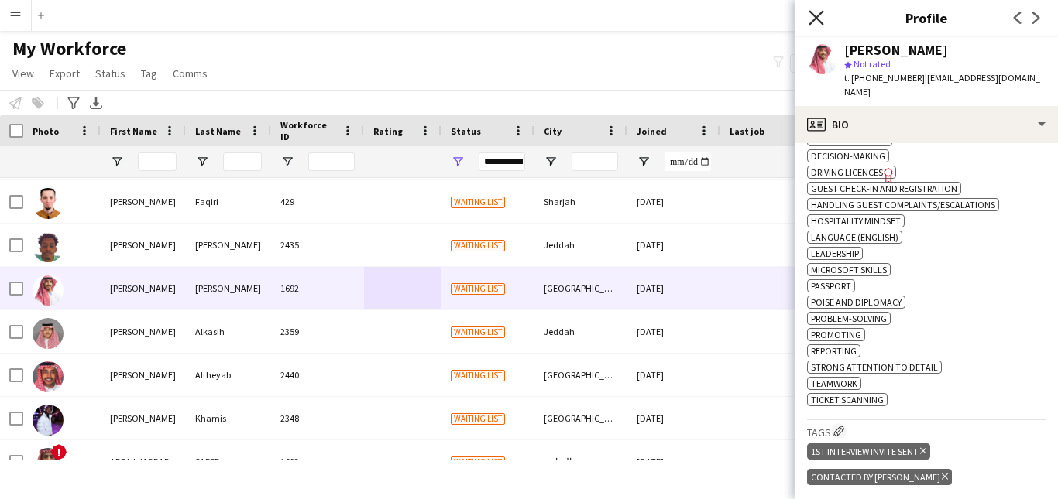
click at [822, 22] on icon "Close pop-in" at bounding box center [815, 17] width 15 height 15
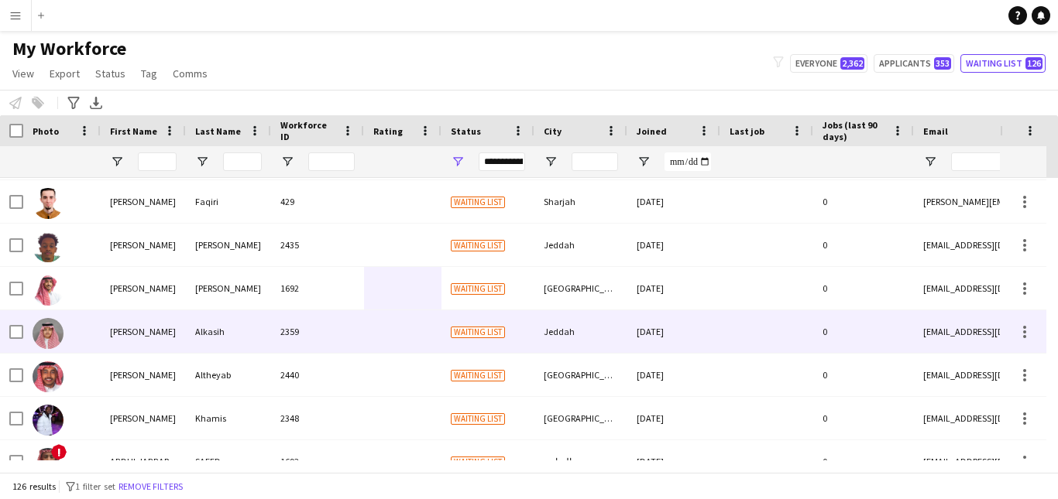
click at [549, 336] on div "Jeddah" at bounding box center [580, 331] width 93 height 43
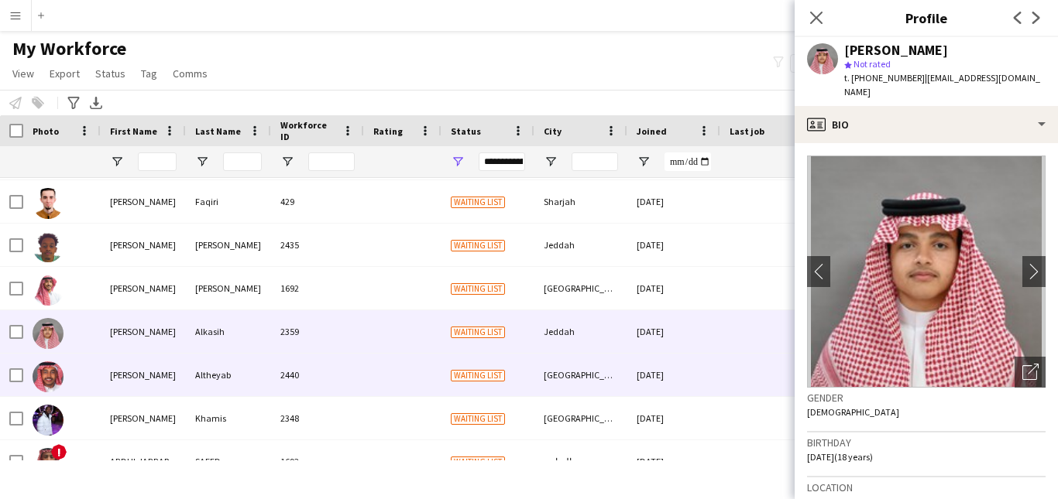
click at [536, 382] on div "[GEOGRAPHIC_DATA]" at bounding box center [580, 375] width 93 height 43
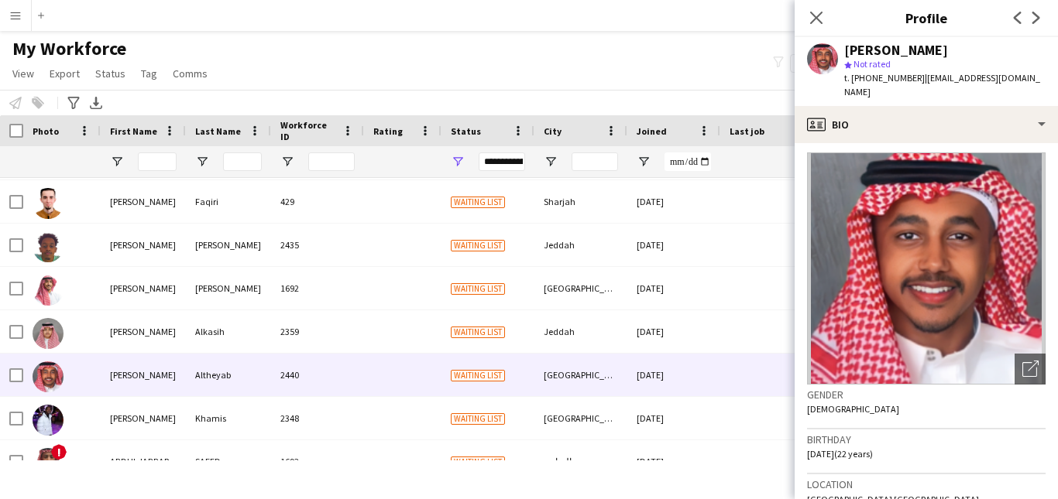
scroll to position [0, 0]
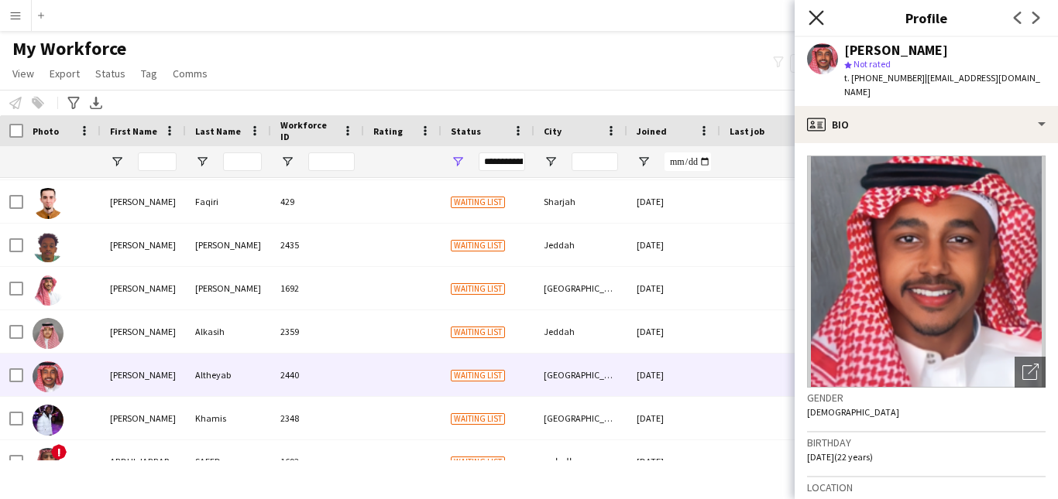
click at [811, 20] on icon "Close pop-in" at bounding box center [815, 17] width 15 height 15
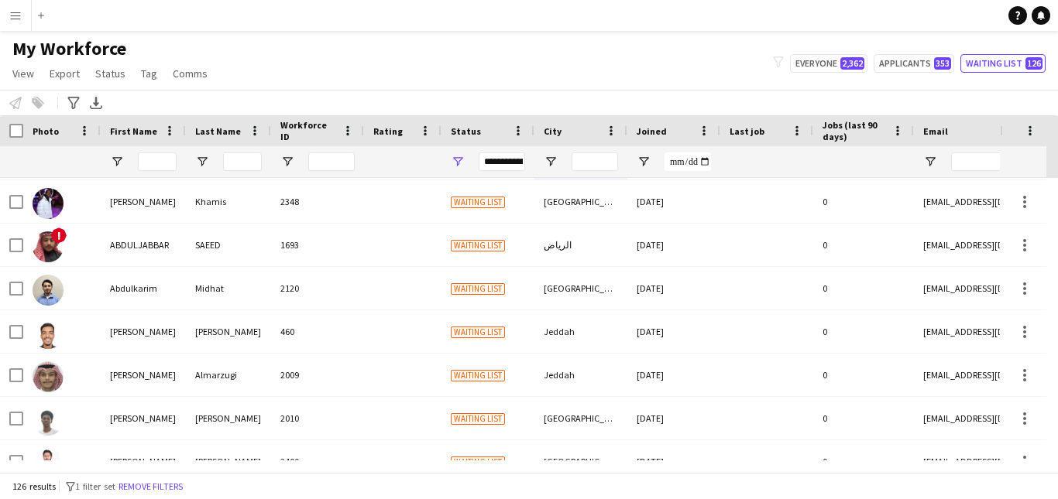
scroll to position [516, 0]
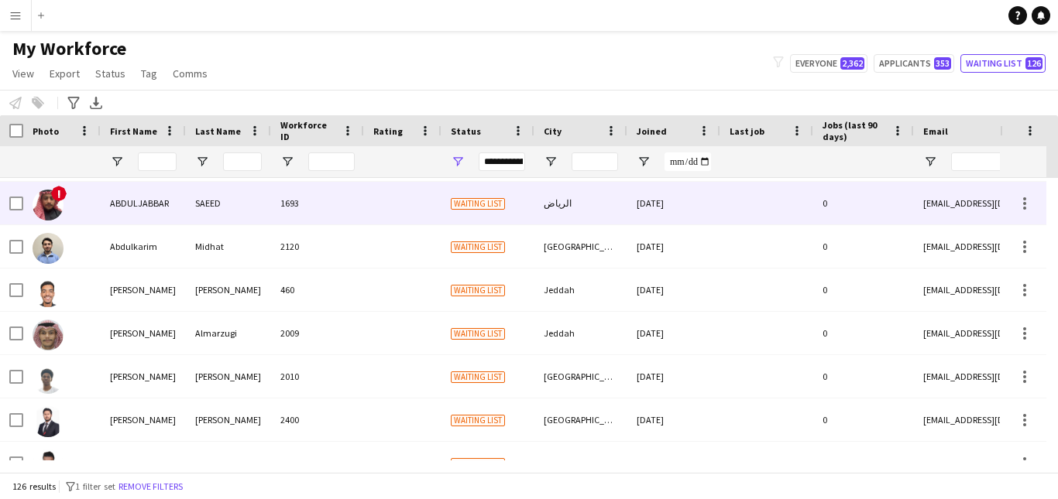
click at [590, 198] on div "الرياض" at bounding box center [580, 203] width 93 height 43
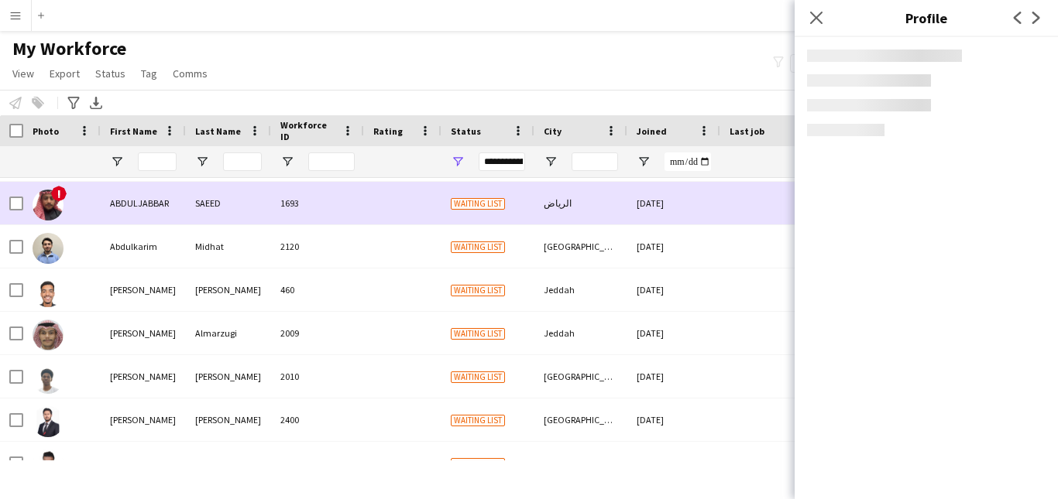
click at [590, 198] on div "الرياض" at bounding box center [580, 203] width 93 height 43
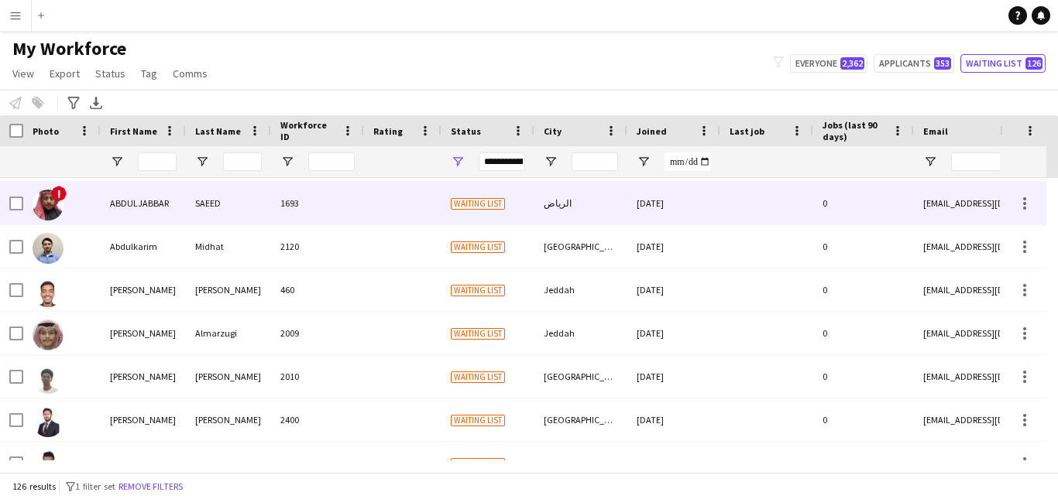
click at [740, 199] on div at bounding box center [766, 203] width 93 height 43
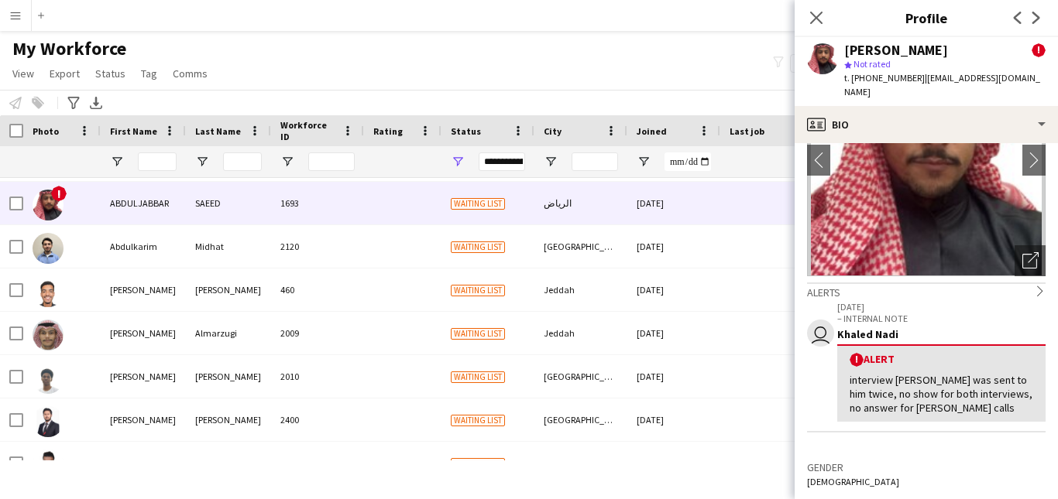
scroll to position [103, 0]
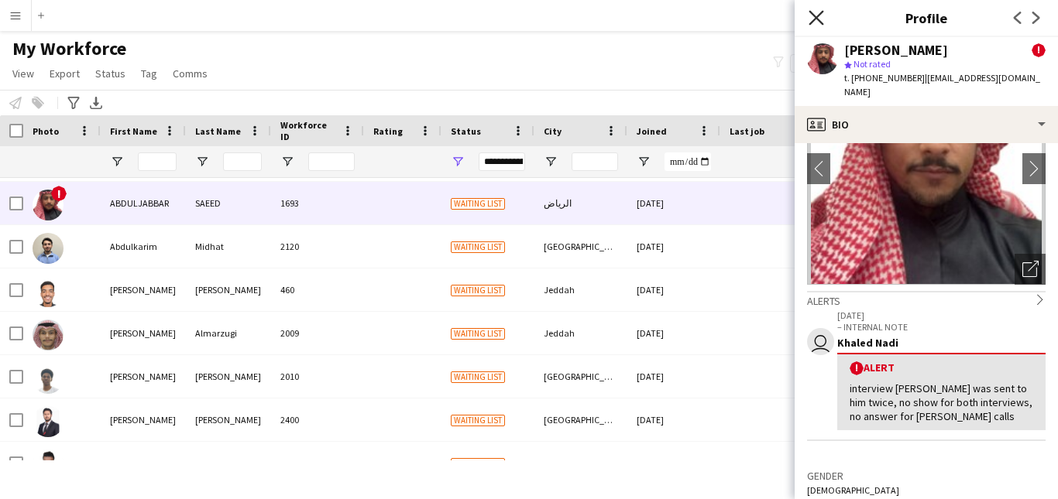
click at [821, 21] on icon "Close pop-in" at bounding box center [815, 17] width 15 height 15
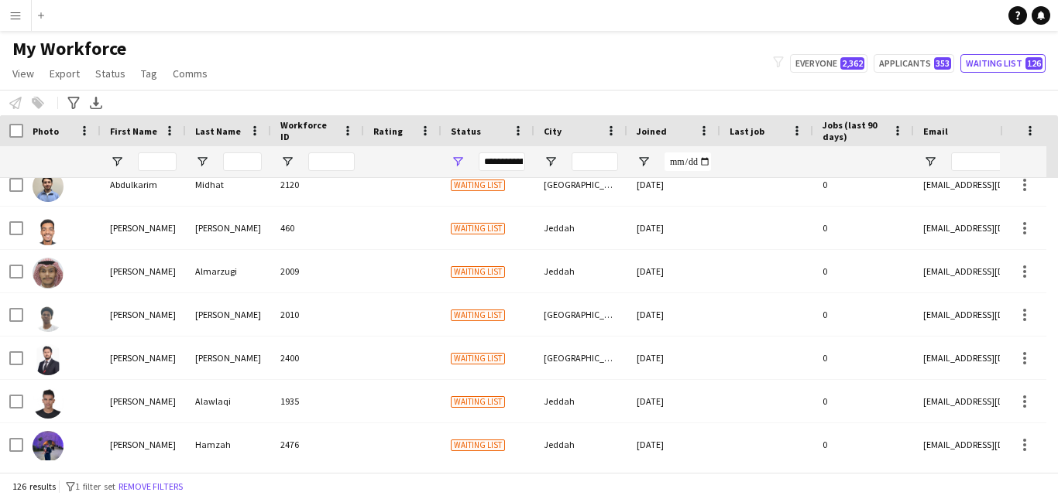
scroll to position [609, 0]
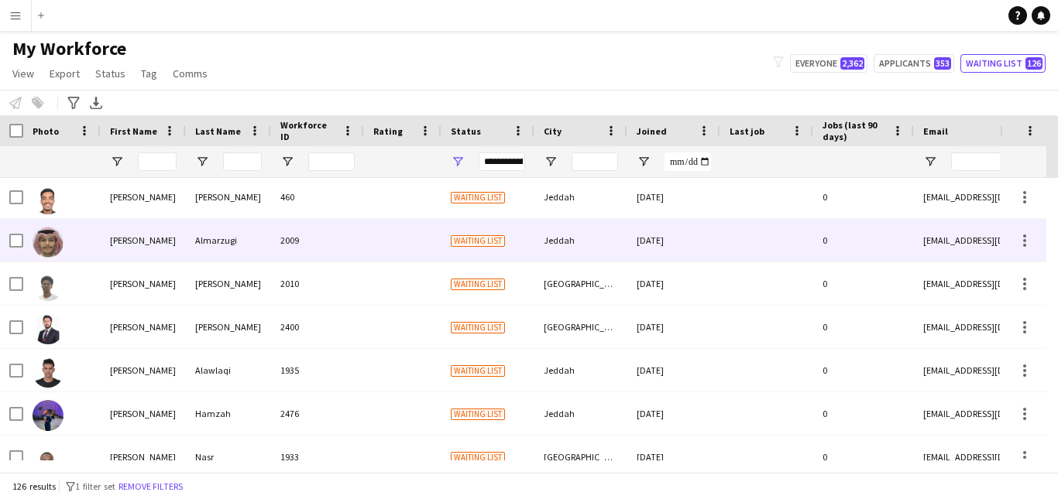
click at [612, 236] on div "Jeddah" at bounding box center [580, 240] width 93 height 43
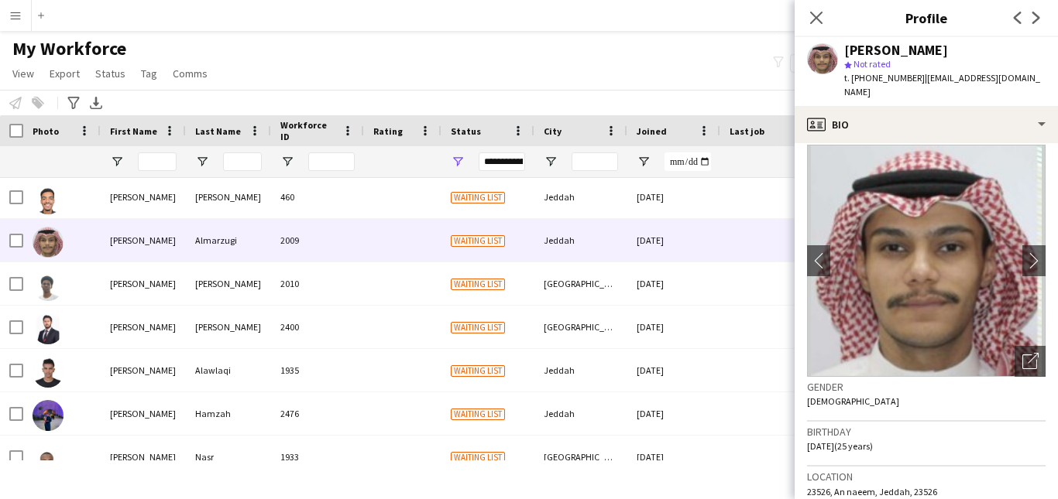
scroll to position [0, 0]
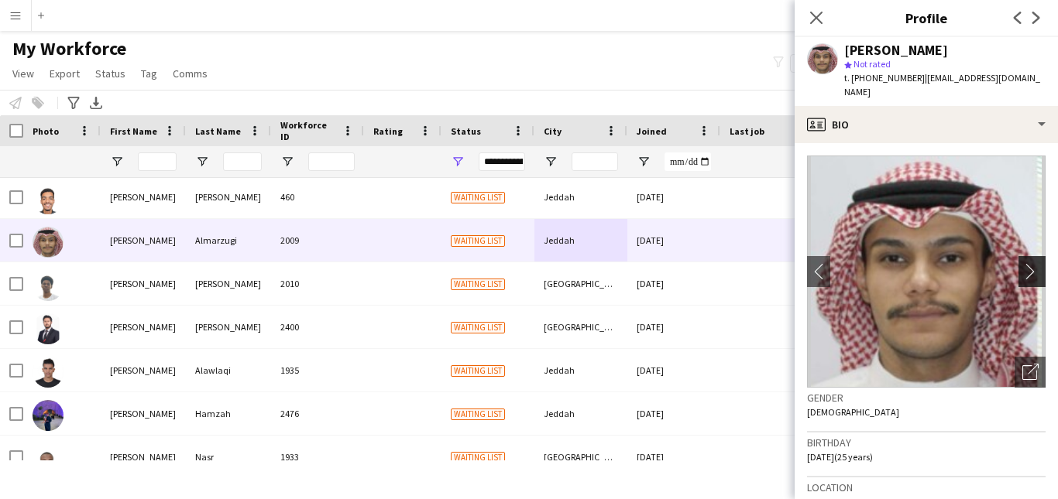
click at [1020, 256] on button "chevron-right" at bounding box center [1033, 271] width 31 height 31
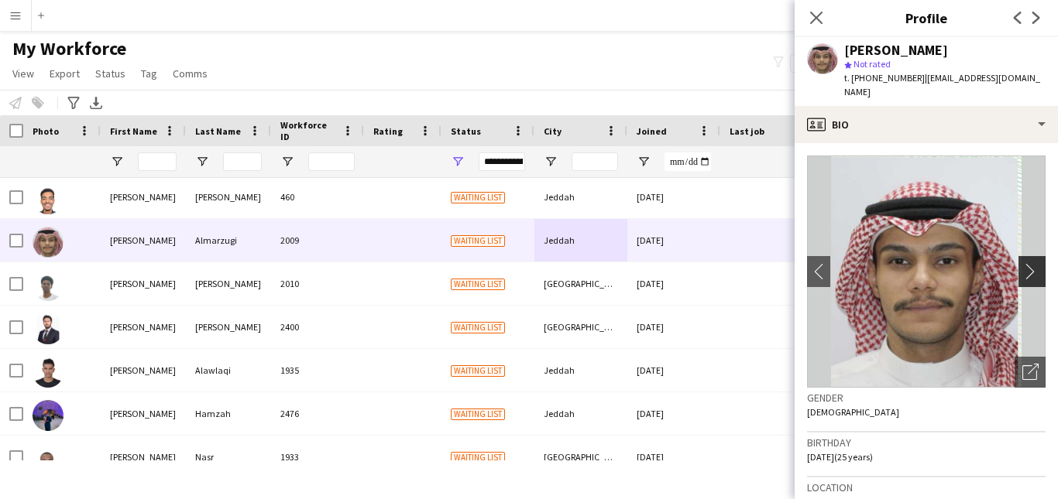
click at [1022, 263] on app-icon "chevron-right" at bounding box center [1034, 271] width 24 height 16
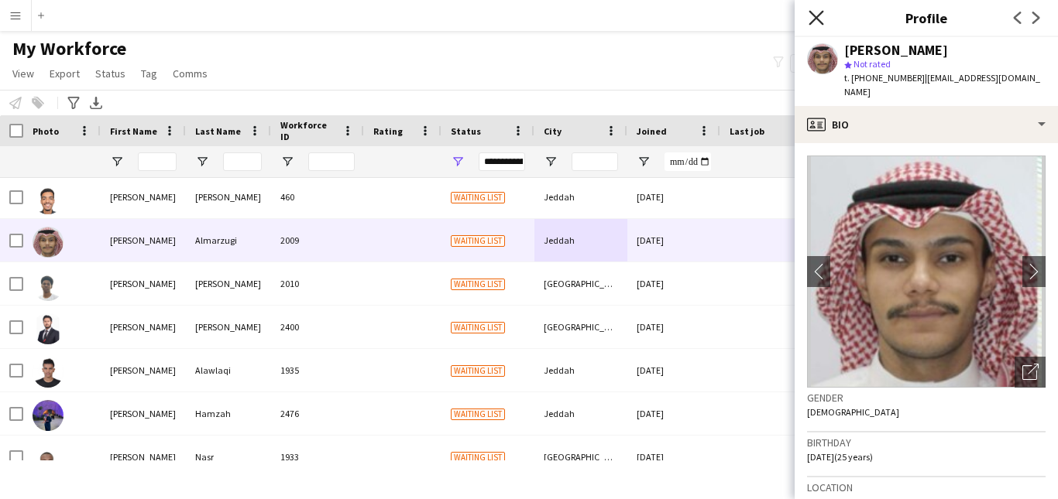
click at [821, 17] on app-icon "Close pop-in" at bounding box center [816, 18] width 22 height 22
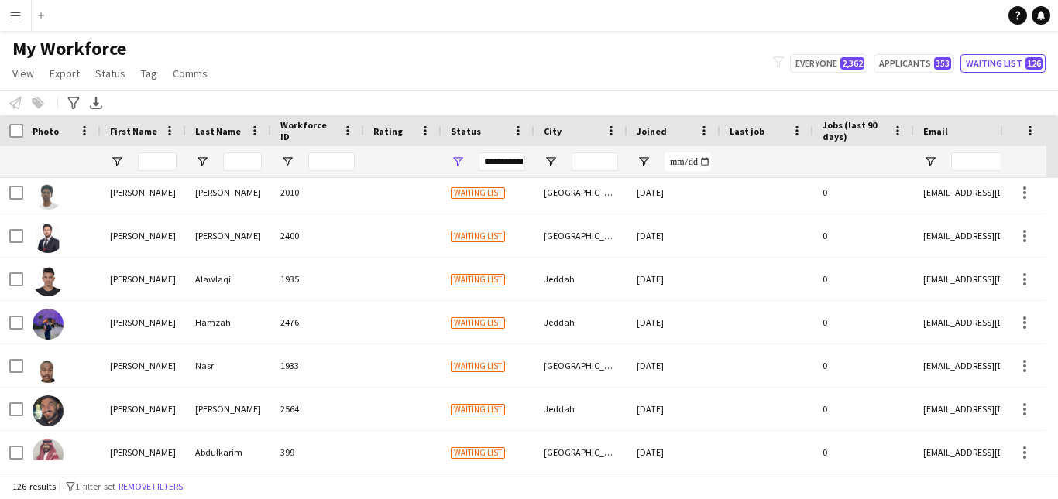
scroll to position [702, 0]
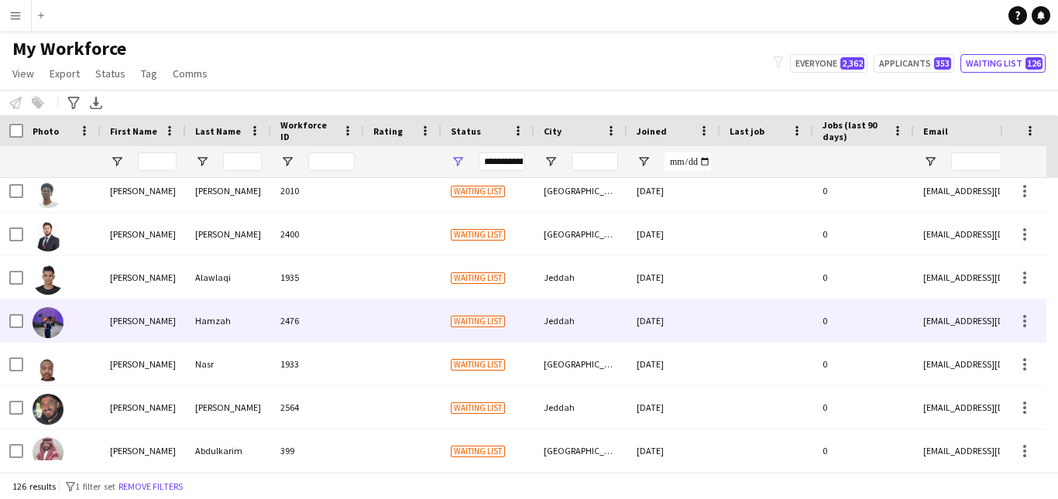
click at [601, 318] on div "Jeddah" at bounding box center [580, 321] width 93 height 43
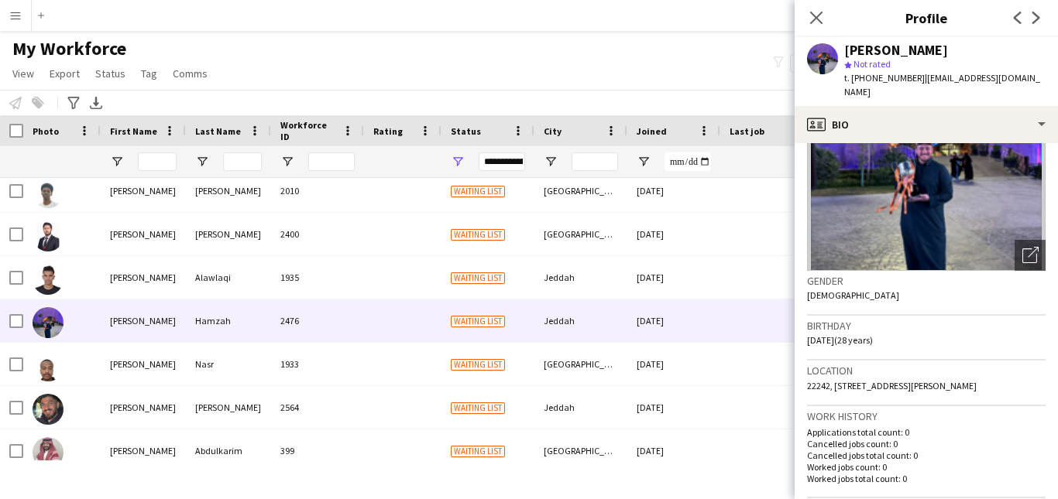
scroll to position [0, 0]
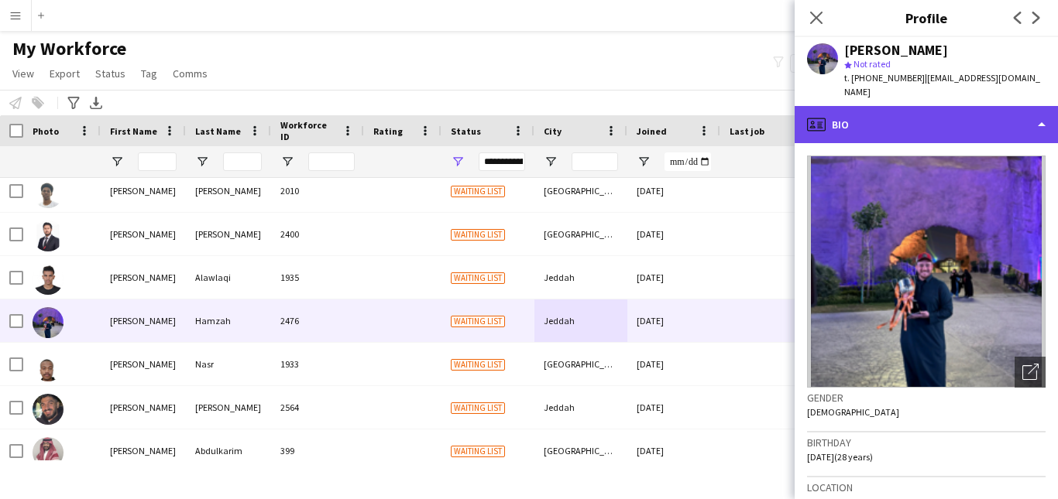
click at [1009, 115] on div "profile Bio" at bounding box center [925, 124] width 263 height 37
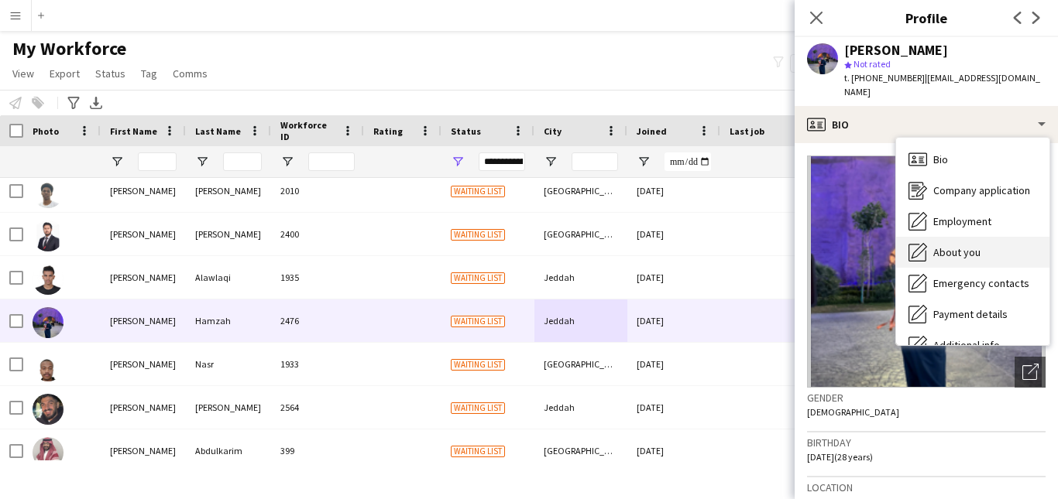
click at [1007, 244] on div "About you About you" at bounding box center [972, 252] width 153 height 31
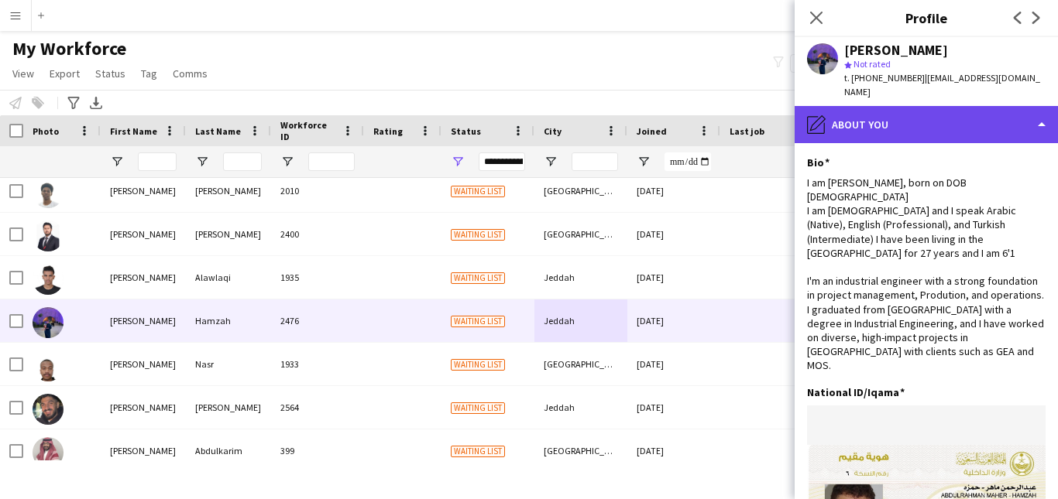
click at [983, 140] on div "pencil4 About you" at bounding box center [925, 124] width 263 height 37
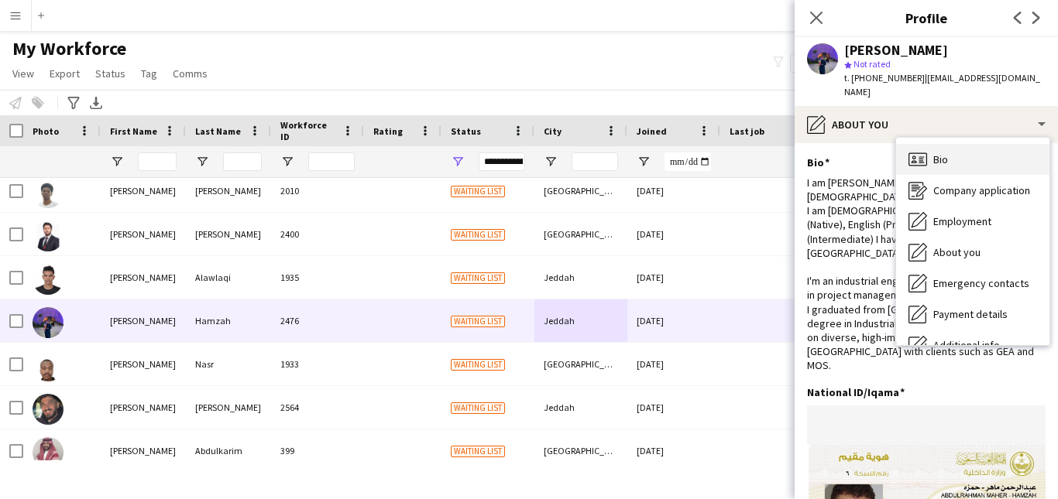
click at [989, 161] on div "Bio Bio" at bounding box center [972, 159] width 153 height 31
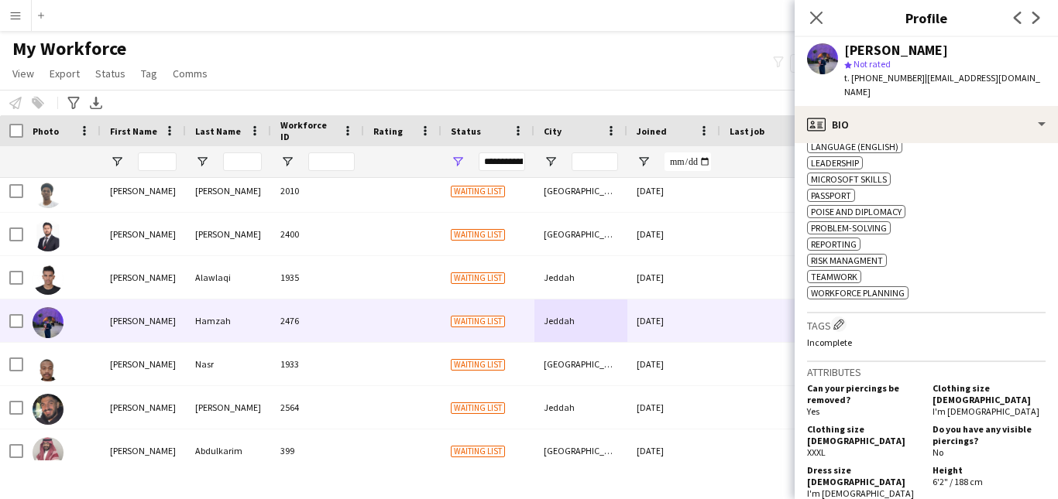
scroll to position [772, 0]
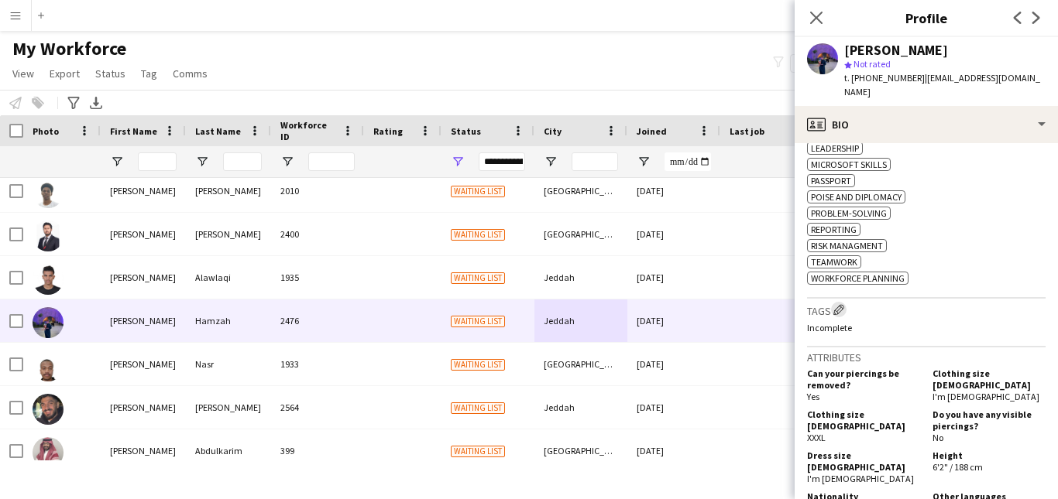
click at [841, 312] on app-icon "Edit crew company tags" at bounding box center [838, 309] width 11 height 11
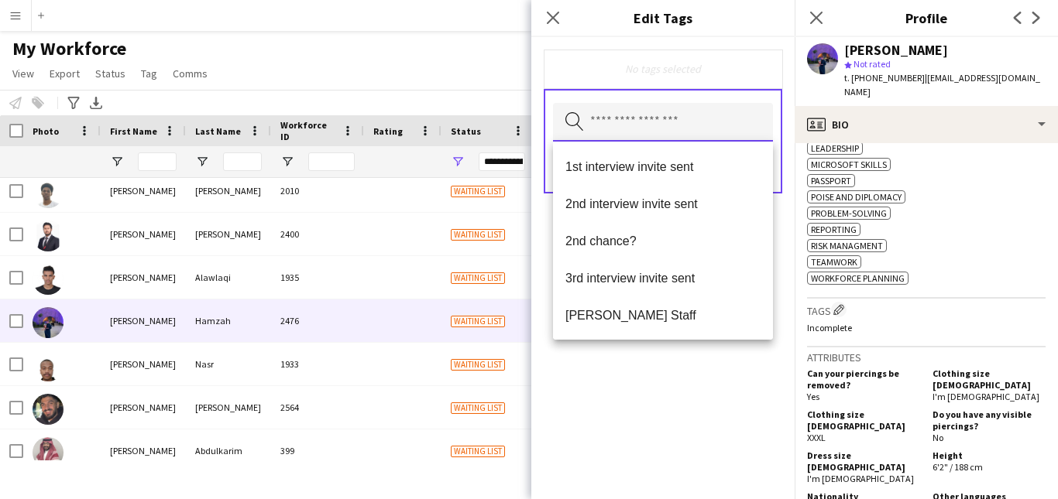
click at [707, 132] on input "text" at bounding box center [663, 122] width 220 height 39
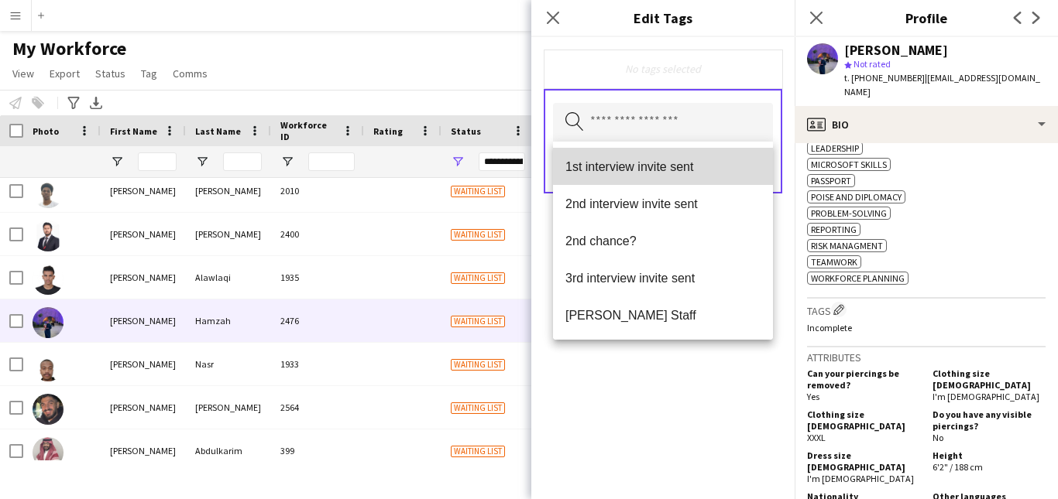
click at [704, 158] on mat-option "1st interview invite sent" at bounding box center [663, 166] width 220 height 37
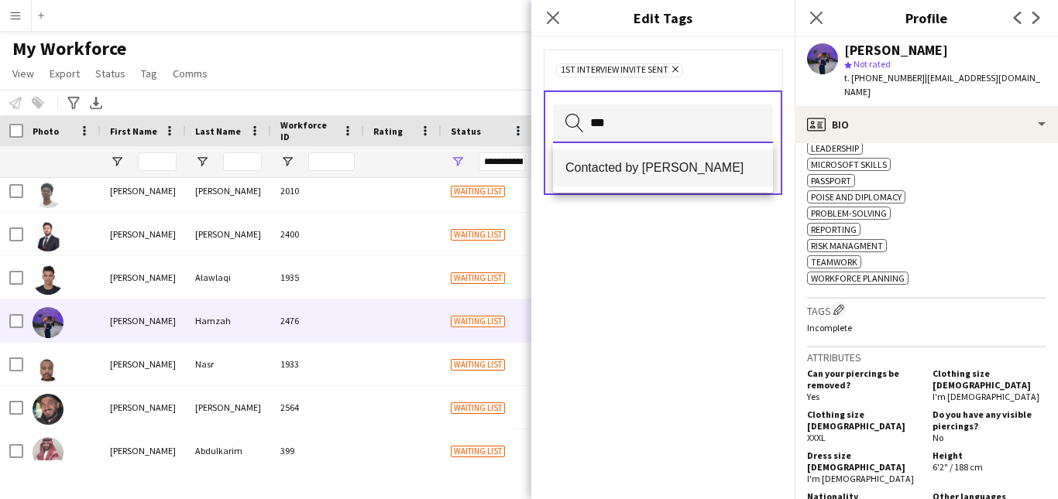
type input "***"
click at [720, 170] on span "Contacted by [PERSON_NAME]" at bounding box center [662, 167] width 195 height 15
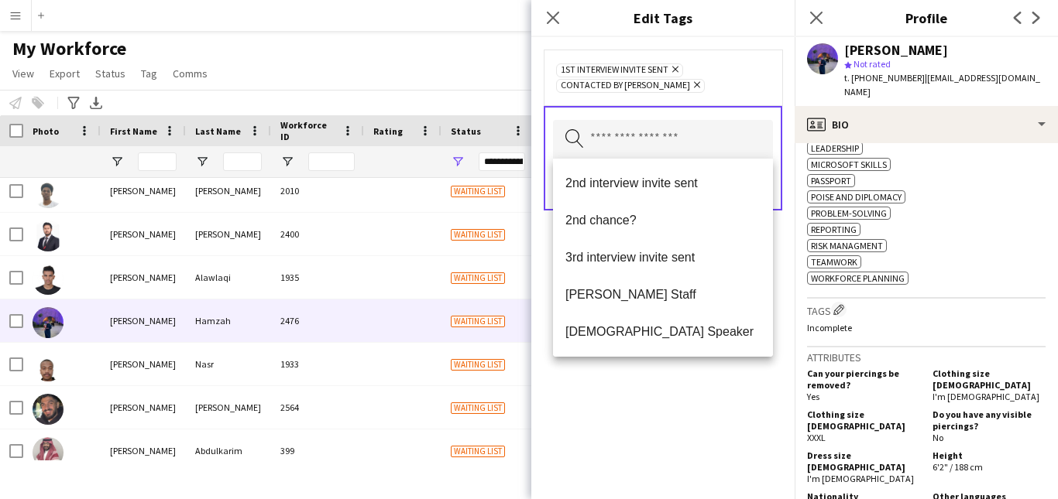
click at [729, 67] on div "1st interview invite sent Remove Contacted by Lamiaa Remove" at bounding box center [663, 77] width 214 height 31
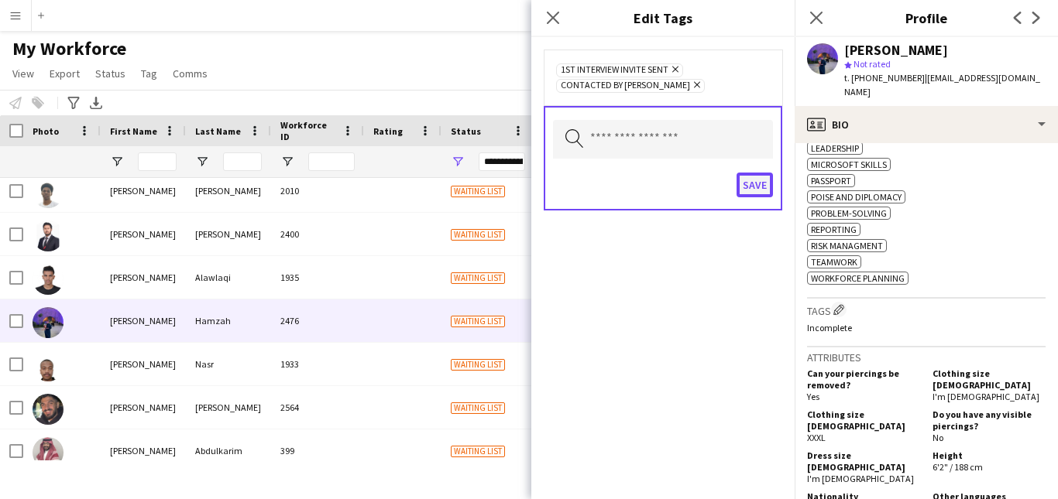
click at [750, 180] on button "Save" at bounding box center [754, 185] width 36 height 25
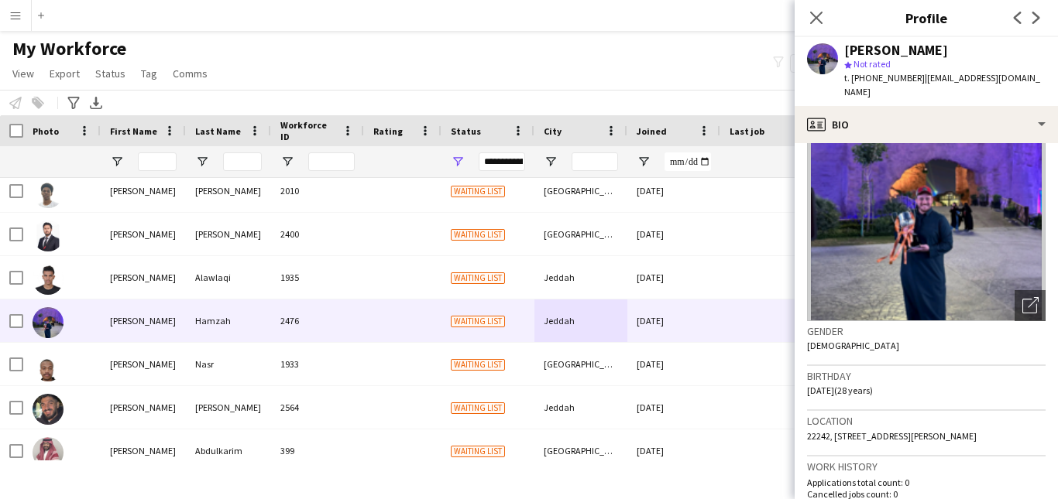
scroll to position [0, 0]
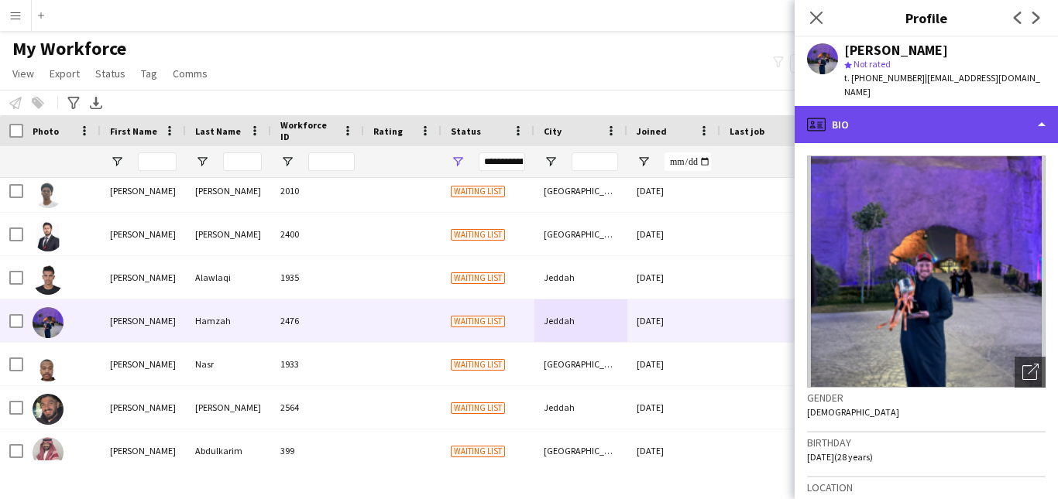
click at [1022, 129] on div "profile Bio" at bounding box center [925, 124] width 263 height 37
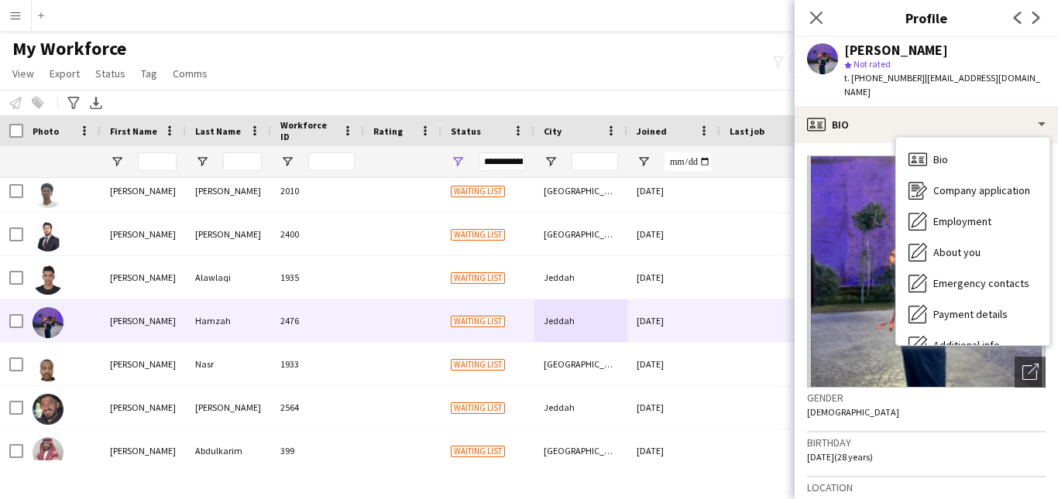
click at [1024, 92] on div "t. +966559212014 | abdelrahman.hmz97@gmail.com" at bounding box center [944, 85] width 201 height 28
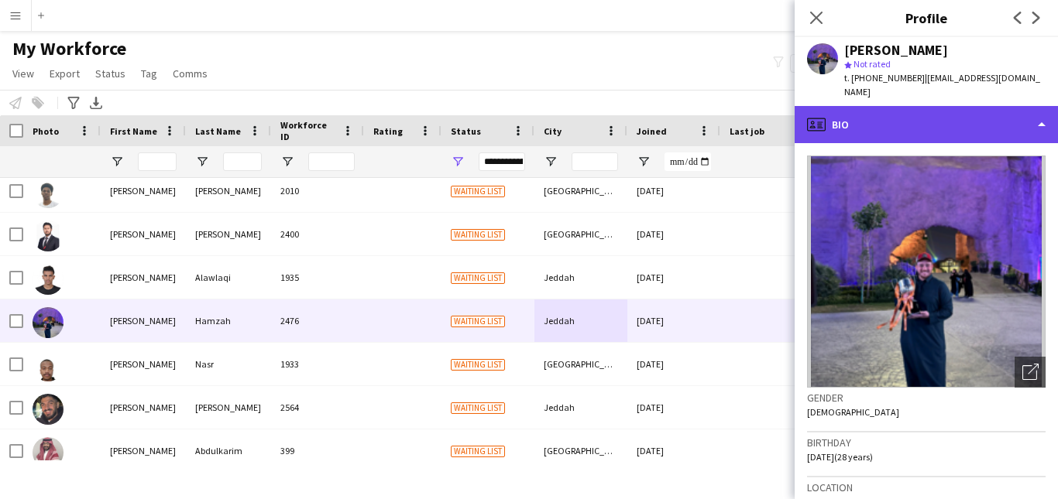
click at [1008, 115] on div "profile Bio" at bounding box center [925, 124] width 263 height 37
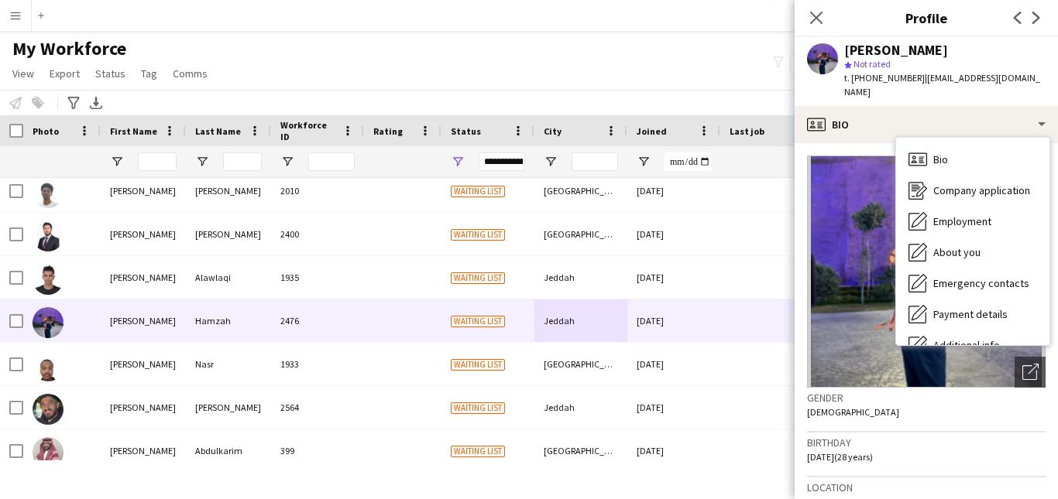
click at [961, 91] on div "t. +966559212014 | abdelrahman.hmz97@gmail.com" at bounding box center [944, 85] width 201 height 28
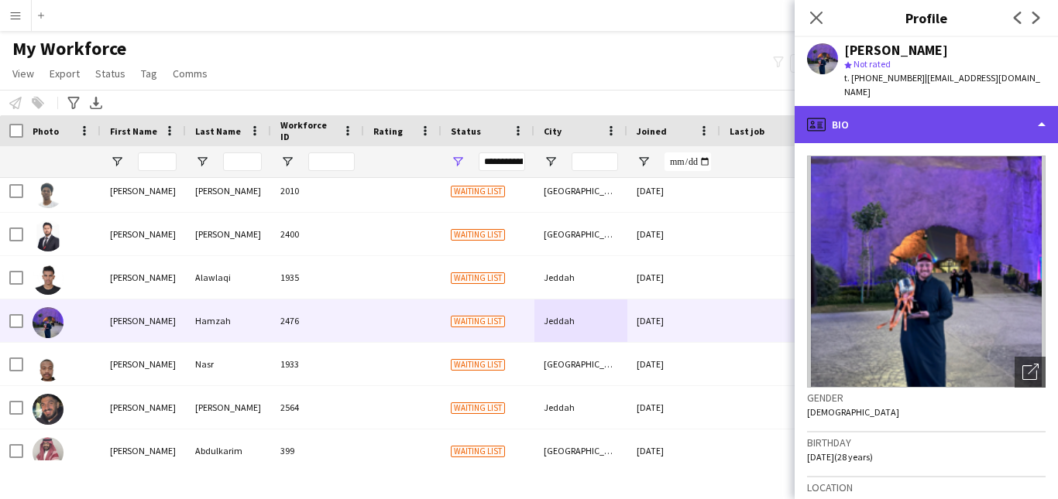
click at [991, 128] on div "profile Bio" at bounding box center [925, 124] width 263 height 37
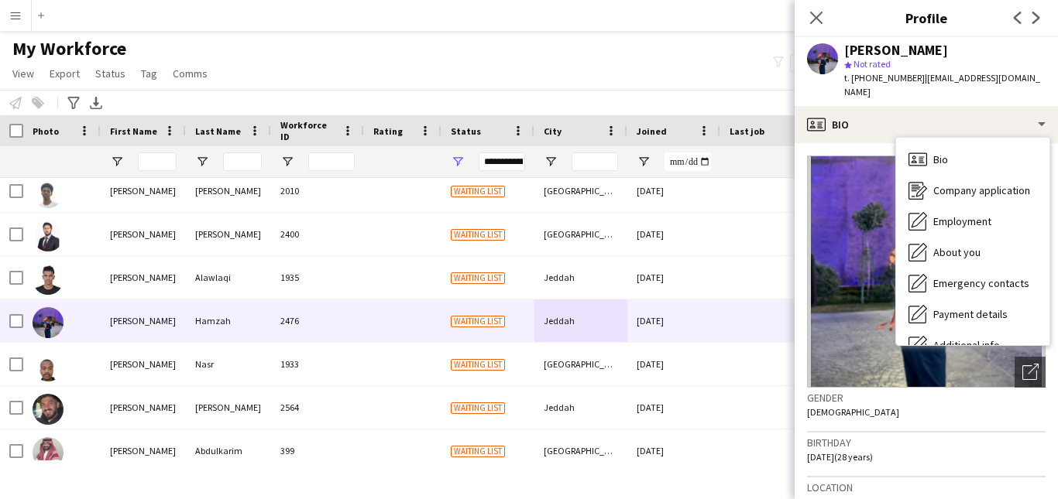
click at [1017, 95] on div "t. +966559212014 | abdelrahman.hmz97@gmail.com" at bounding box center [944, 85] width 201 height 28
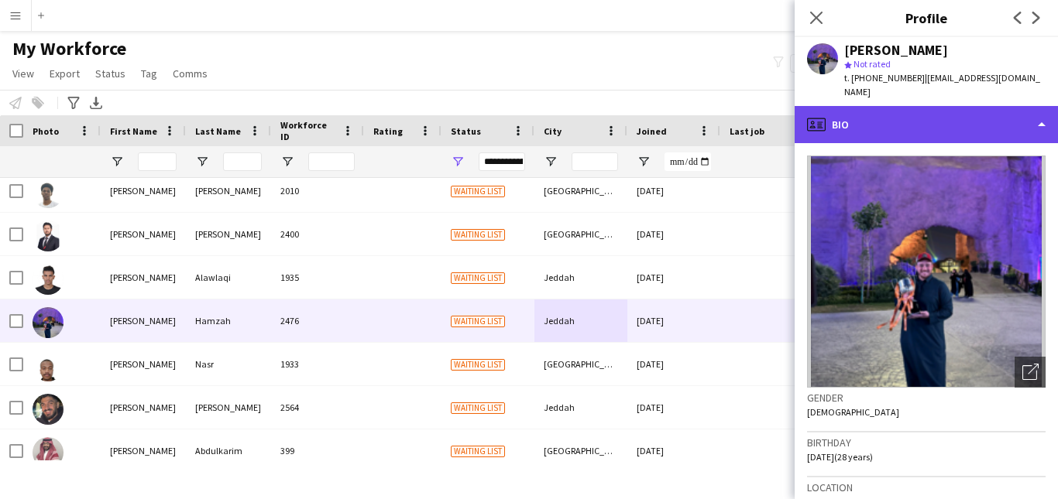
click at [1022, 106] on div "profile Bio" at bounding box center [925, 124] width 263 height 37
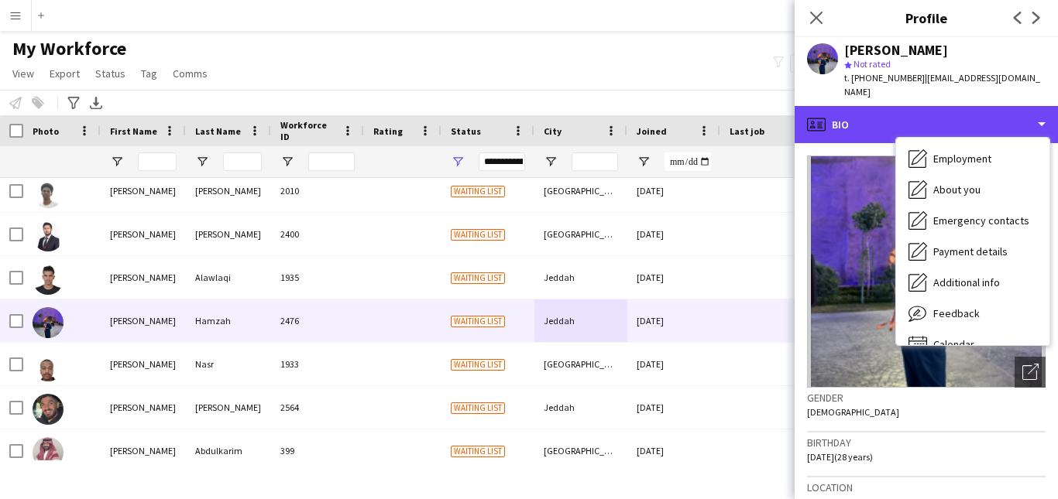
scroll to position [84, 0]
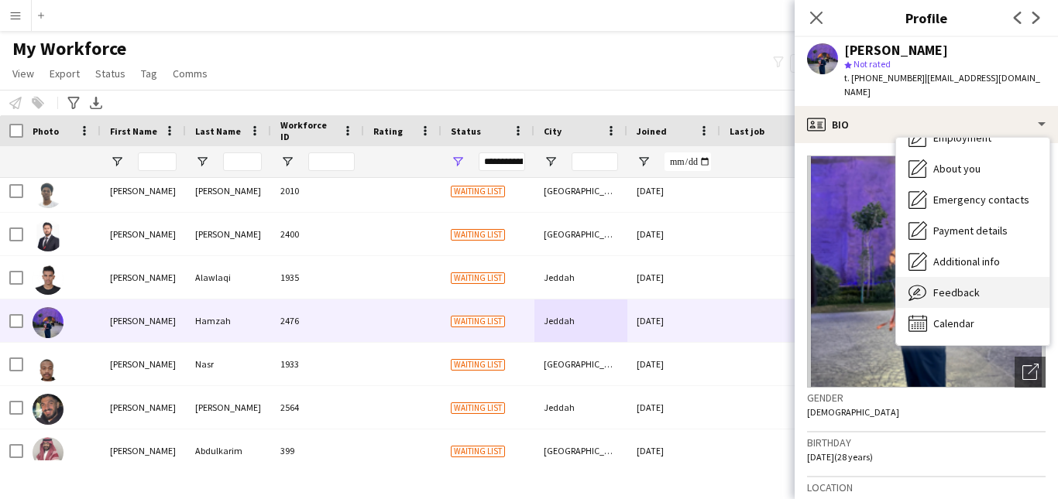
click at [1002, 287] on div "Feedback Feedback" at bounding box center [972, 292] width 153 height 31
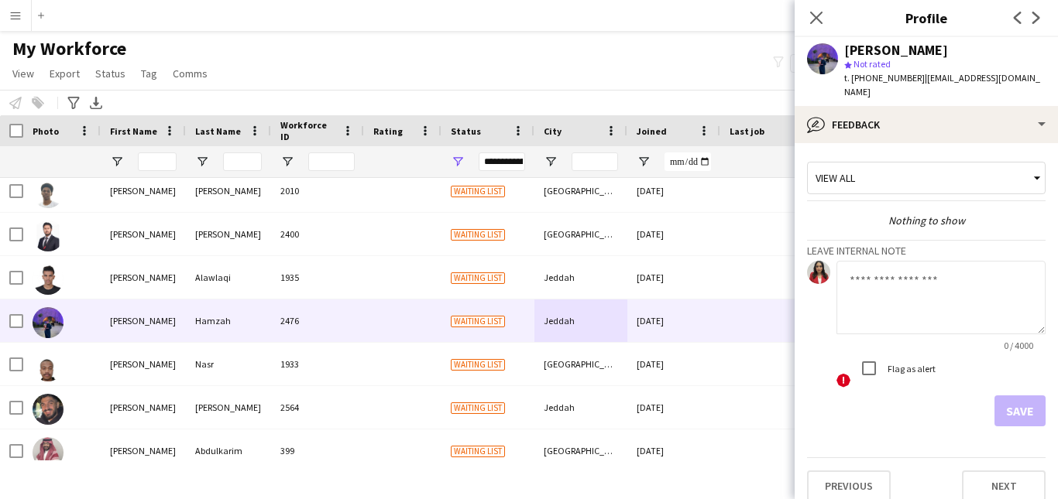
click at [955, 179] on div "View all" at bounding box center [918, 177] width 221 height 29
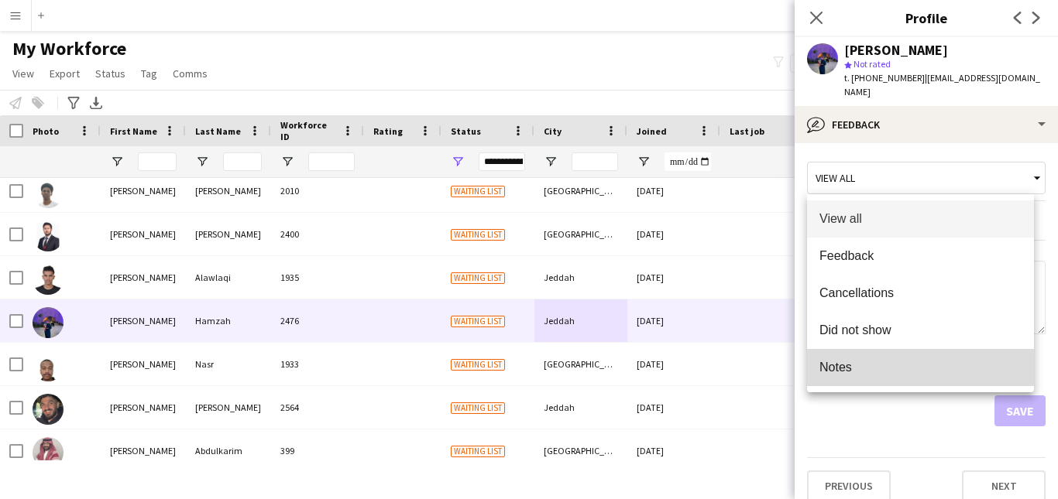
click at [908, 362] on span "Notes" at bounding box center [920, 367] width 202 height 15
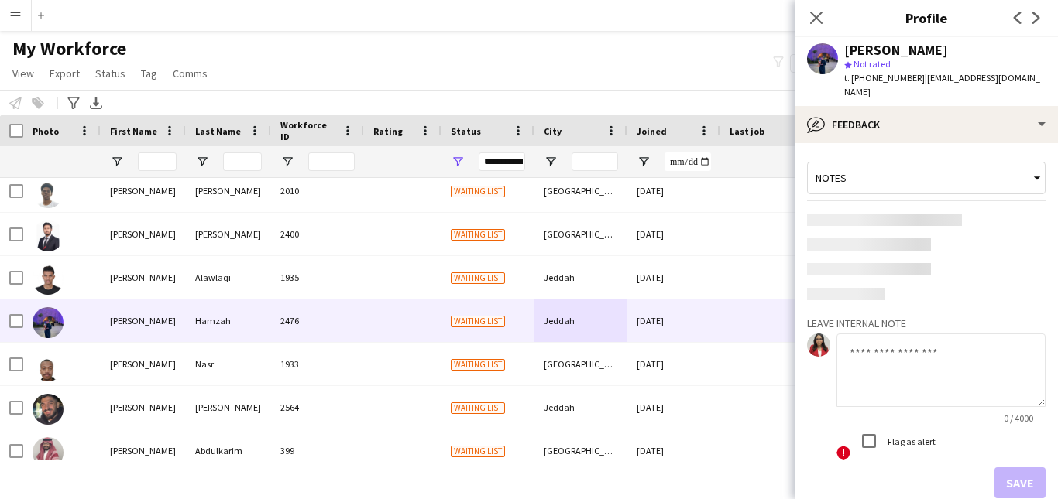
click at [911, 345] on textarea at bounding box center [940, 371] width 209 height 74
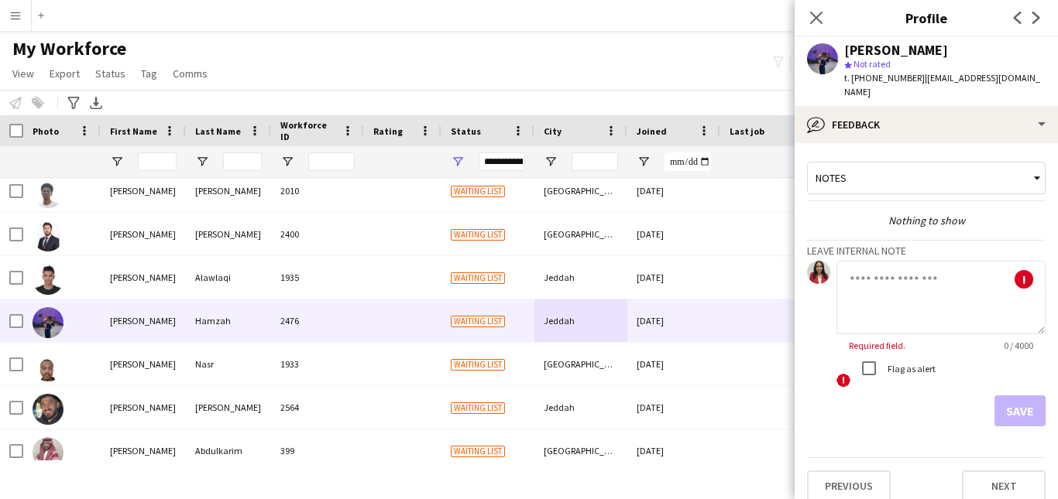
drag, startPoint x: 911, startPoint y: 345, endPoint x: 928, endPoint y: 383, distance: 42.3
click at [928, 383] on div "Flag as alert" at bounding box center [894, 368] width 82 height 31
click at [908, 300] on textarea at bounding box center [940, 298] width 209 height 74
paste textarea "**********"
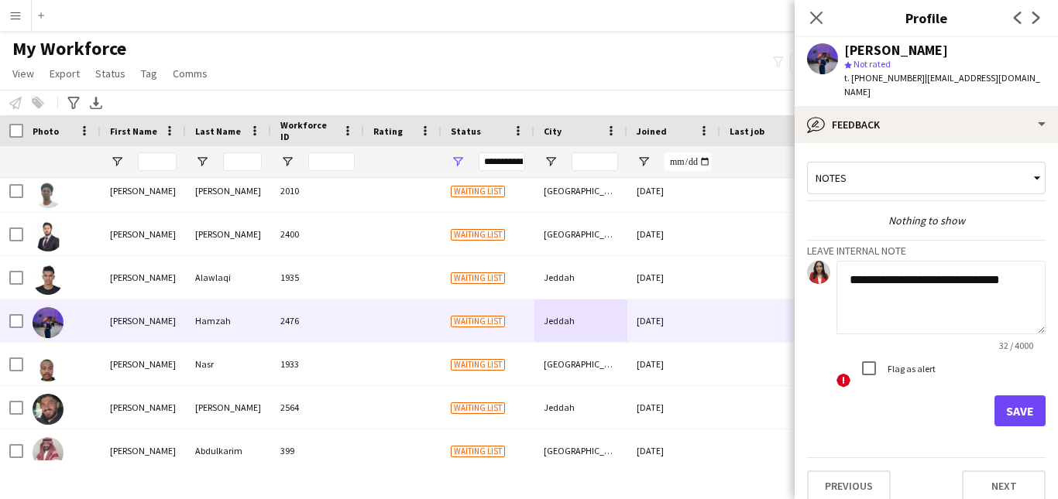
type textarea "**********"
click at [1000, 413] on button "Save" at bounding box center [1019, 411] width 51 height 31
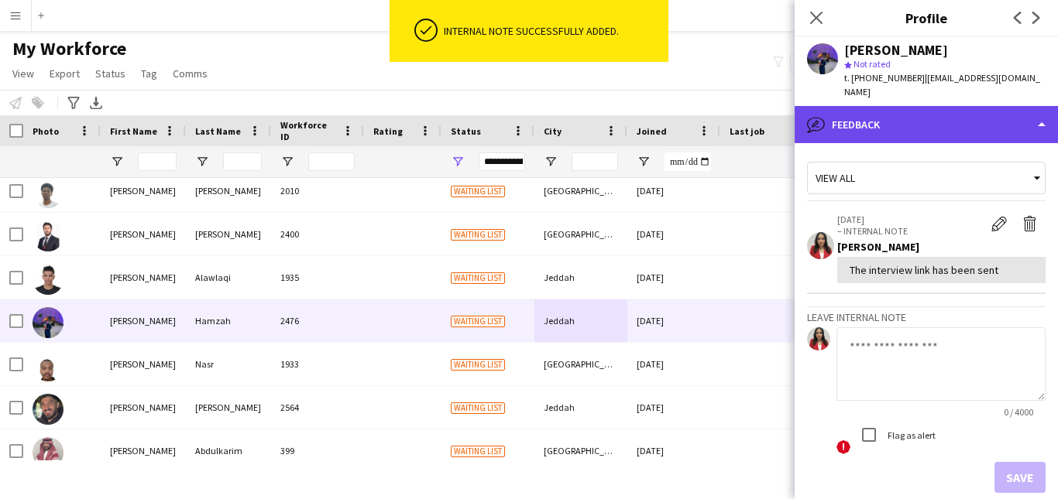
click at [999, 119] on div "bubble-pencil Feedback" at bounding box center [925, 124] width 263 height 37
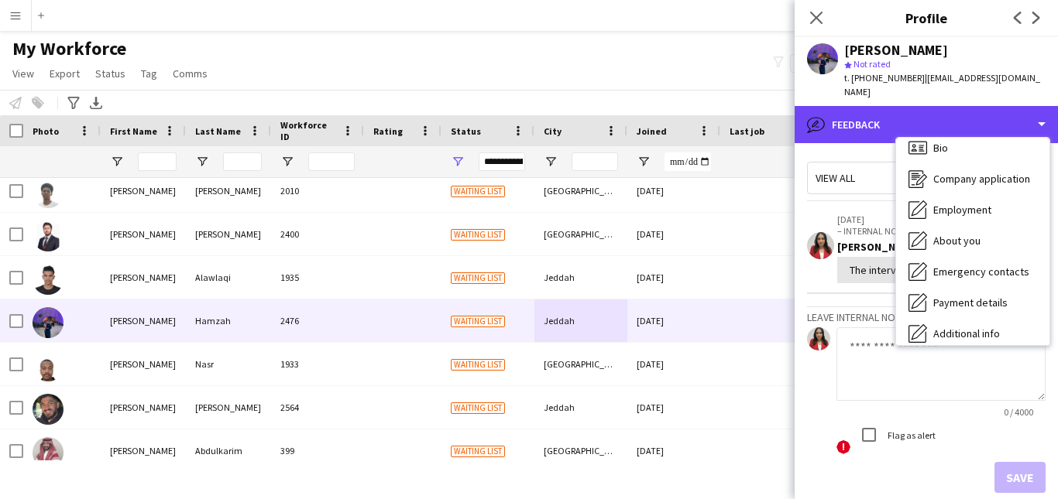
scroll to position [0, 0]
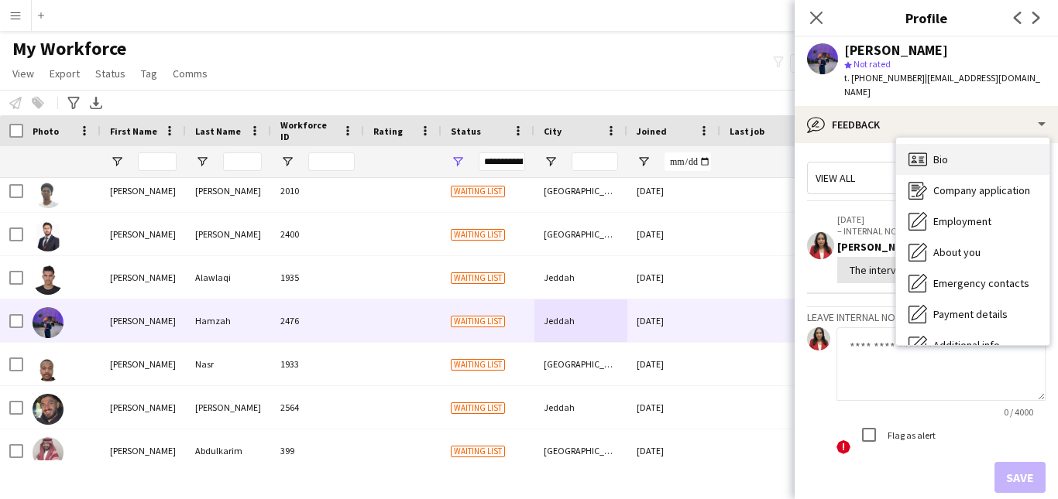
click at [1003, 160] on div "Bio Bio" at bounding box center [972, 159] width 153 height 31
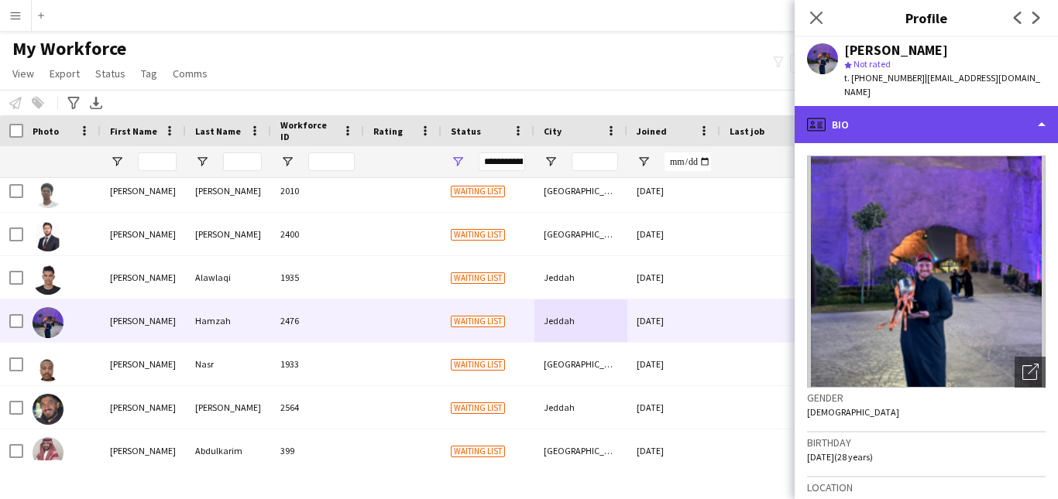
click at [1017, 121] on div "profile Bio" at bounding box center [925, 124] width 263 height 37
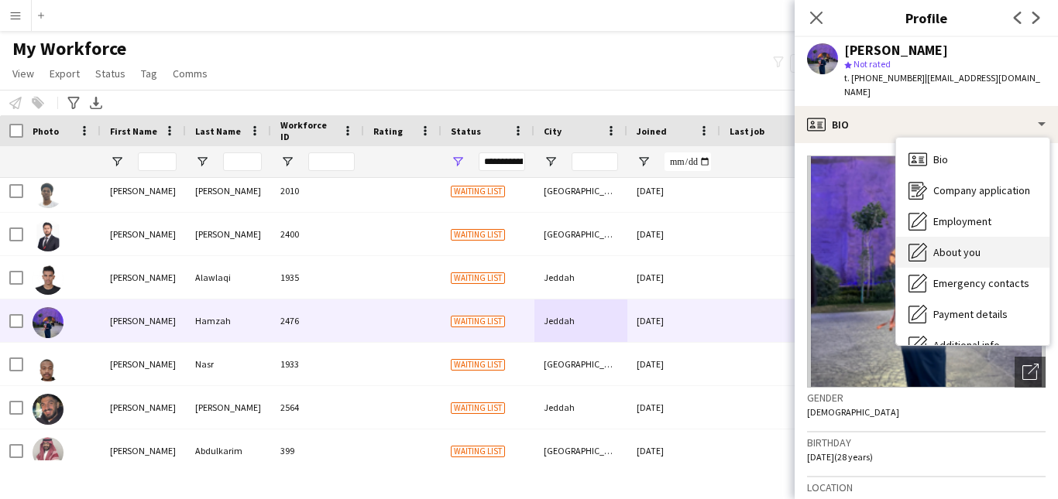
click at [999, 253] on div "About you About you" at bounding box center [972, 252] width 153 height 31
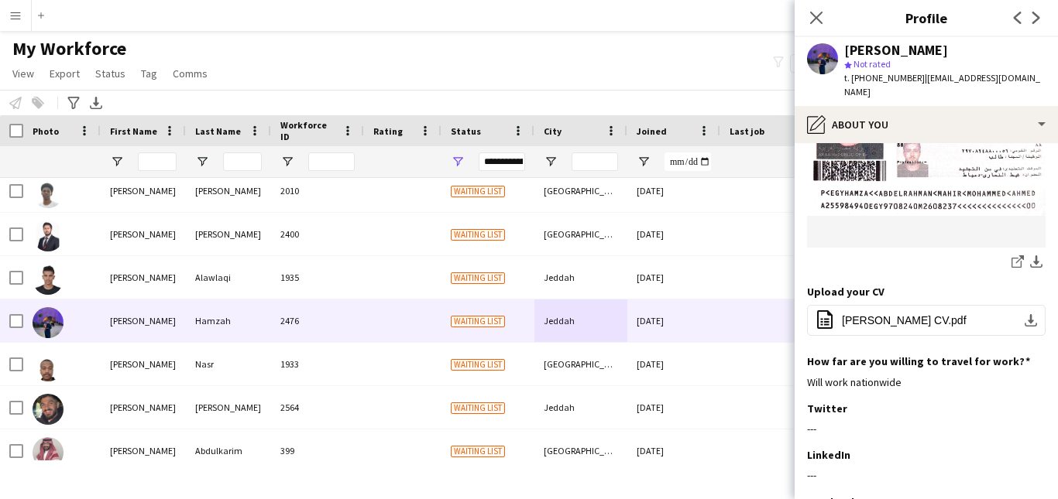
scroll to position [818, 0]
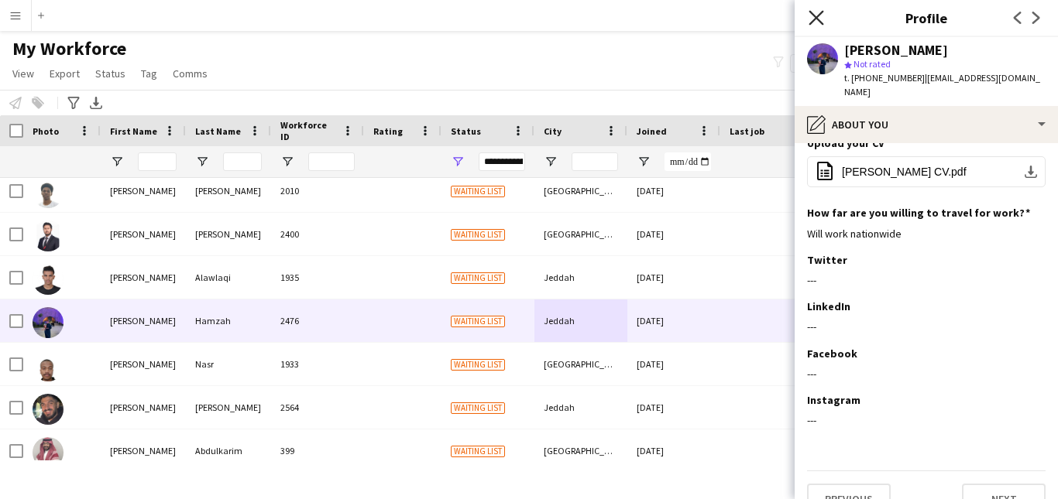
click at [818, 16] on icon at bounding box center [815, 17] width 15 height 15
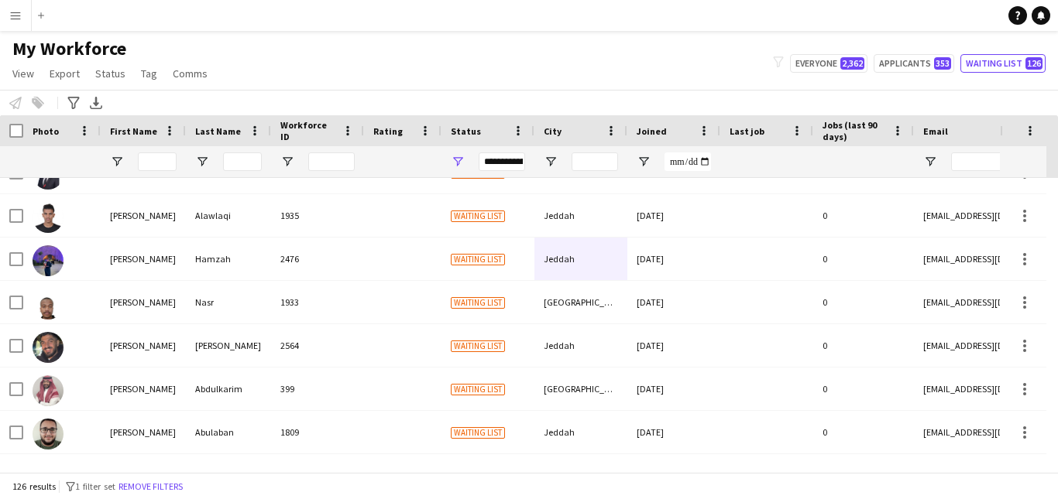
scroll to position [795, 0]
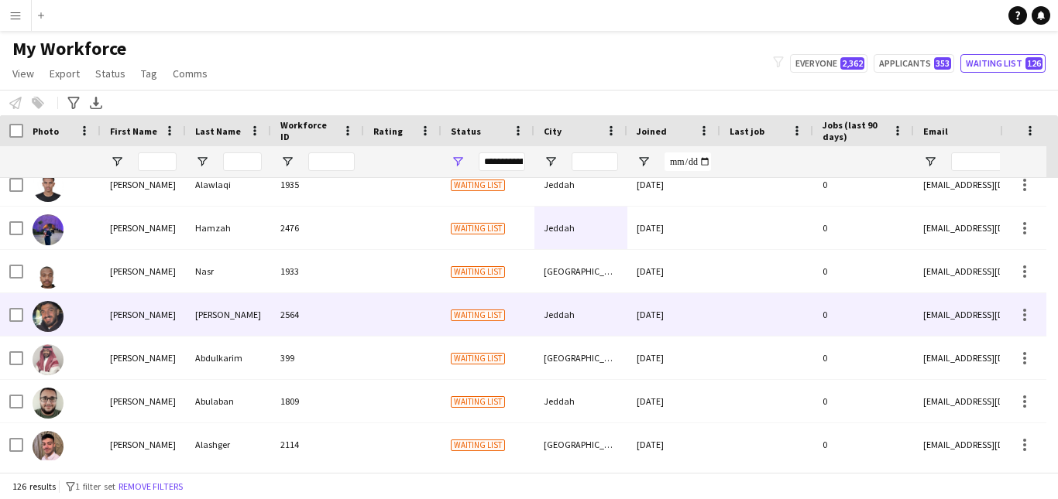
click at [622, 310] on div "Jeddah" at bounding box center [580, 314] width 93 height 43
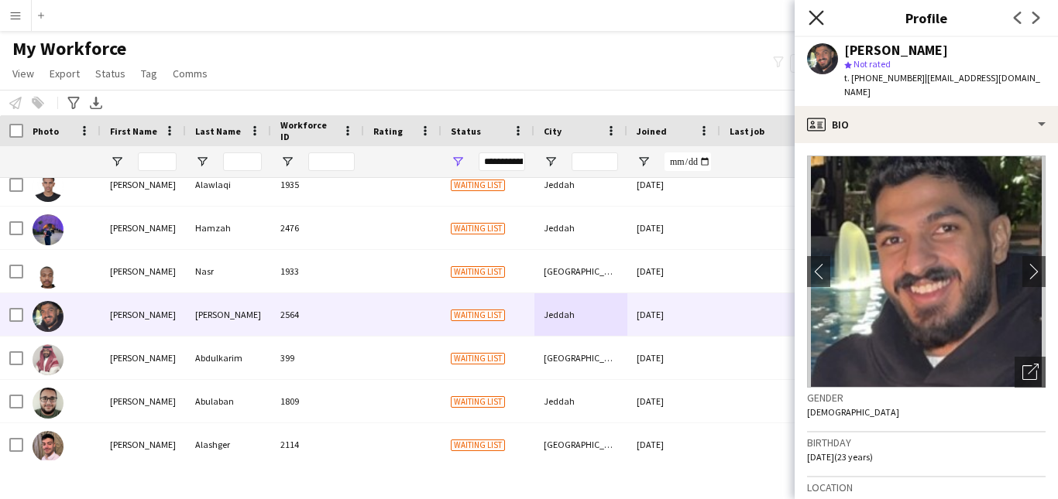
click at [821, 17] on icon "Close pop-in" at bounding box center [815, 17] width 15 height 15
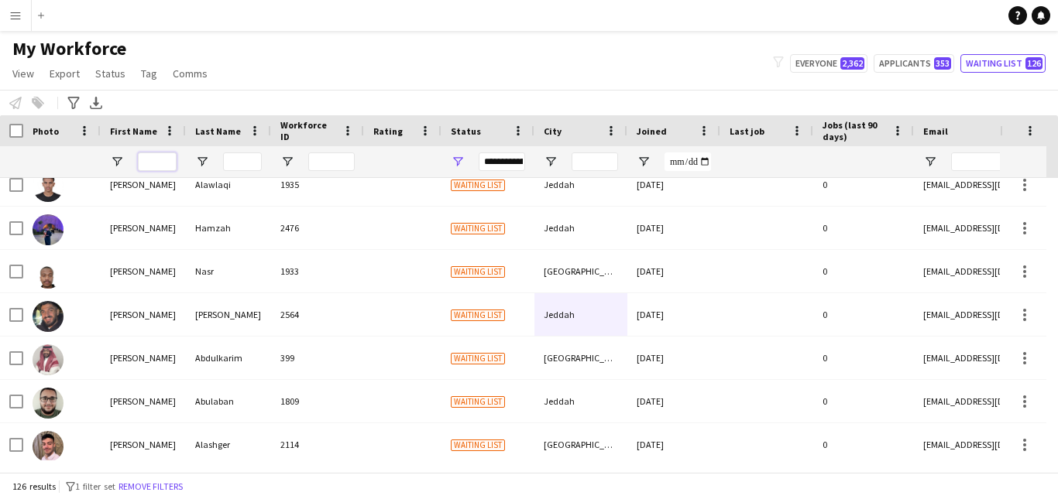
click at [164, 160] on input "First Name Filter Input" at bounding box center [157, 162] width 39 height 19
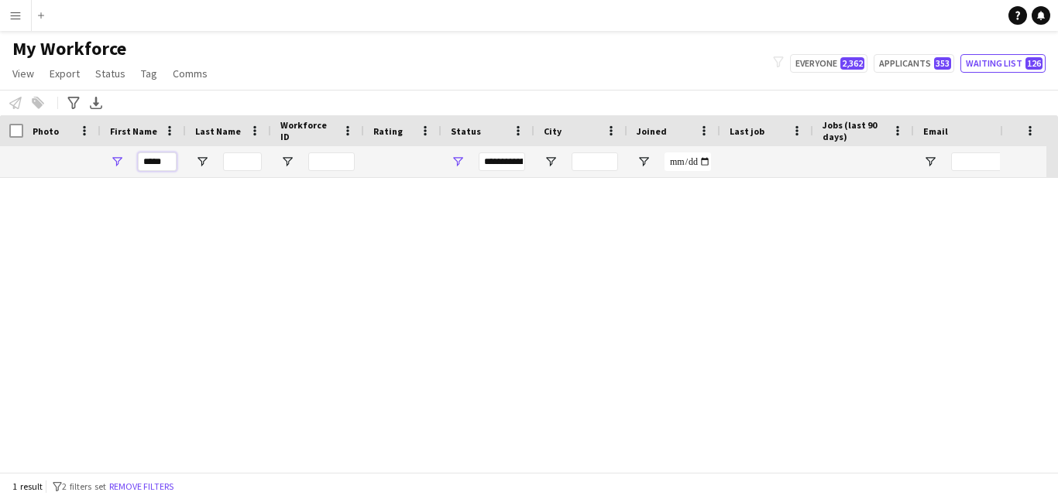
scroll to position [0, 0]
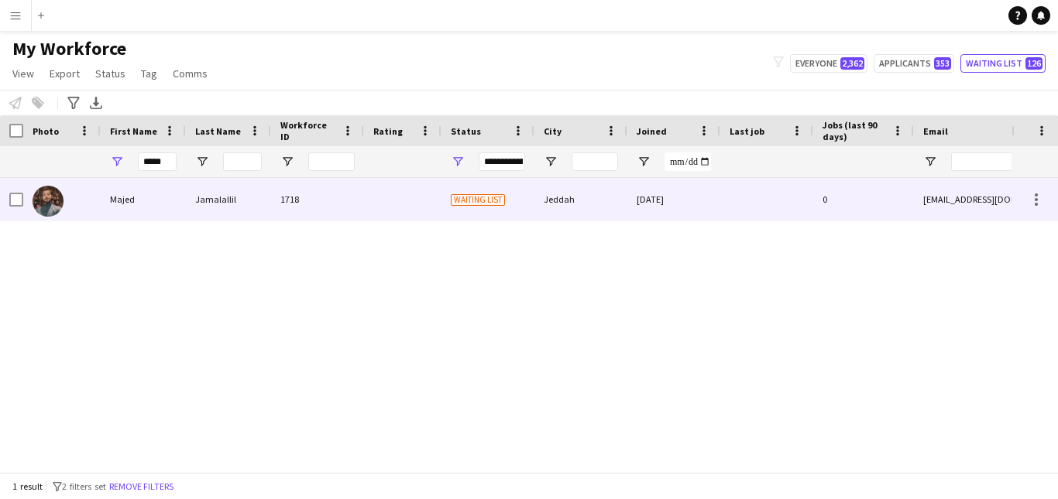
click at [317, 213] on div "1718" at bounding box center [317, 199] width 93 height 43
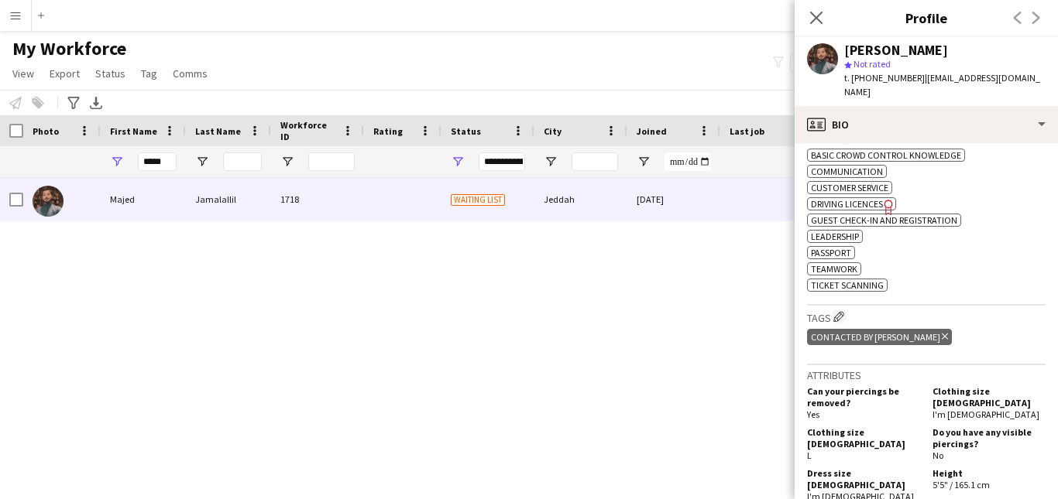
scroll to position [194, 0]
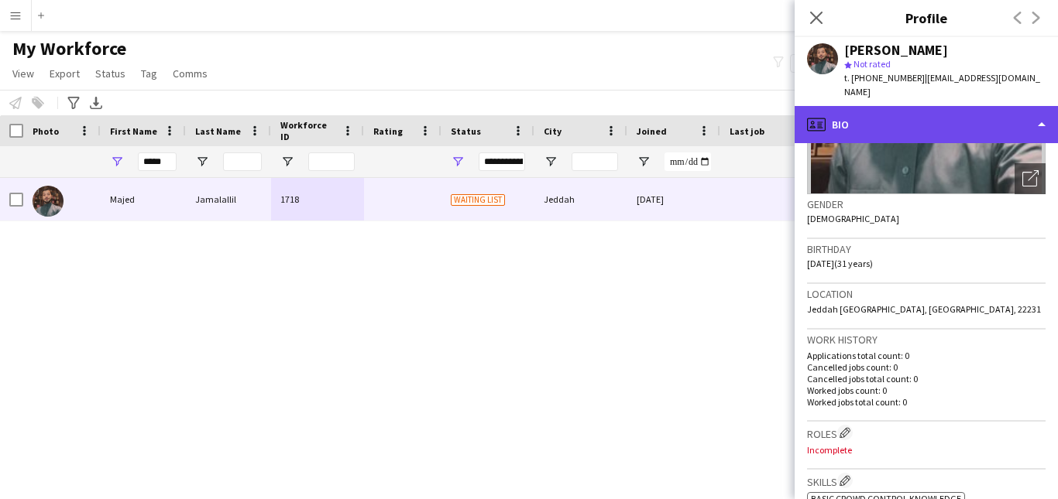
click at [1050, 120] on div "profile Bio" at bounding box center [925, 124] width 263 height 37
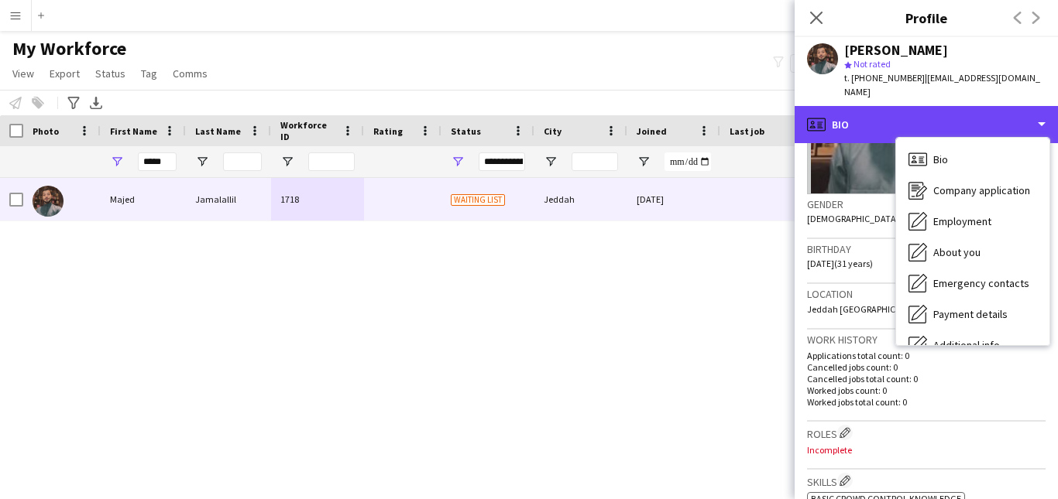
scroll to position [84, 0]
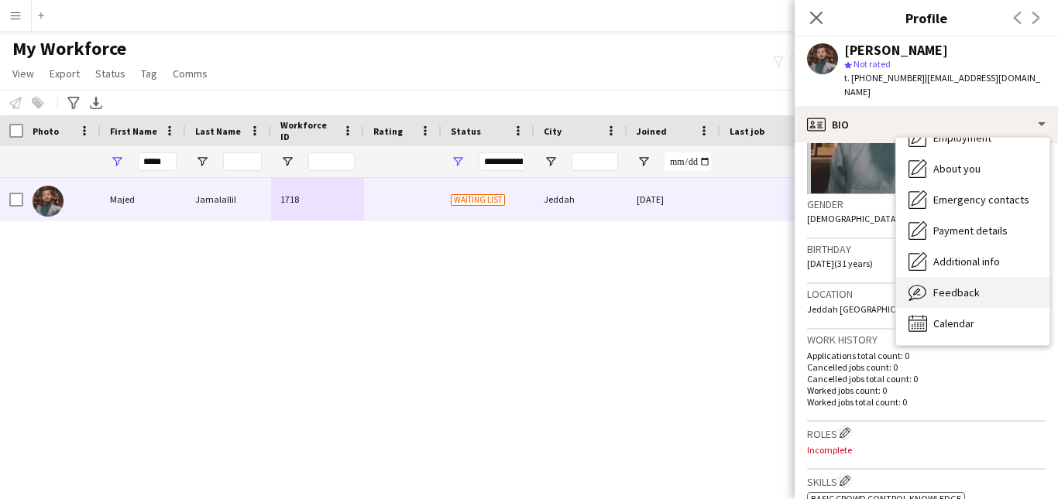
click at [1011, 285] on div "Feedback Feedback" at bounding box center [972, 292] width 153 height 31
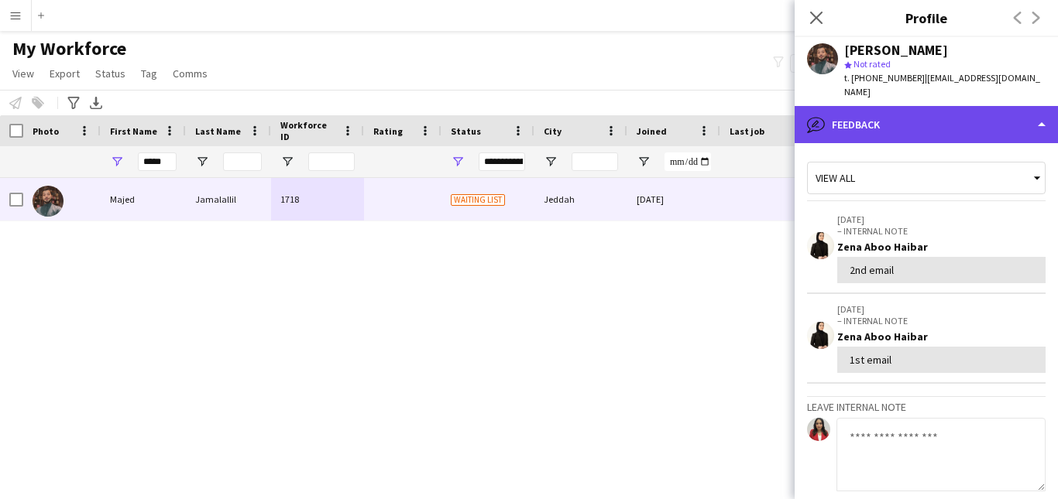
click at [1007, 110] on div "bubble-pencil Feedback" at bounding box center [925, 124] width 263 height 37
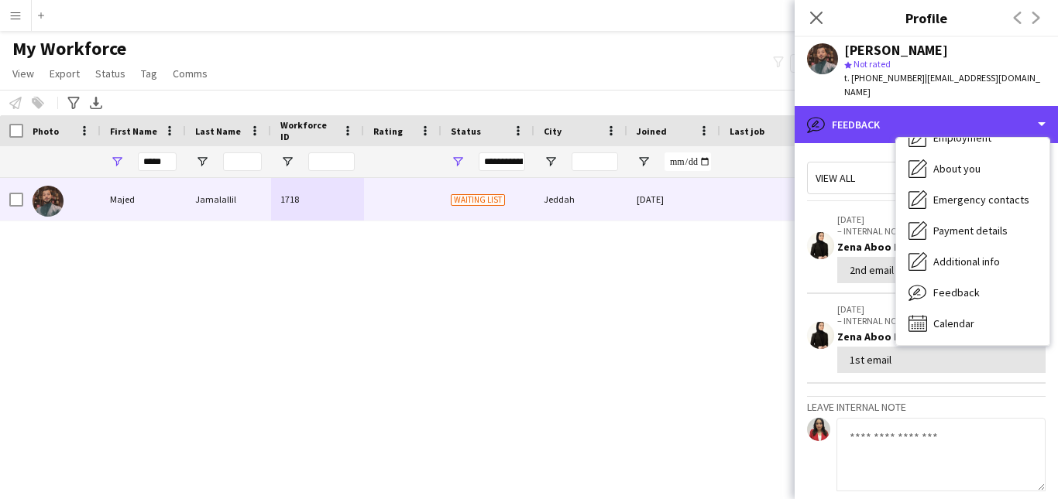
scroll to position [0, 0]
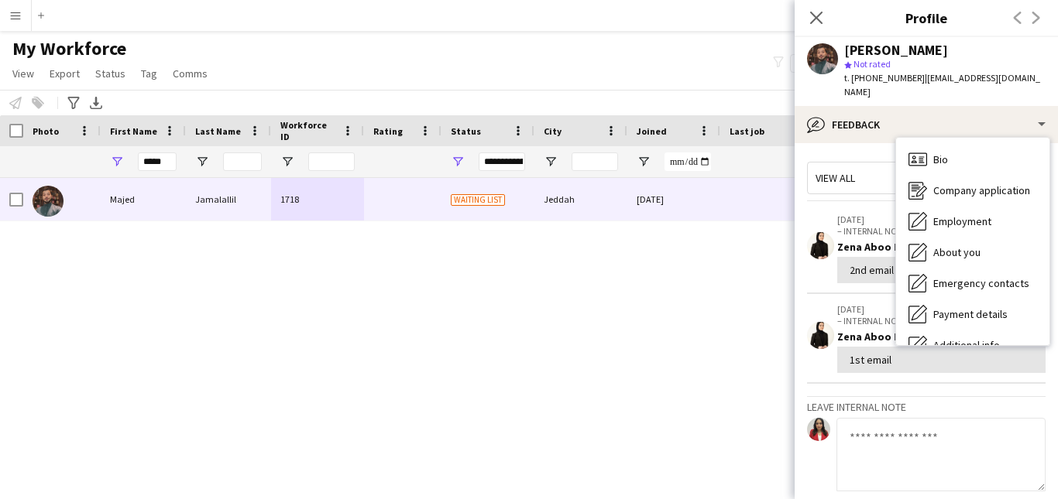
click at [887, 166] on div "View all" at bounding box center [918, 177] width 221 height 29
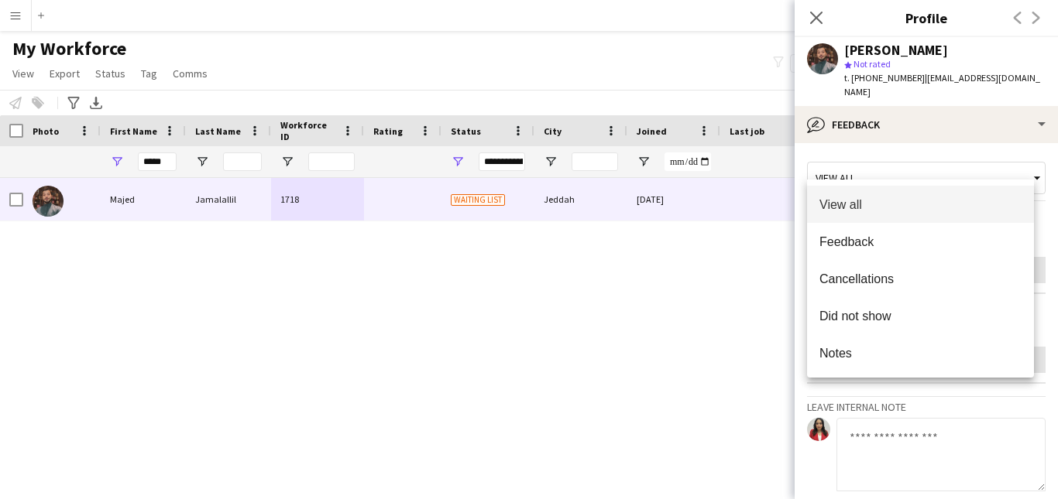
click at [934, 126] on div at bounding box center [529, 249] width 1058 height 499
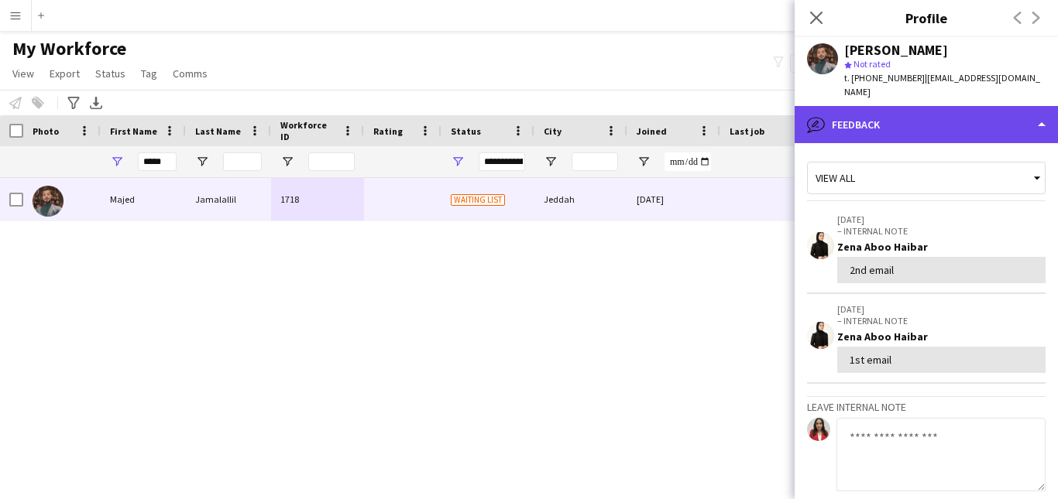
click at [976, 107] on div "bubble-pencil Feedback" at bounding box center [925, 124] width 263 height 37
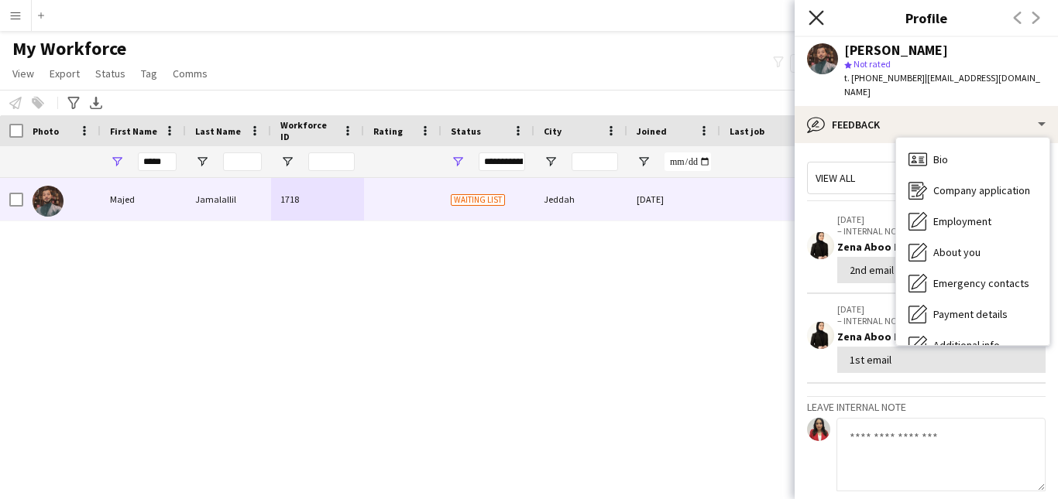
click at [811, 18] on icon "Close pop-in" at bounding box center [815, 17] width 15 height 15
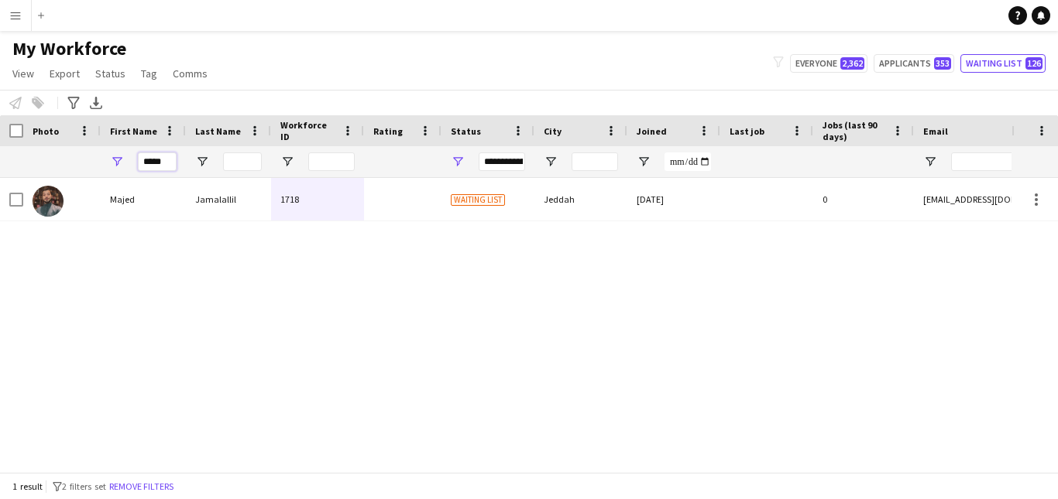
click at [172, 165] on input "*****" at bounding box center [157, 162] width 39 height 19
type input "*"
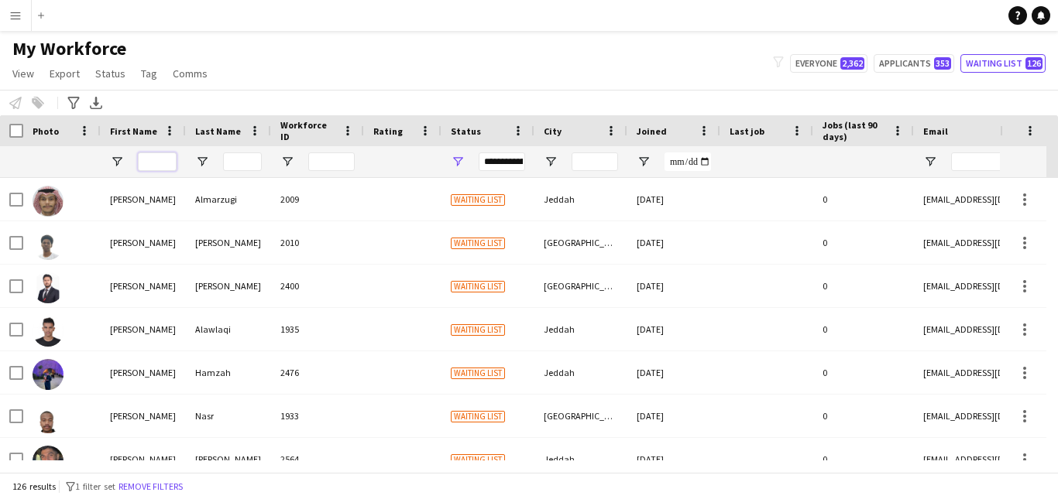
scroll to position [795, 0]
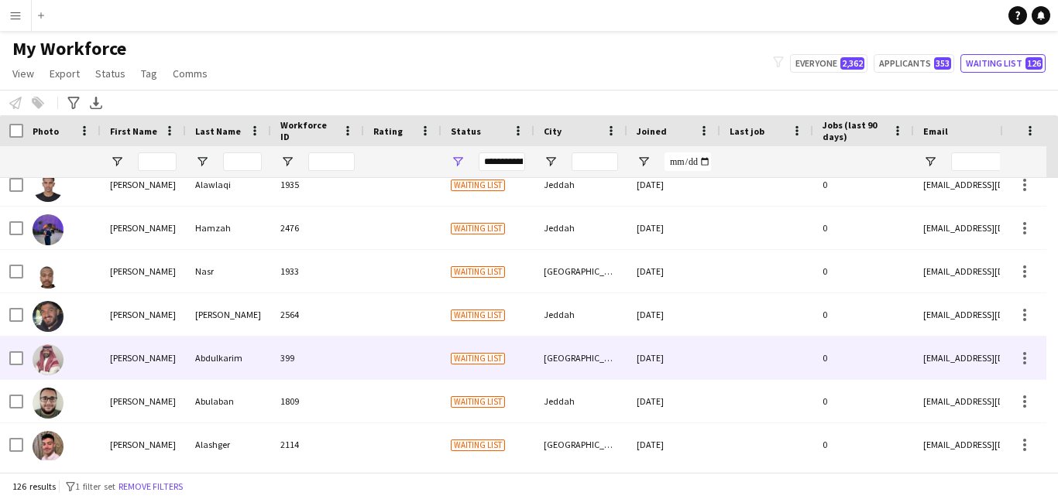
click at [643, 376] on div "[DATE]" at bounding box center [673, 358] width 93 height 43
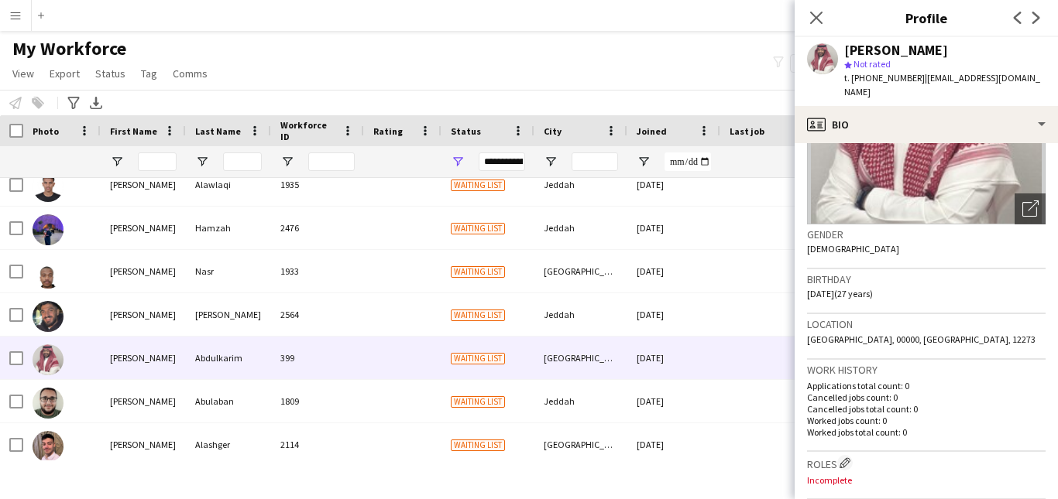
scroll to position [13, 0]
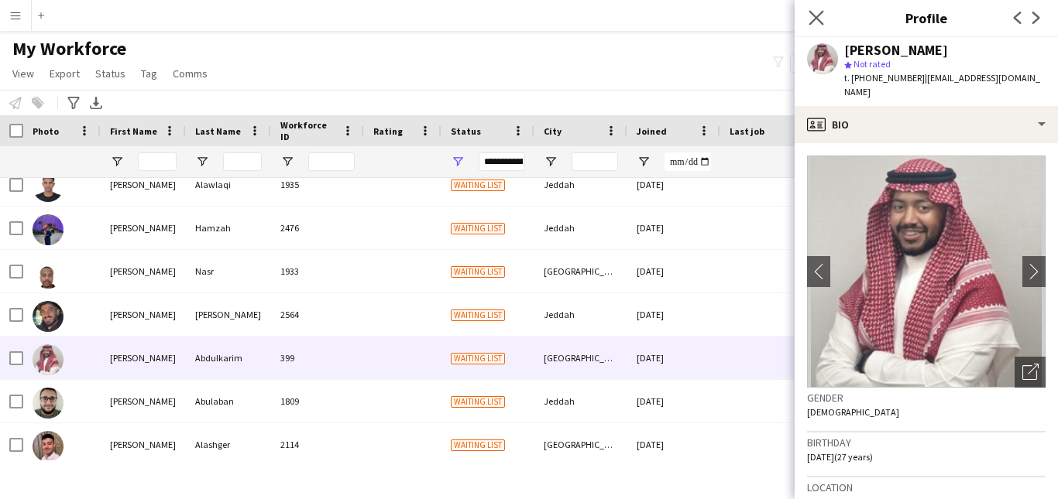
click at [817, 9] on app-icon "Close pop-in" at bounding box center [816, 18] width 22 height 22
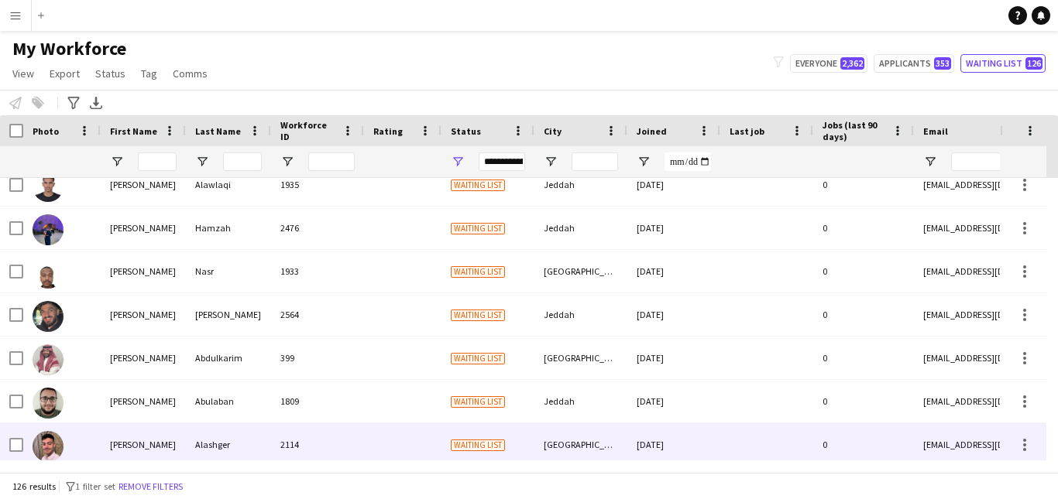
click at [654, 433] on div "[DATE]" at bounding box center [673, 445] width 93 height 43
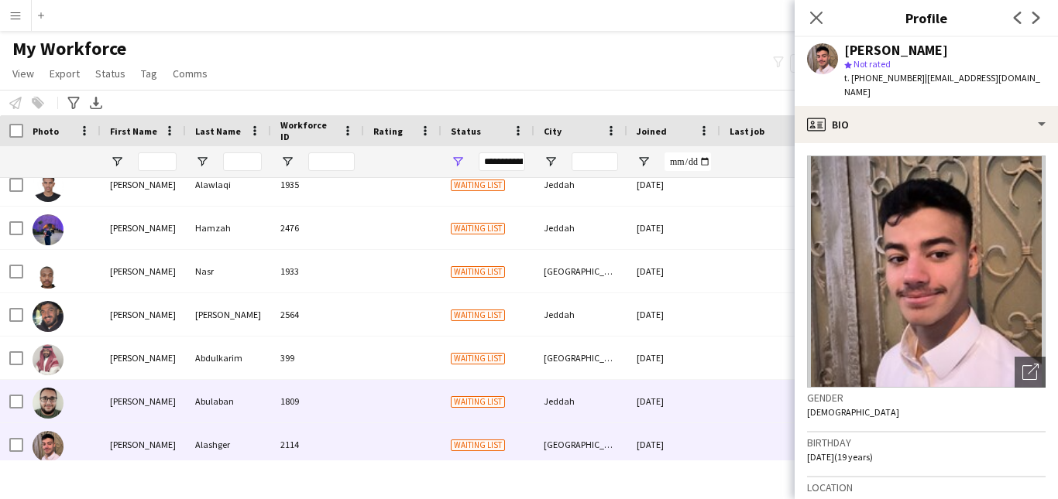
click at [513, 407] on div "Waiting list" at bounding box center [487, 401] width 93 height 43
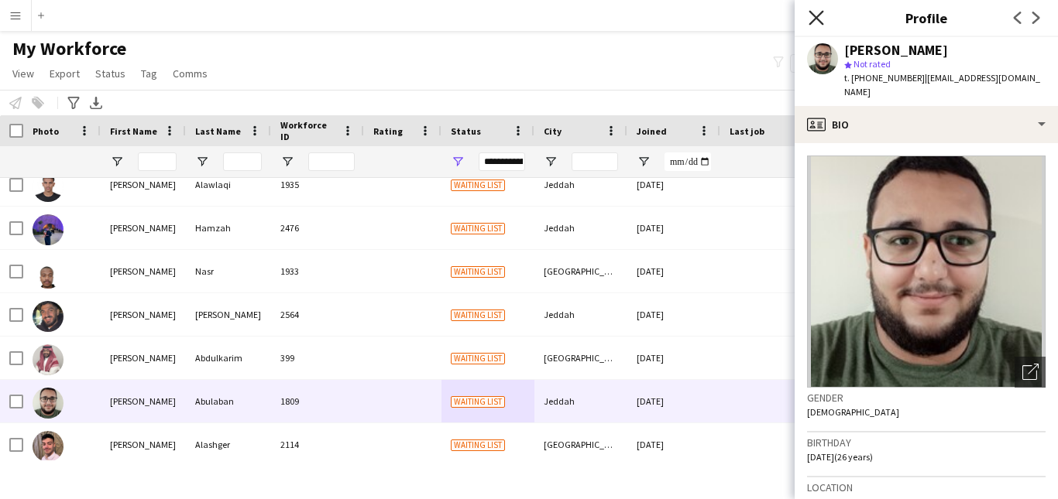
click at [808, 22] on app-icon "Close pop-in" at bounding box center [816, 18] width 22 height 22
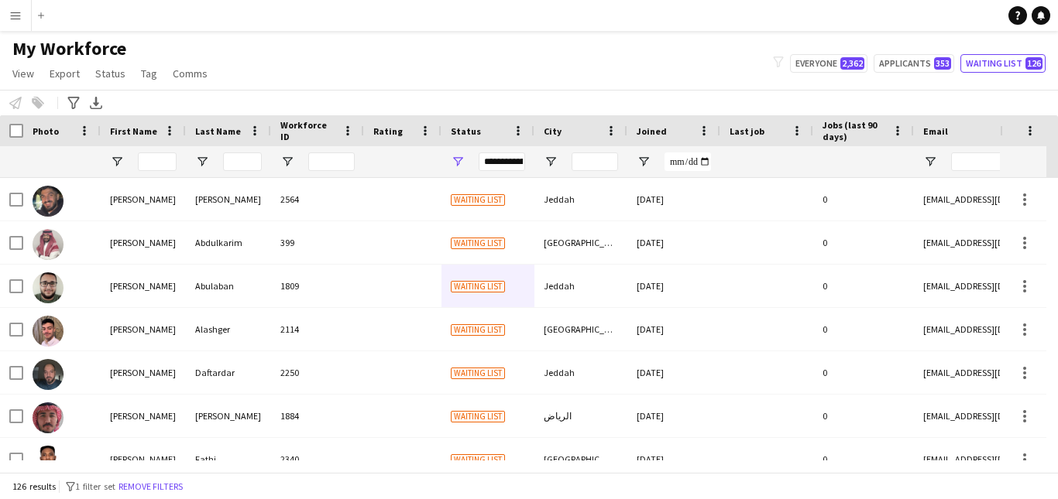
scroll to position [921, 0]
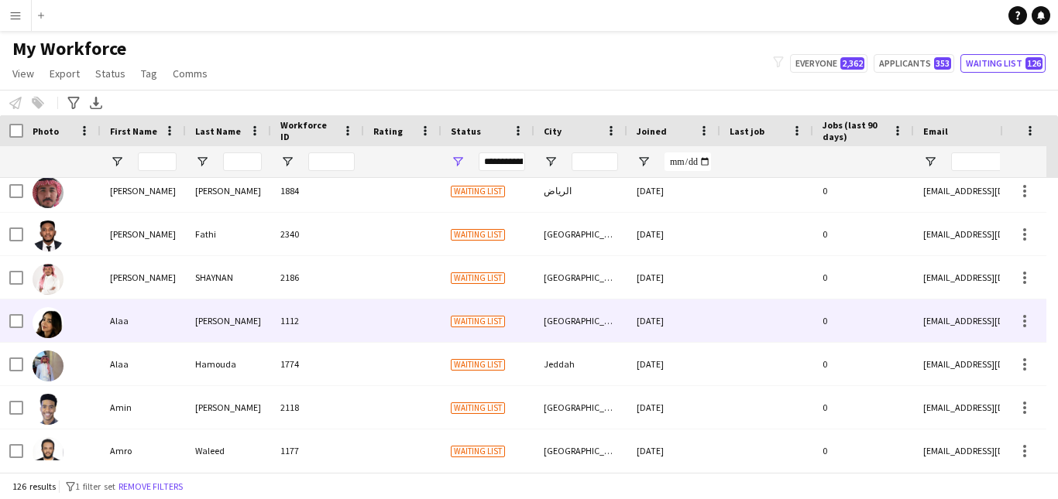
click at [657, 324] on div "30-01-2025" at bounding box center [673, 321] width 93 height 43
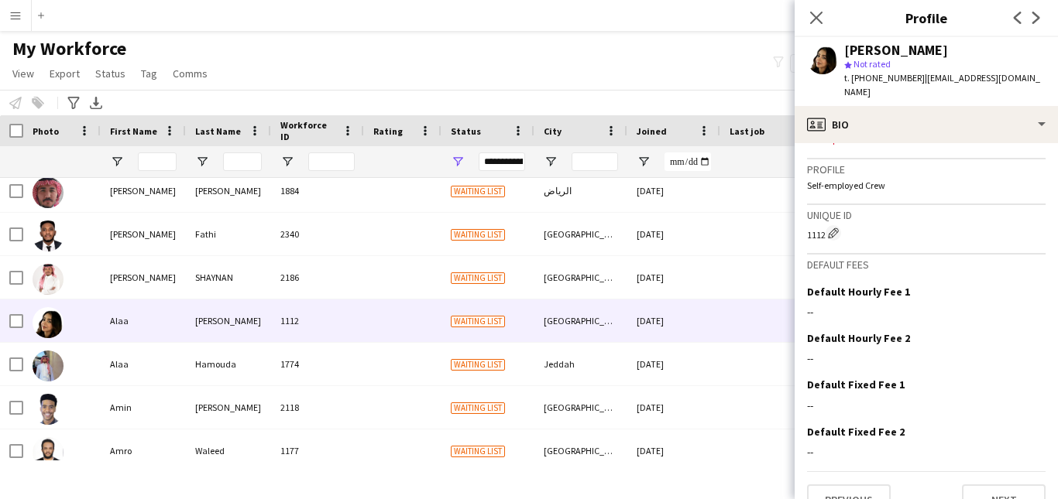
scroll to position [259, 0]
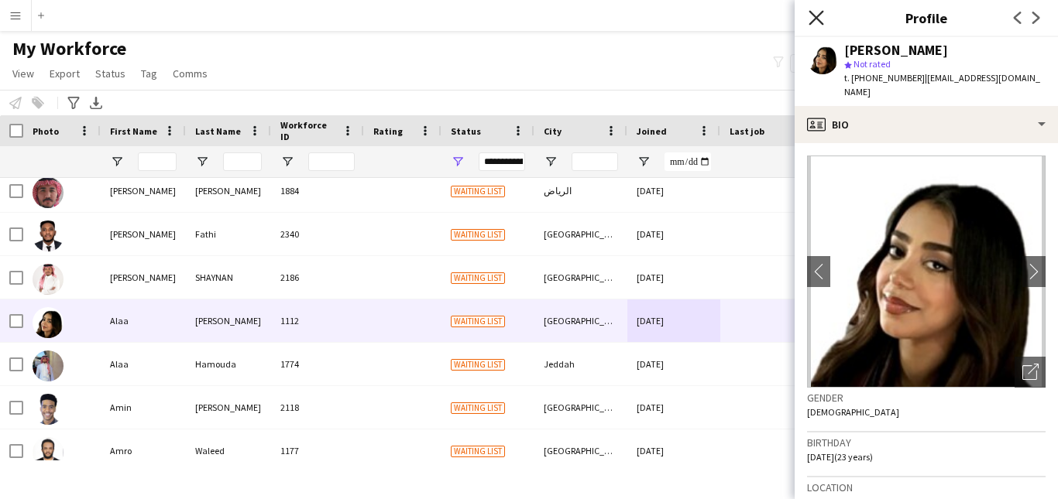
click at [818, 11] on icon "Close pop-in" at bounding box center [815, 17] width 15 height 15
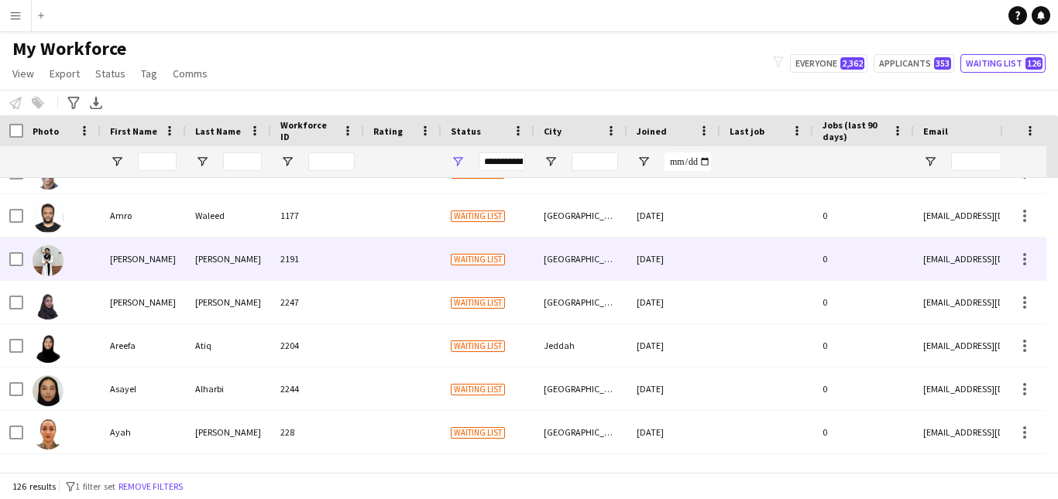
click at [650, 276] on div "[DATE]" at bounding box center [673, 259] width 93 height 43
click at [568, 252] on div "[GEOGRAPHIC_DATA]" at bounding box center [580, 259] width 93 height 43
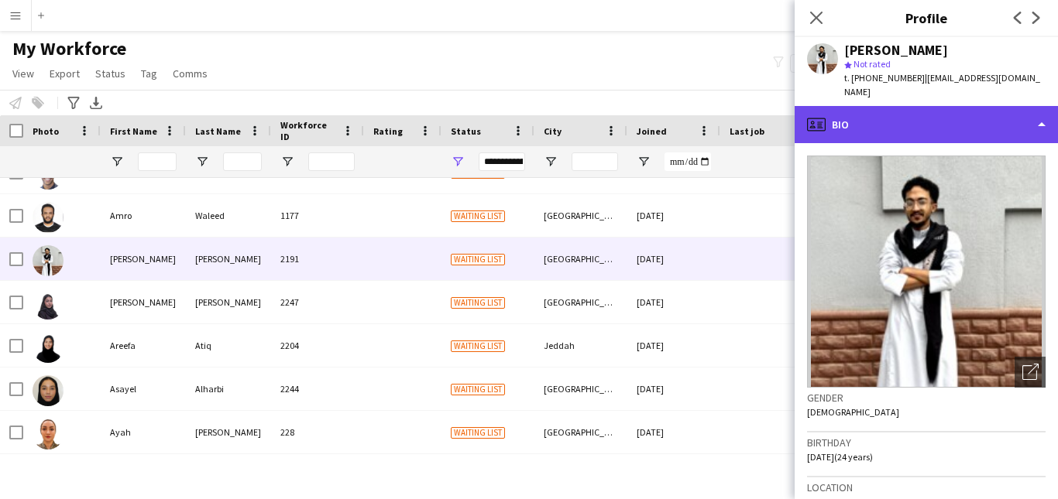
click at [1028, 111] on div "profile Bio" at bounding box center [925, 124] width 263 height 37
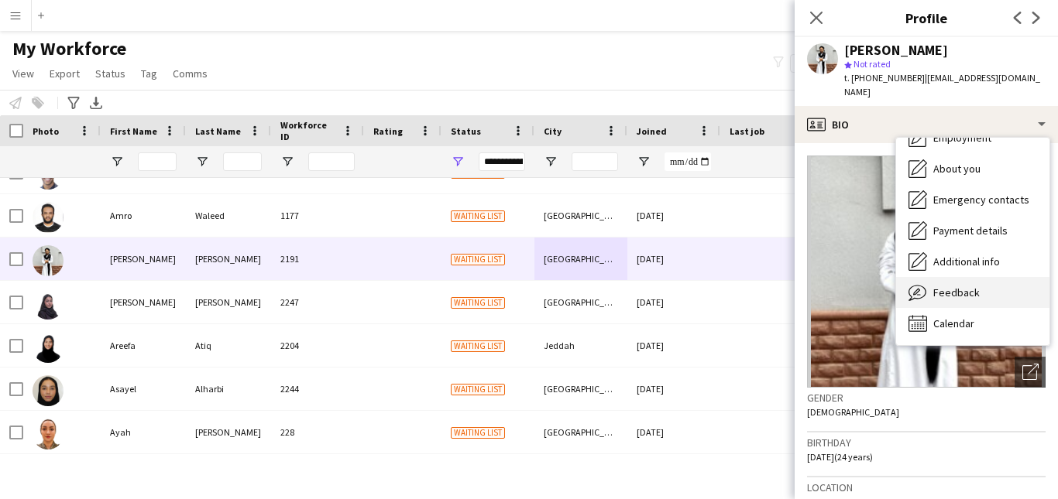
click at [1020, 277] on div "Feedback Feedback" at bounding box center [972, 292] width 153 height 31
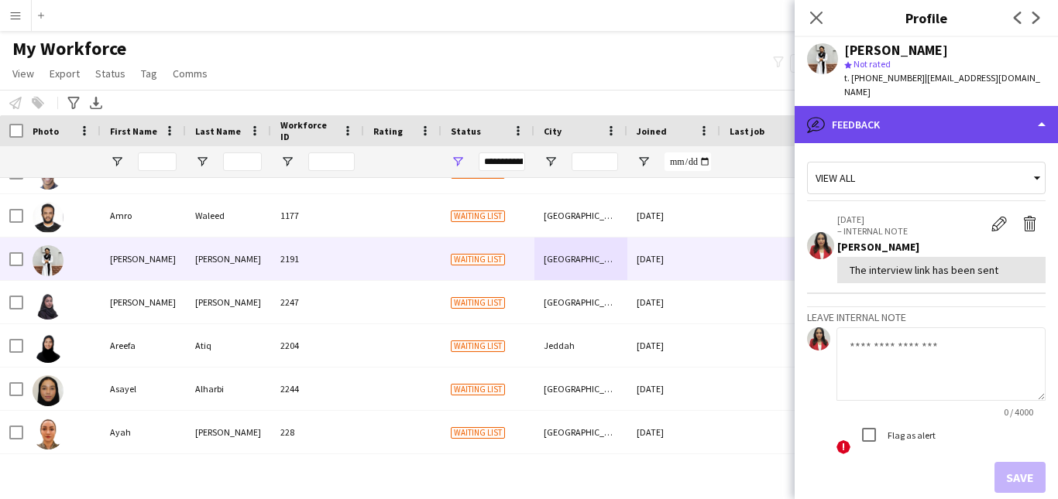
click at [1027, 127] on div "bubble-pencil Feedback" at bounding box center [925, 124] width 263 height 37
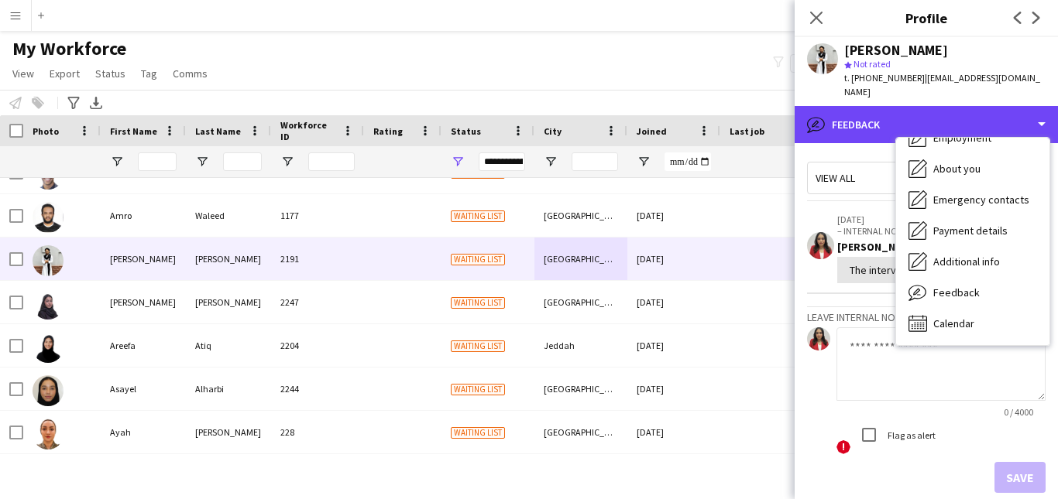
scroll to position [0, 0]
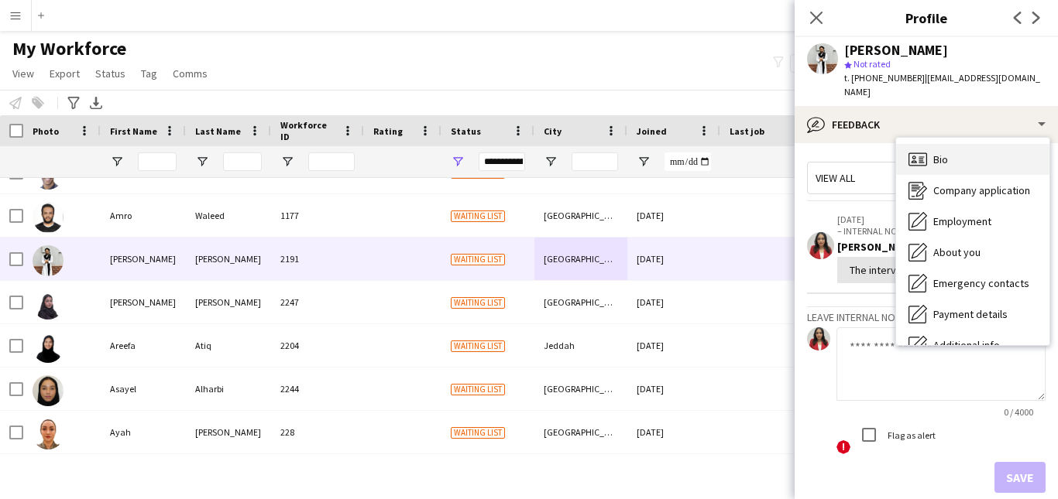
click at [1027, 144] on div "Bio Bio" at bounding box center [972, 159] width 153 height 31
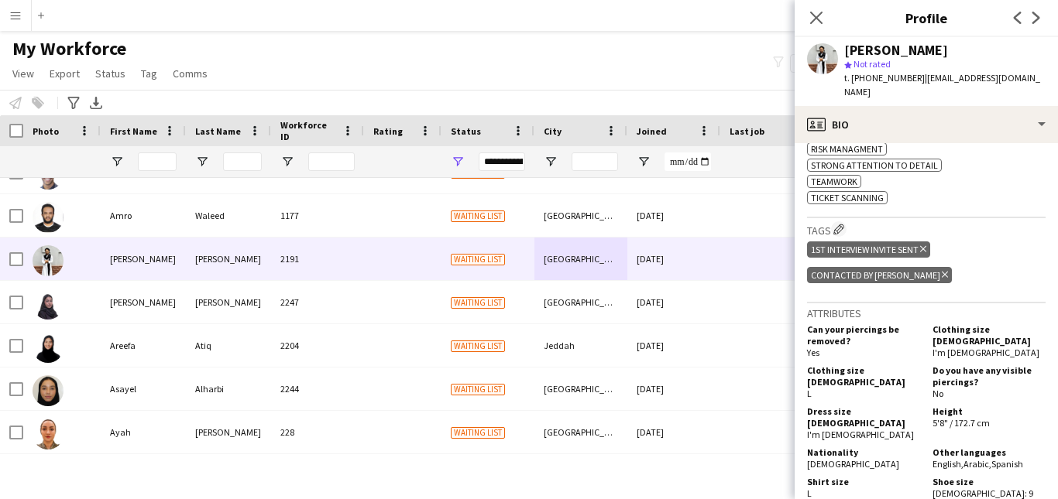
scroll to position [743, 0]
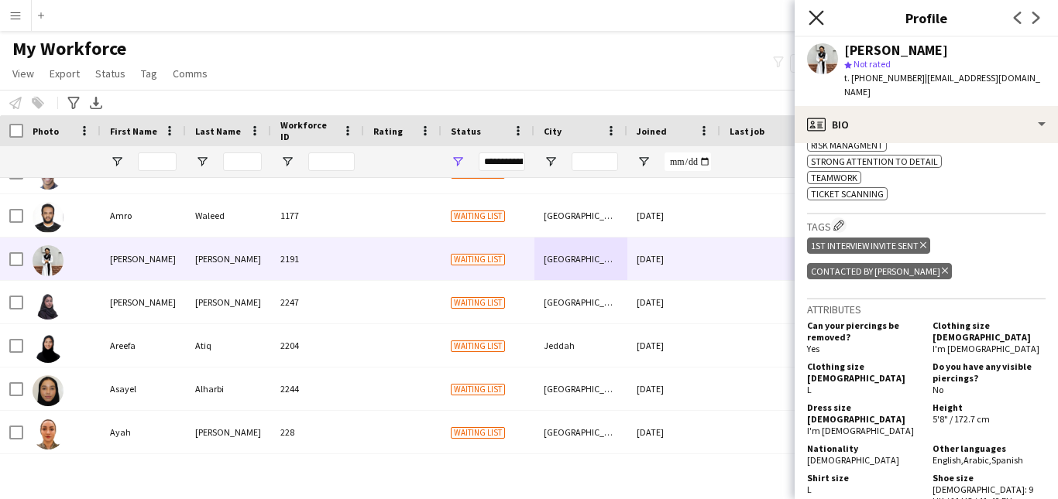
click at [815, 18] on icon at bounding box center [815, 17] width 15 height 15
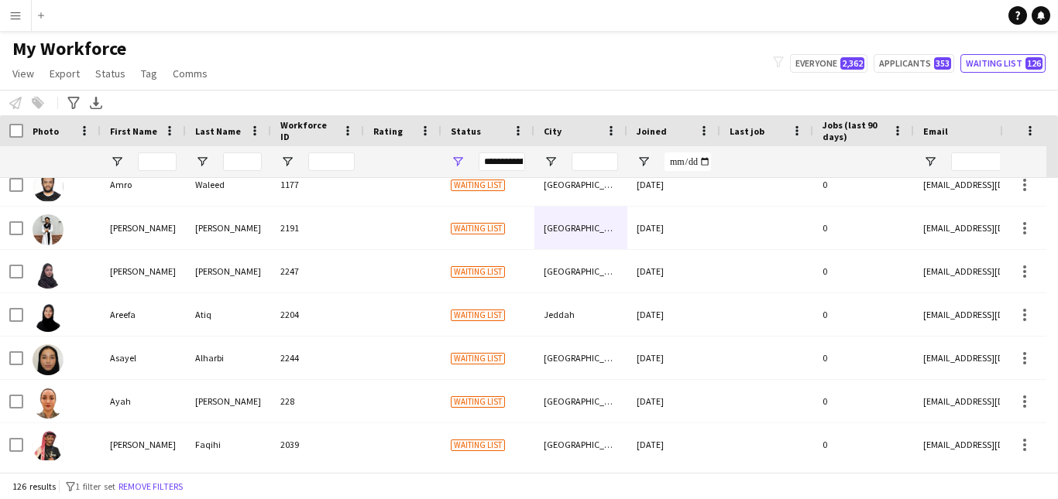
scroll to position [1433, 0]
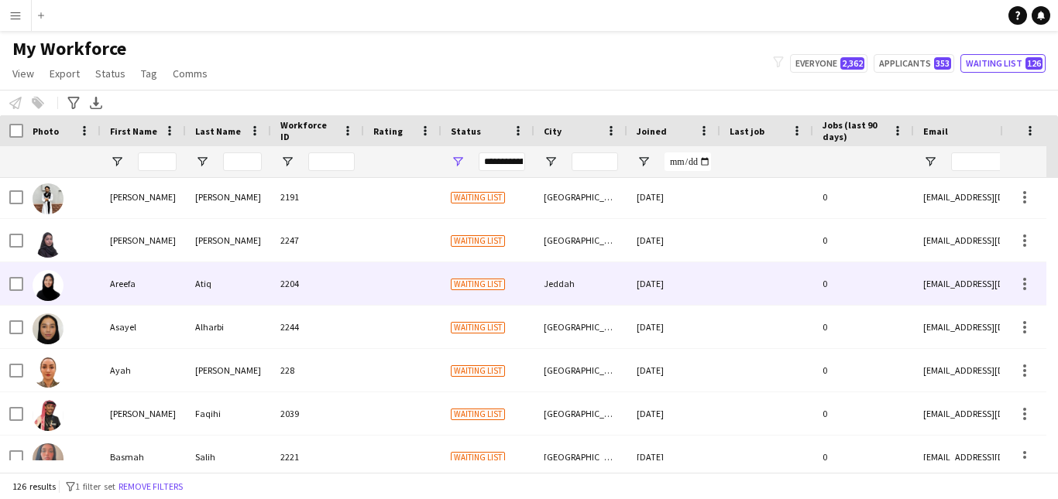
click at [412, 275] on div at bounding box center [402, 283] width 77 height 43
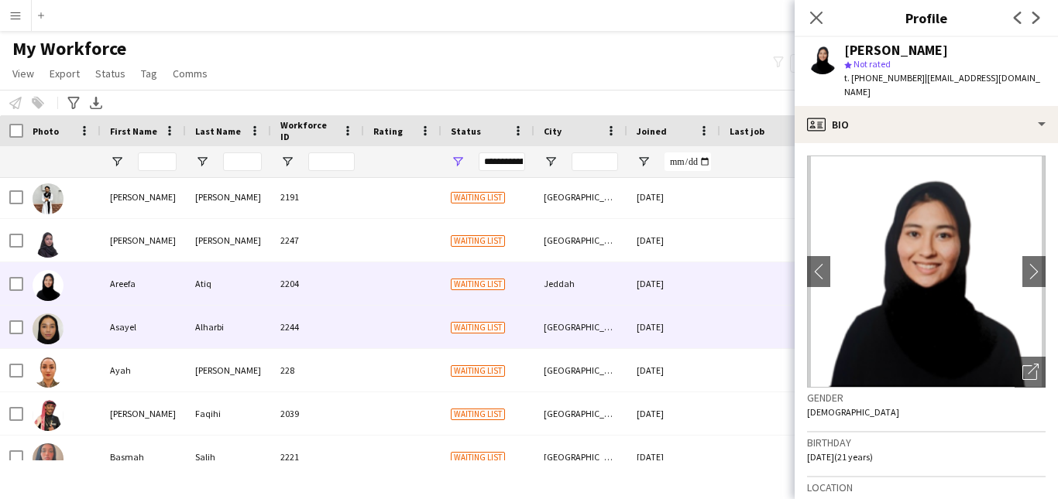
click at [488, 317] on div "Waiting list" at bounding box center [487, 327] width 93 height 43
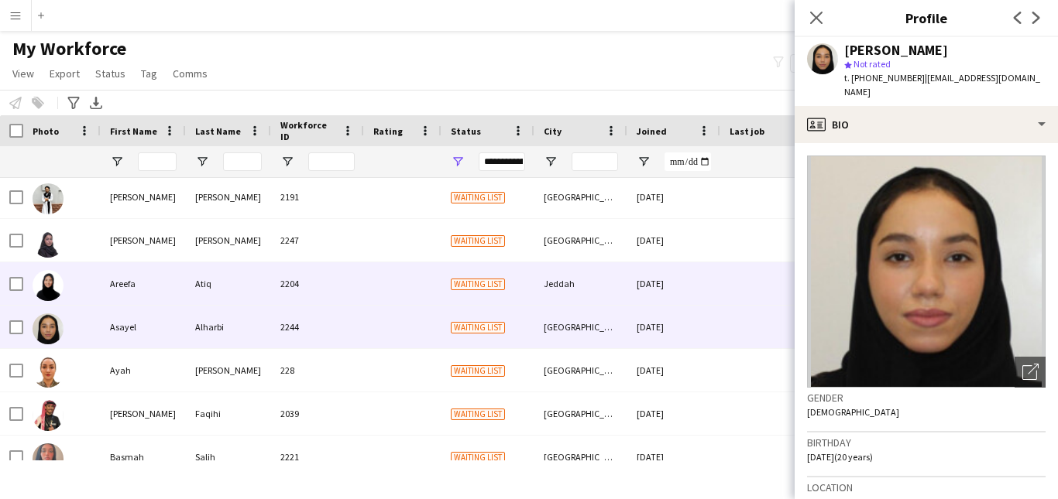
click at [485, 277] on div "Waiting list" at bounding box center [487, 283] width 93 height 43
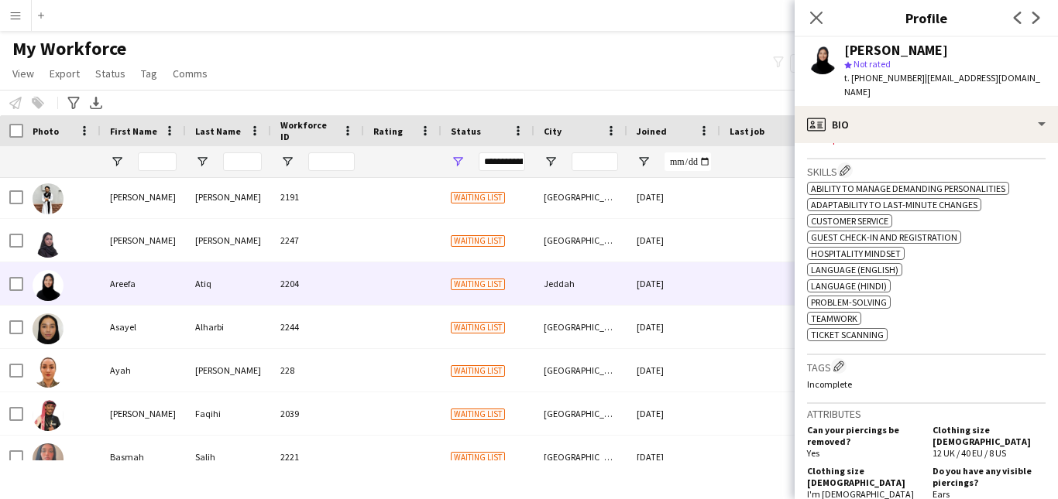
scroll to position [473, 0]
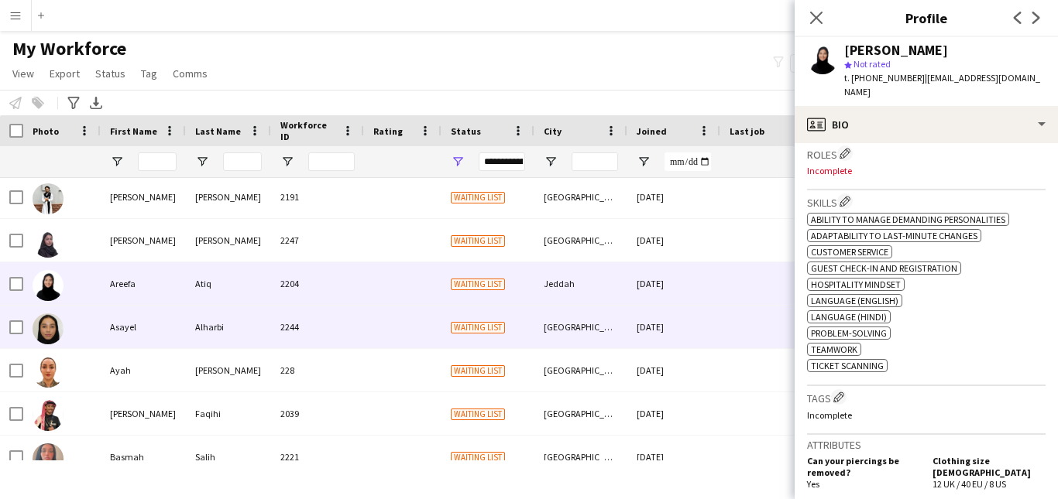
click at [670, 334] on div "10-09-2025" at bounding box center [673, 327] width 93 height 43
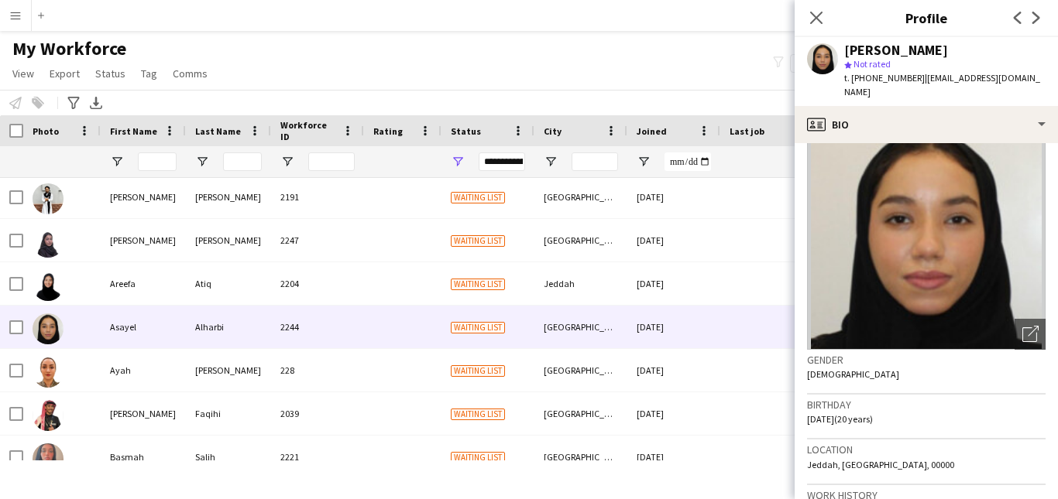
scroll to position [0, 0]
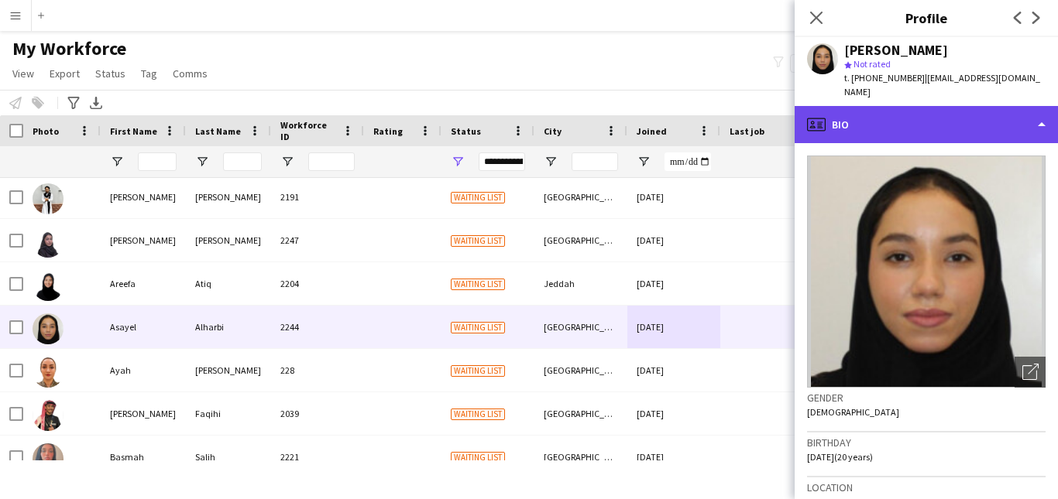
click at [1034, 125] on div "profile Bio" at bounding box center [925, 124] width 263 height 37
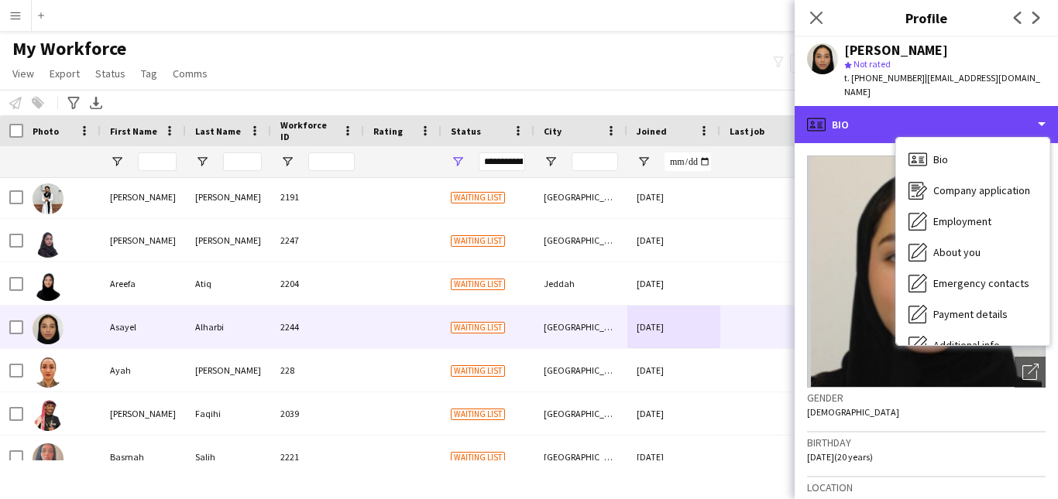
scroll to position [84, 0]
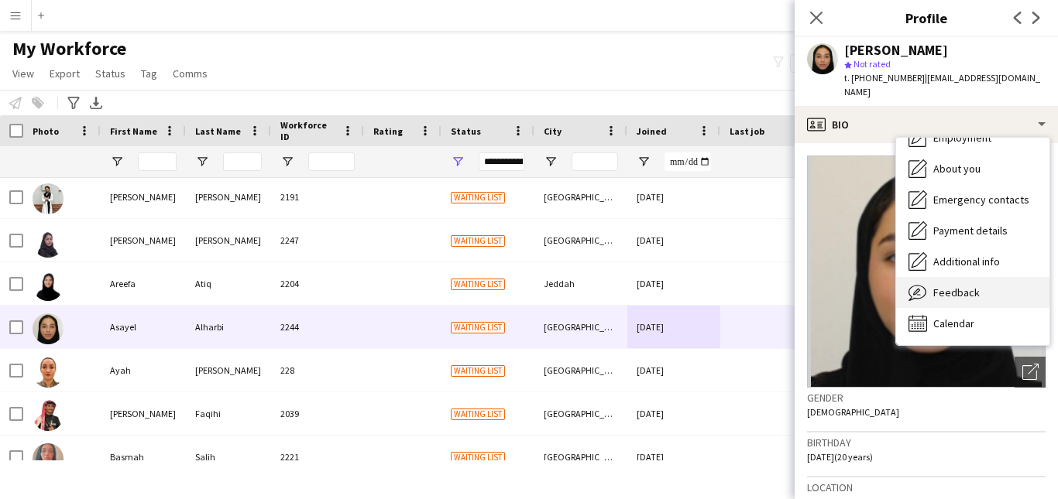
click at [1012, 279] on div "Feedback Feedback" at bounding box center [972, 292] width 153 height 31
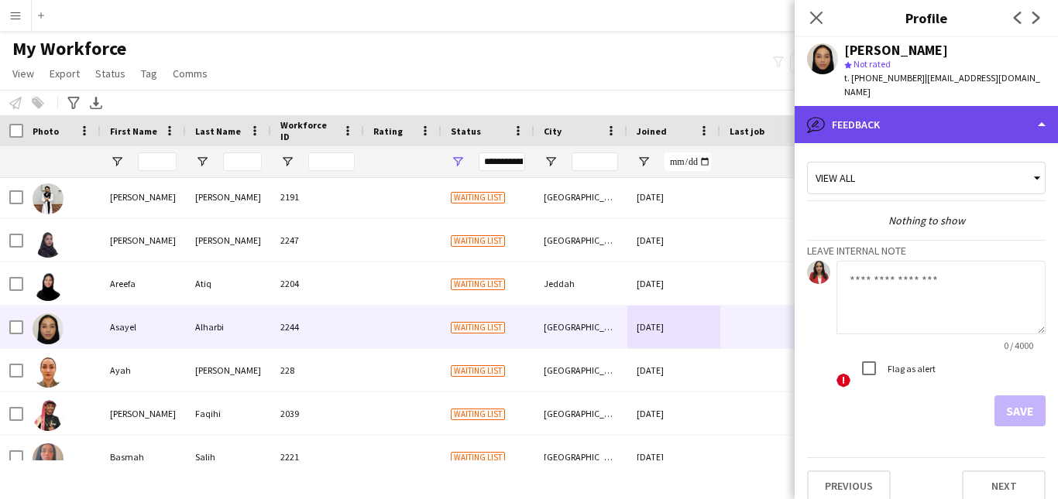
click at [1004, 111] on div "bubble-pencil Feedback" at bounding box center [925, 124] width 263 height 37
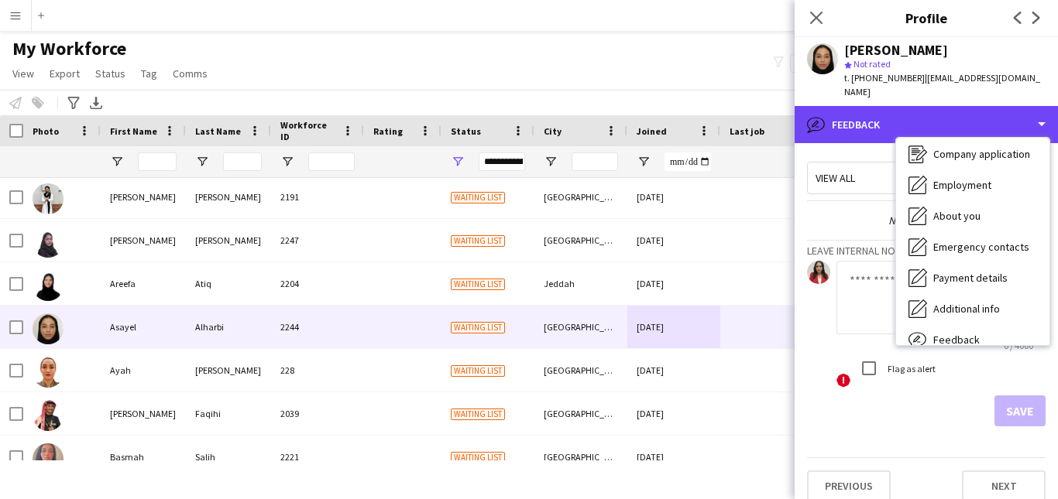
scroll to position [0, 0]
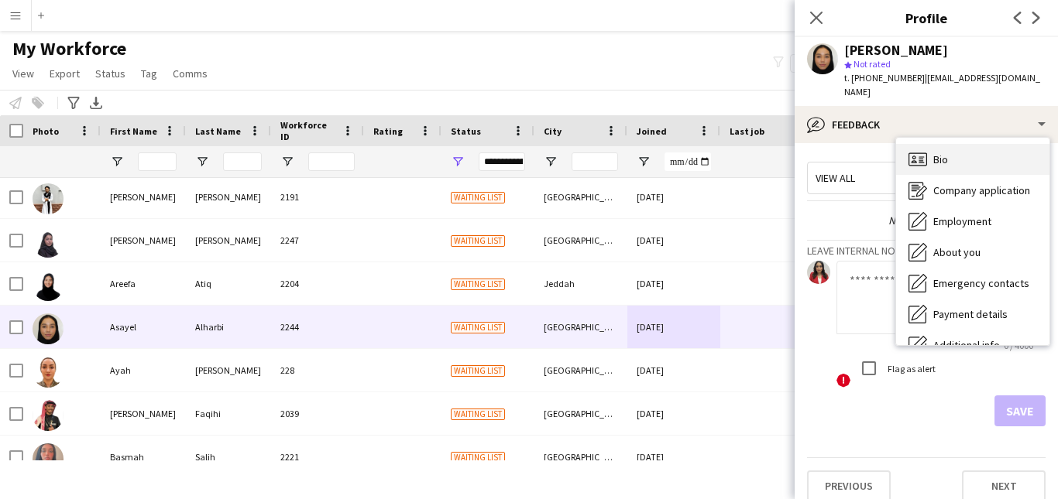
drag, startPoint x: 1020, startPoint y: 128, endPoint x: 1010, endPoint y: 139, distance: 15.4
click at [1010, 139] on div "Bio Bio Company application Company application Employment Employment About you…" at bounding box center [972, 241] width 153 height 207
click at [1010, 144] on div "Bio Bio" at bounding box center [972, 159] width 153 height 31
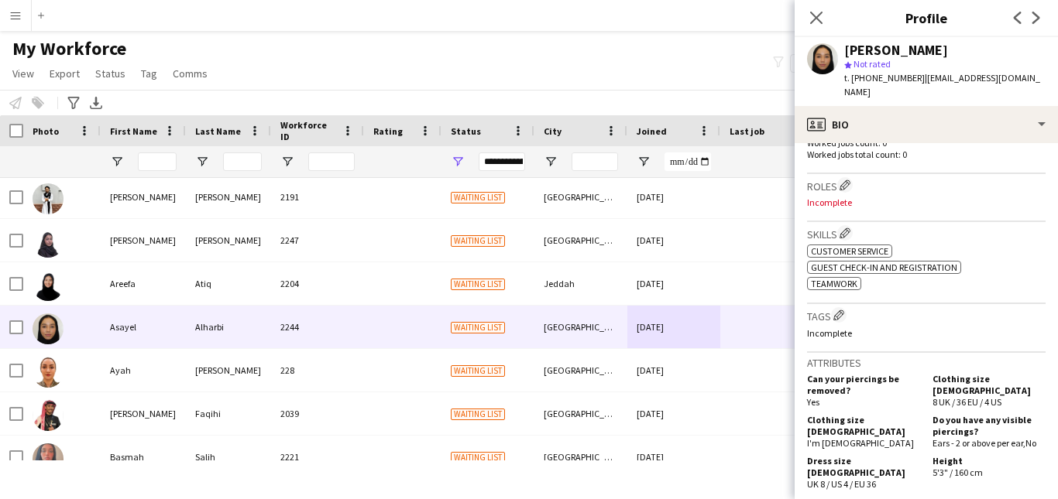
scroll to position [427, 0]
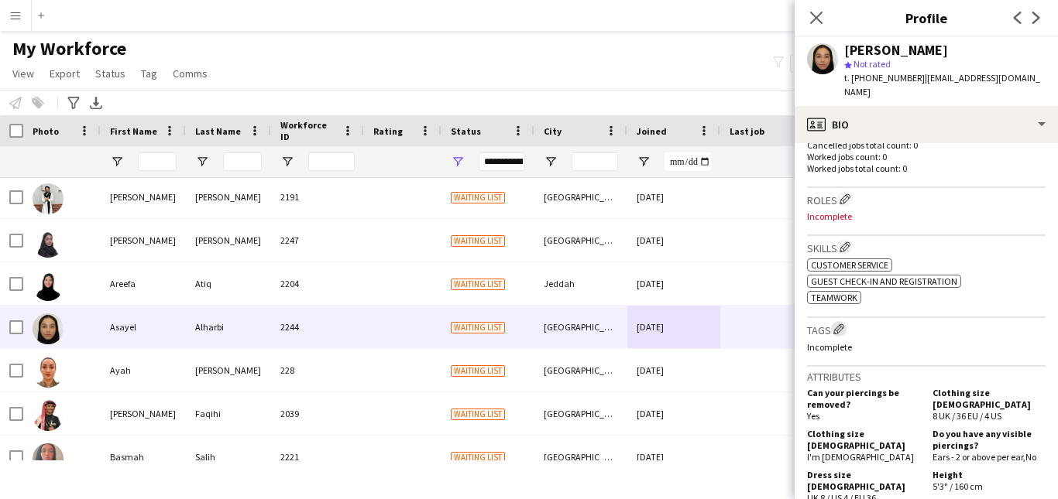
click at [842, 324] on app-icon "Edit crew company tags" at bounding box center [838, 329] width 11 height 11
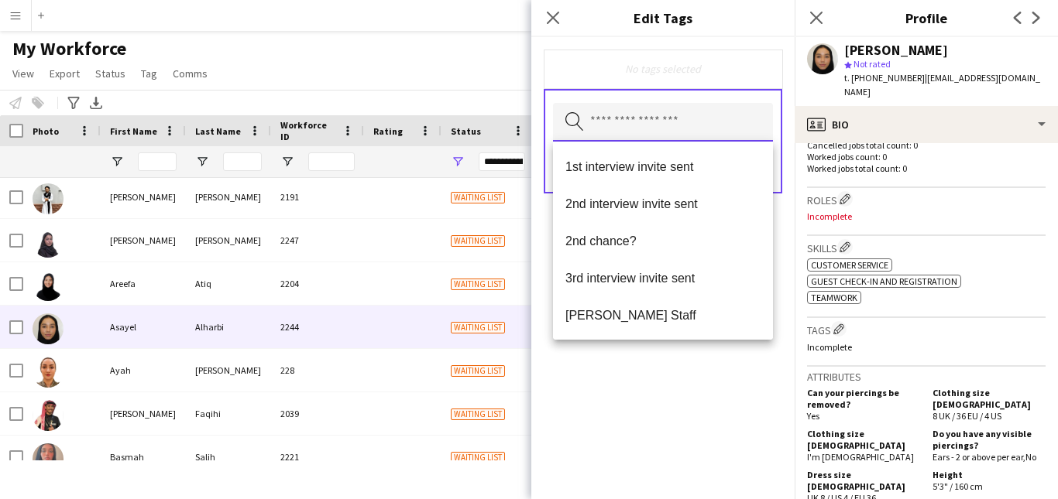
click at [729, 131] on input "text" at bounding box center [663, 122] width 220 height 39
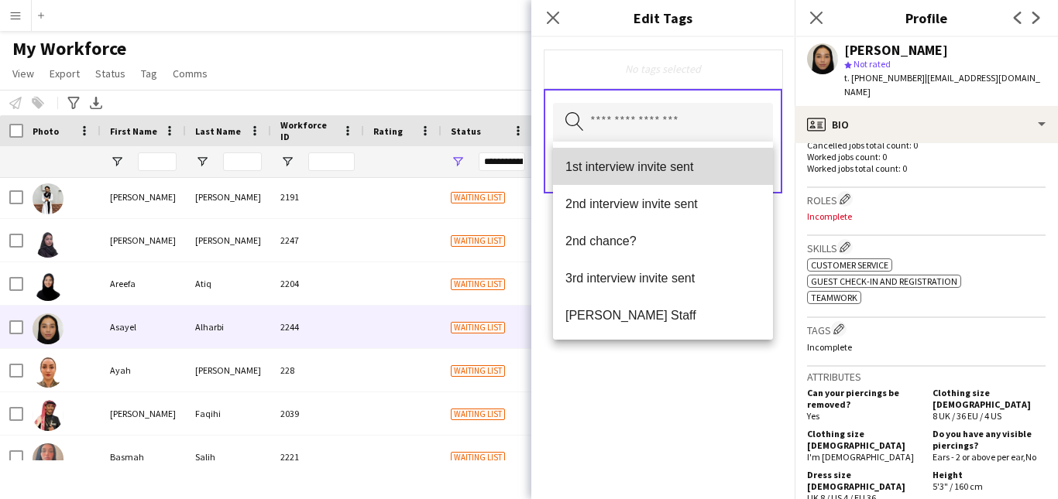
click at [725, 148] on mat-option "1st interview invite sent" at bounding box center [663, 166] width 220 height 37
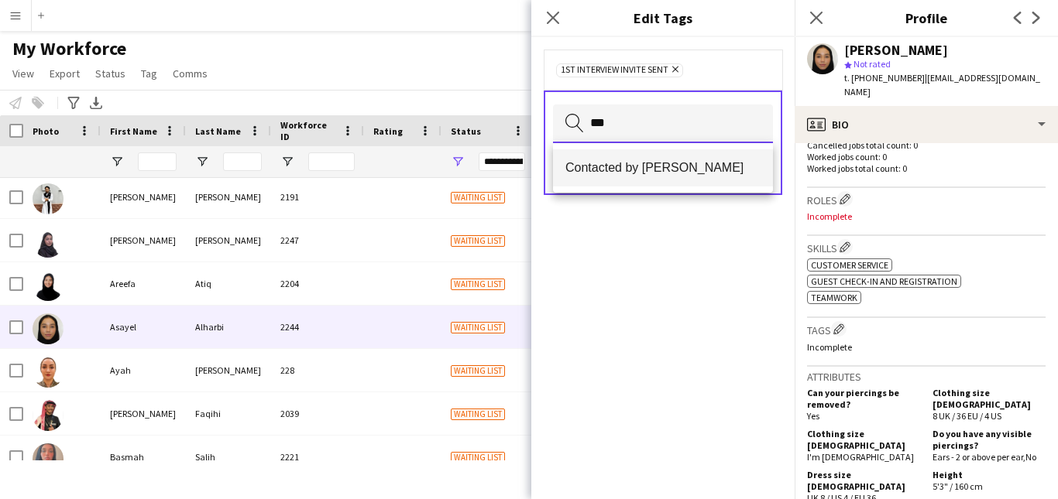
type input "***"
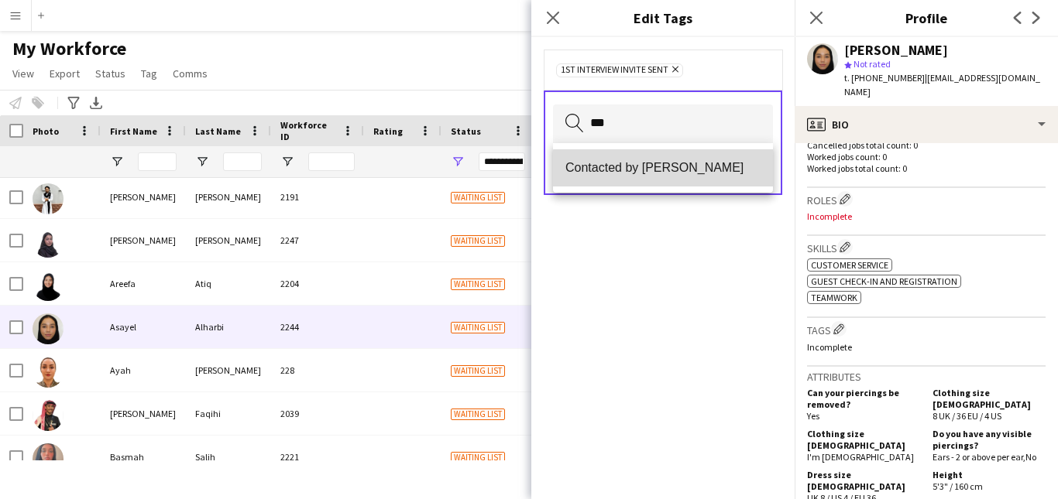
click at [727, 183] on mat-option "Contacted by [PERSON_NAME]" at bounding box center [663, 167] width 220 height 37
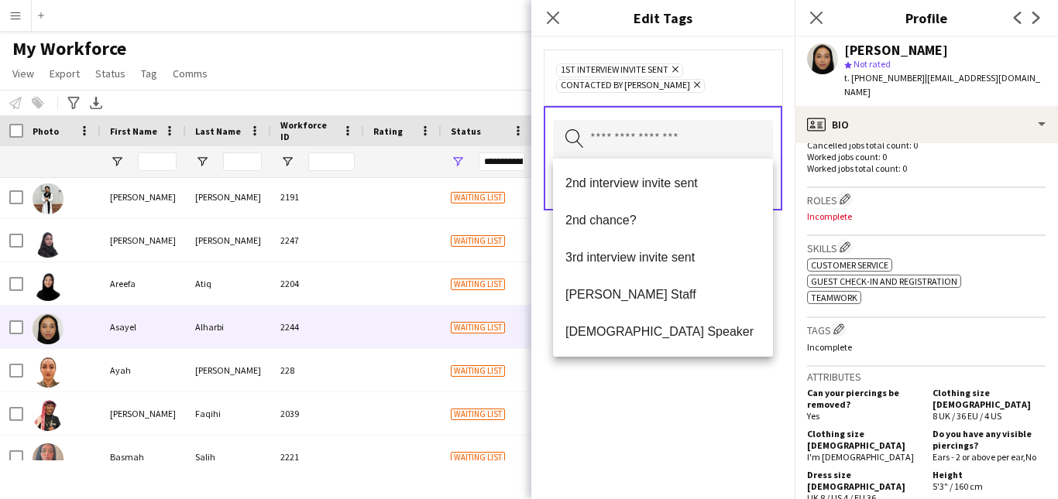
click at [753, 86] on div "1st interview invite sent Remove Contacted by Lamiaa Remove" at bounding box center [663, 77] width 214 height 31
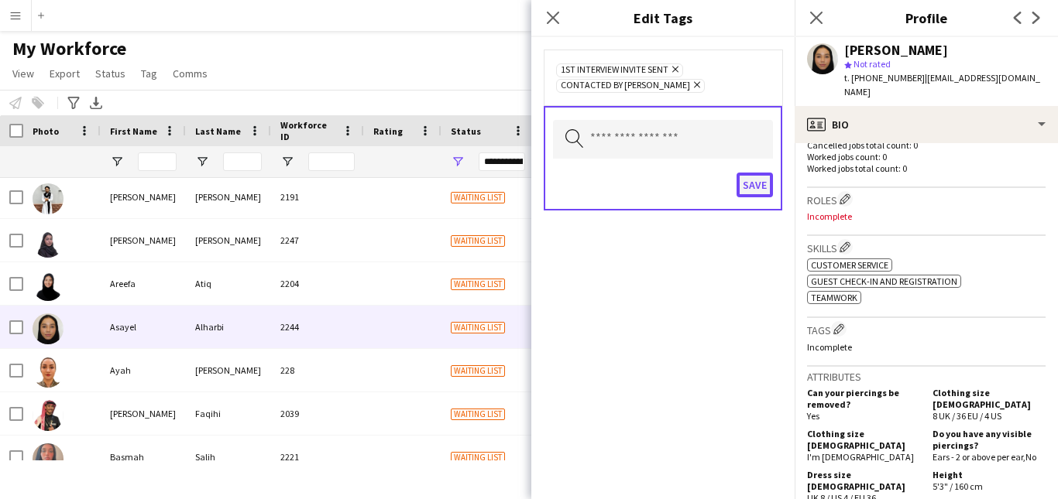
click at [763, 181] on button "Save" at bounding box center [754, 185] width 36 height 25
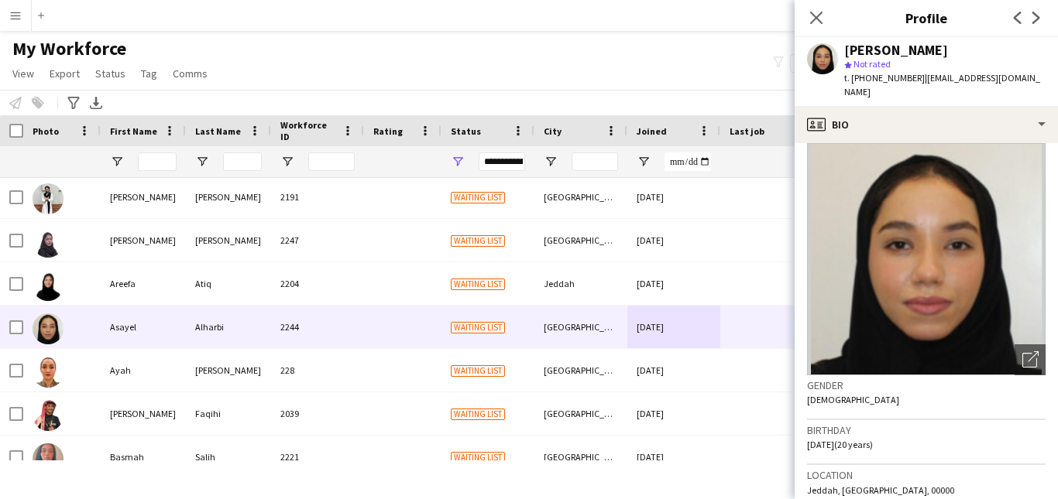
scroll to position [9, 0]
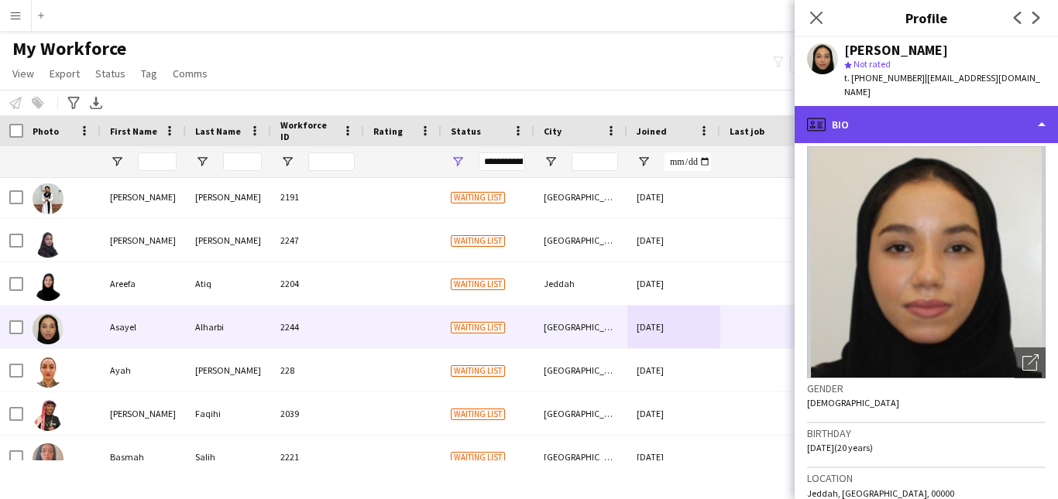
click at [1017, 118] on div "profile Bio" at bounding box center [925, 124] width 263 height 37
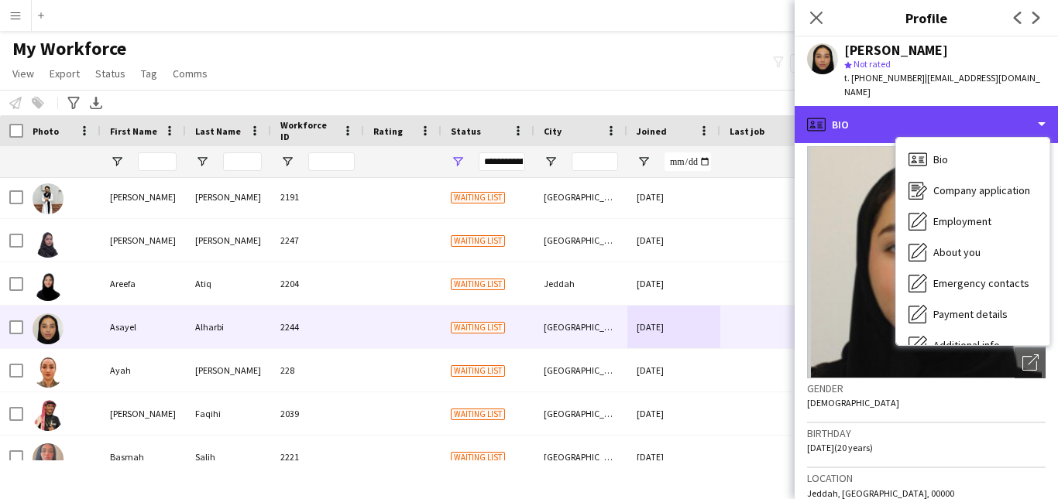
scroll to position [84, 0]
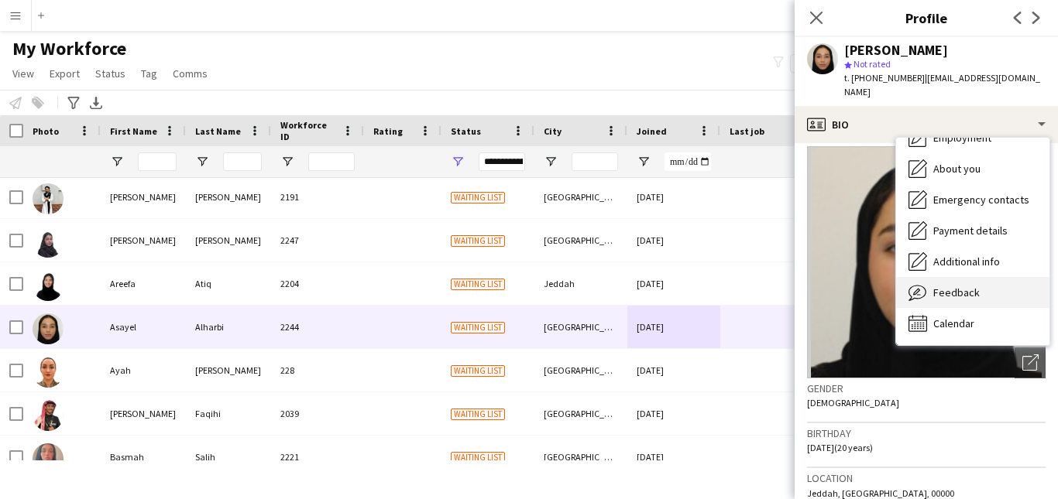
click at [1003, 284] on div "Feedback Feedback" at bounding box center [972, 292] width 153 height 31
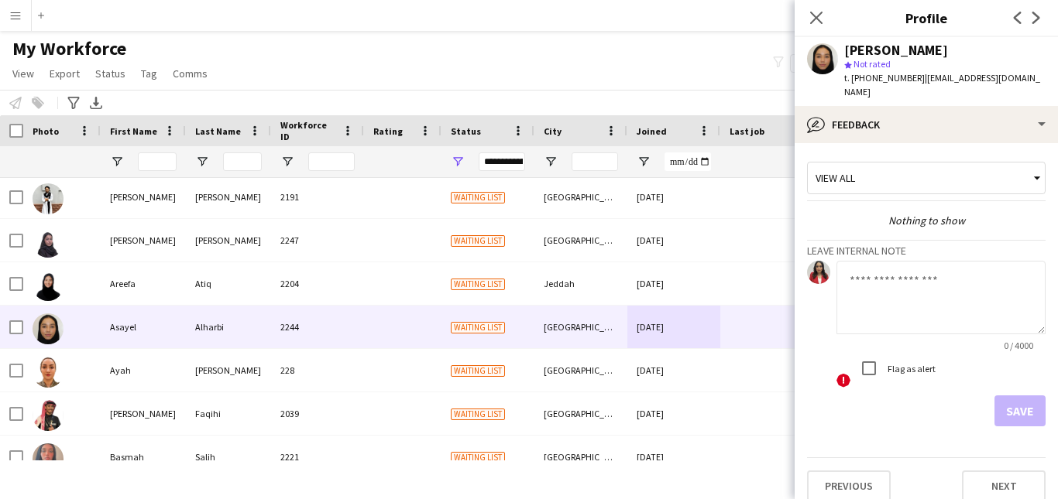
click at [914, 296] on textarea at bounding box center [940, 298] width 209 height 74
paste textarea "**********"
type textarea "**********"
click at [1028, 396] on button "Save" at bounding box center [1019, 411] width 51 height 31
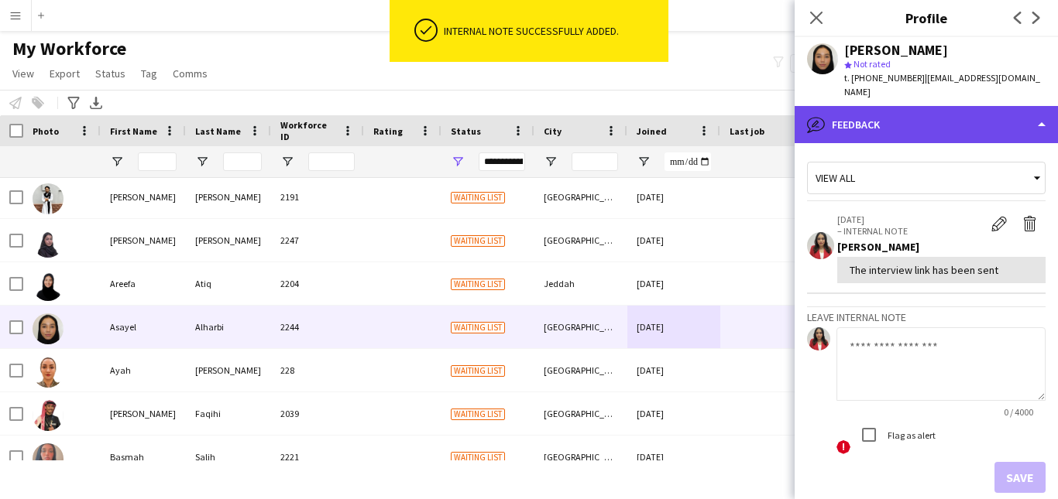
click at [1018, 118] on div "bubble-pencil Feedback" at bounding box center [925, 124] width 263 height 37
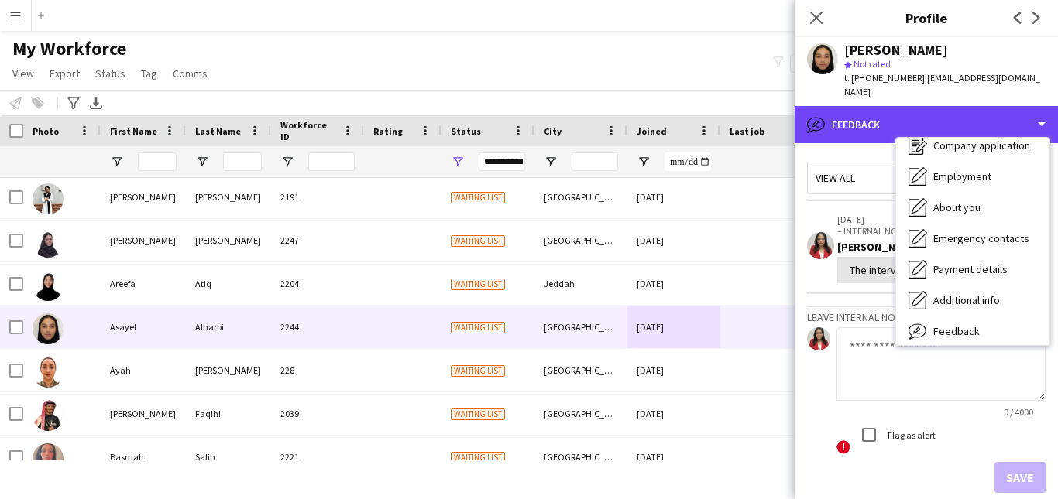
scroll to position [0, 0]
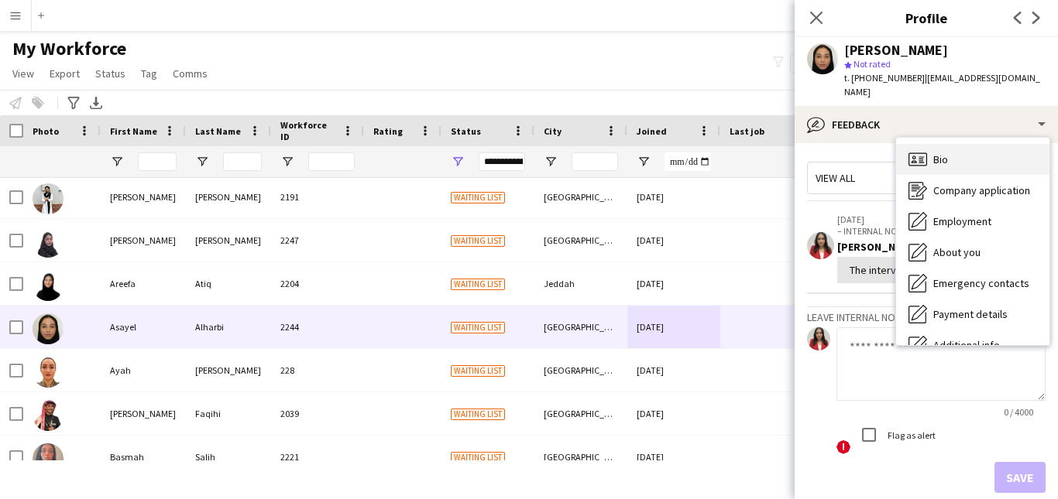
click at [1021, 146] on div "Bio Bio" at bounding box center [972, 159] width 153 height 31
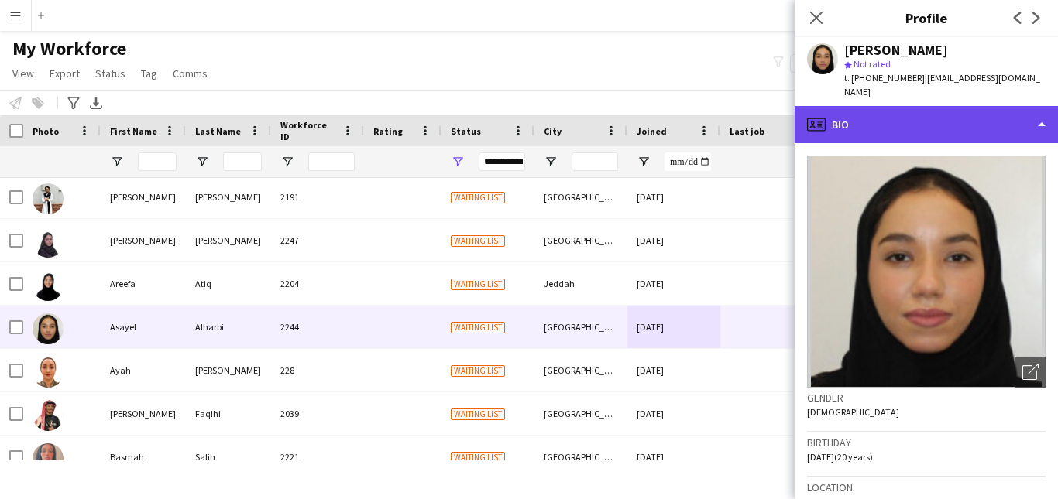
click at [1034, 114] on div "profile Bio" at bounding box center [925, 124] width 263 height 37
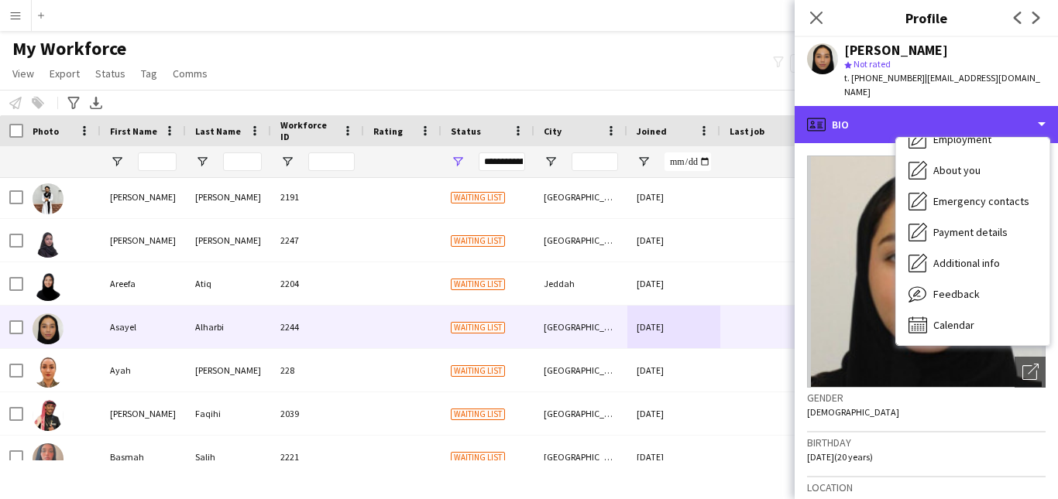
scroll to position [84, 0]
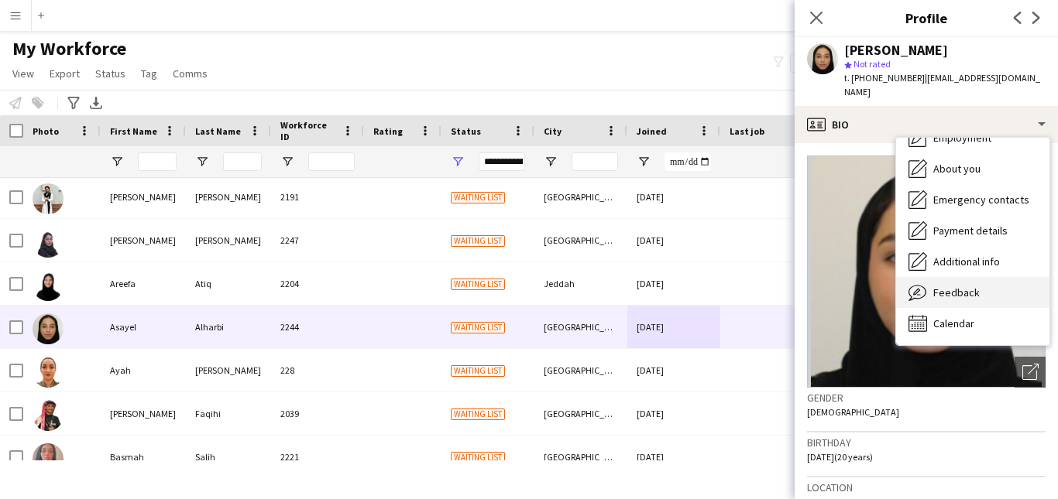
click at [1027, 289] on div "Feedback Feedback" at bounding box center [972, 292] width 153 height 31
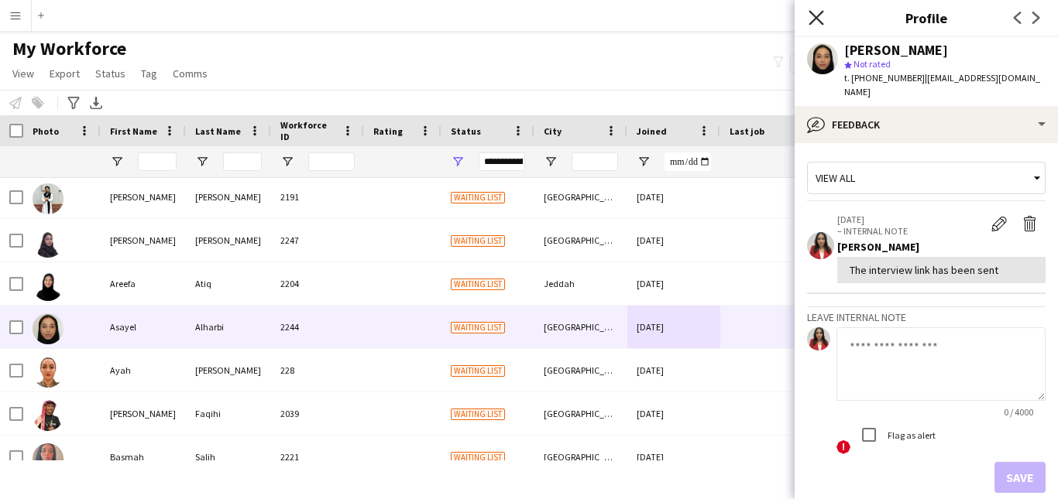
click at [817, 15] on icon "Close pop-in" at bounding box center [815, 17] width 15 height 15
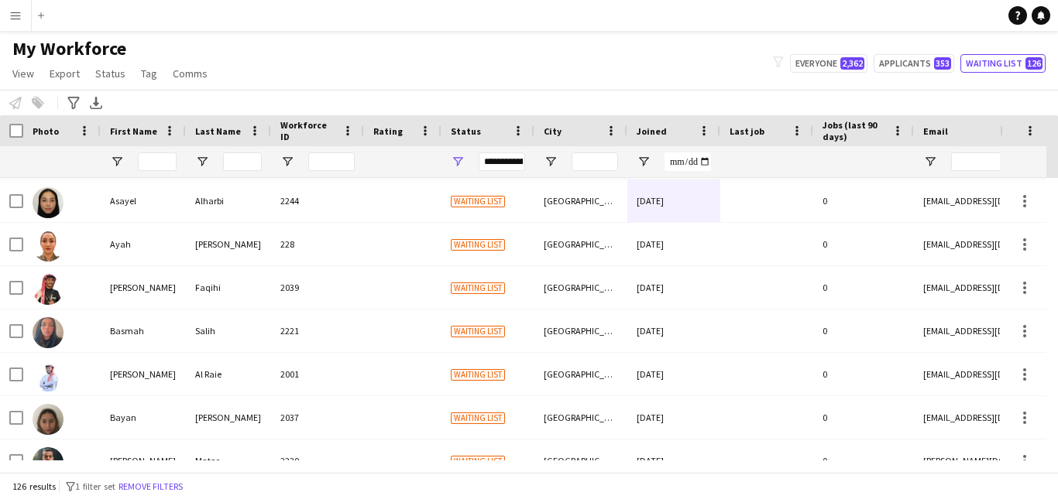
scroll to position [1609, 0]
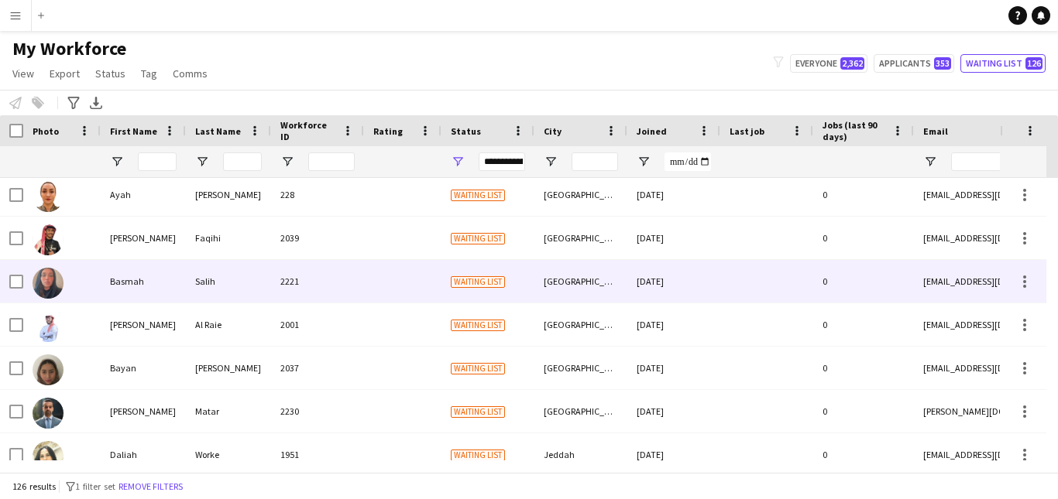
click at [635, 286] on div "[DATE]" at bounding box center [673, 281] width 93 height 43
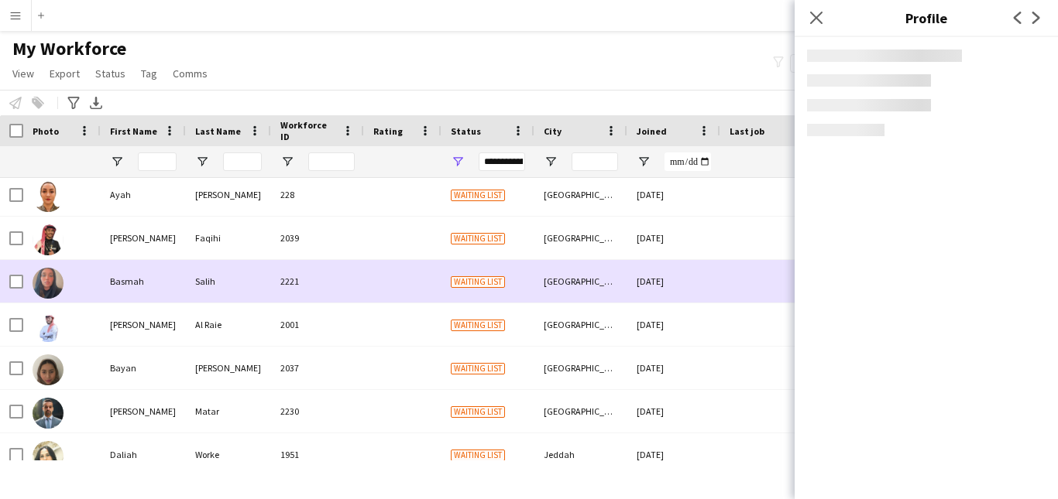
click at [635, 286] on div "[DATE]" at bounding box center [673, 281] width 93 height 43
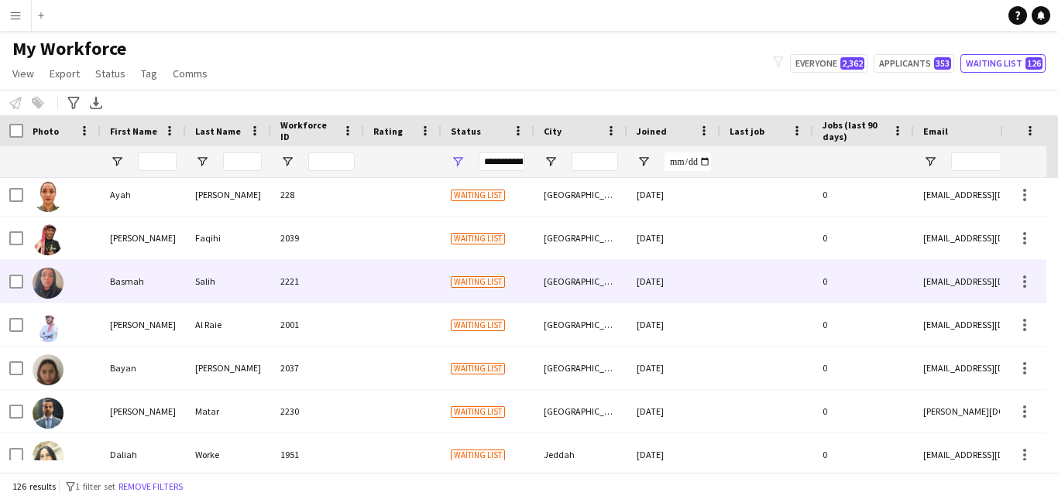
click at [823, 267] on div "0" at bounding box center [863, 281] width 101 height 43
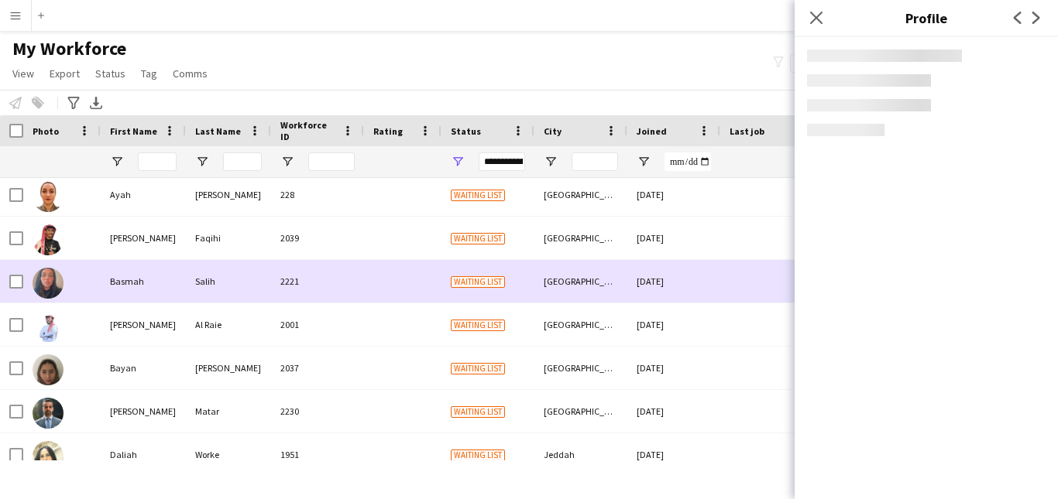
click at [823, 267] on body "Menu Boards Boards Boards All jobs Status Workforce Workforce My Workforce Recr…" at bounding box center [529, 249] width 1058 height 499
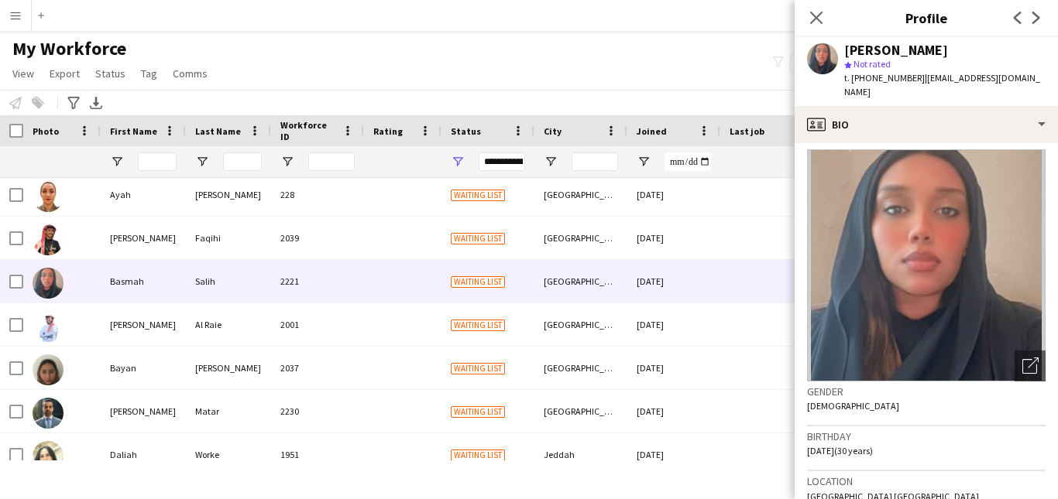
scroll to position [0, 0]
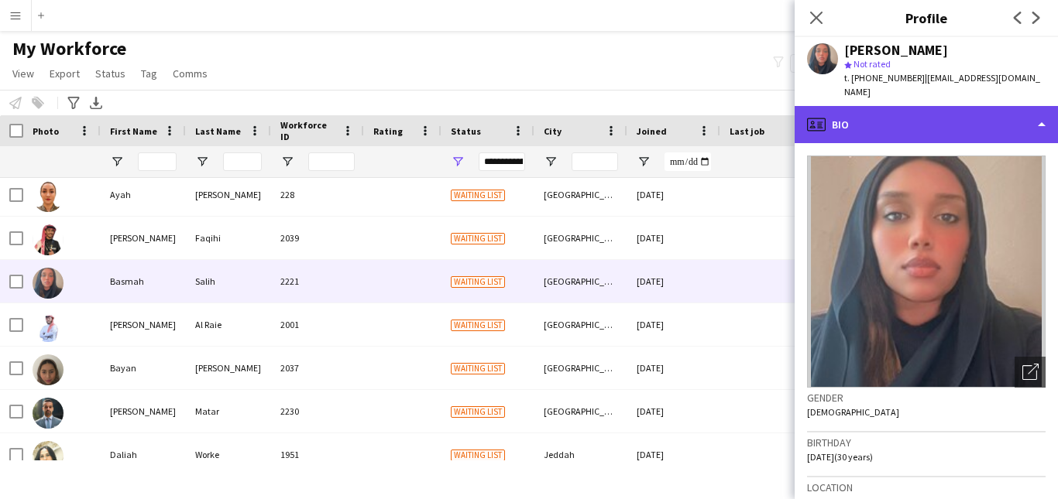
click at [1037, 115] on div "profile Bio" at bounding box center [925, 124] width 263 height 37
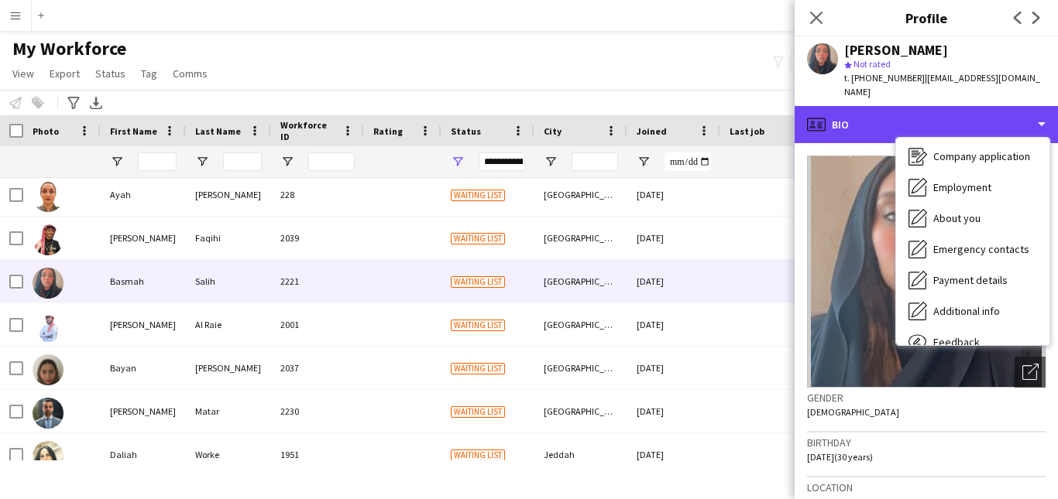
scroll to position [84, 0]
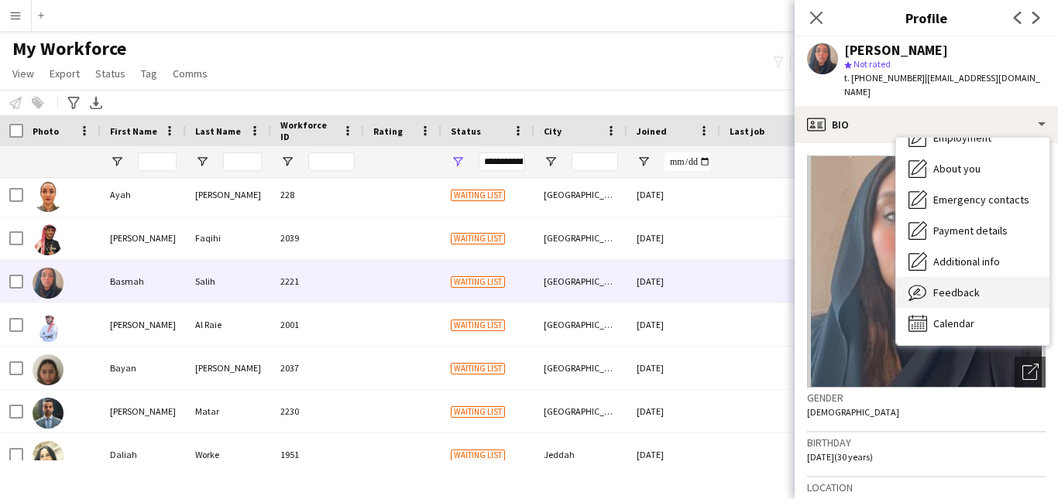
click at [1010, 277] on div "Feedback Feedback" at bounding box center [972, 292] width 153 height 31
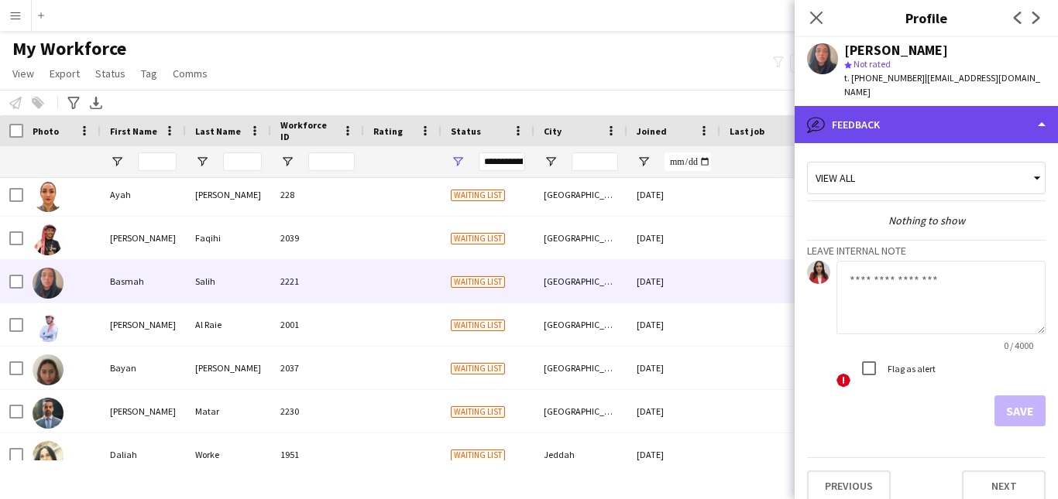
click at [1018, 108] on div "bubble-pencil Feedback" at bounding box center [925, 124] width 263 height 37
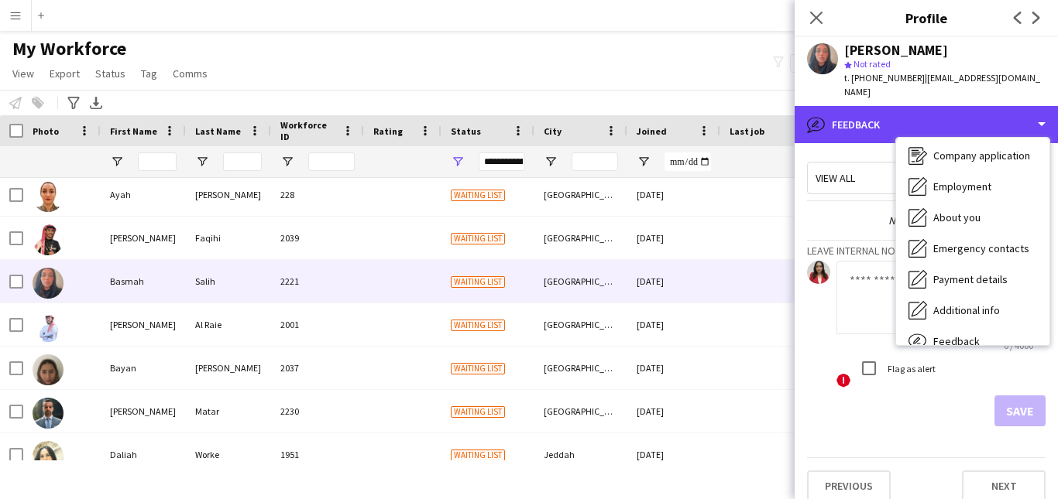
scroll to position [0, 0]
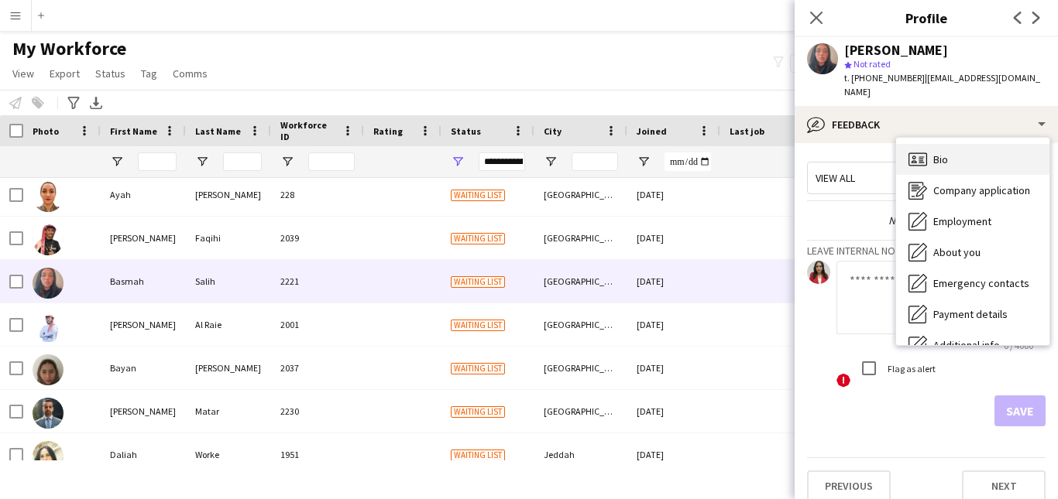
click at [1028, 146] on div "Bio Bio" at bounding box center [972, 159] width 153 height 31
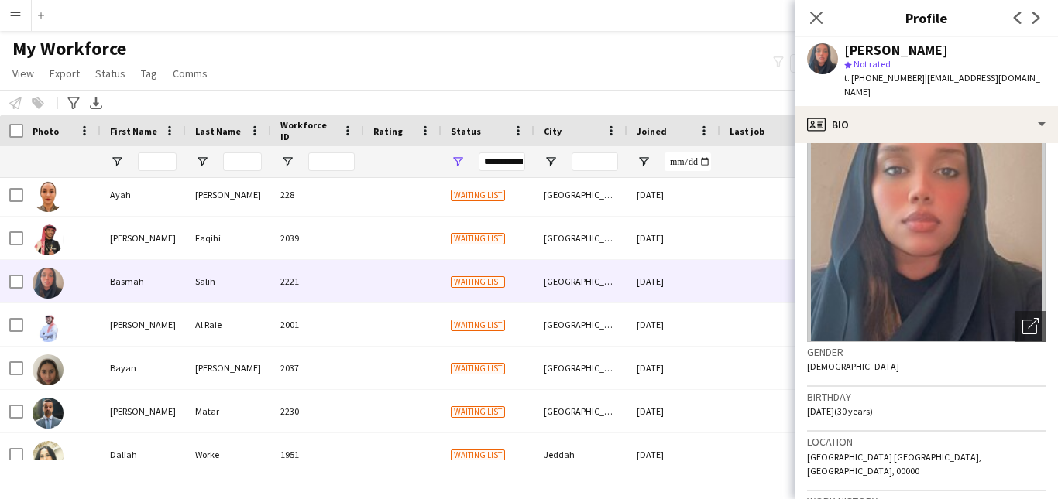
scroll to position [24, 0]
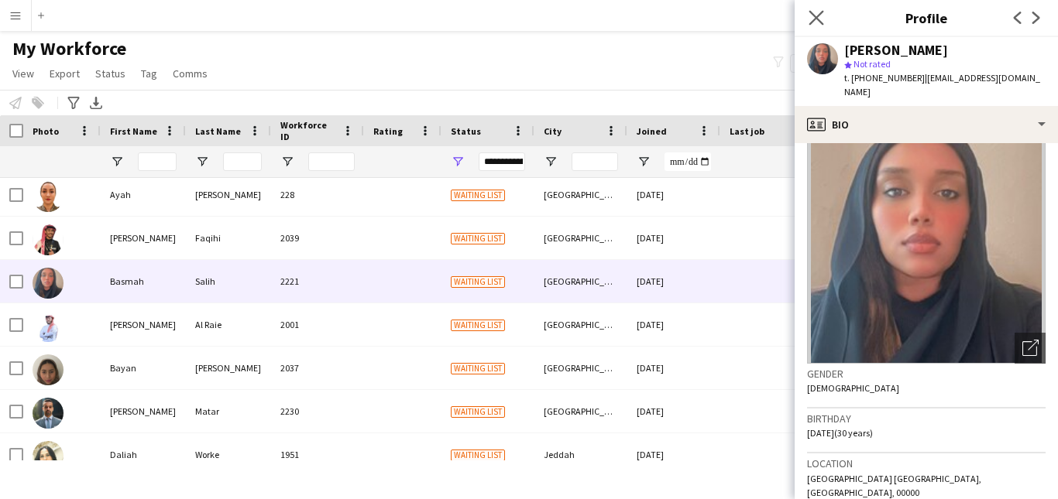
click at [821, 26] on app-icon "Close pop-in" at bounding box center [816, 18] width 22 height 22
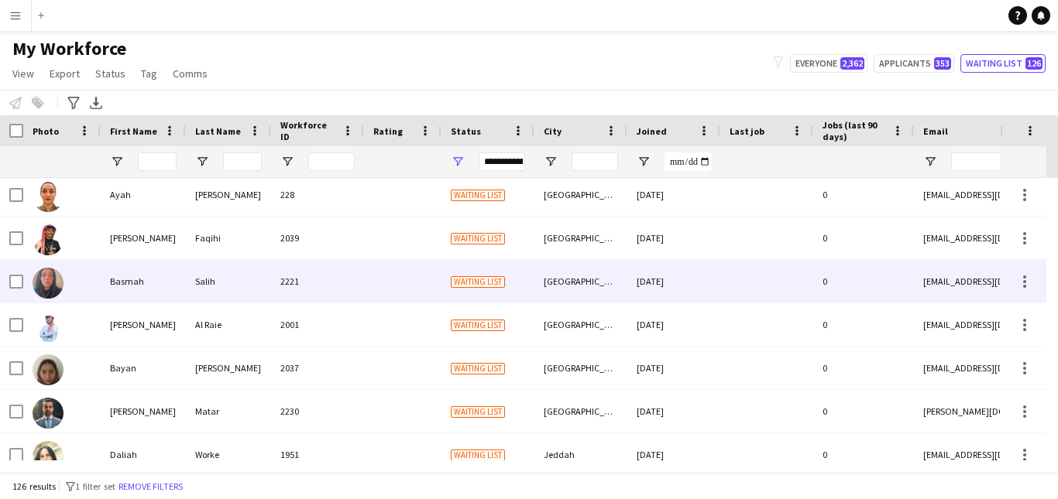
click at [699, 282] on div "[DATE]" at bounding box center [673, 281] width 93 height 43
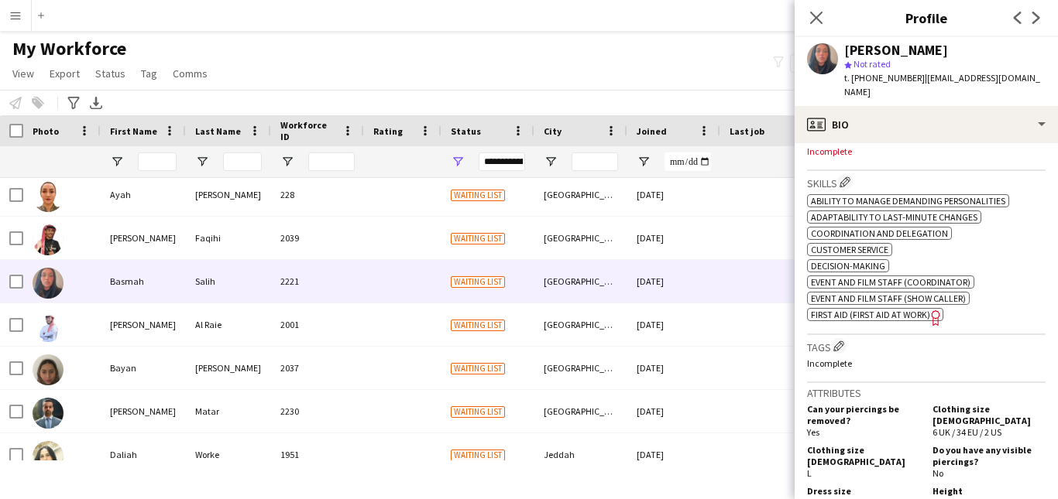
scroll to position [503, 0]
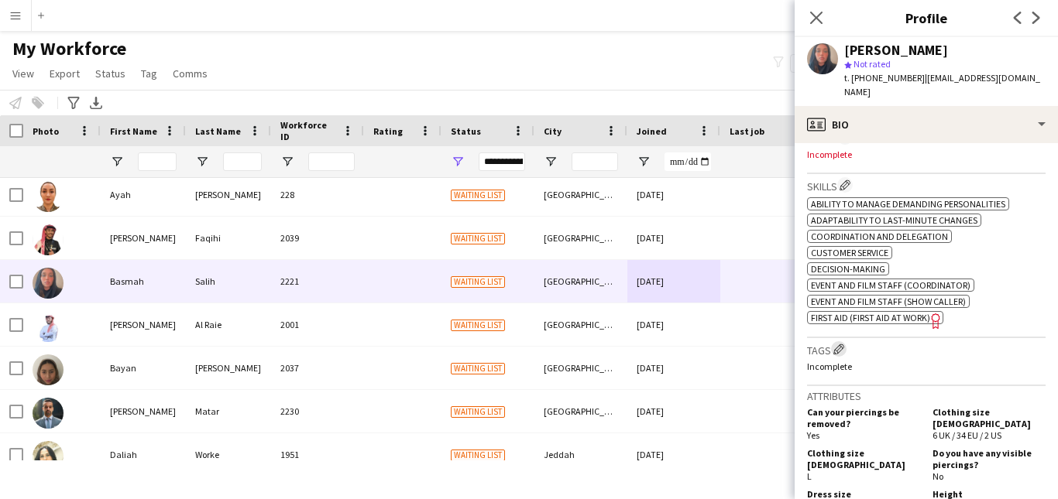
click at [834, 341] on button "Edit crew company tags" at bounding box center [838, 348] width 15 height 15
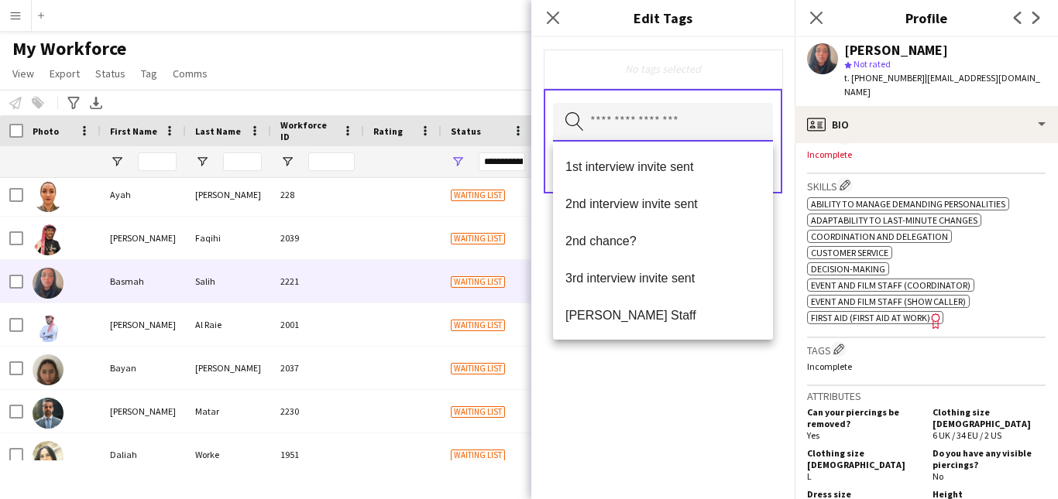
click at [684, 118] on input "text" at bounding box center [663, 122] width 220 height 39
click at [689, 154] on mat-option "1st interview invite sent" at bounding box center [663, 166] width 220 height 37
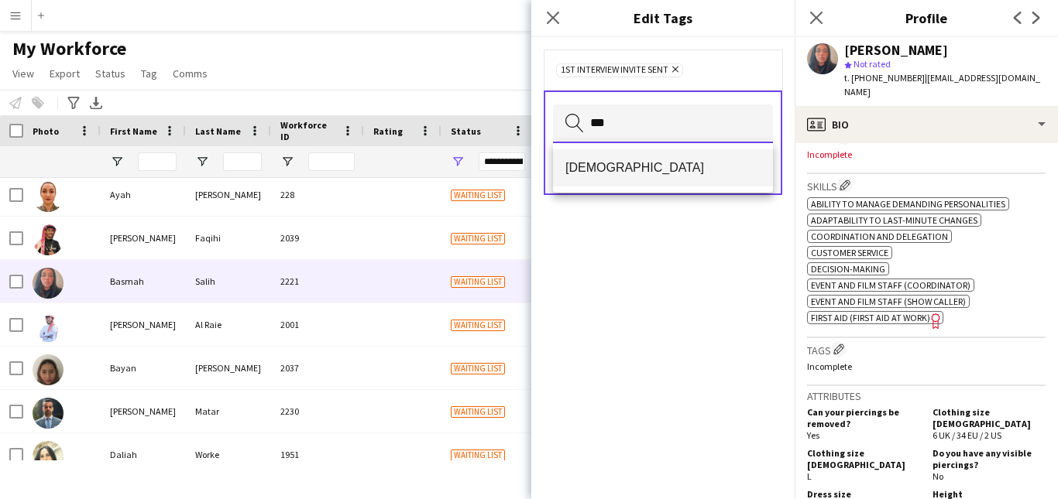
type input "***"
click at [684, 166] on span "[DEMOGRAPHIC_DATA]" at bounding box center [662, 167] width 195 height 15
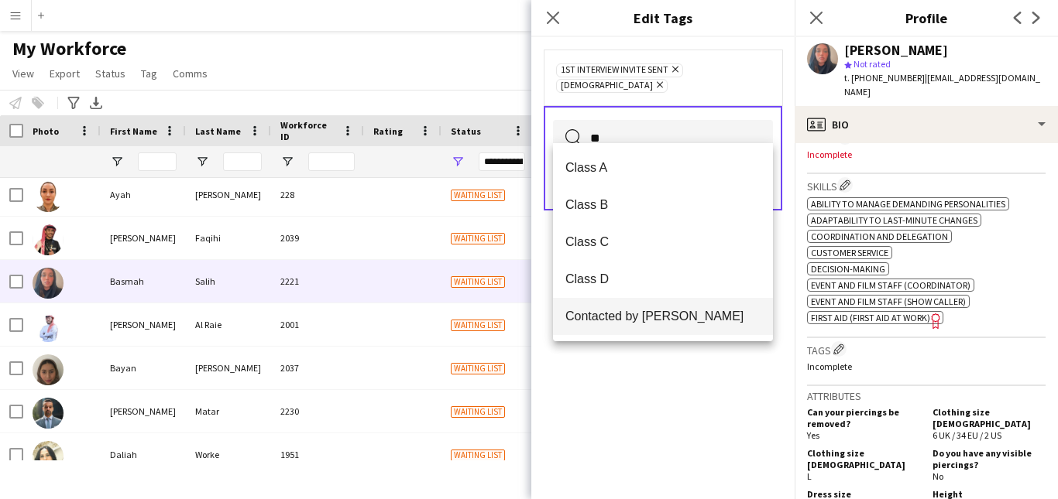
type input "**"
click at [669, 314] on span "Contacted by [PERSON_NAME]" at bounding box center [662, 316] width 195 height 15
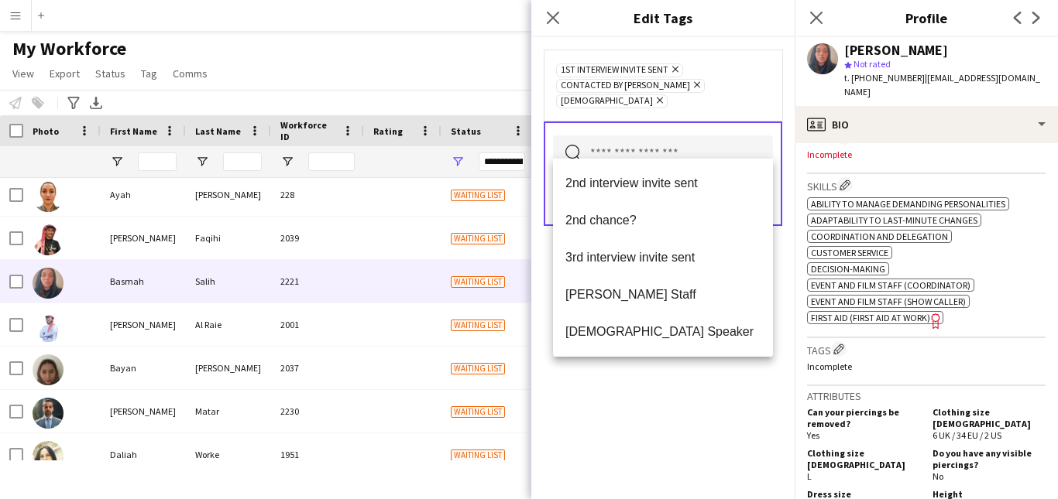
click at [753, 96] on div "1st interview invite sent Remove Contacted by Lamiaa Remove Sudanese Remove" at bounding box center [663, 85] width 238 height 71
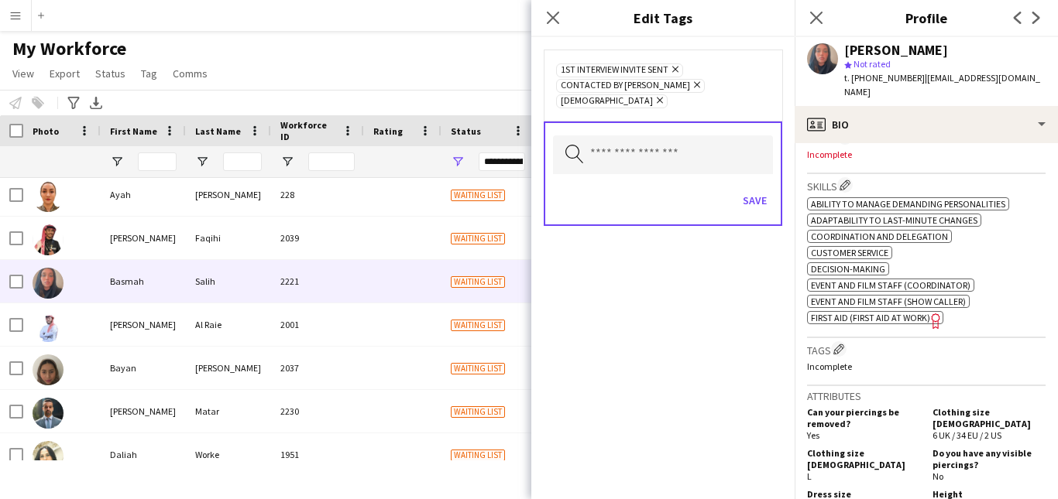
click at [663, 98] on icon at bounding box center [660, 101] width 6 height 6
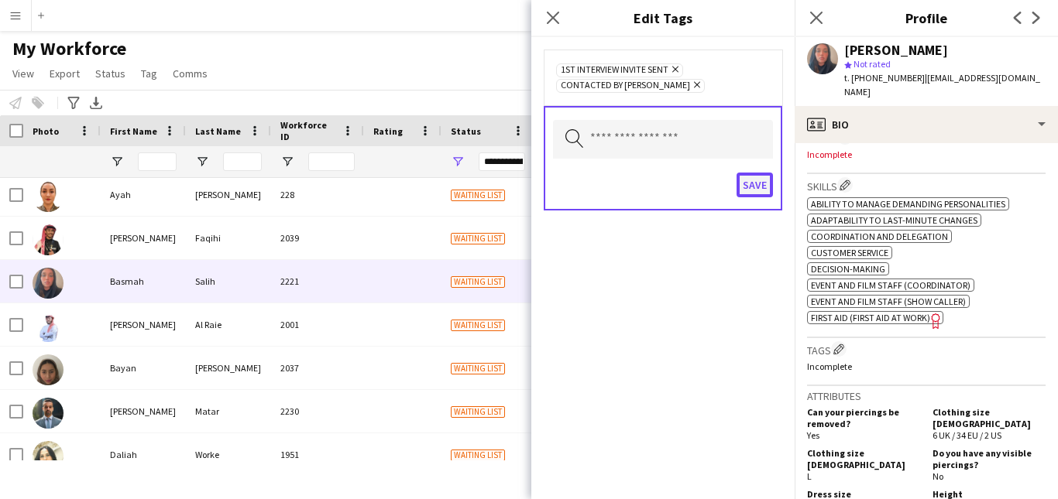
click at [753, 183] on button "Save" at bounding box center [754, 185] width 36 height 25
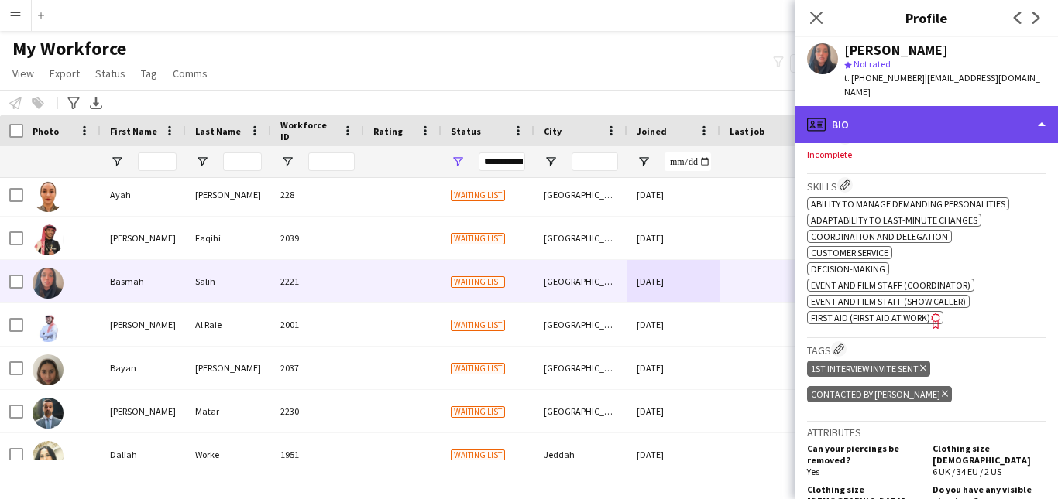
click at [1001, 112] on div "profile Bio" at bounding box center [925, 124] width 263 height 37
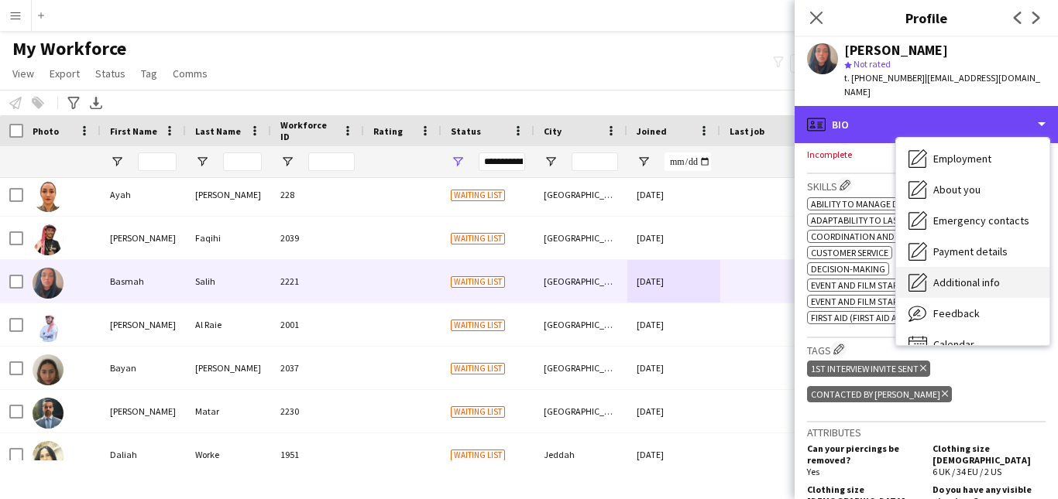
scroll to position [66, 0]
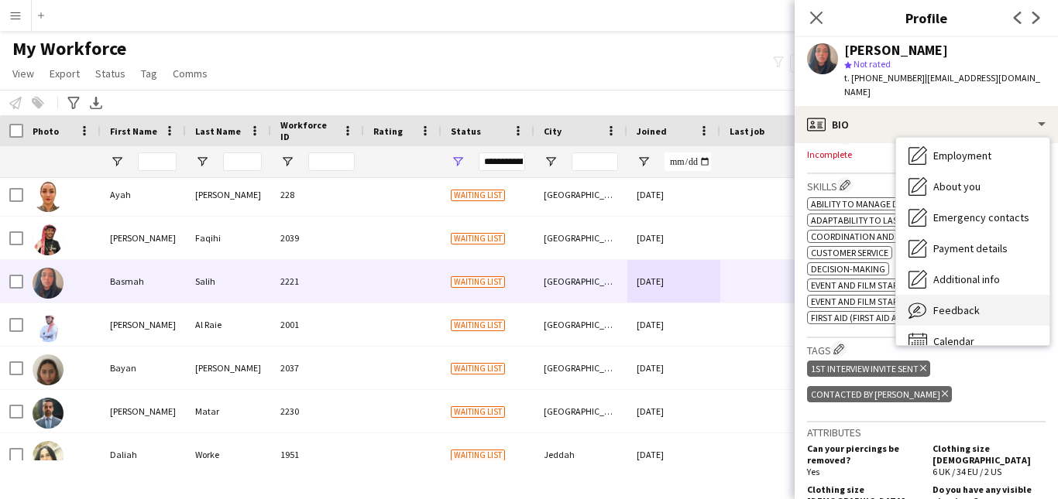
click at [1010, 295] on div "Feedback Feedback" at bounding box center [972, 310] width 153 height 31
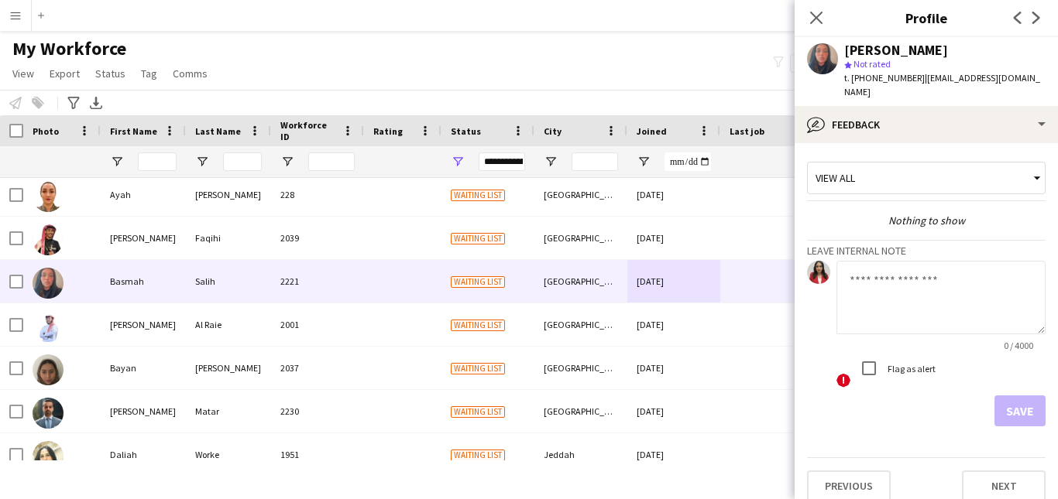
click at [939, 273] on textarea at bounding box center [940, 298] width 209 height 74
paste textarea "**********"
type textarea "**********"
click at [914, 164] on div "View all" at bounding box center [918, 177] width 221 height 29
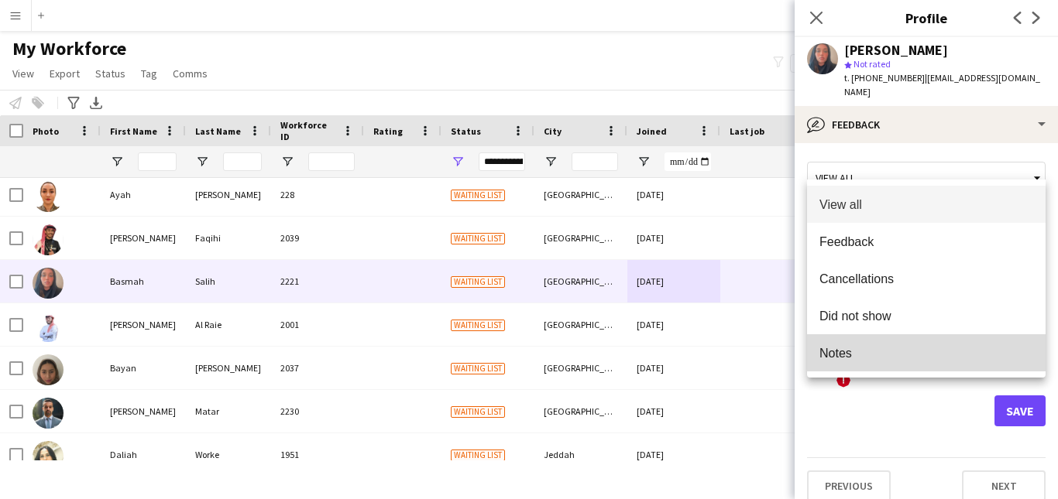
click at [887, 344] on mat-option "Notes" at bounding box center [926, 352] width 238 height 37
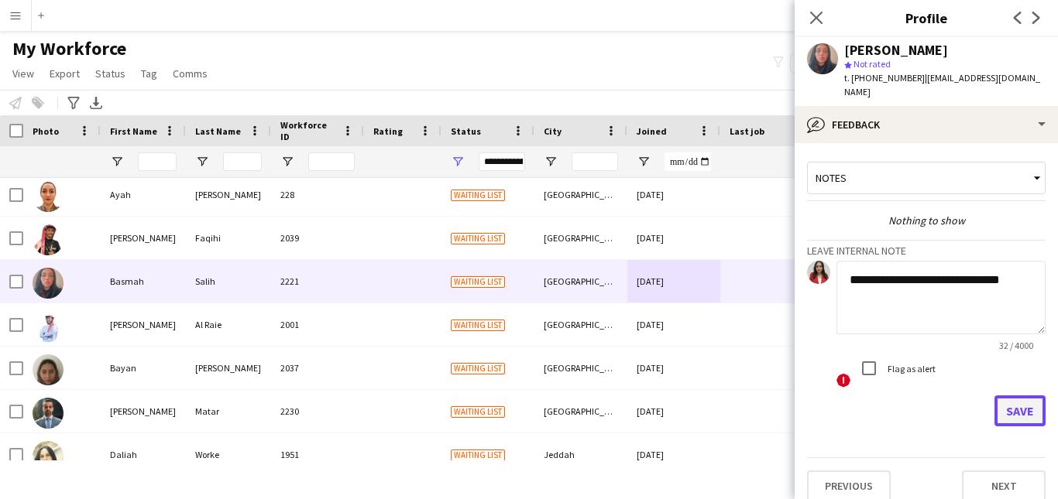
click at [1012, 397] on button "Save" at bounding box center [1019, 411] width 51 height 31
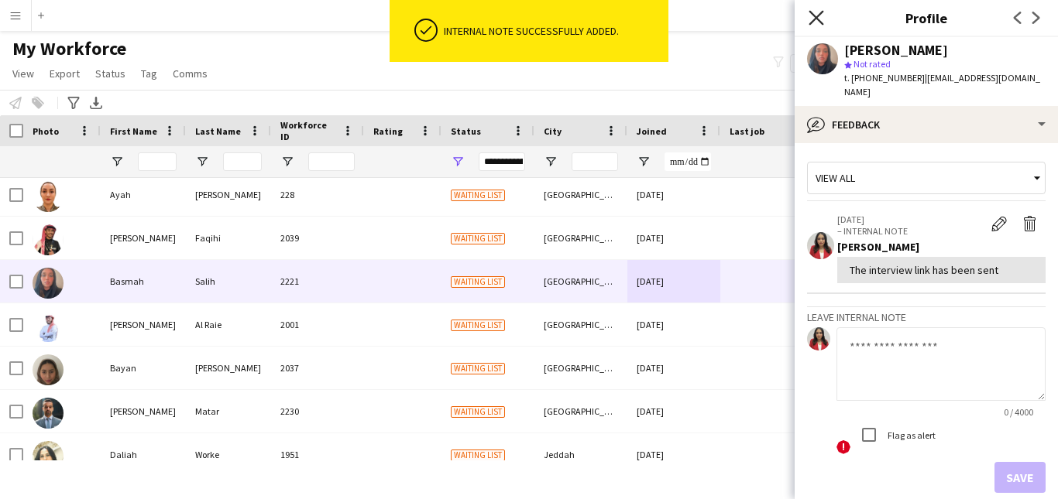
click at [821, 23] on icon at bounding box center [815, 17] width 15 height 15
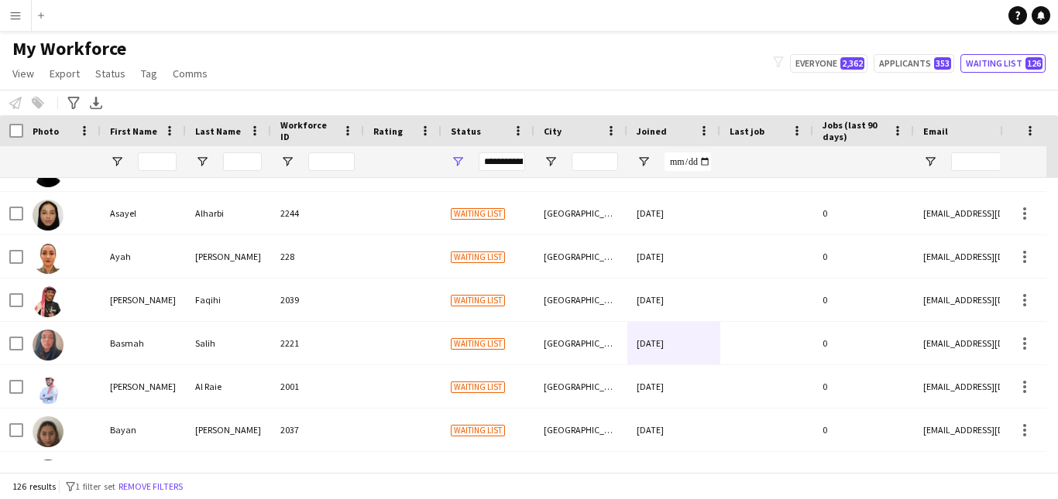
scroll to position [1516, 0]
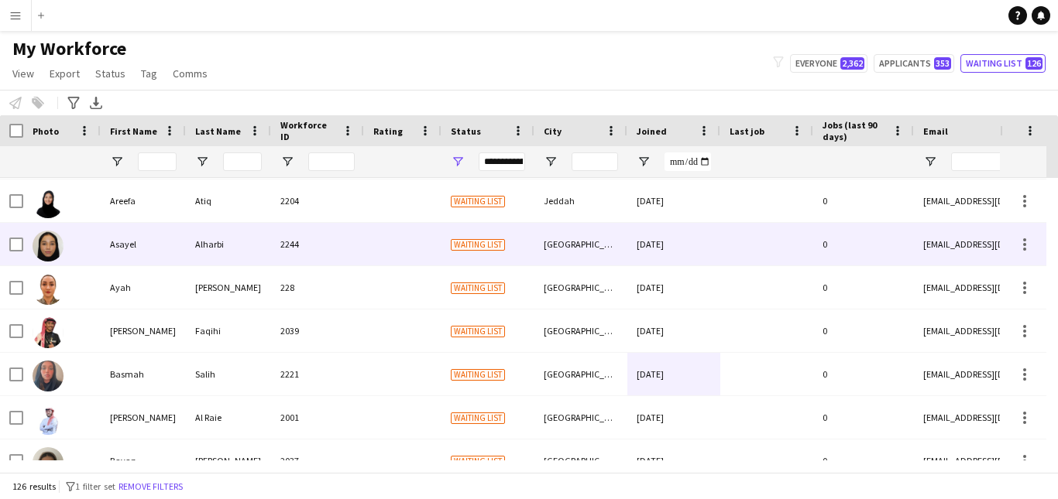
click at [622, 241] on div "جدة" at bounding box center [580, 244] width 93 height 43
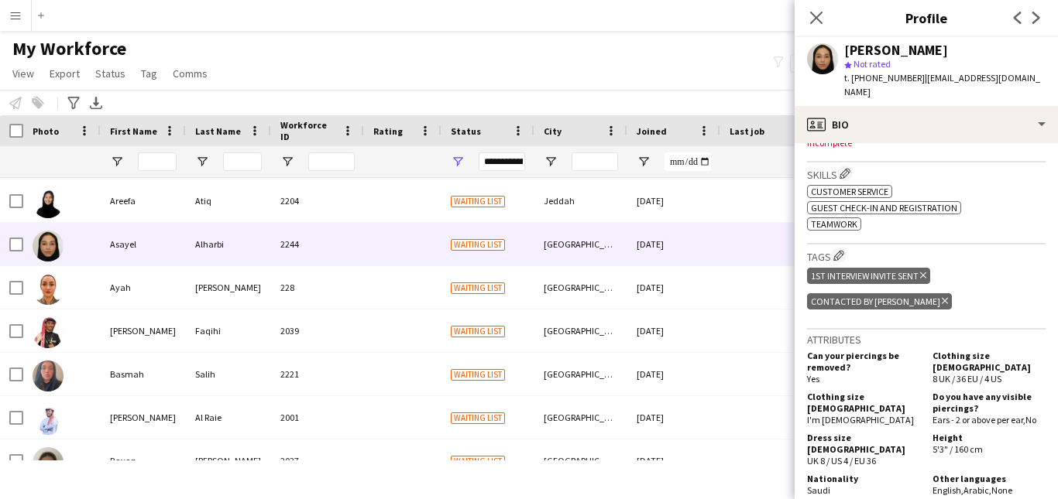
scroll to position [504, 0]
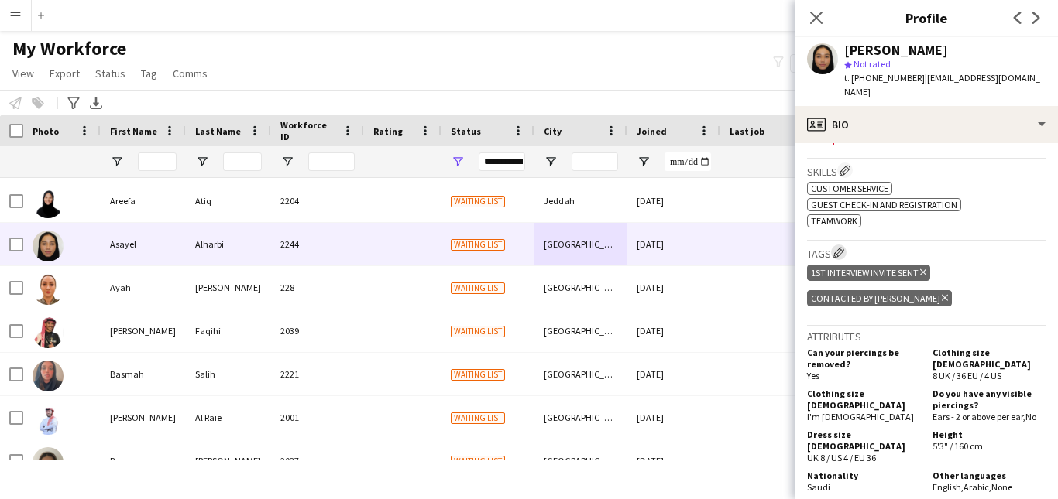
click at [838, 247] on app-icon "Edit crew company tags" at bounding box center [838, 252] width 11 height 11
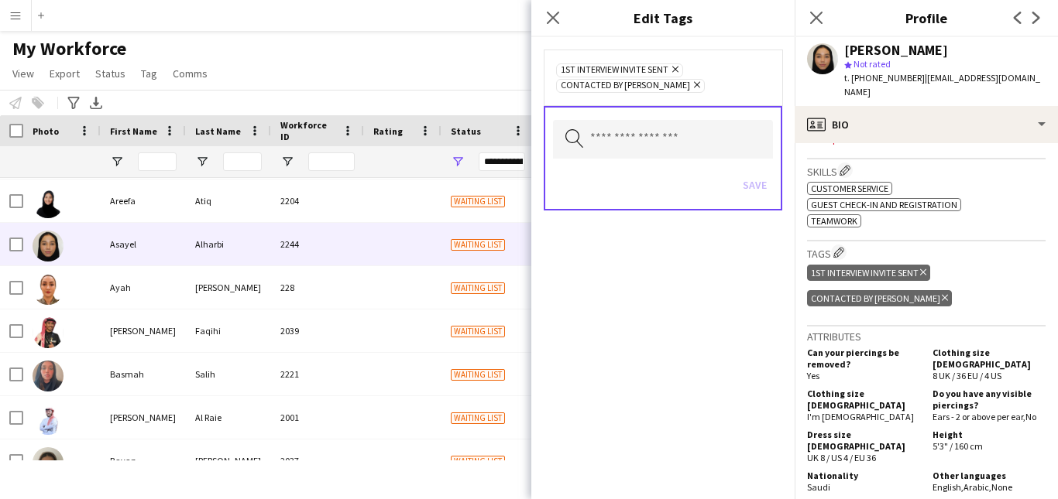
click at [712, 117] on div "Search by tag name Save" at bounding box center [663, 158] width 238 height 105
click at [714, 137] on input "text" at bounding box center [663, 139] width 220 height 39
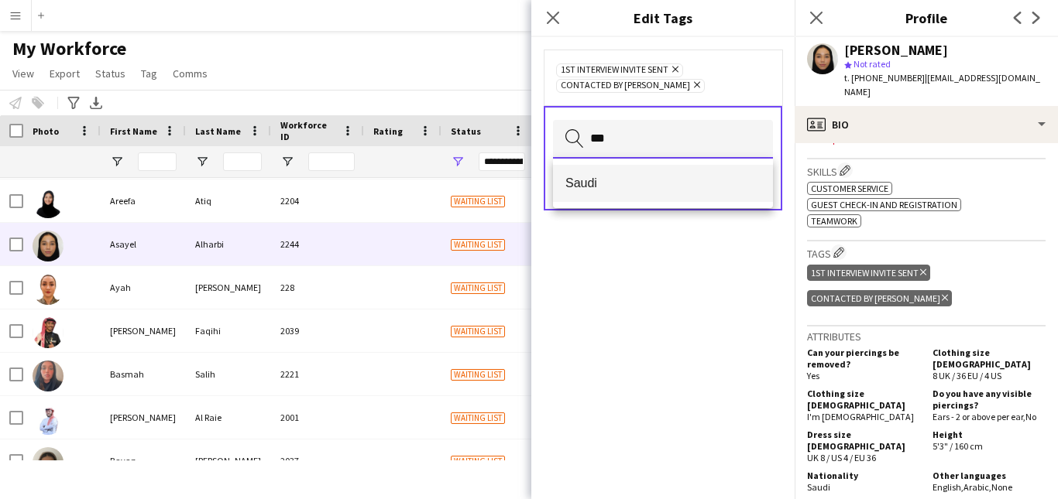
type input "***"
click at [707, 180] on span "Saudi" at bounding box center [662, 183] width 195 height 15
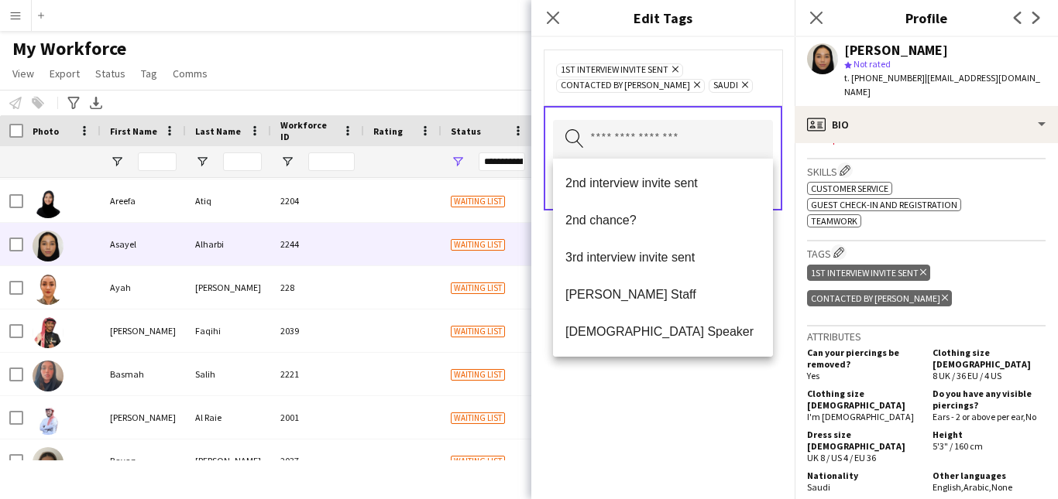
click at [737, 87] on div "1st interview invite sent Remove Contacted by Lamiaa Remove Saudi Remove" at bounding box center [663, 77] width 214 height 31
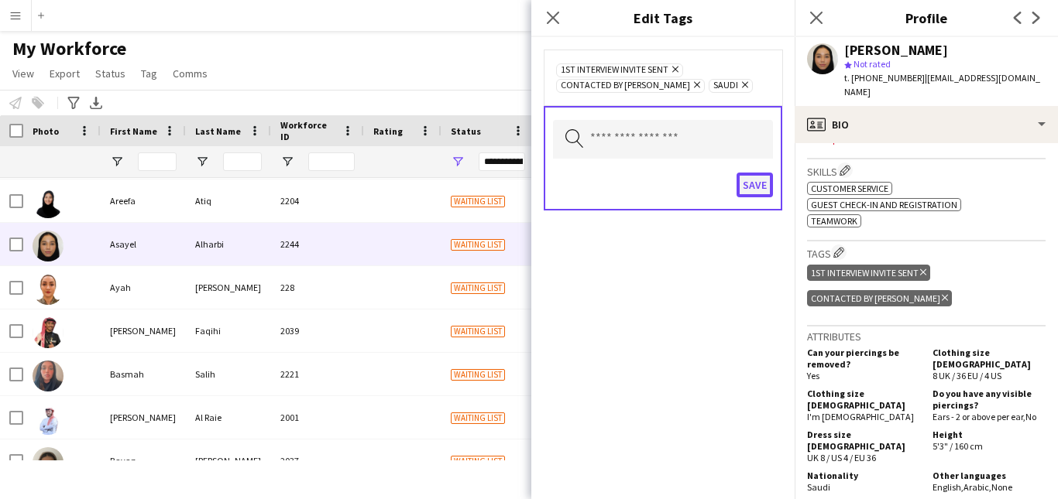
click at [758, 186] on button "Save" at bounding box center [754, 185] width 36 height 25
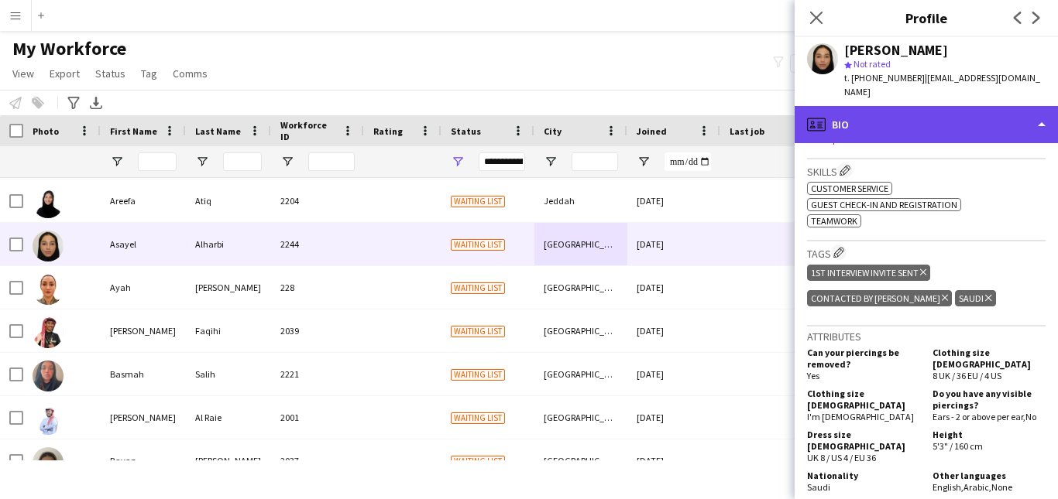
click at [847, 106] on div "profile Bio" at bounding box center [925, 124] width 263 height 37
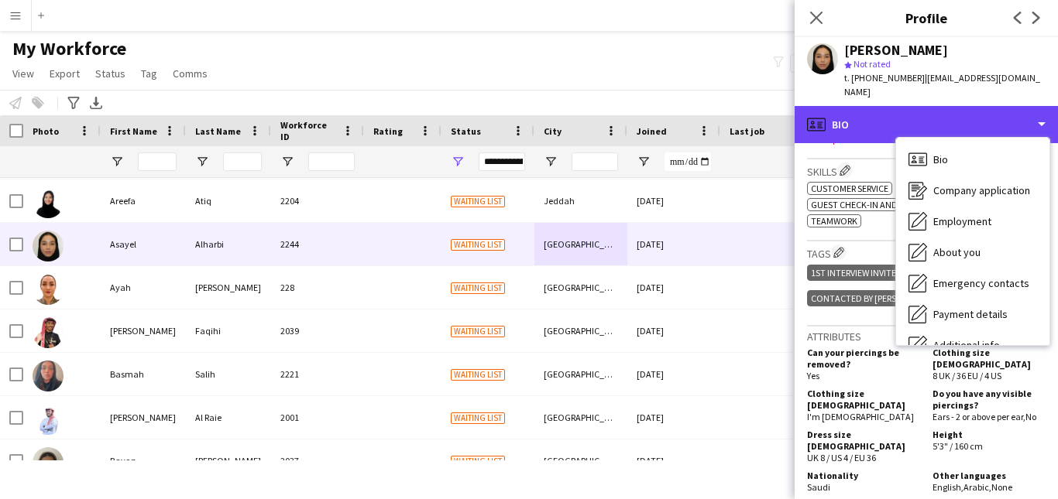
scroll to position [84, 0]
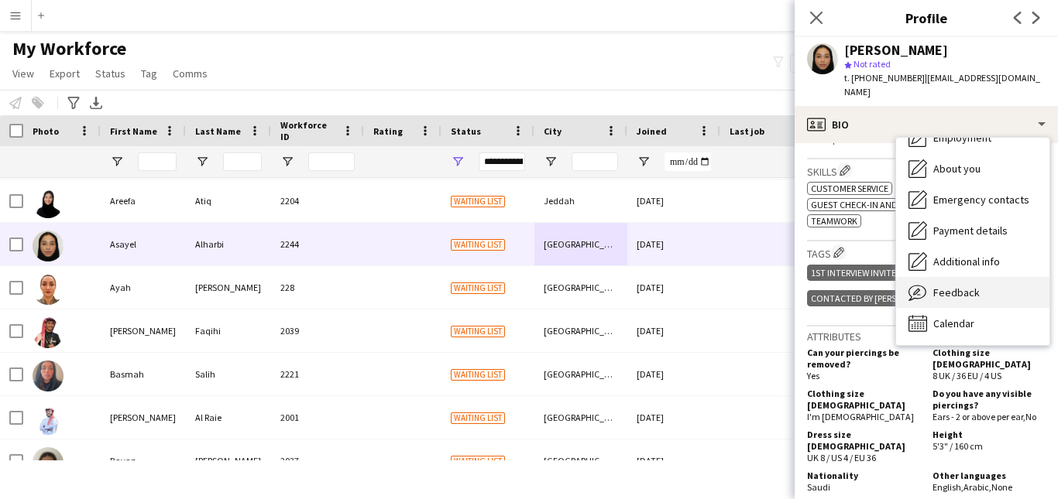
click at [1004, 282] on div "Feedback Feedback" at bounding box center [972, 292] width 153 height 31
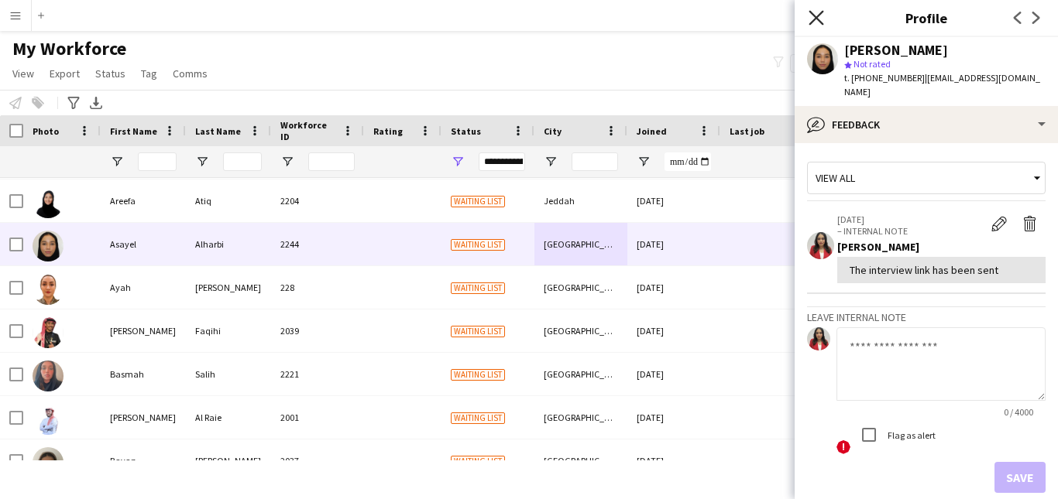
click at [821, 16] on app-icon "Close pop-in" at bounding box center [816, 18] width 22 height 22
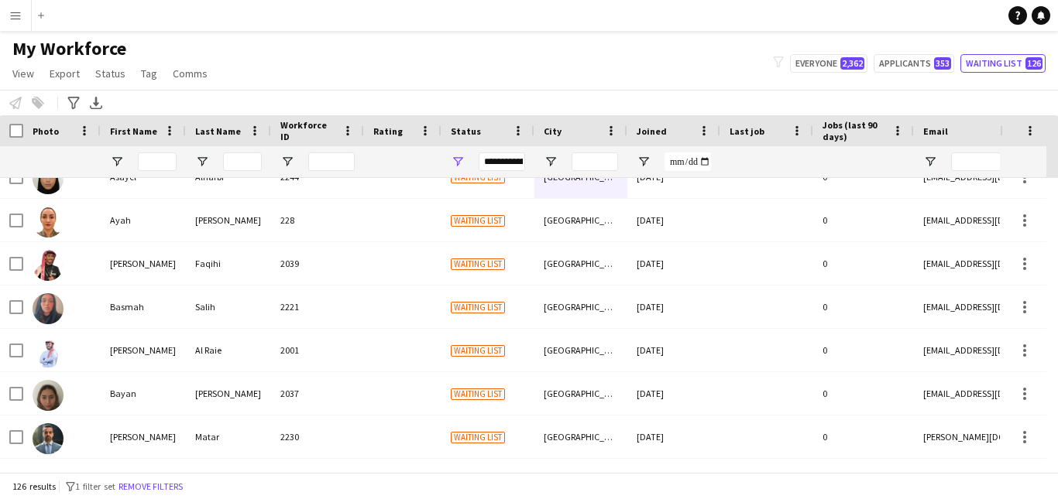
scroll to position [1608, 0]
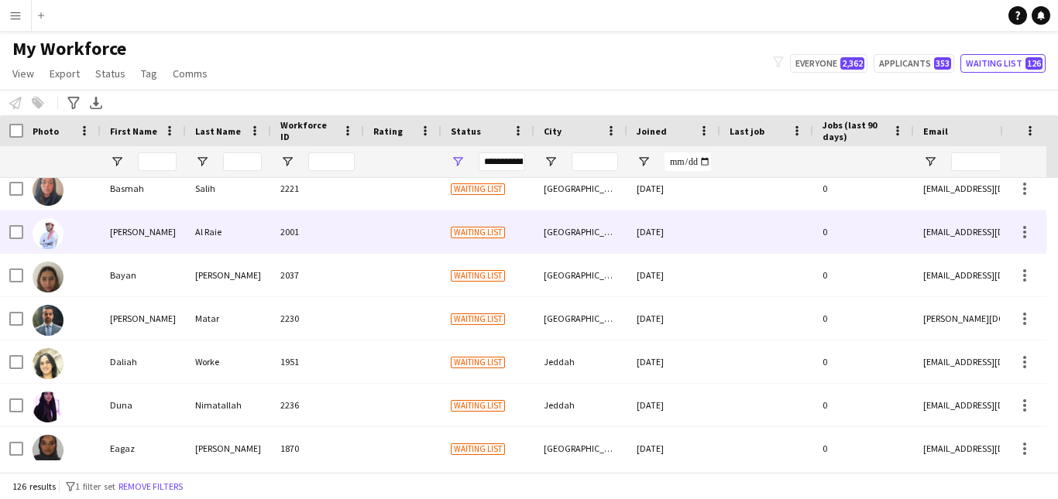
click at [521, 225] on div "Waiting list" at bounding box center [487, 232] width 93 height 43
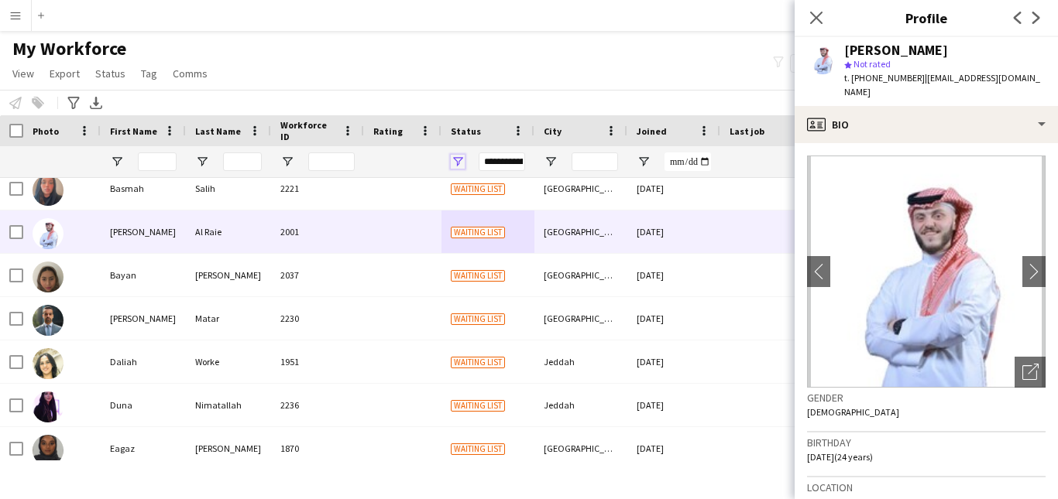
click at [464, 159] on span "Open Filter Menu" at bounding box center [458, 162] width 14 height 14
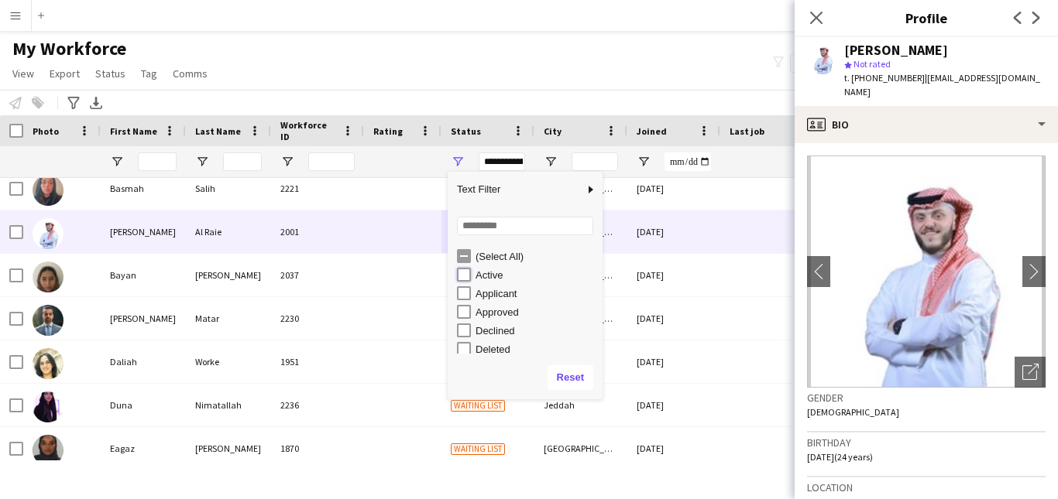
type input "**********"
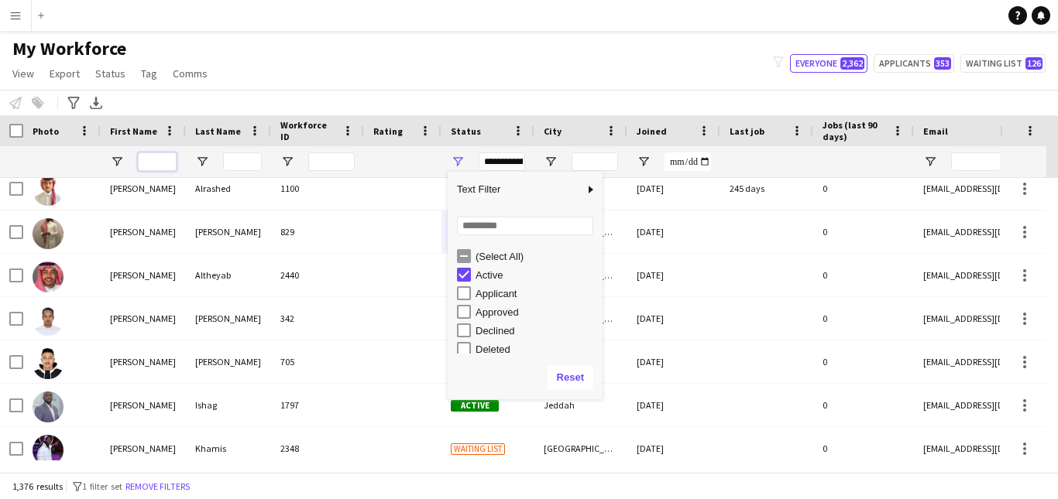
click at [160, 162] on input "First Name Filter Input" at bounding box center [157, 162] width 39 height 19
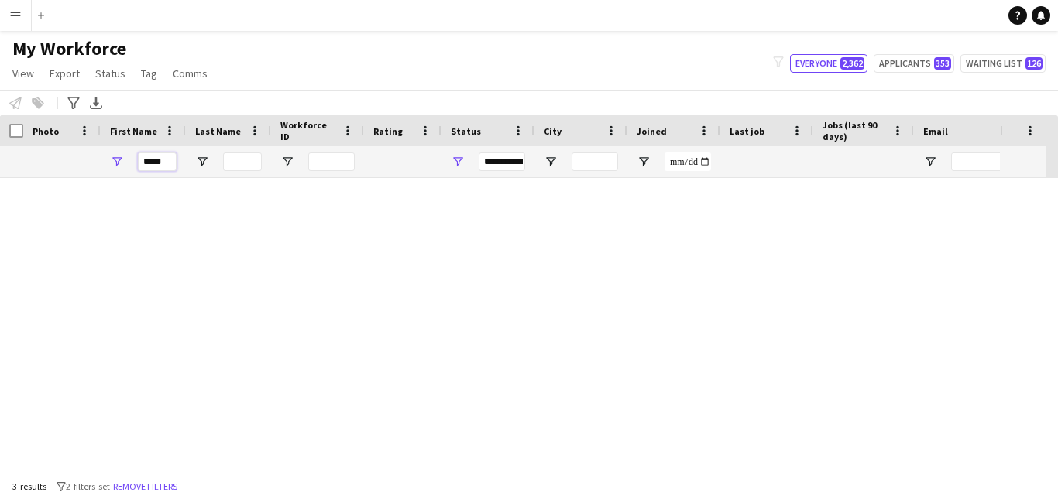
scroll to position [0, 0]
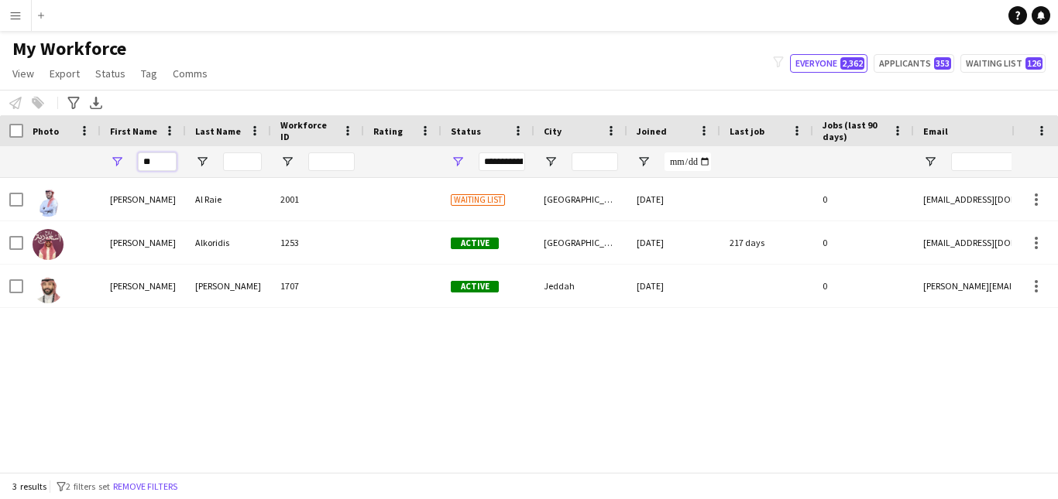
type input "*"
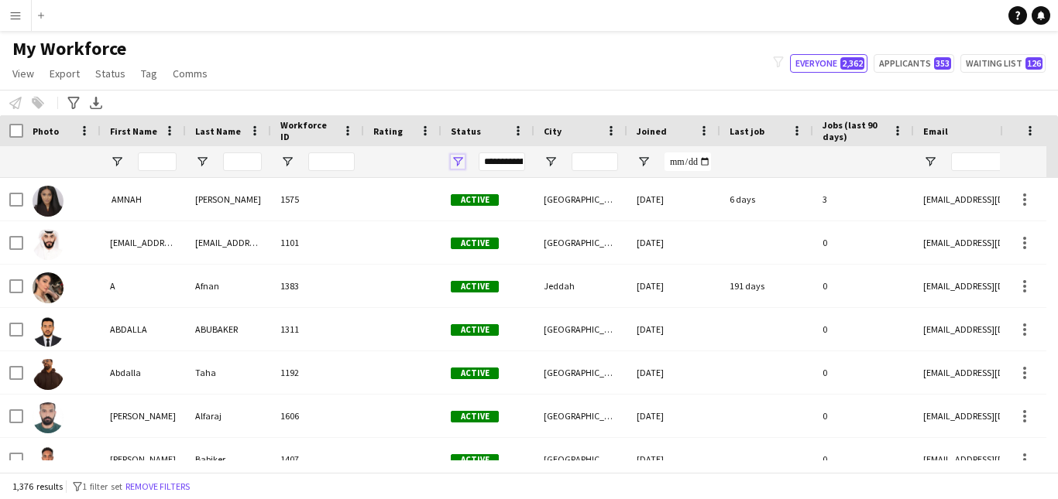
click at [459, 159] on span "Open Filter Menu" at bounding box center [458, 162] width 14 height 14
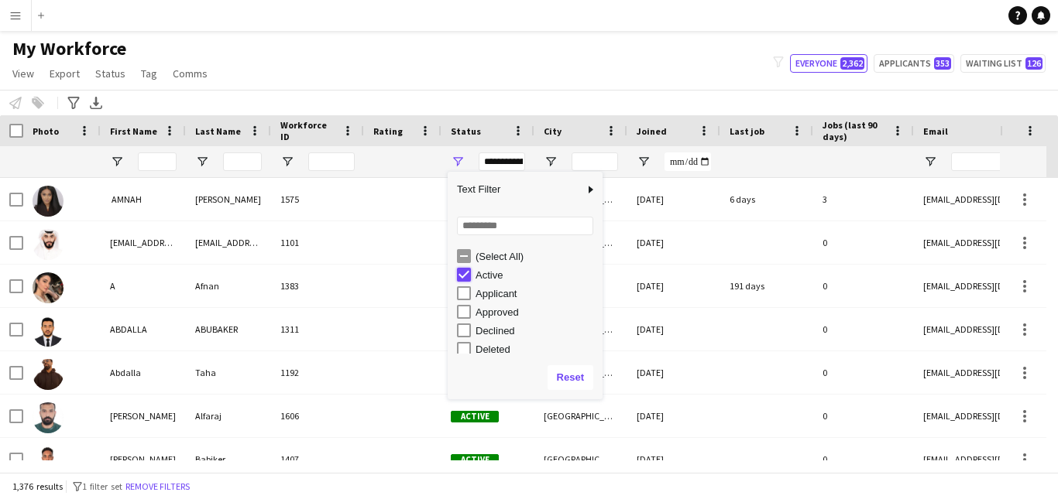
type input "**********"
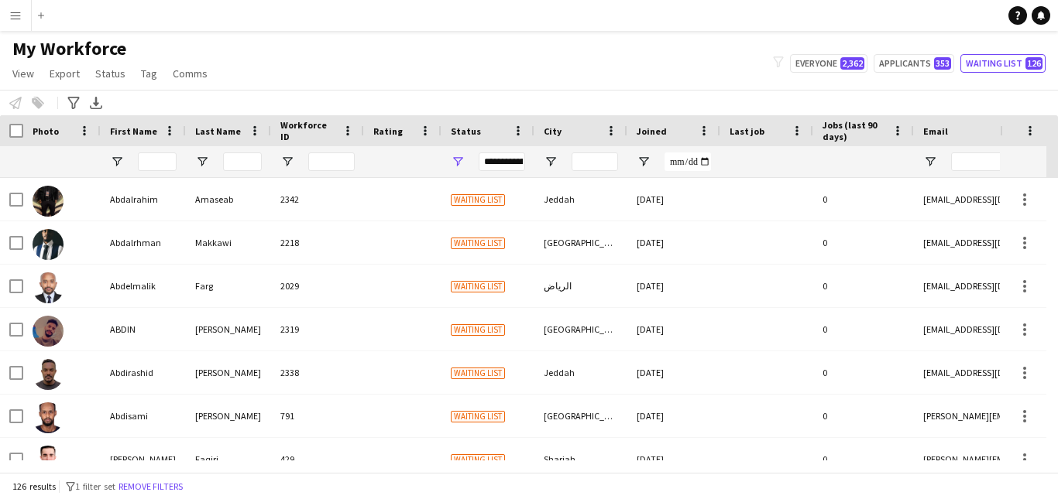
click at [573, 104] on div "Notify workforce Add to tag Select at least one crew to tag him or her. Advance…" at bounding box center [529, 103] width 1058 height 26
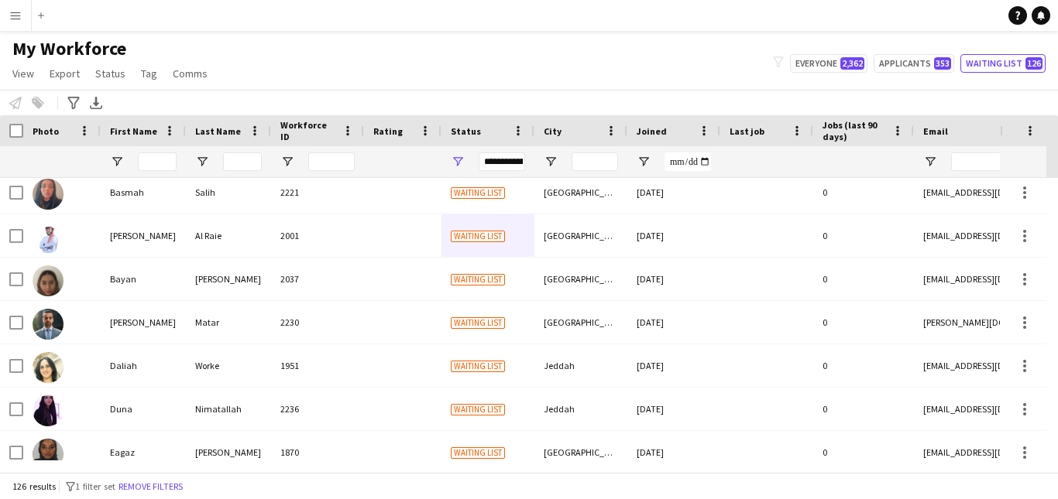
scroll to position [1667, 0]
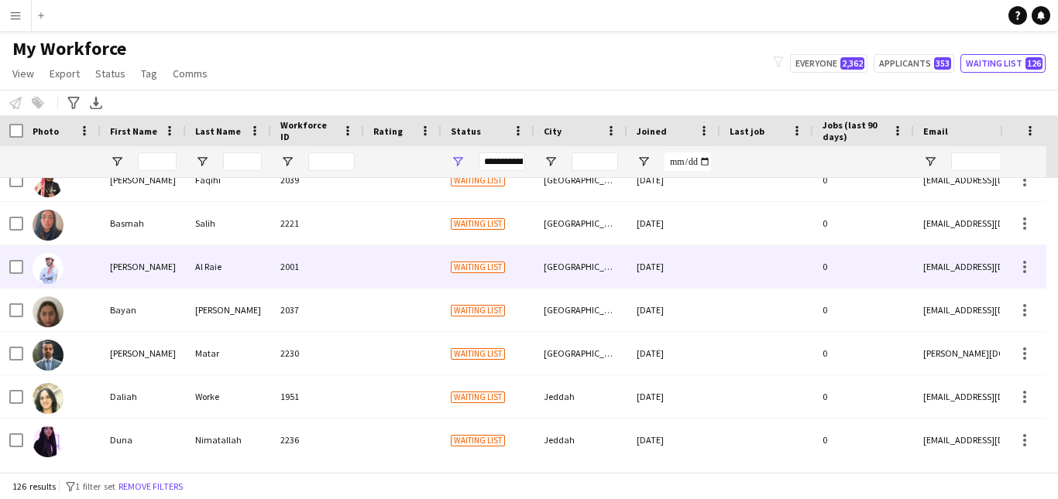
click at [679, 266] on div "24-08-2025" at bounding box center [673, 266] width 93 height 43
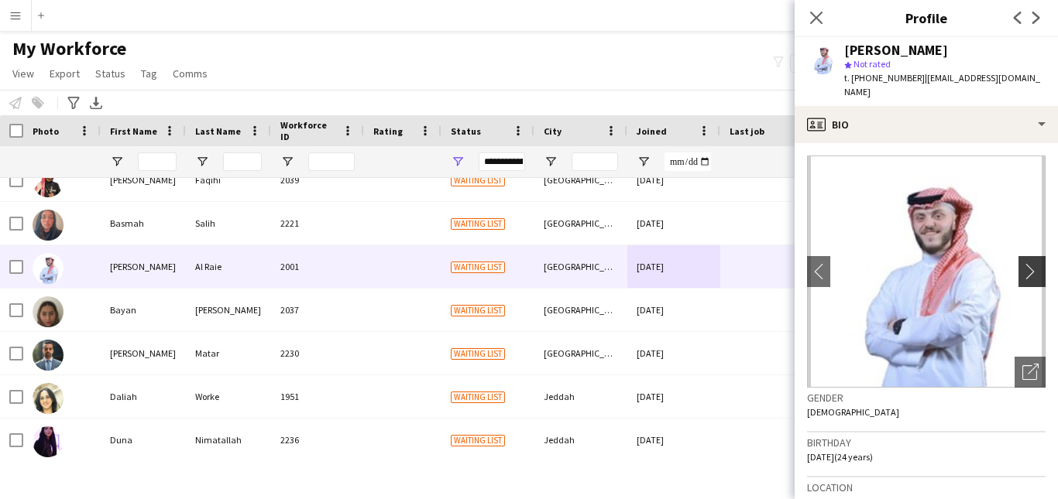
click at [1022, 263] on app-icon "chevron-right" at bounding box center [1034, 271] width 24 height 16
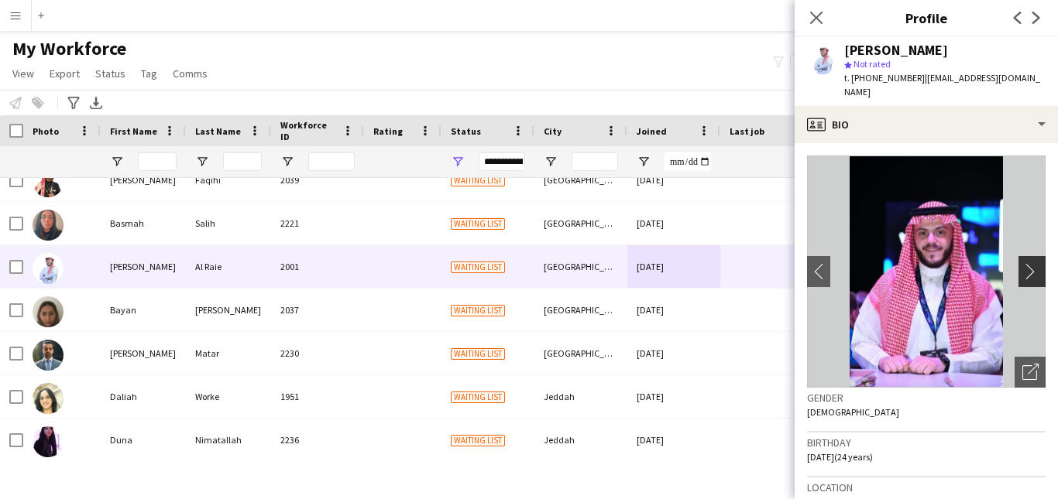
click at [1028, 263] on app-icon "chevron-right" at bounding box center [1034, 271] width 24 height 16
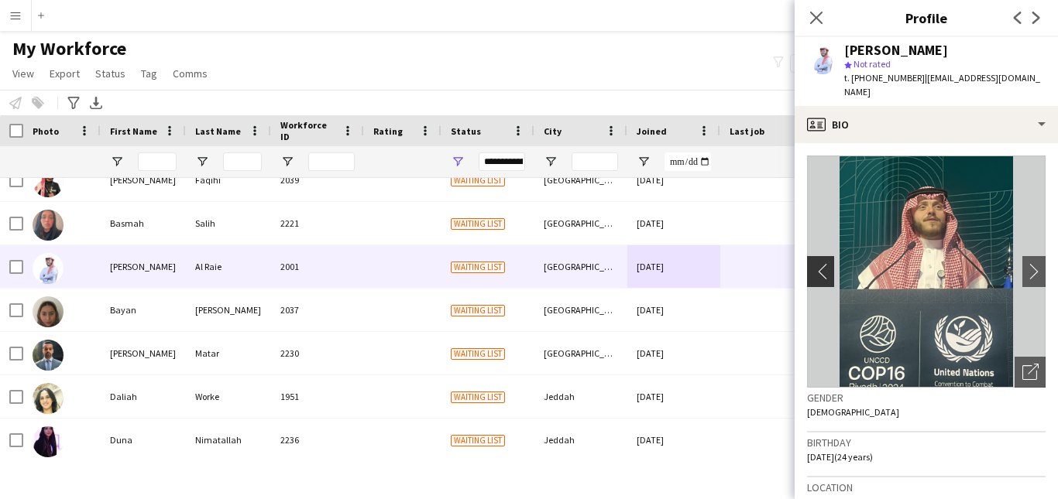
click at [822, 263] on app-icon "chevron-left" at bounding box center [819, 271] width 24 height 16
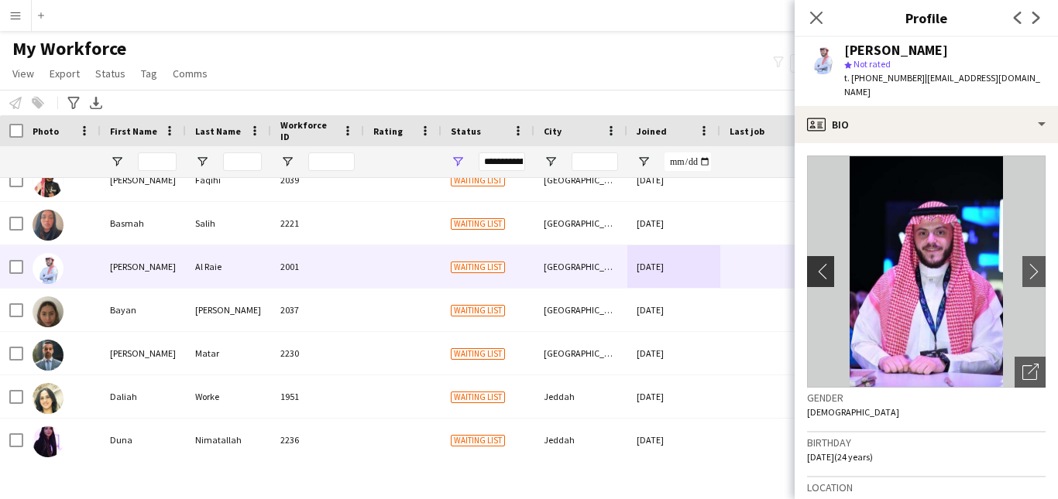
click at [822, 263] on app-icon "chevron-left" at bounding box center [819, 271] width 24 height 16
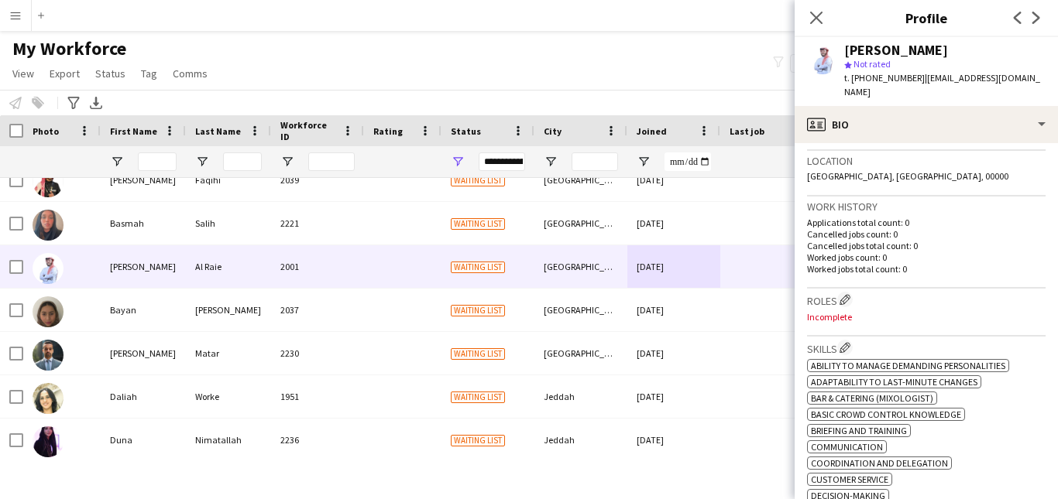
scroll to position [0, 0]
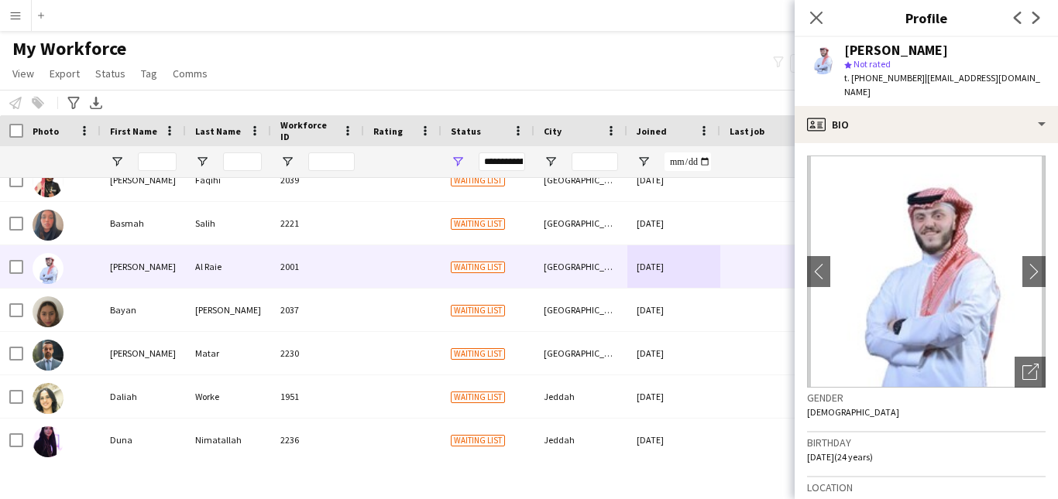
click at [1031, 50] on div "Bassam Al Raie star Not rated t. +966590827113 | bassamalra3e@gmail.com" at bounding box center [925, 71] width 263 height 69
click at [1016, 49] on div "Bassam Al Raie" at bounding box center [944, 50] width 201 height 14
click at [994, 46] on div "Bassam Al Raie" at bounding box center [944, 50] width 201 height 14
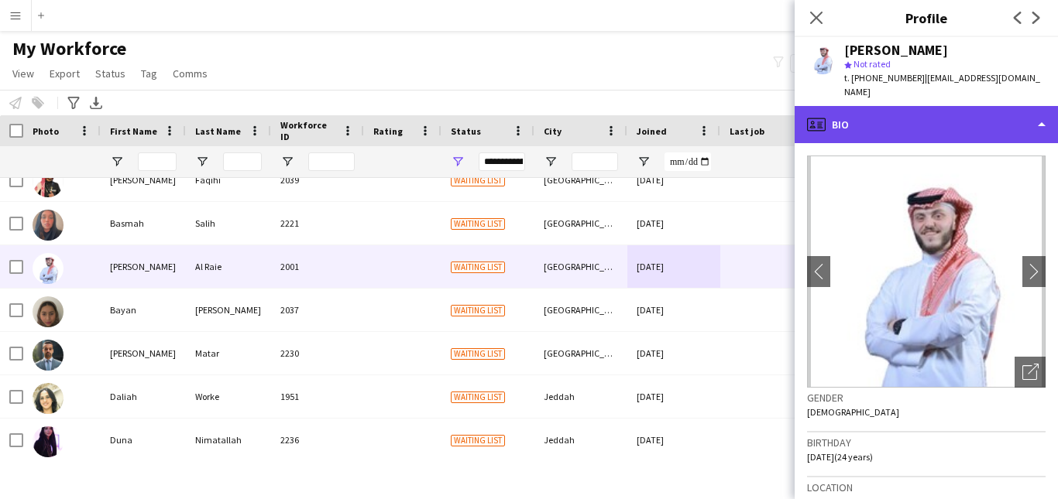
click at [1005, 119] on div "profile Bio" at bounding box center [925, 124] width 263 height 37
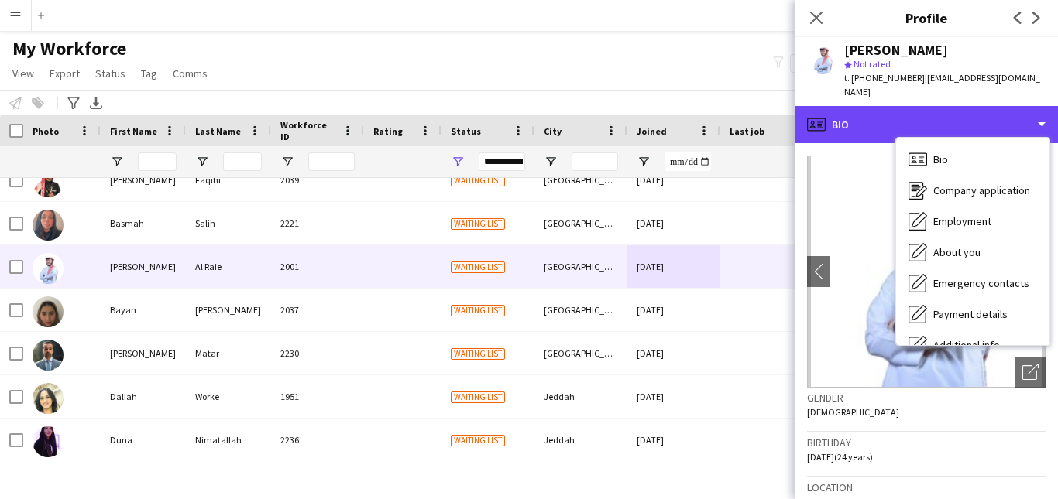
scroll to position [84, 0]
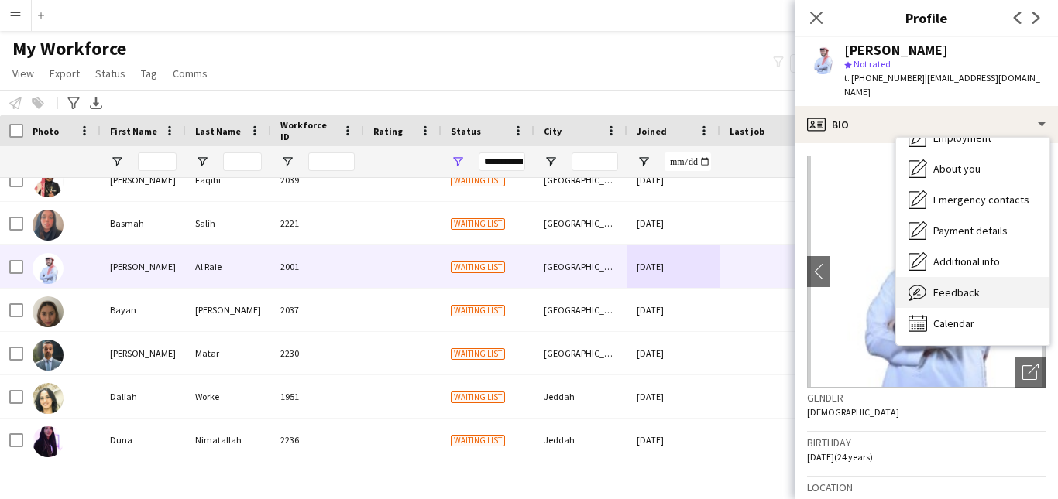
click at [1023, 277] on div "Feedback Feedback" at bounding box center [972, 292] width 153 height 31
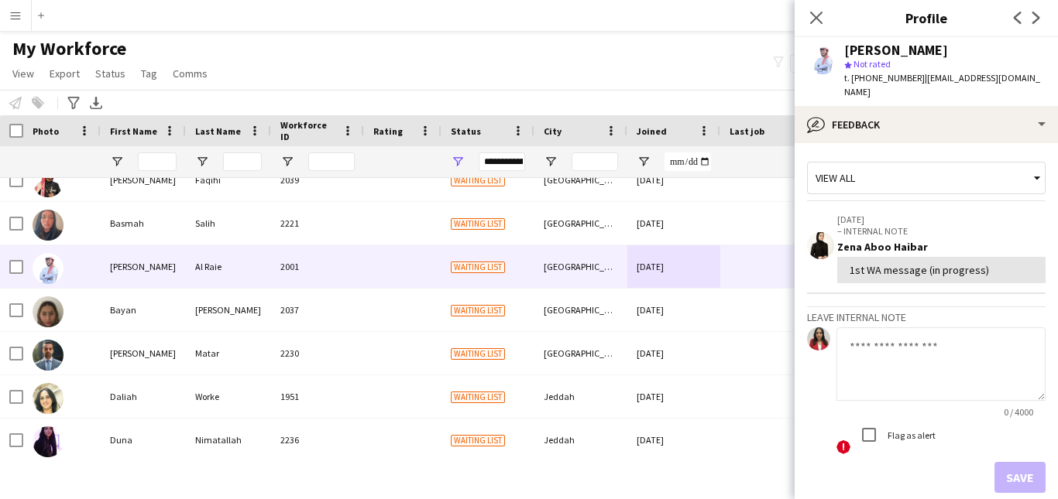
click at [920, 328] on textarea at bounding box center [940, 365] width 209 height 74
paste textarea "**********"
type textarea "**********"
click at [1023, 462] on button "Save" at bounding box center [1019, 477] width 51 height 31
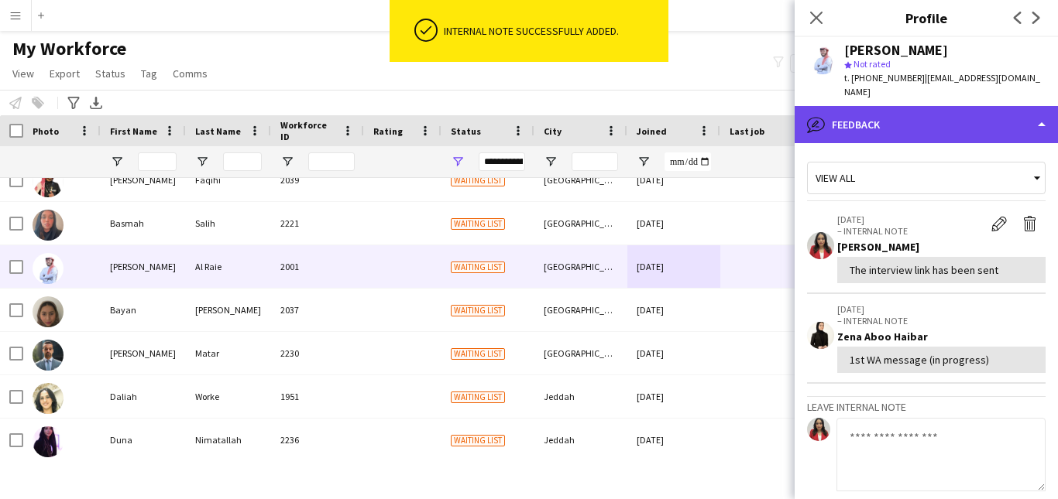
click at [998, 116] on div "bubble-pencil Feedback" at bounding box center [925, 124] width 263 height 37
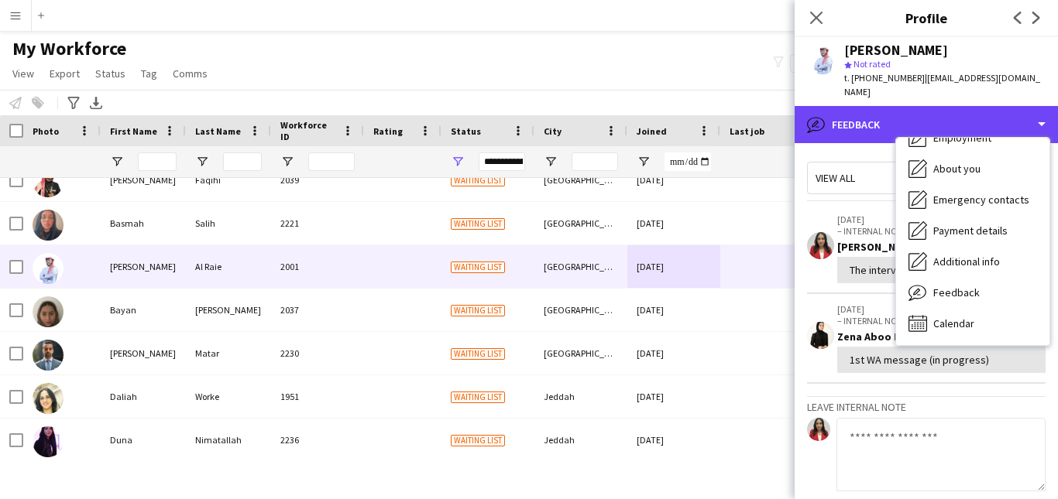
scroll to position [0, 0]
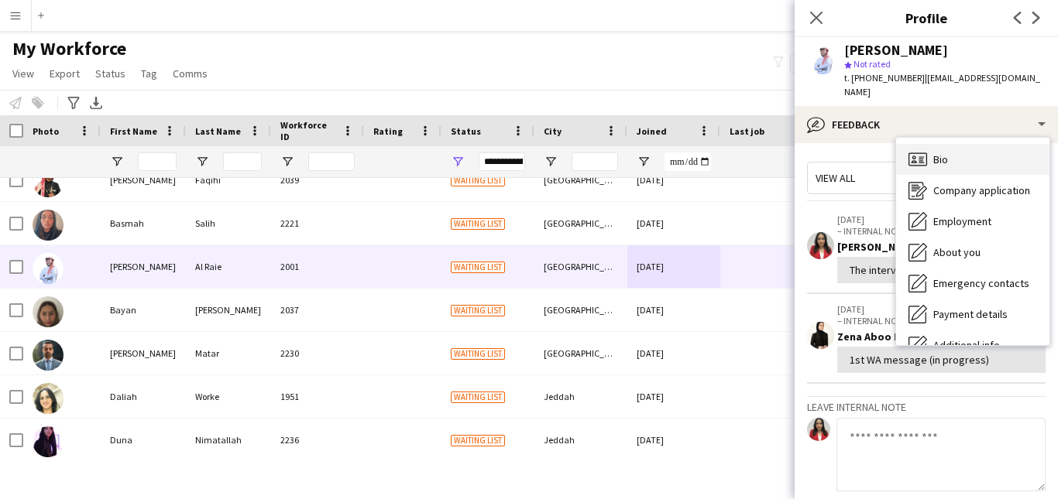
click at [1024, 152] on div "Bio Bio" at bounding box center [972, 159] width 153 height 31
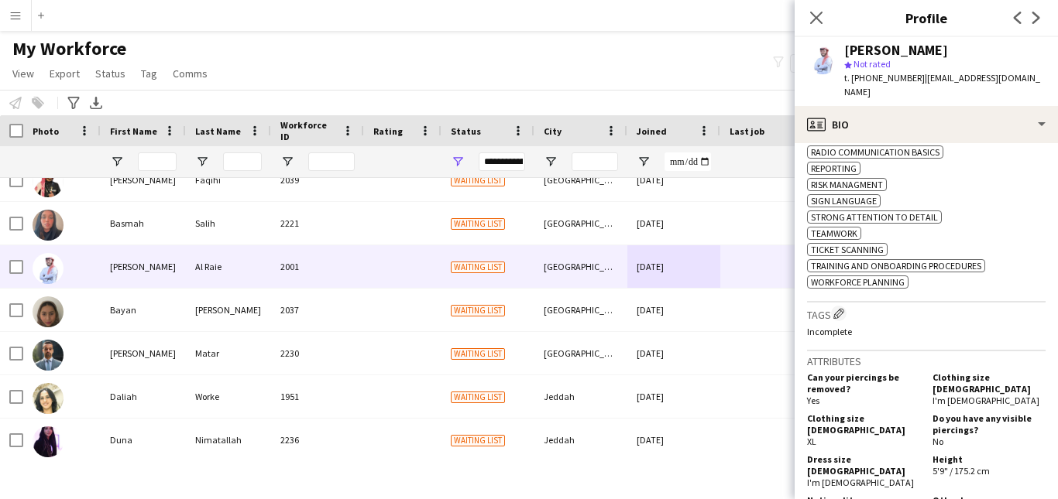
scroll to position [918, 0]
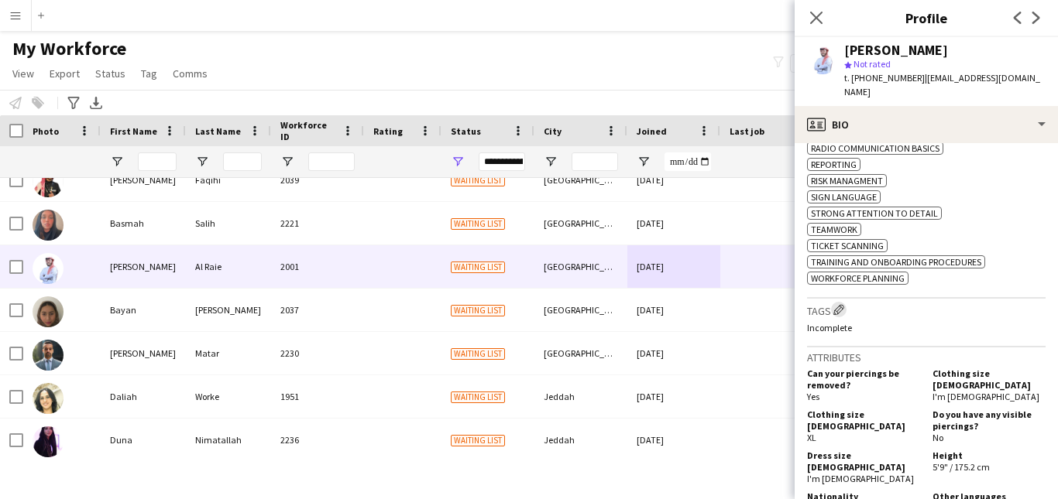
click at [834, 302] on button "Edit crew company tags" at bounding box center [838, 309] width 15 height 15
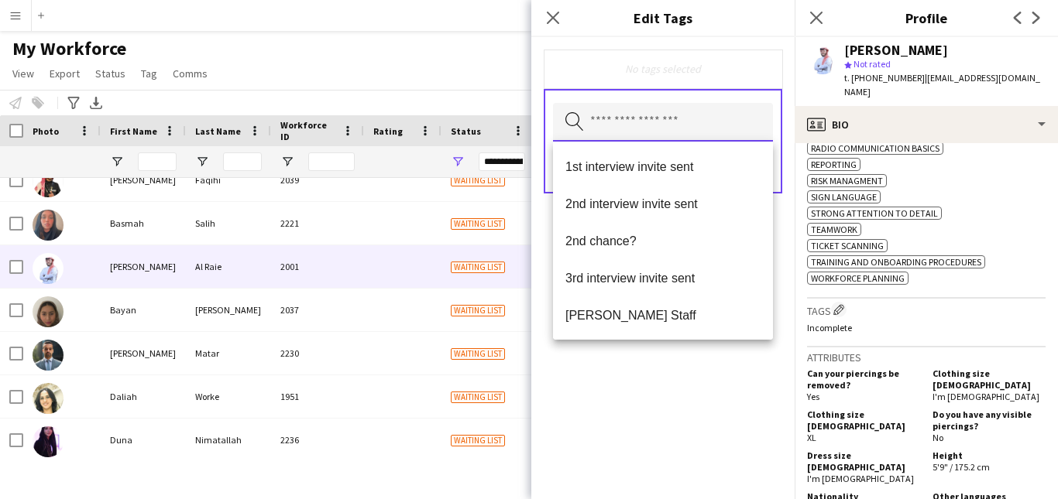
click at [675, 123] on input "text" at bounding box center [663, 122] width 220 height 39
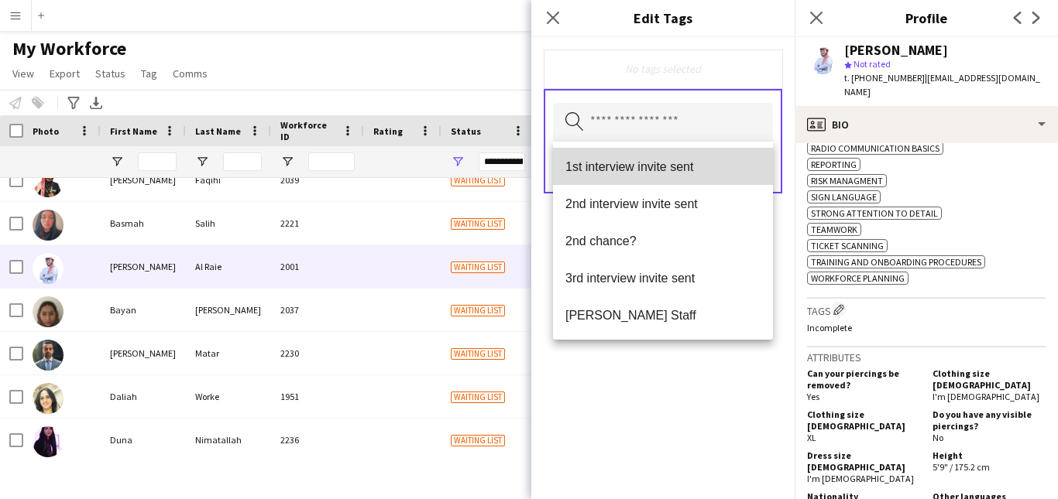
click at [664, 173] on span "1st interview invite sent" at bounding box center [662, 166] width 195 height 15
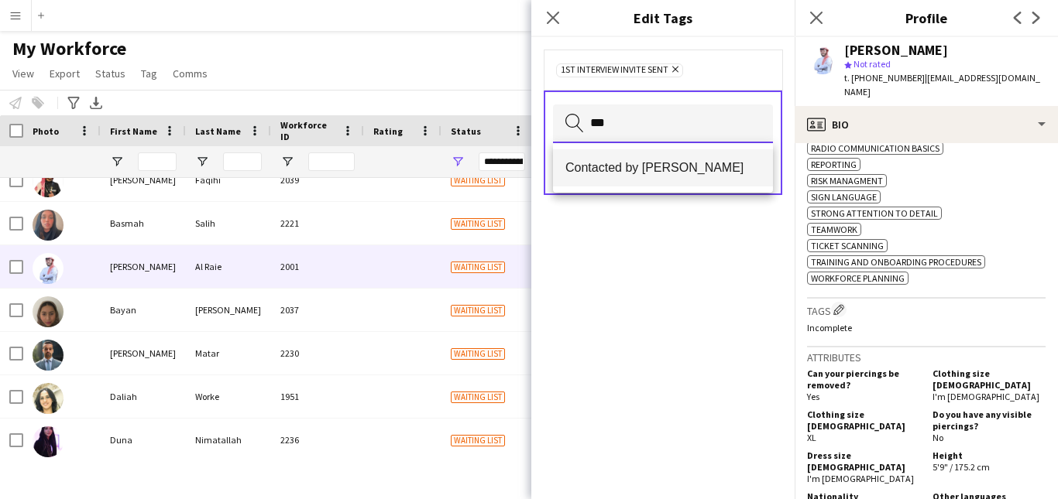
type input "***"
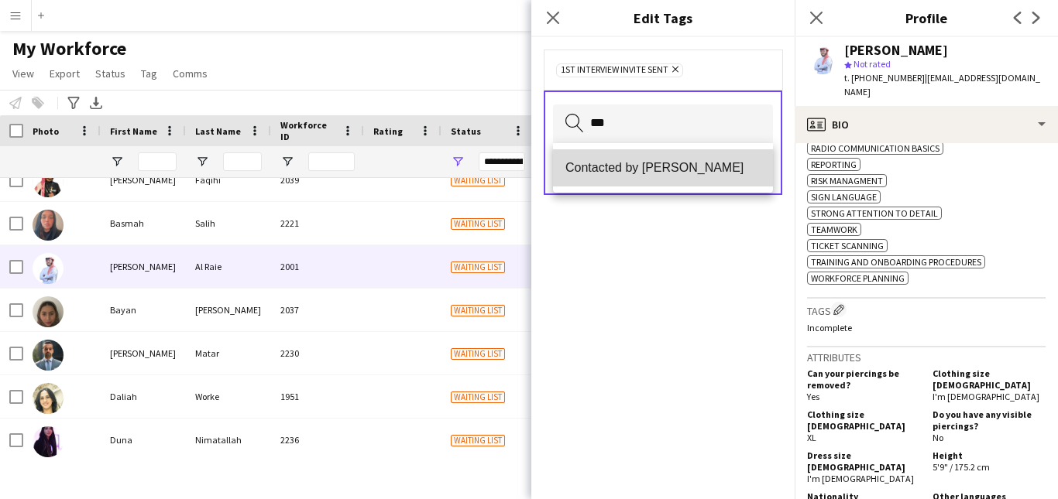
click at [686, 177] on mat-option "Contacted by [PERSON_NAME]" at bounding box center [663, 167] width 220 height 37
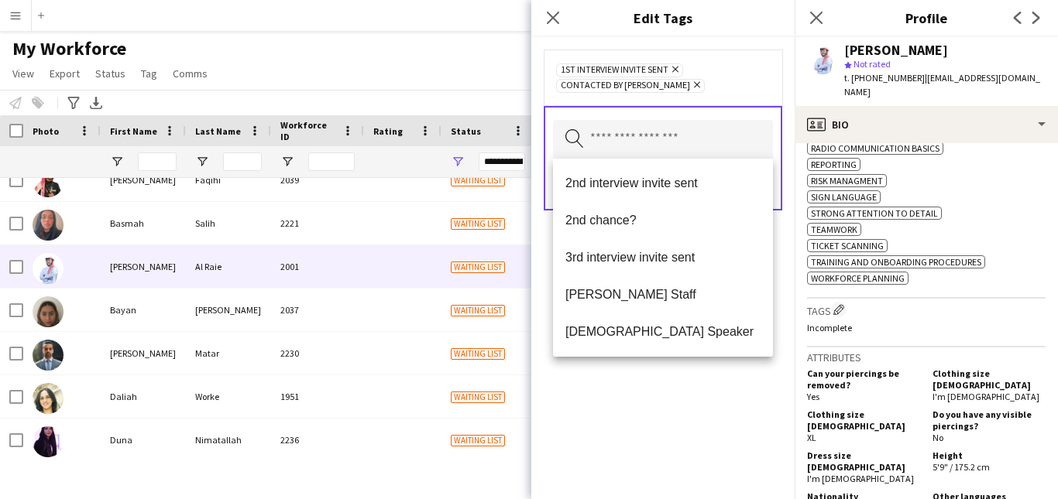
click at [739, 88] on div "1st interview invite sent Remove Contacted by Lamiaa Remove" at bounding box center [663, 77] width 214 height 31
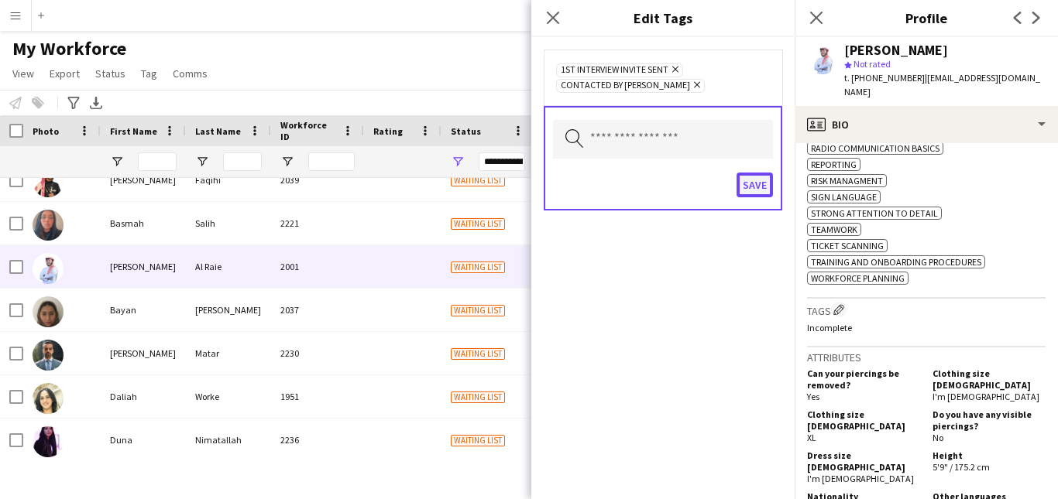
click at [762, 190] on button "Save" at bounding box center [754, 185] width 36 height 25
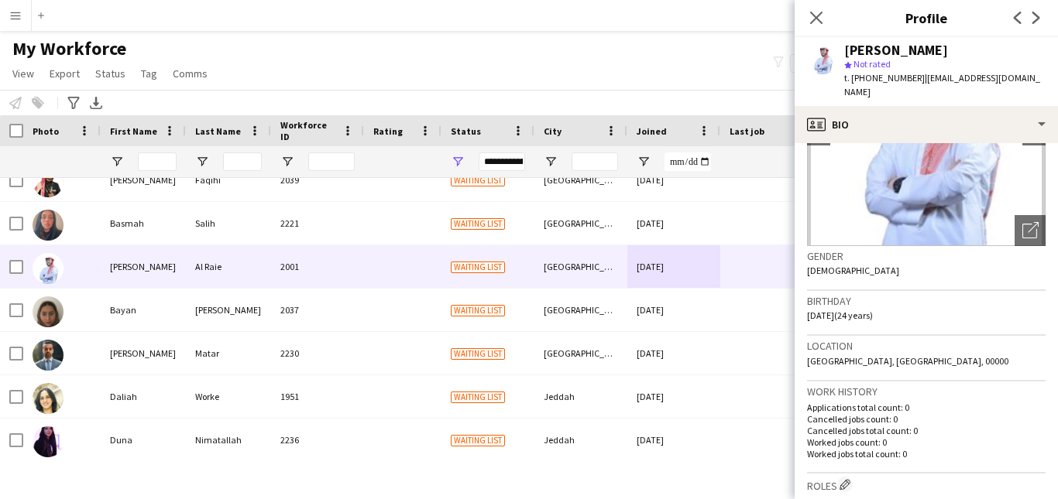
scroll to position [0, 0]
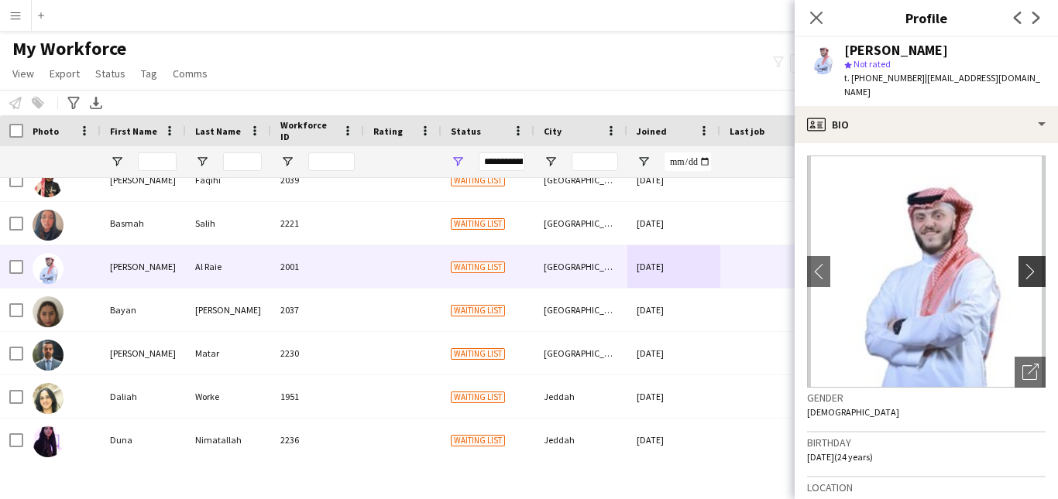
click at [1022, 263] on app-icon "chevron-right" at bounding box center [1034, 271] width 24 height 16
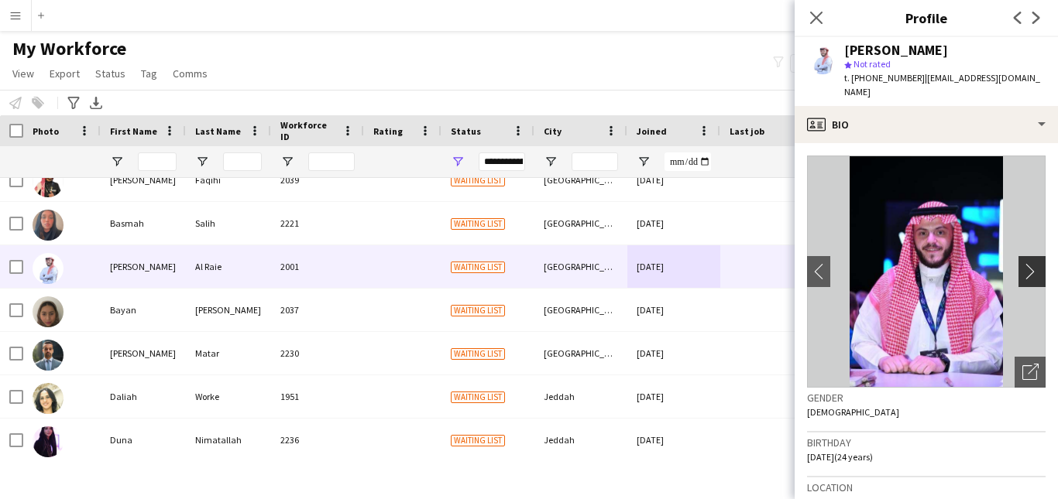
click at [1022, 263] on app-icon "chevron-right" at bounding box center [1034, 271] width 24 height 16
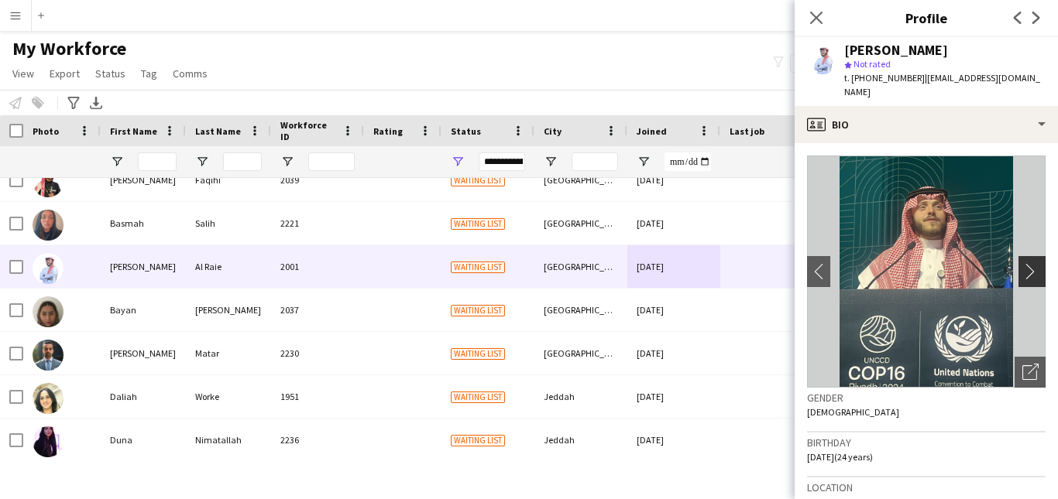
click at [1022, 263] on app-icon "chevron-right" at bounding box center [1034, 271] width 24 height 16
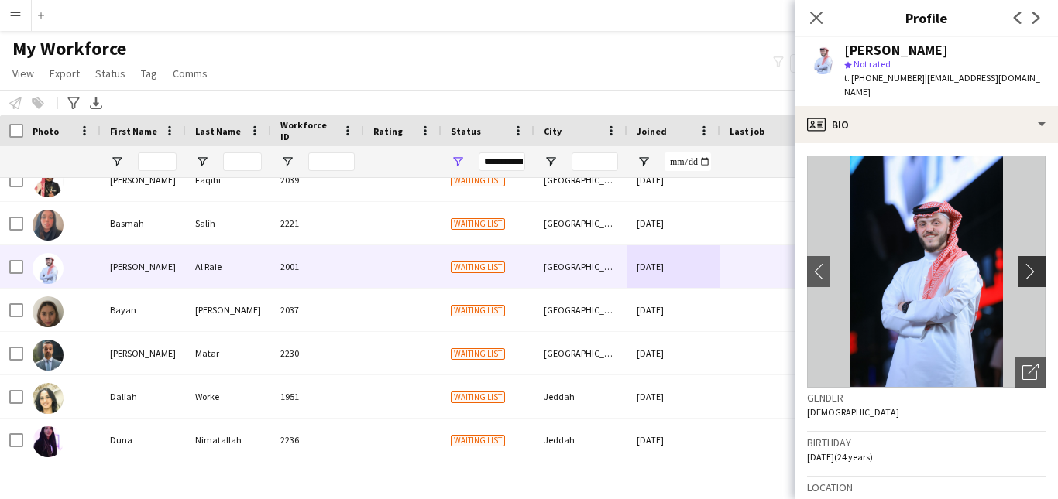
click at [1027, 263] on app-icon "chevron-right" at bounding box center [1034, 271] width 24 height 16
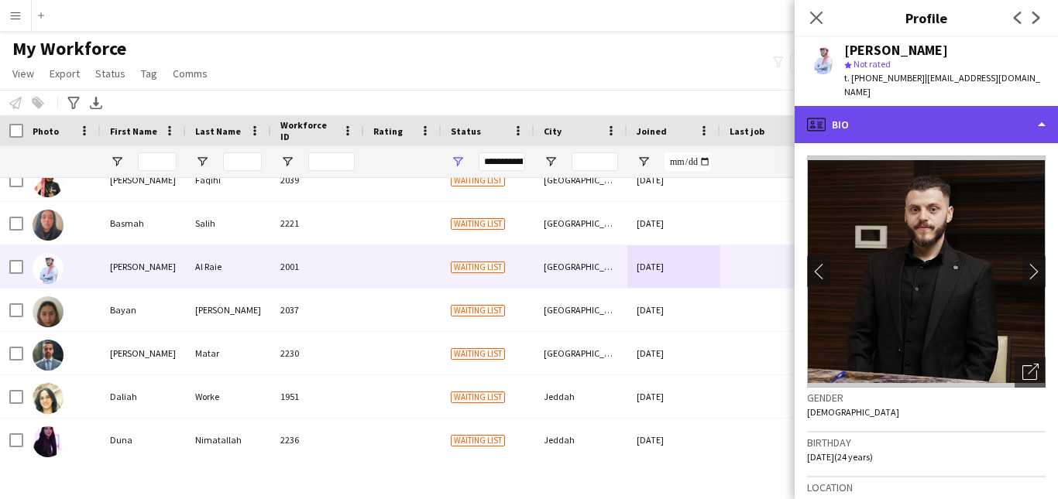
click at [1011, 120] on div "profile Bio" at bounding box center [925, 124] width 263 height 37
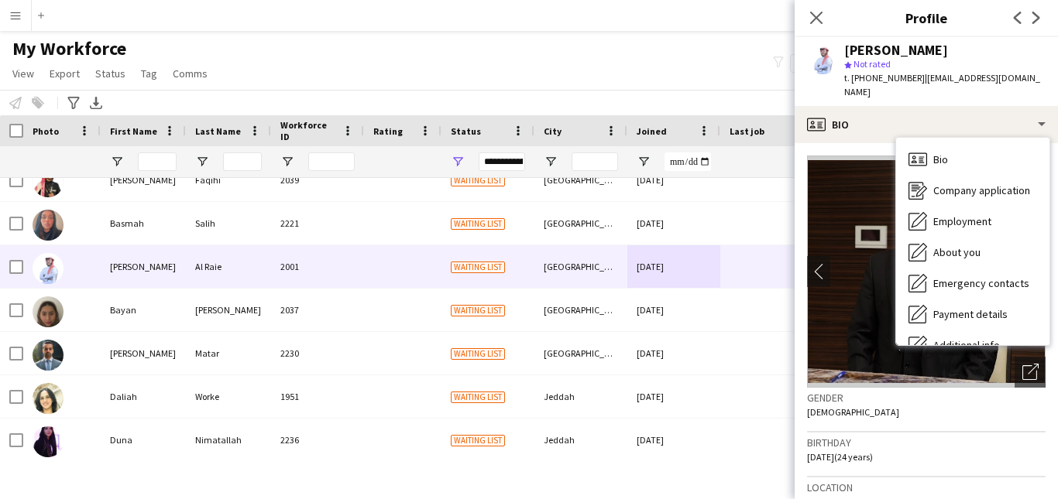
click at [1018, 76] on span "| bassamalra3e@gmail.com" at bounding box center [942, 85] width 196 height 26
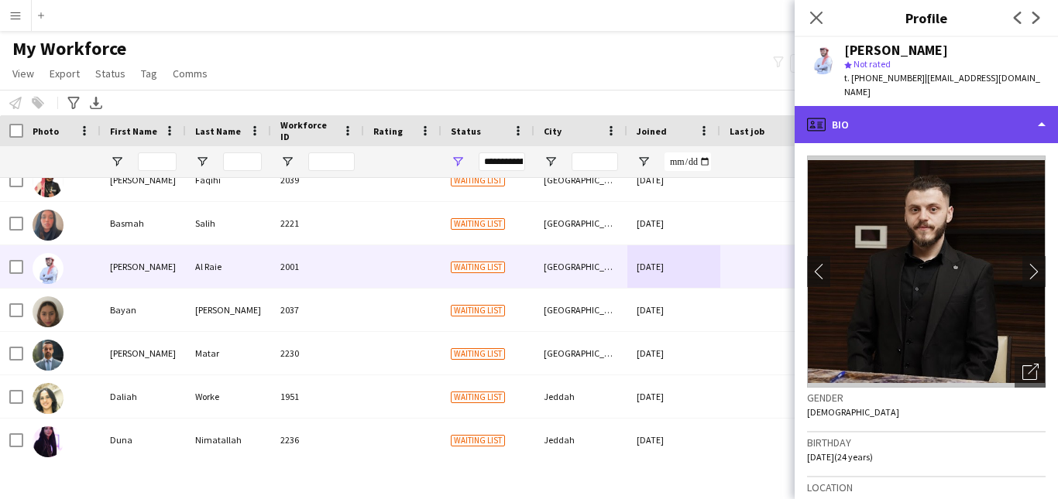
click at [1007, 111] on div "profile Bio" at bounding box center [925, 124] width 263 height 37
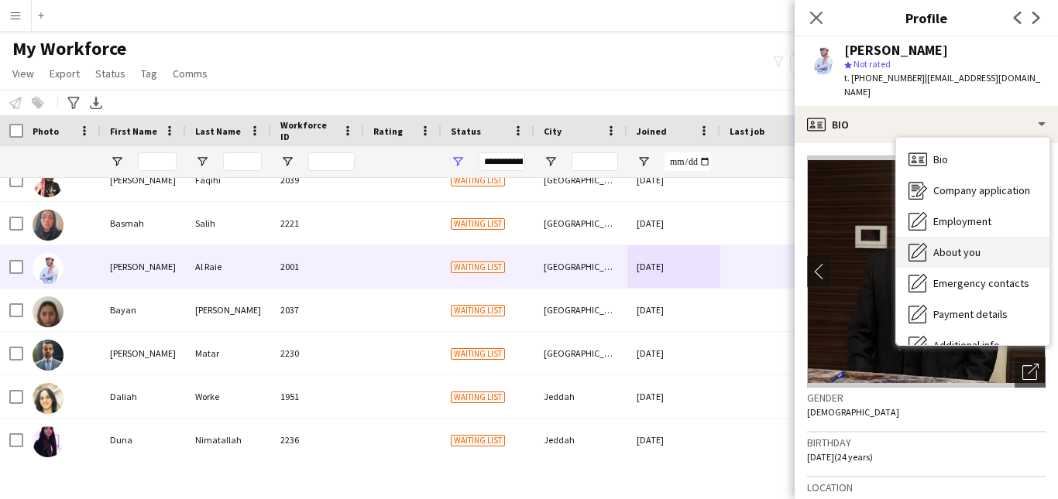
click at [1006, 237] on div "About you About you" at bounding box center [972, 252] width 153 height 31
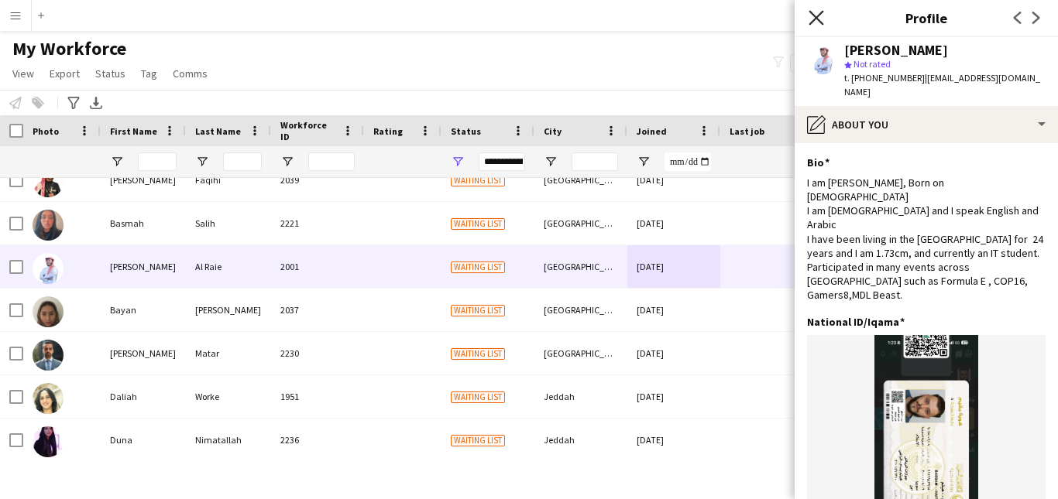
click at [817, 19] on icon at bounding box center [815, 17] width 15 height 15
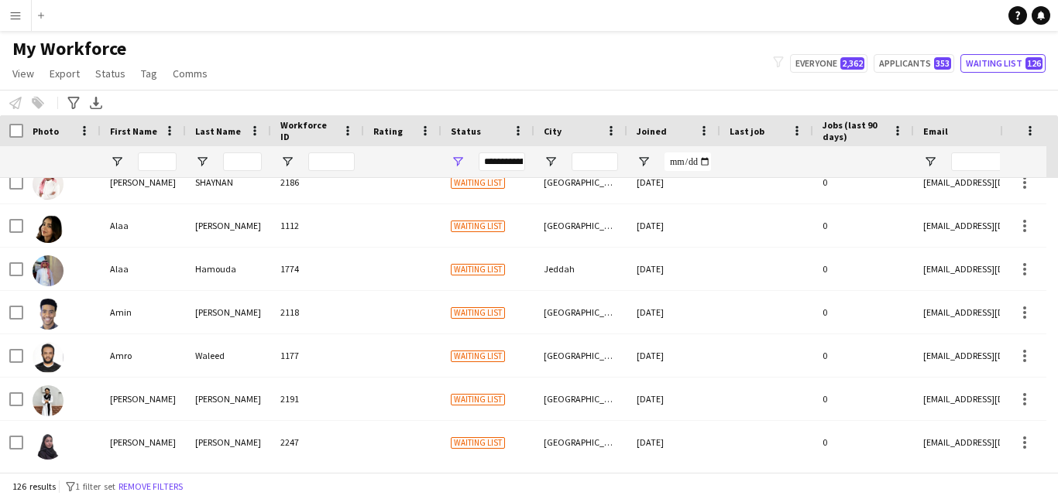
scroll to position [1176, 0]
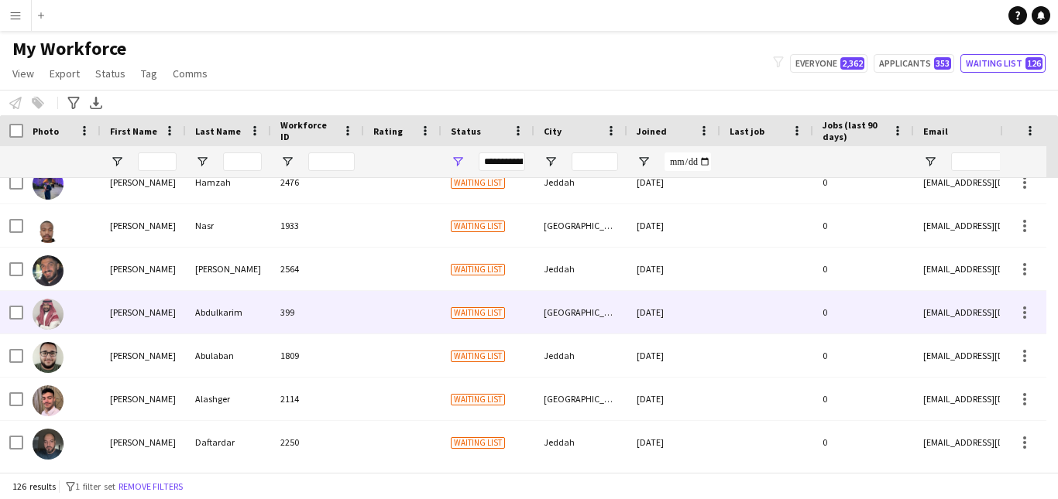
click at [512, 328] on div "Waiting list" at bounding box center [487, 312] width 93 height 43
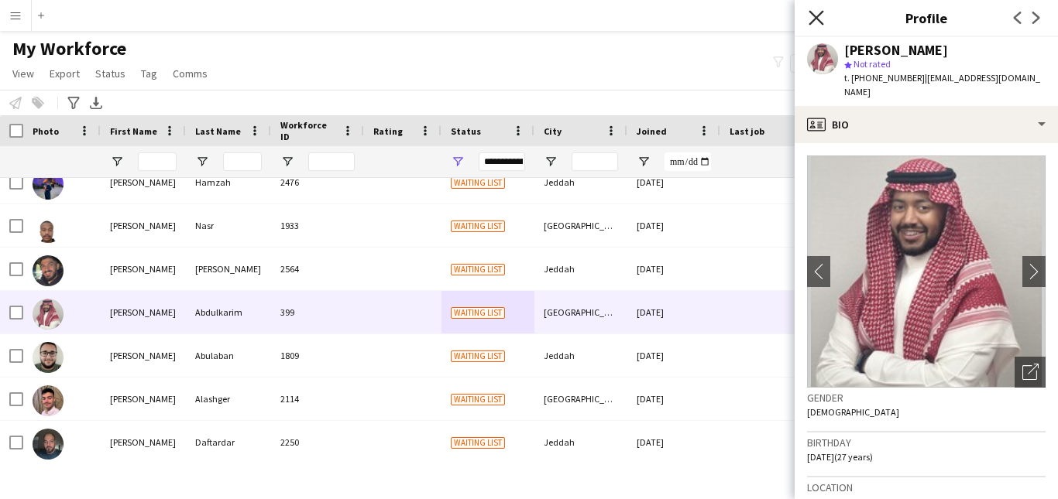
click at [818, 15] on icon at bounding box center [815, 17] width 15 height 15
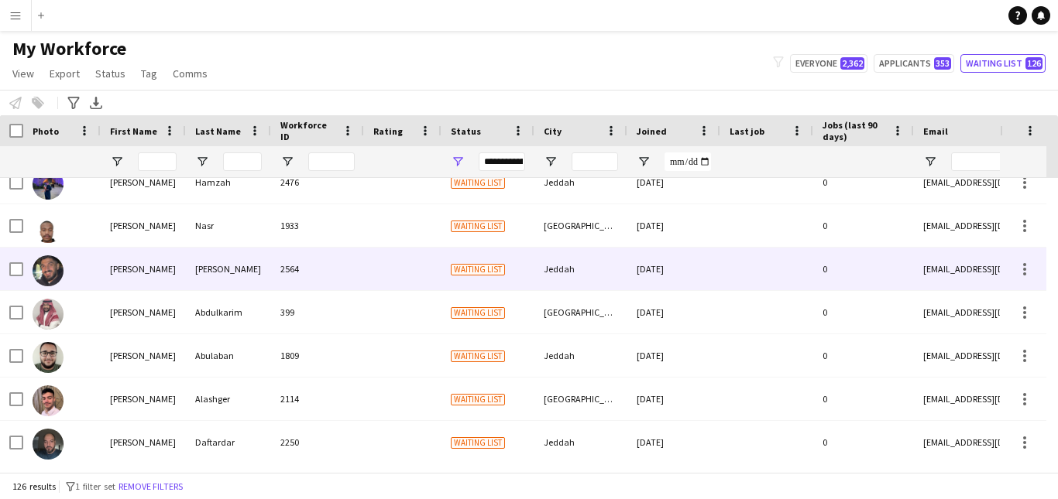
click at [591, 253] on div "Jeddah" at bounding box center [580, 269] width 93 height 43
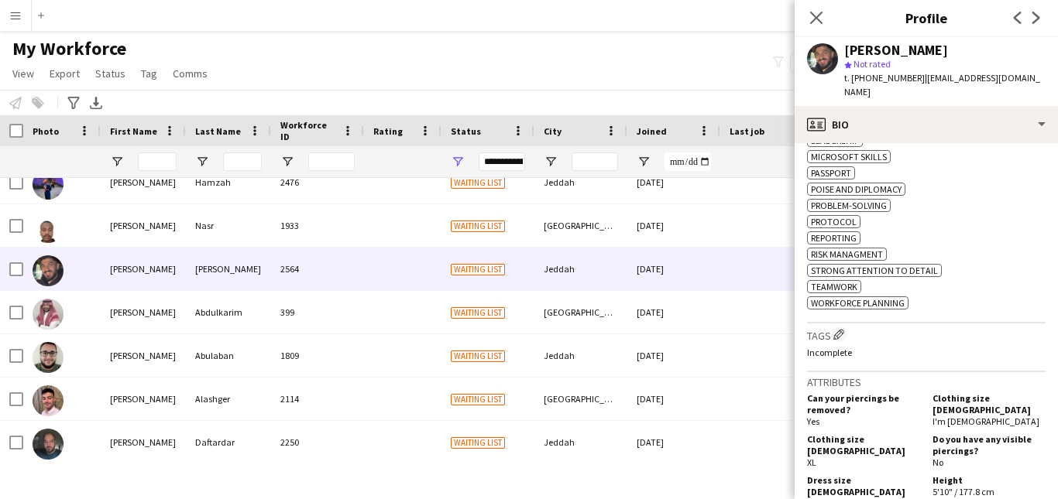
scroll to position [734, 0]
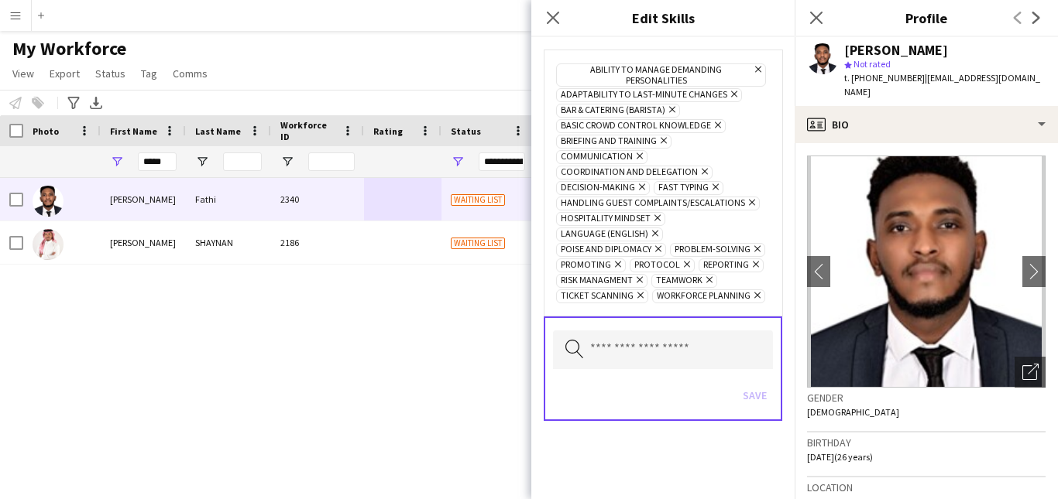
scroll to position [503, 0]
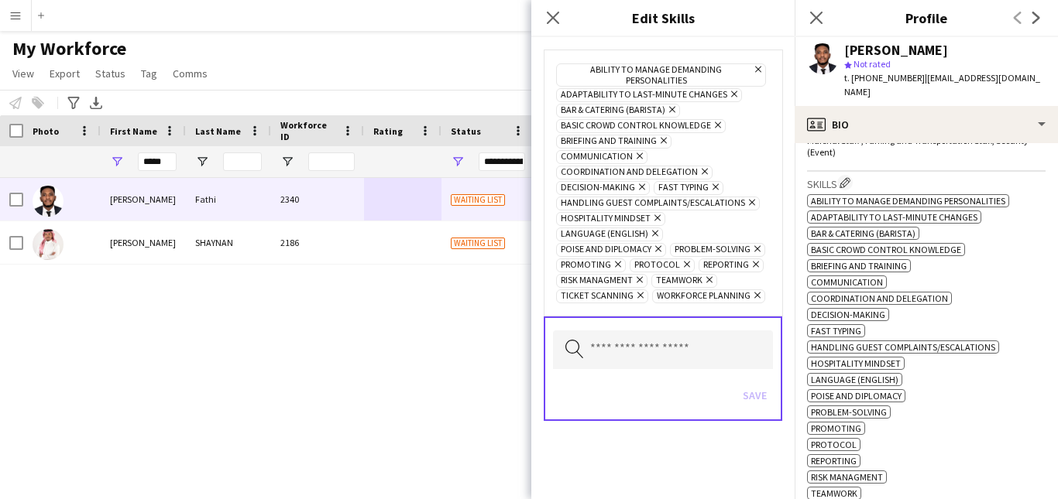
click at [671, 113] on icon "Remove" at bounding box center [670, 110] width 10 height 10
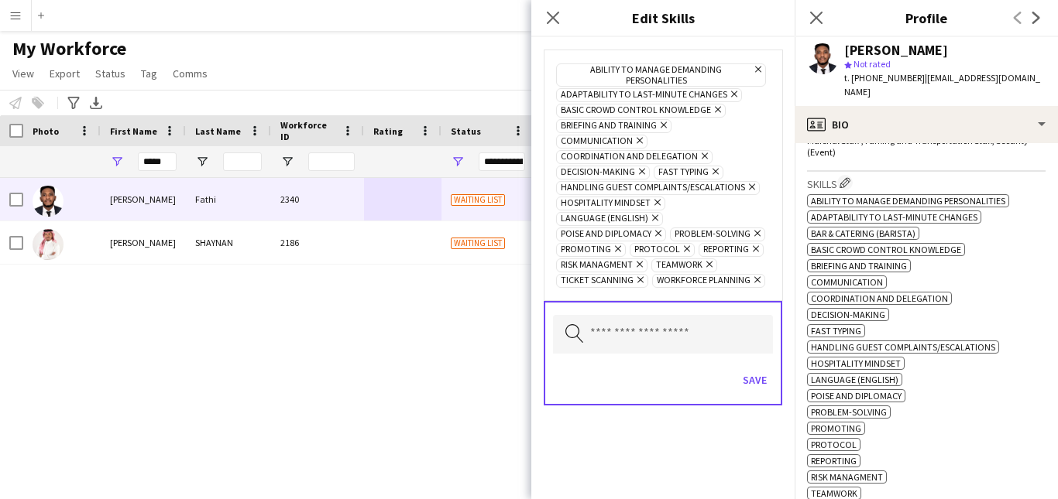
click at [619, 243] on span "Promoting Remove" at bounding box center [591, 250] width 70 height 14
click at [617, 246] on icon at bounding box center [618, 249] width 6 height 6
click at [610, 244] on icon "Remove" at bounding box center [611, 249] width 10 height 10
click at [612, 244] on icon "Remove" at bounding box center [611, 249] width 10 height 10
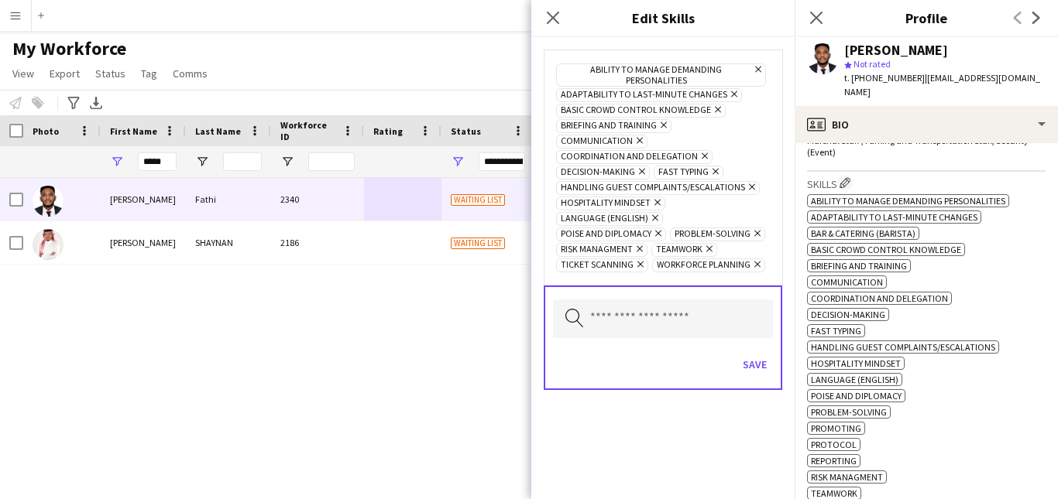
click at [636, 259] on icon "Remove" at bounding box center [638, 264] width 10 height 10
click at [659, 259] on icon "Remove" at bounding box center [659, 264] width 10 height 10
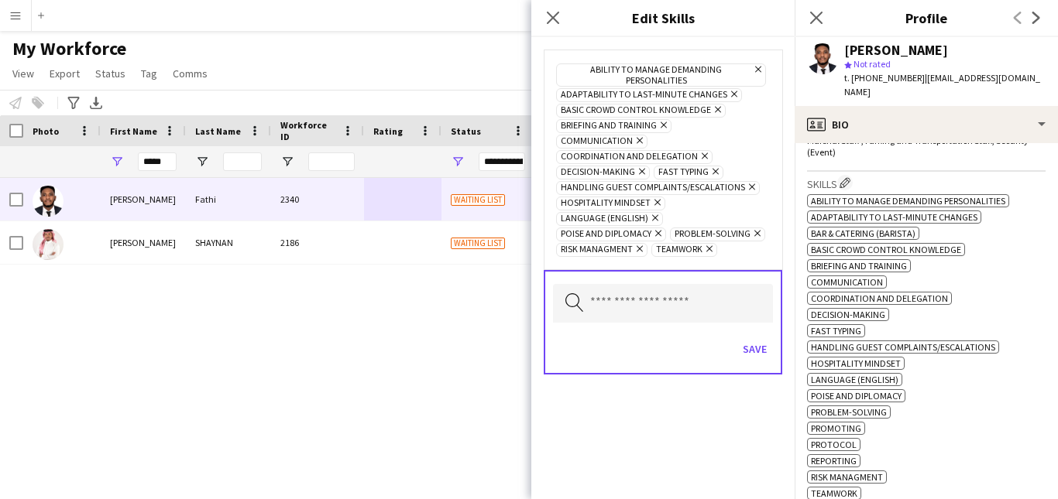
click at [654, 200] on icon at bounding box center [657, 203] width 6 height 6
